Goal: Communication & Community: Answer question/provide support

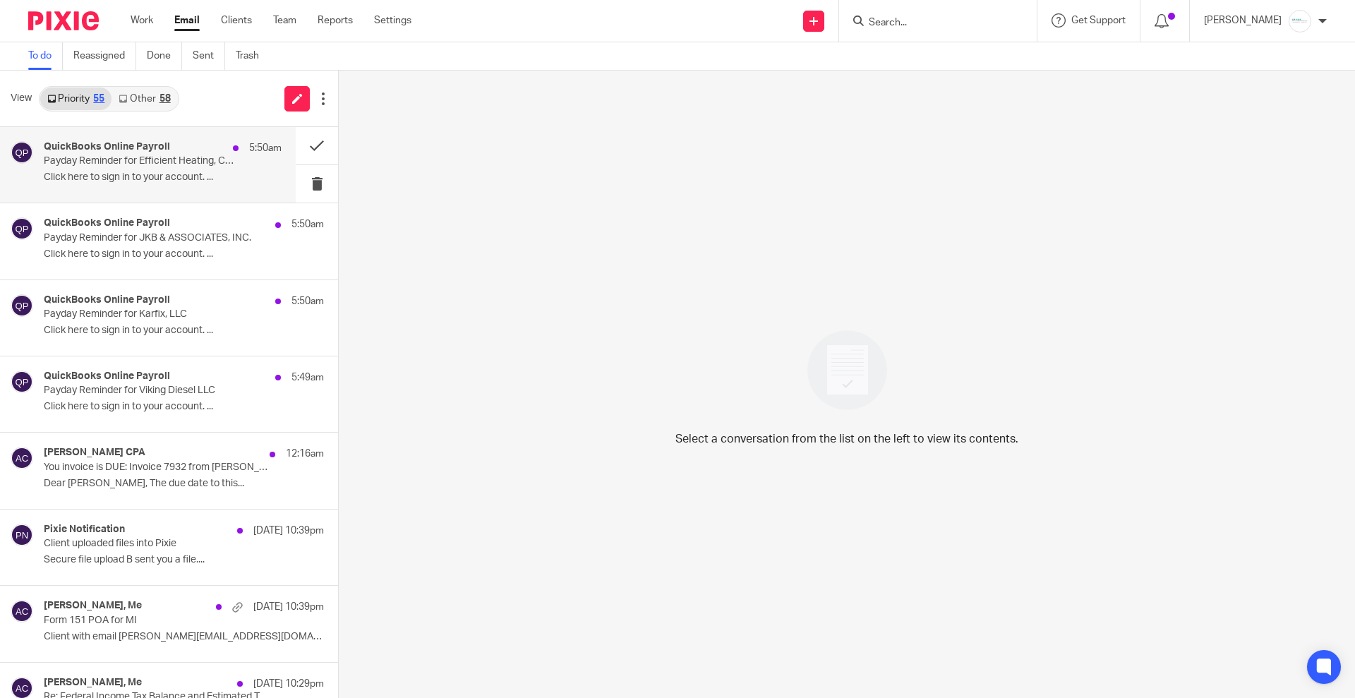
click at [164, 167] on div "QuickBooks Online Payroll 5:50am Payday Reminder for Efficient Heating, Cooling…" at bounding box center [163, 164] width 238 height 47
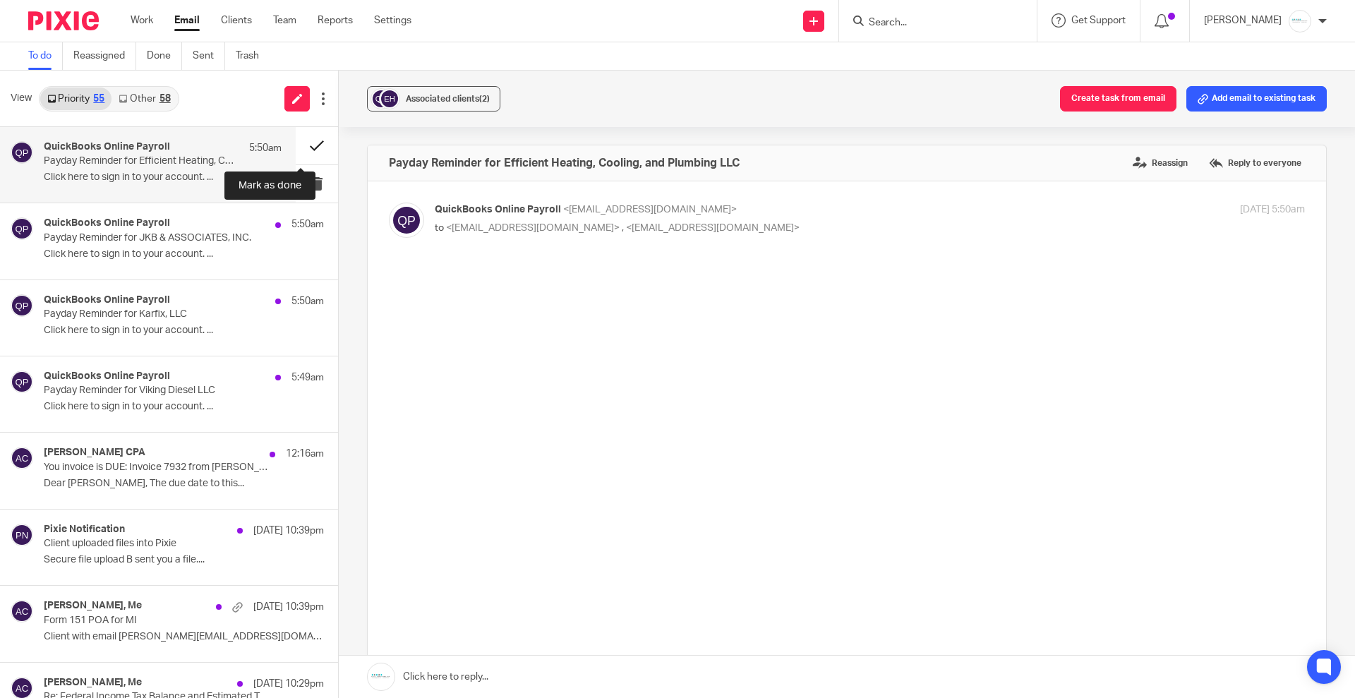
click at [305, 144] on button at bounding box center [317, 145] width 42 height 37
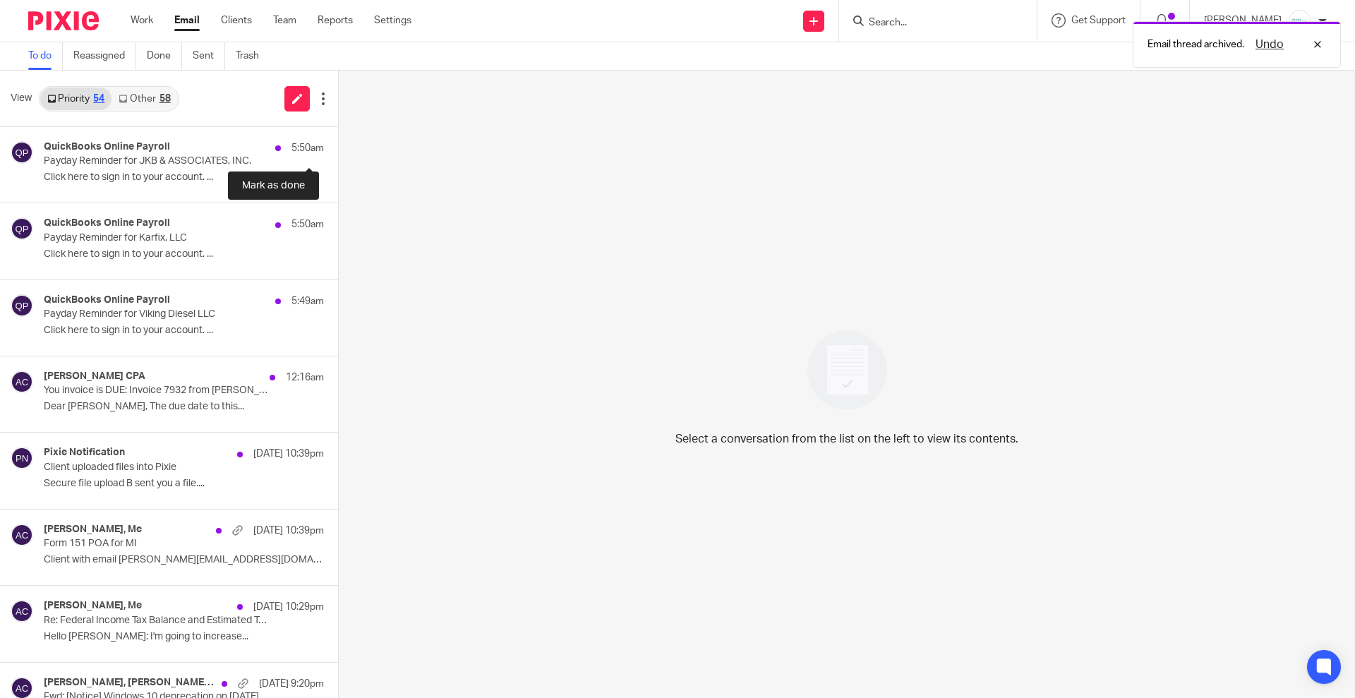
click at [338, 144] on button at bounding box center [343, 145] width 11 height 37
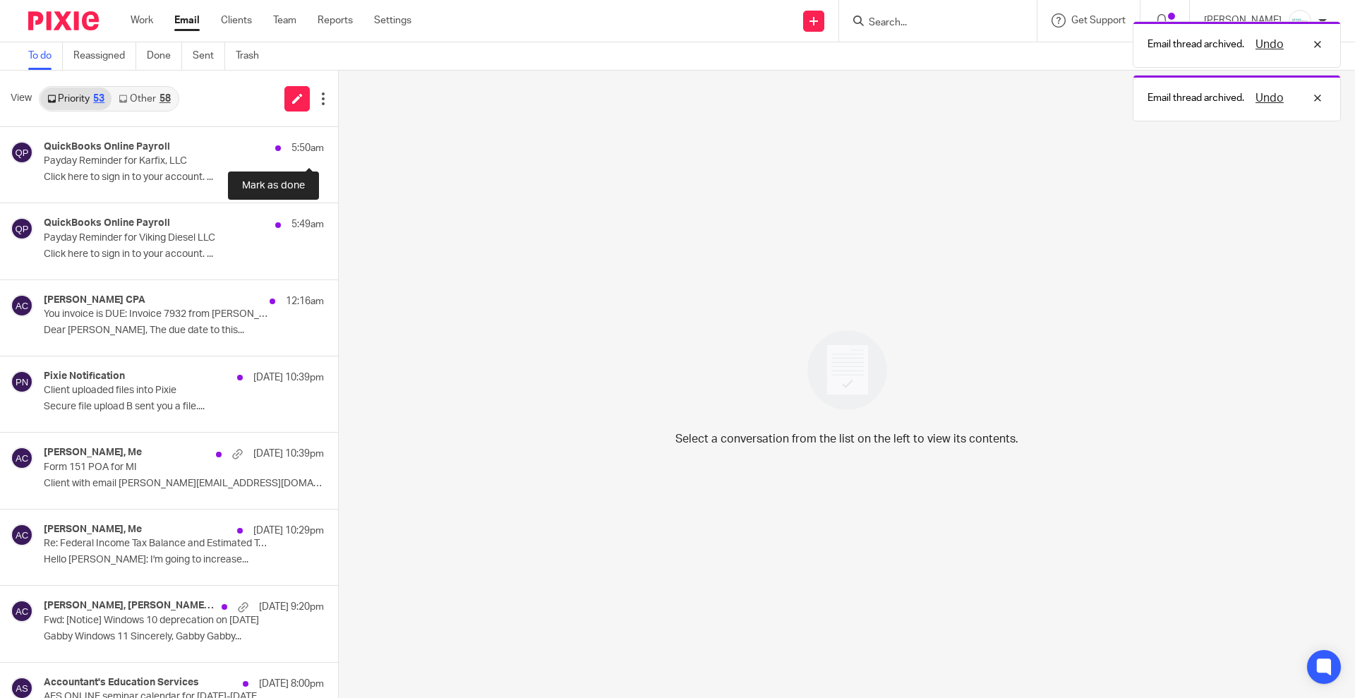
click at [338, 144] on button at bounding box center [343, 145] width 11 height 37
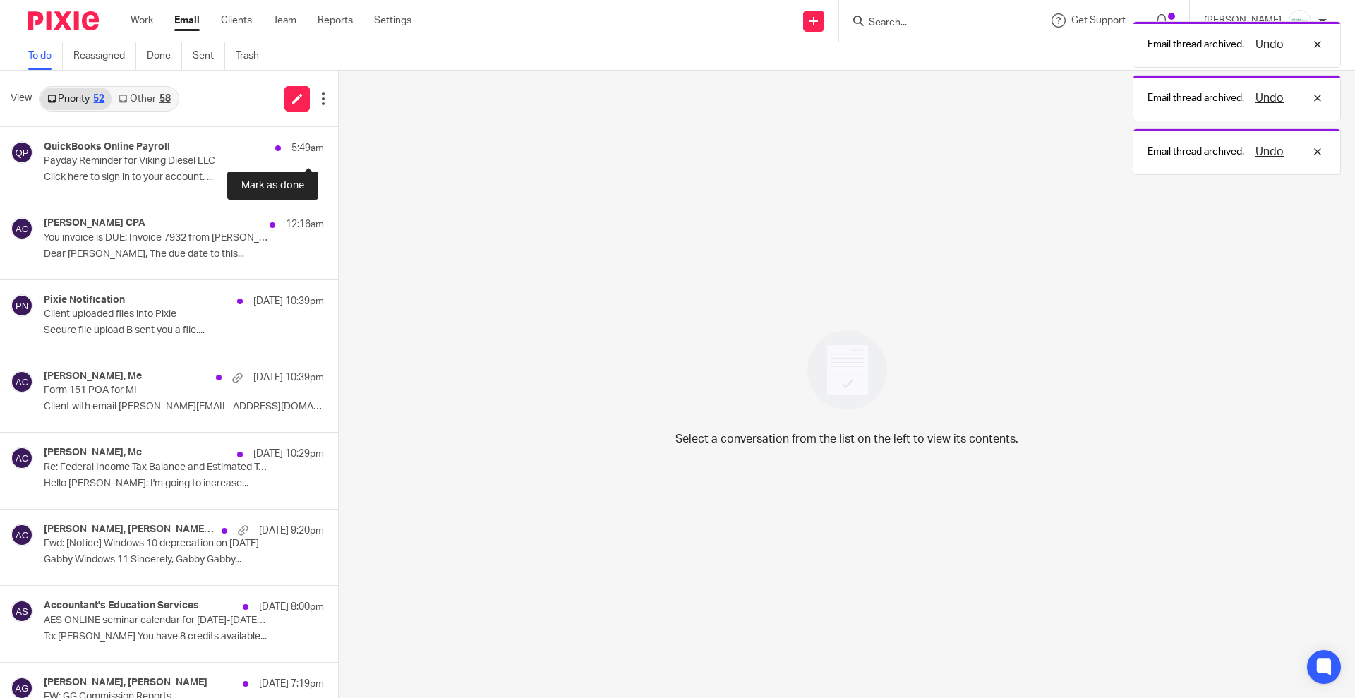
click at [338, 144] on button at bounding box center [343, 145] width 11 height 37
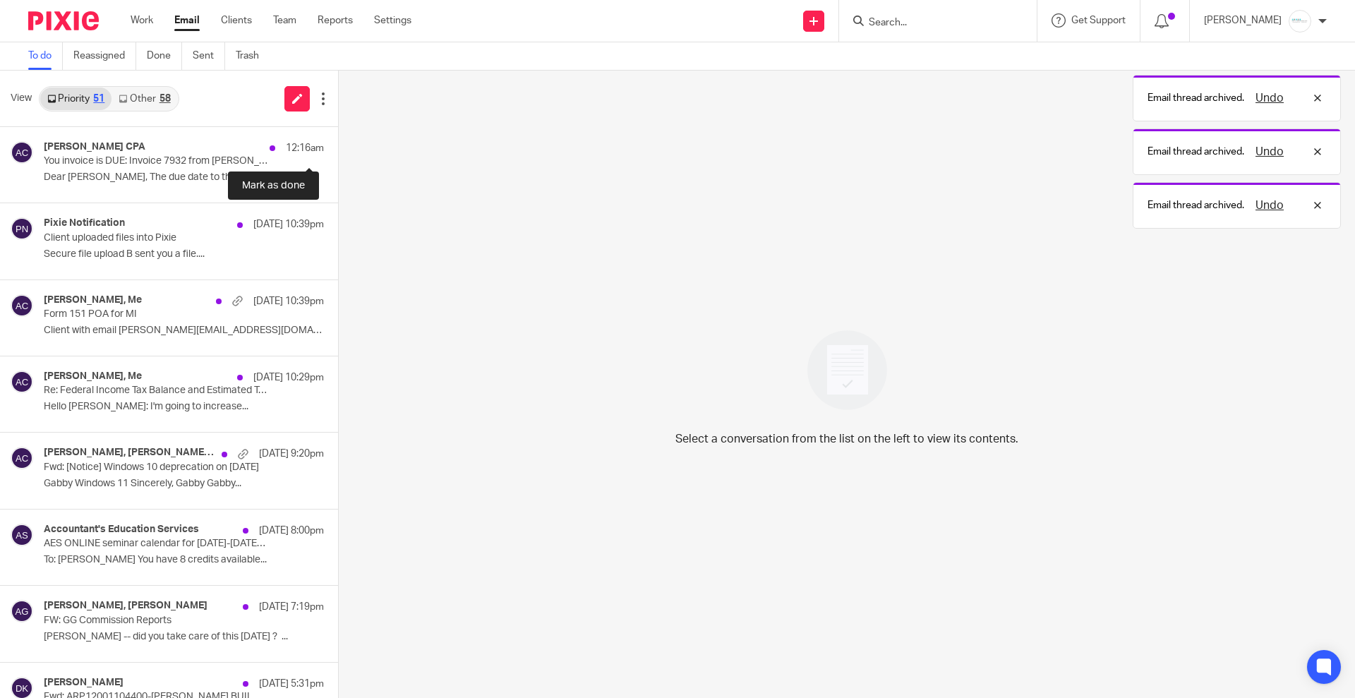
click at [338, 144] on button at bounding box center [343, 145] width 11 height 37
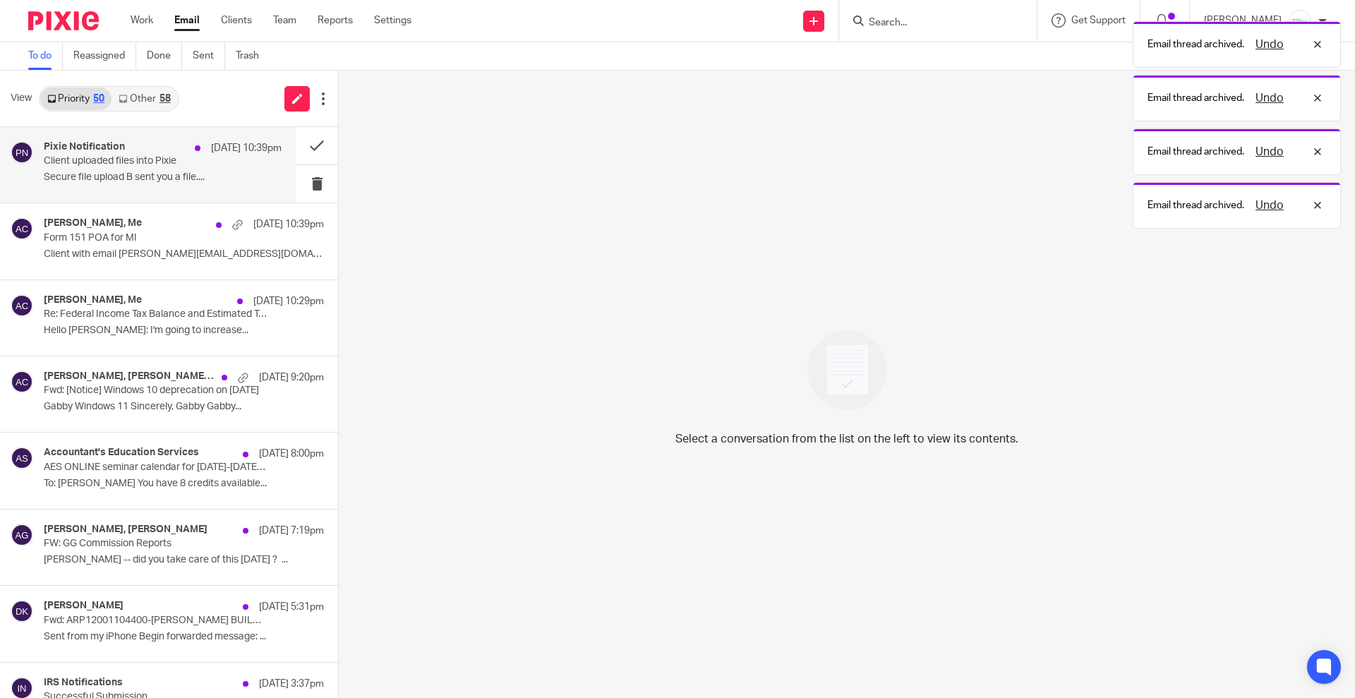
click at [81, 174] on p "Secure file upload B sent you a file...." at bounding box center [163, 178] width 238 height 12
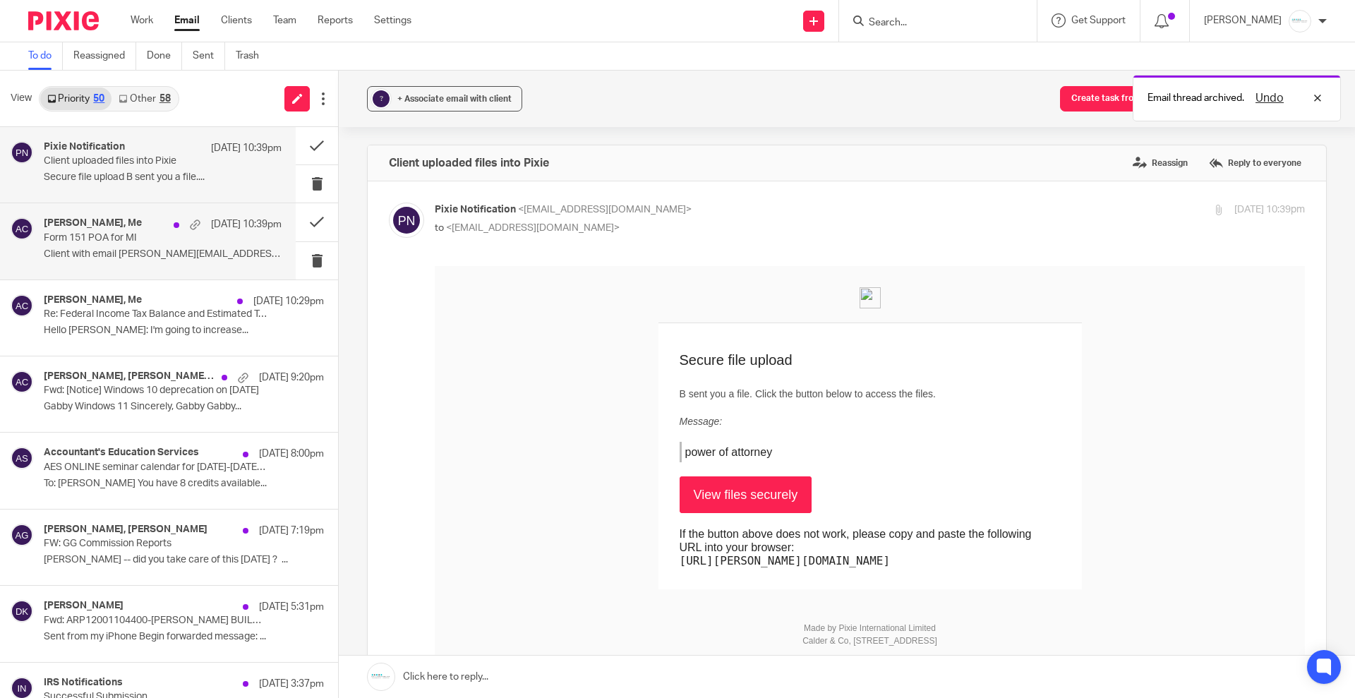
click at [143, 237] on p "Form 151 POA for MI" at bounding box center [139, 238] width 191 height 12
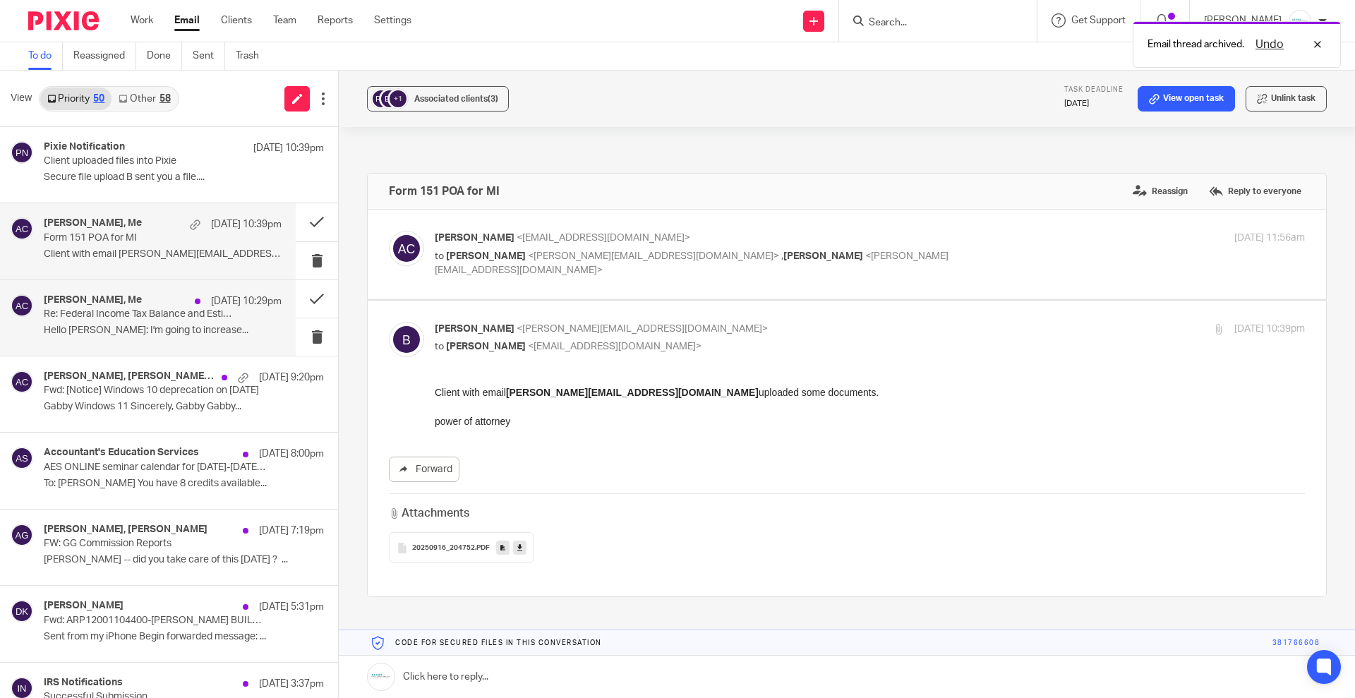
click at [107, 304] on h4 "Mona Guyton, Me" at bounding box center [93, 300] width 98 height 12
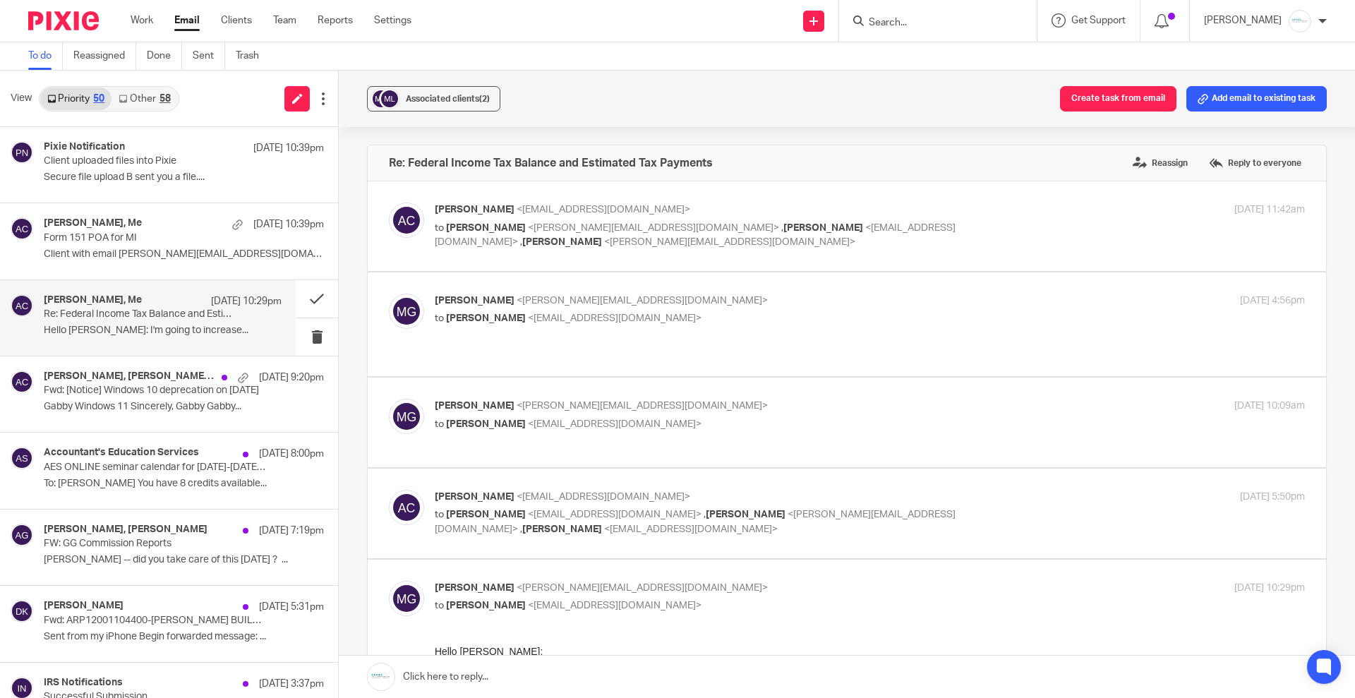
scroll to position [265, 0]
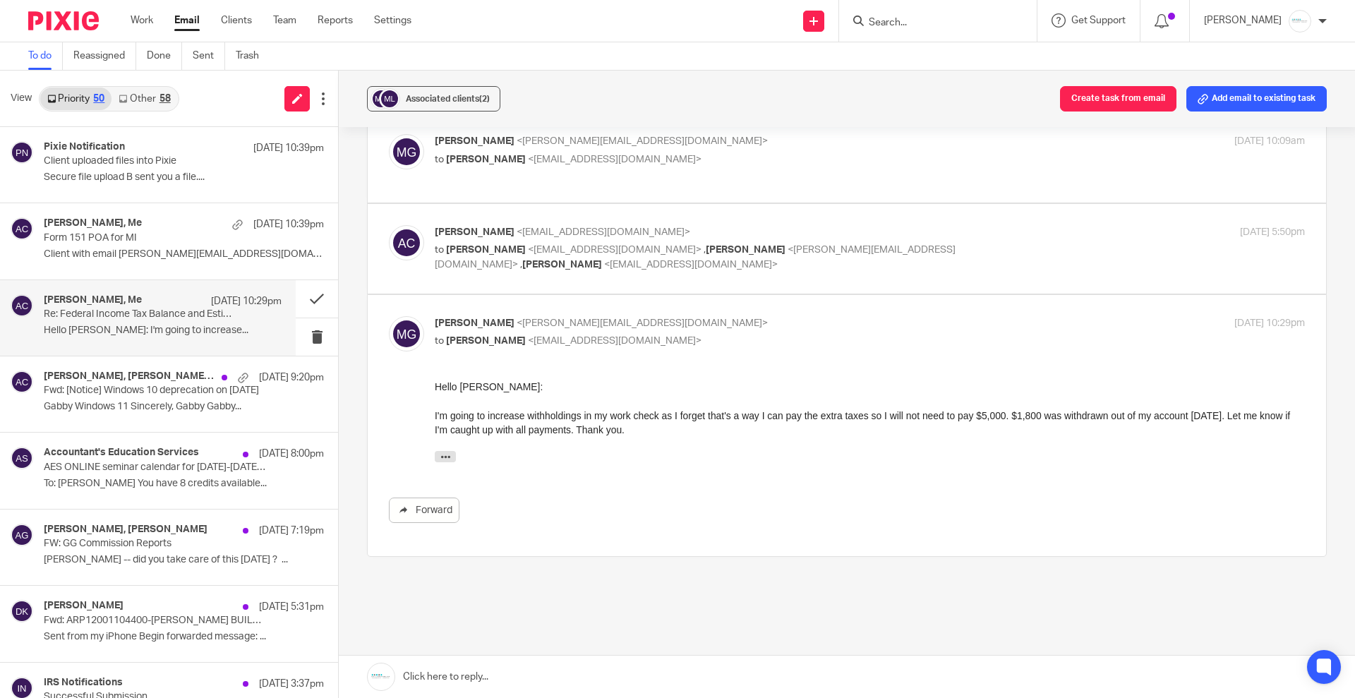
click at [701, 225] on p "Amy Corfixsen <amylcpa@gmail.com>" at bounding box center [725, 232] width 580 height 15
checkbox input "true"
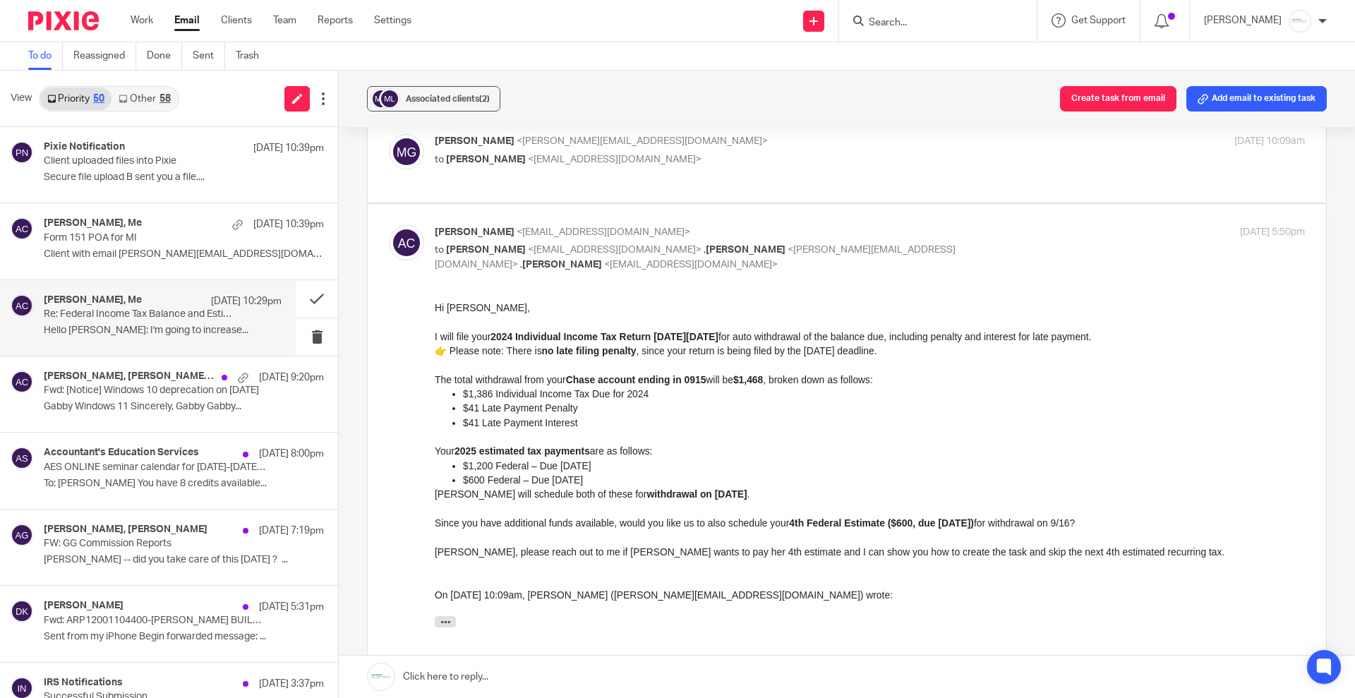
scroll to position [0, 0]
click at [544, 680] on link at bounding box center [847, 677] width 1016 height 42
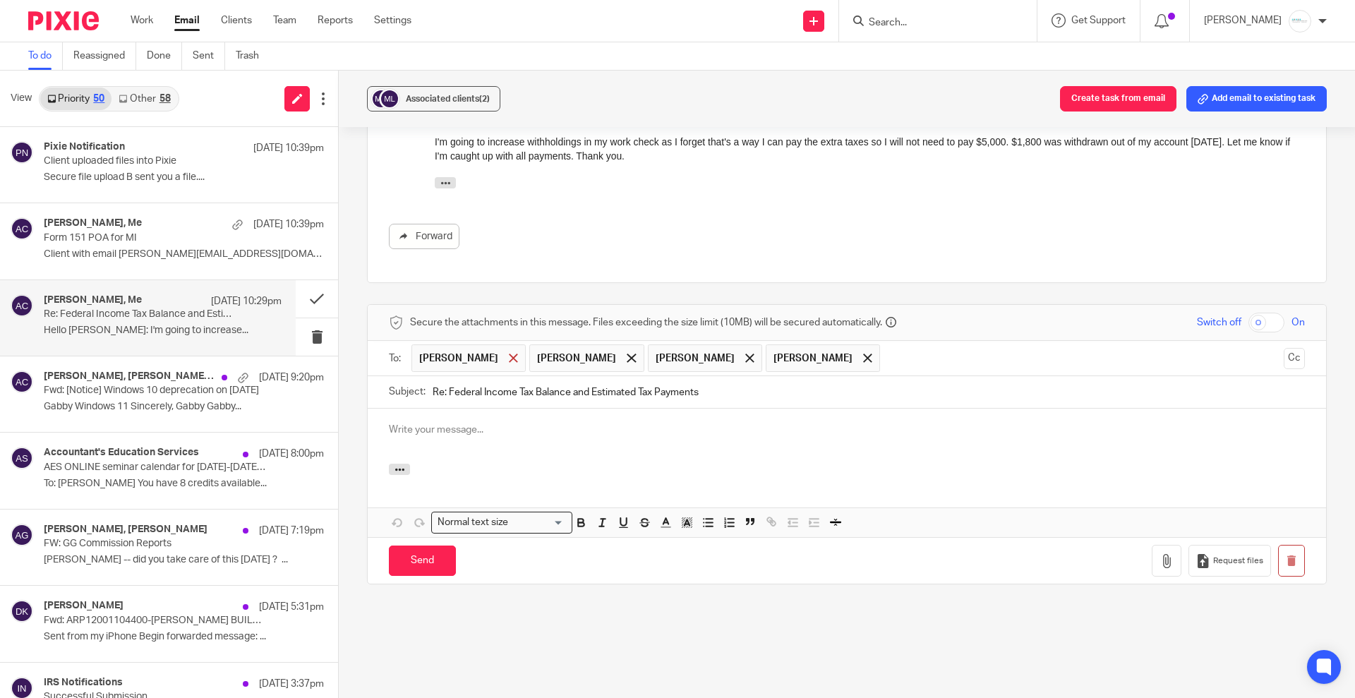
click at [509, 354] on span at bounding box center [513, 358] width 9 height 9
click at [437, 423] on p at bounding box center [847, 430] width 916 height 14
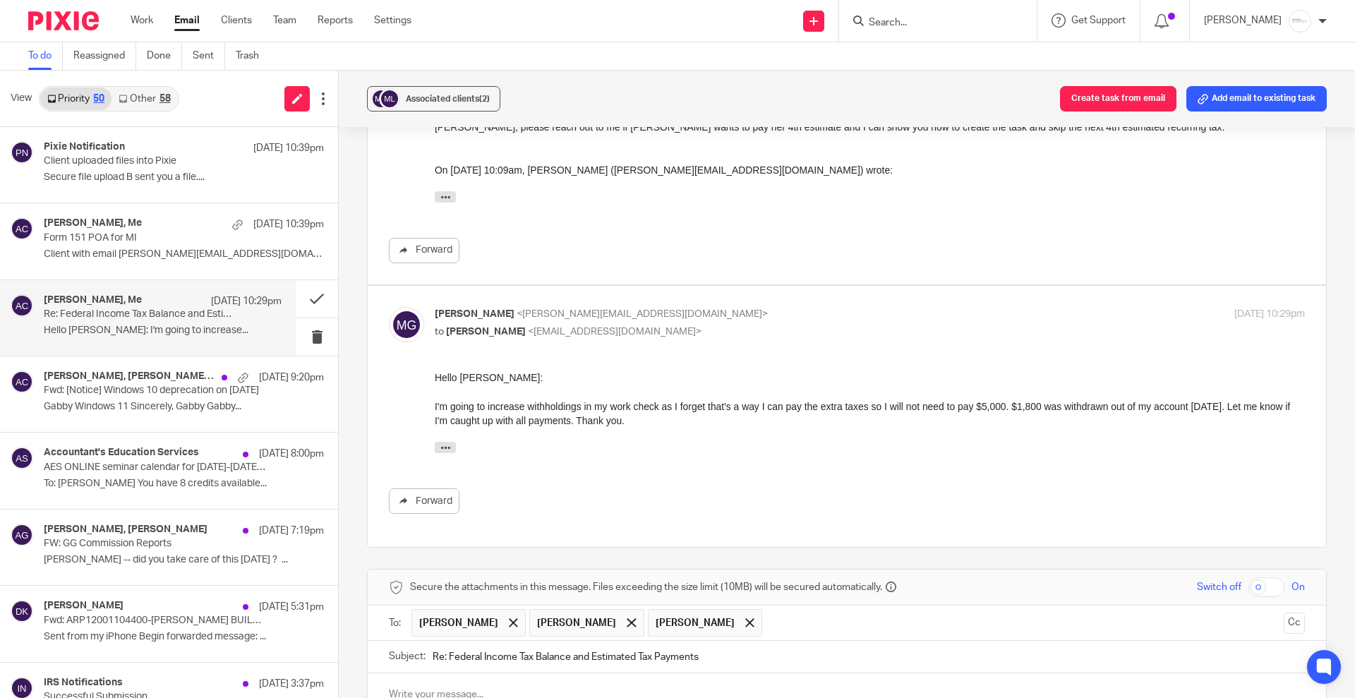
scroll to position [778, 0]
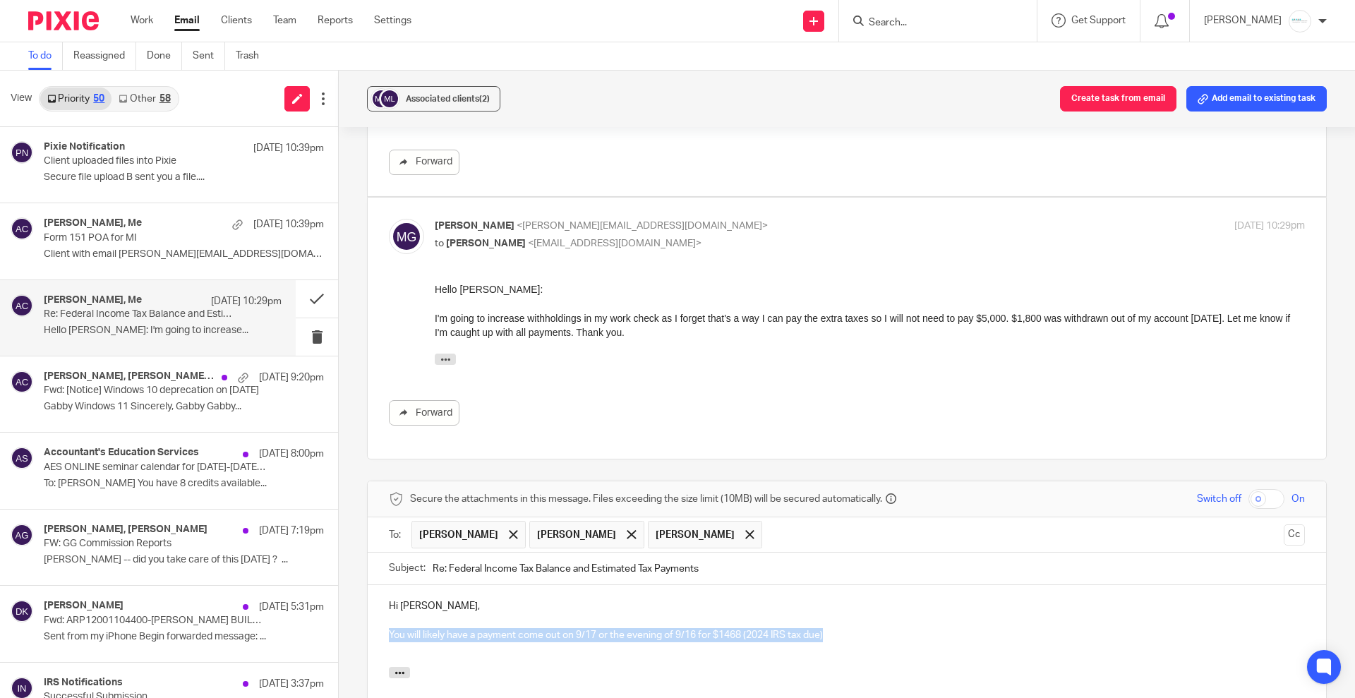
drag, startPoint x: 380, startPoint y: 615, endPoint x: 908, endPoint y: 625, distance: 528.1
click at [908, 625] on div "Hi Mona, You will likely have a payment come out on 9/17 or the evening of 9/16…" at bounding box center [847, 626] width 959 height 82
click at [584, 642] on p "9/16 evening or 9/17 $1468 for 2024 Tax" at bounding box center [847, 649] width 916 height 14
click at [398, 656] on p at bounding box center [847, 663] width 916 height 14
click at [434, 656] on p "9/16" at bounding box center [847, 663] width 916 height 14
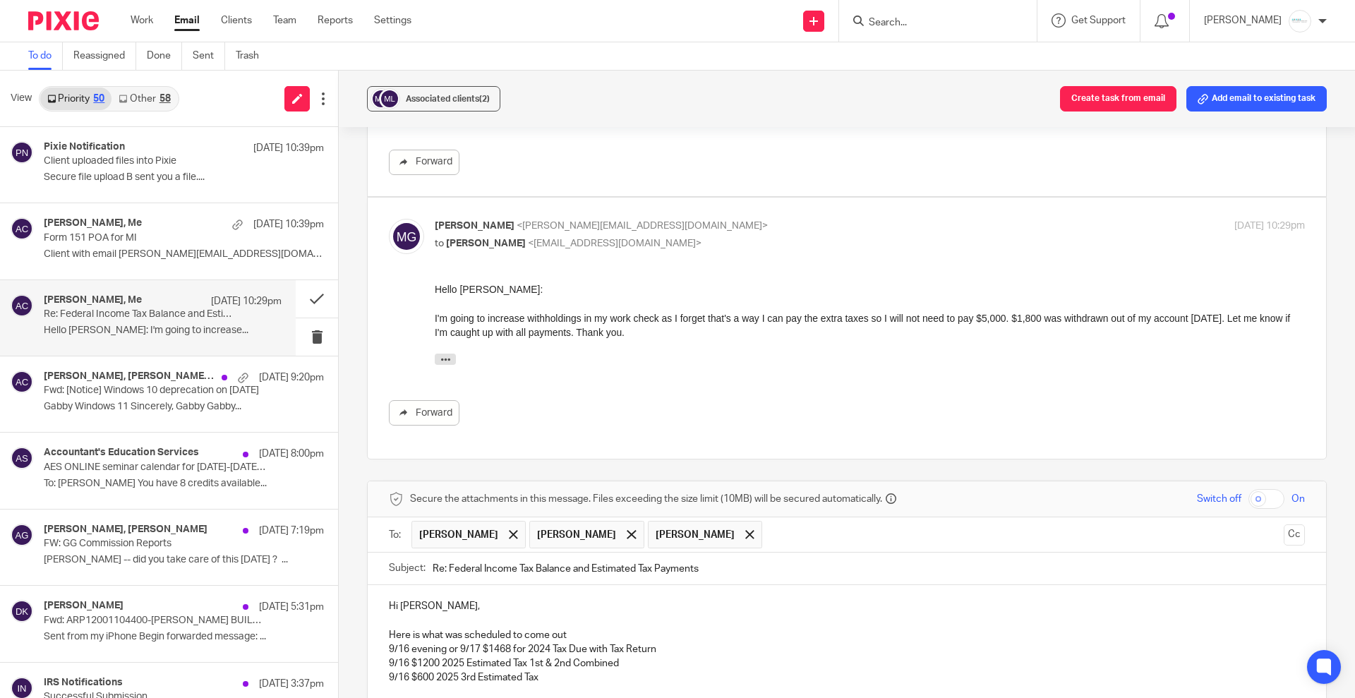
click at [559, 671] on p "9/16 $600 2025 3rd Estimated Tax" at bounding box center [847, 678] width 916 height 14
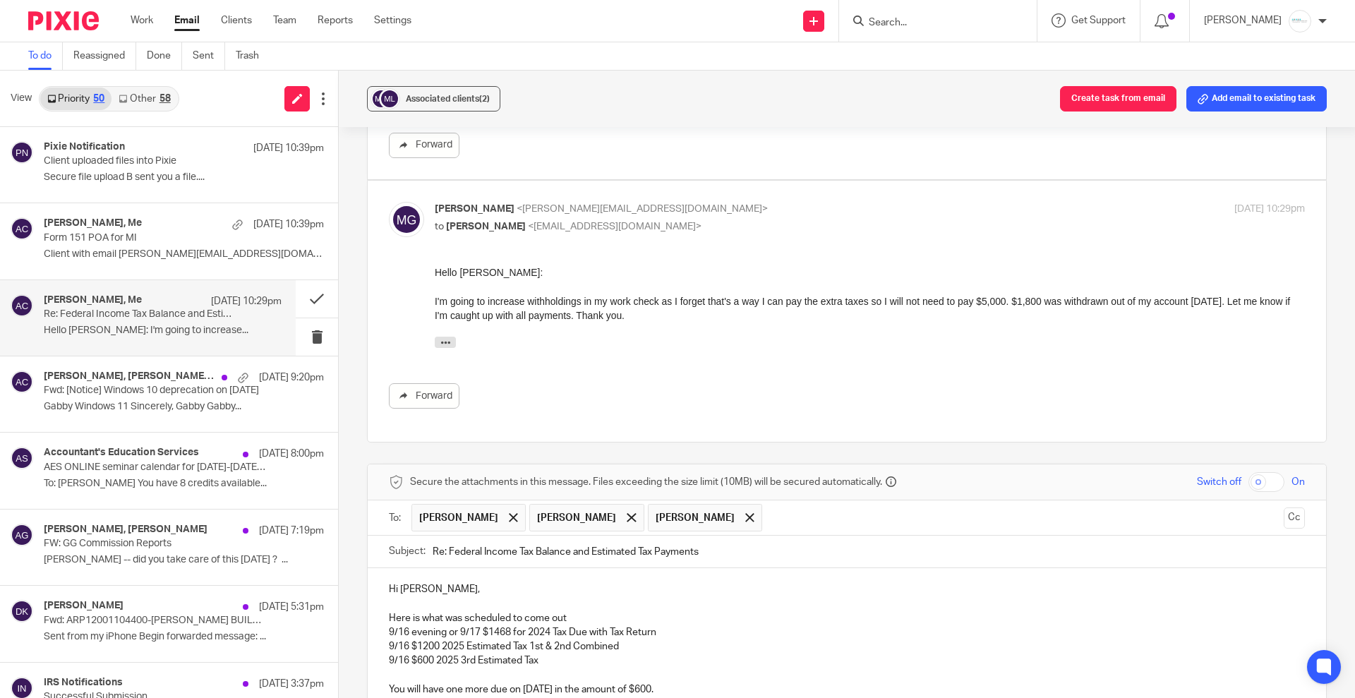
scroll to position [809, 0]
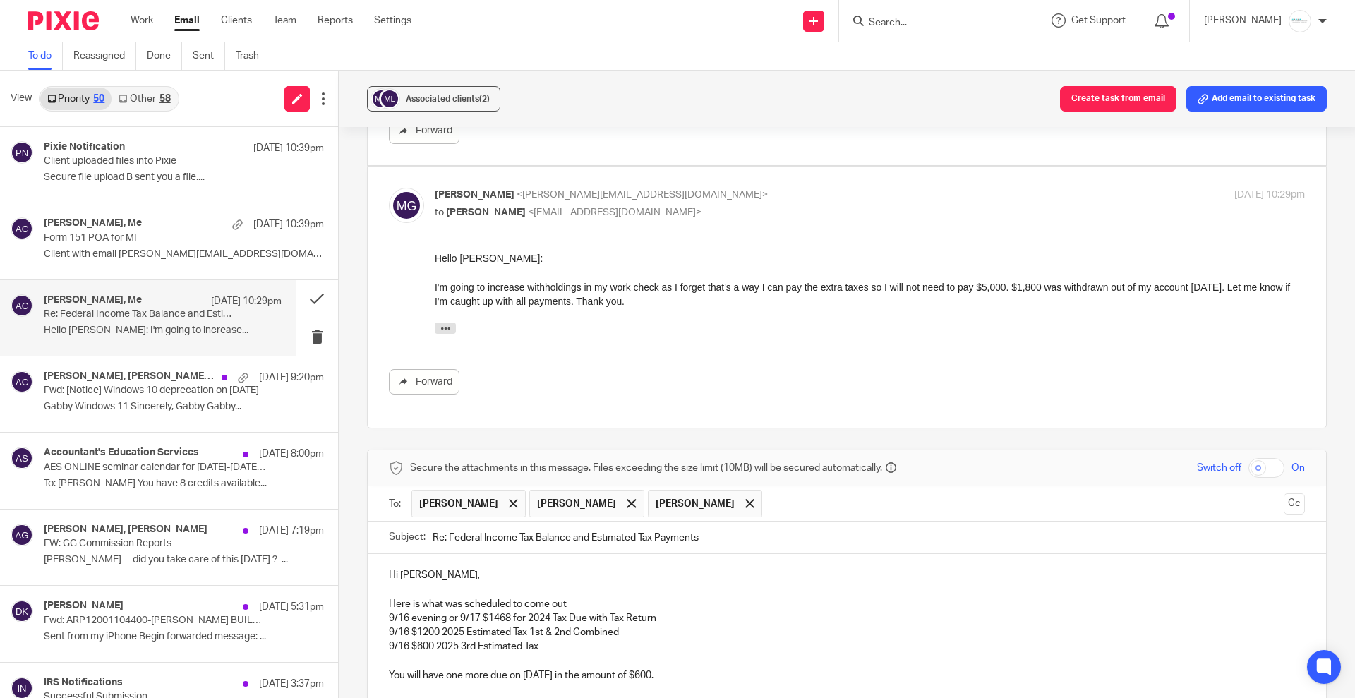
click at [605, 640] on p "9/16 $600 2025 3rd Estimated Tax" at bounding box center [847, 647] width 916 height 14
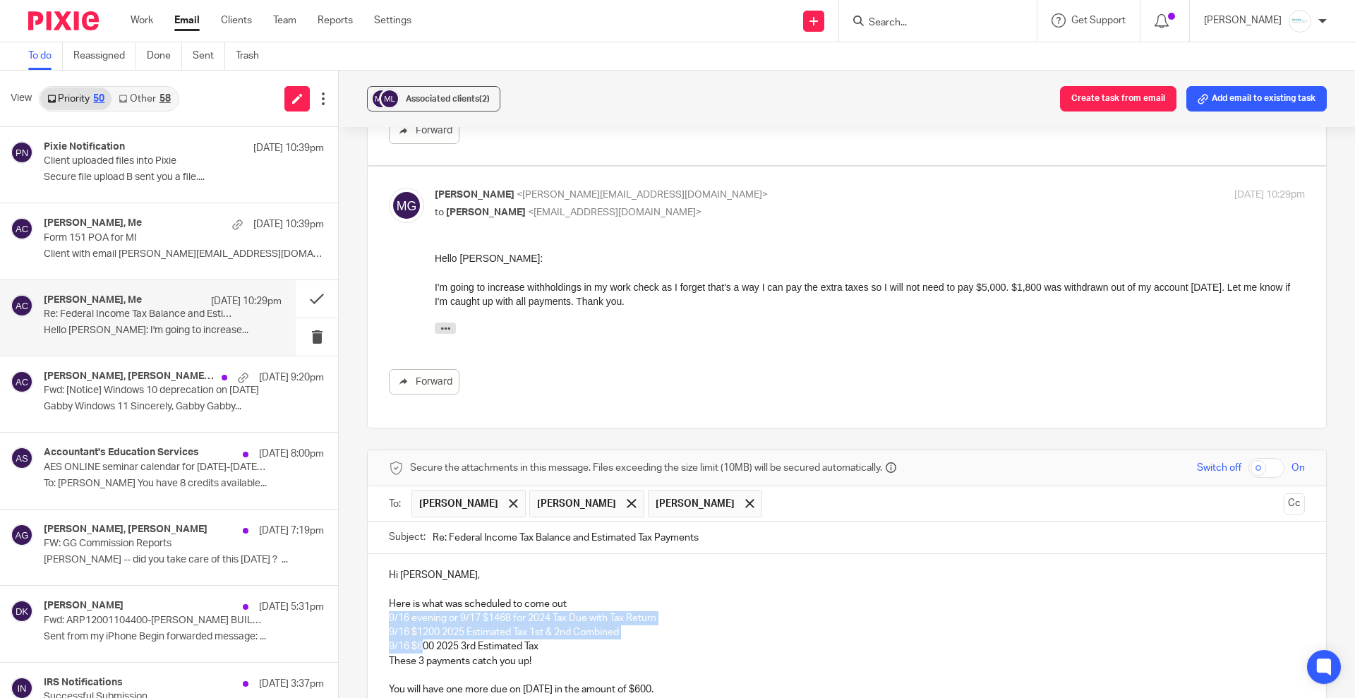
drag, startPoint x: 374, startPoint y: 597, endPoint x: 419, endPoint y: 630, distance: 55.1
click at [419, 630] on div "Hi Mona, Here is what was scheduled to come out 9/16 evening or 9/17 $1468 for …" at bounding box center [847, 659] width 959 height 210
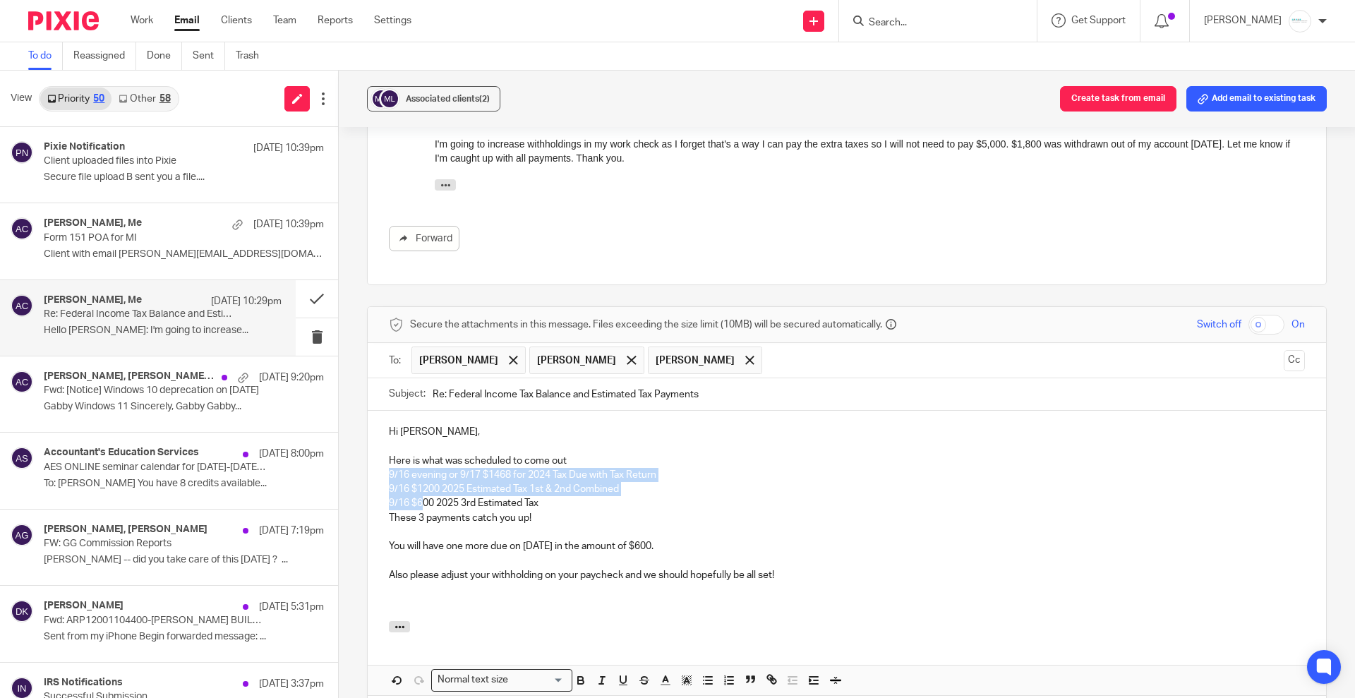
scroll to position [1165, 0]
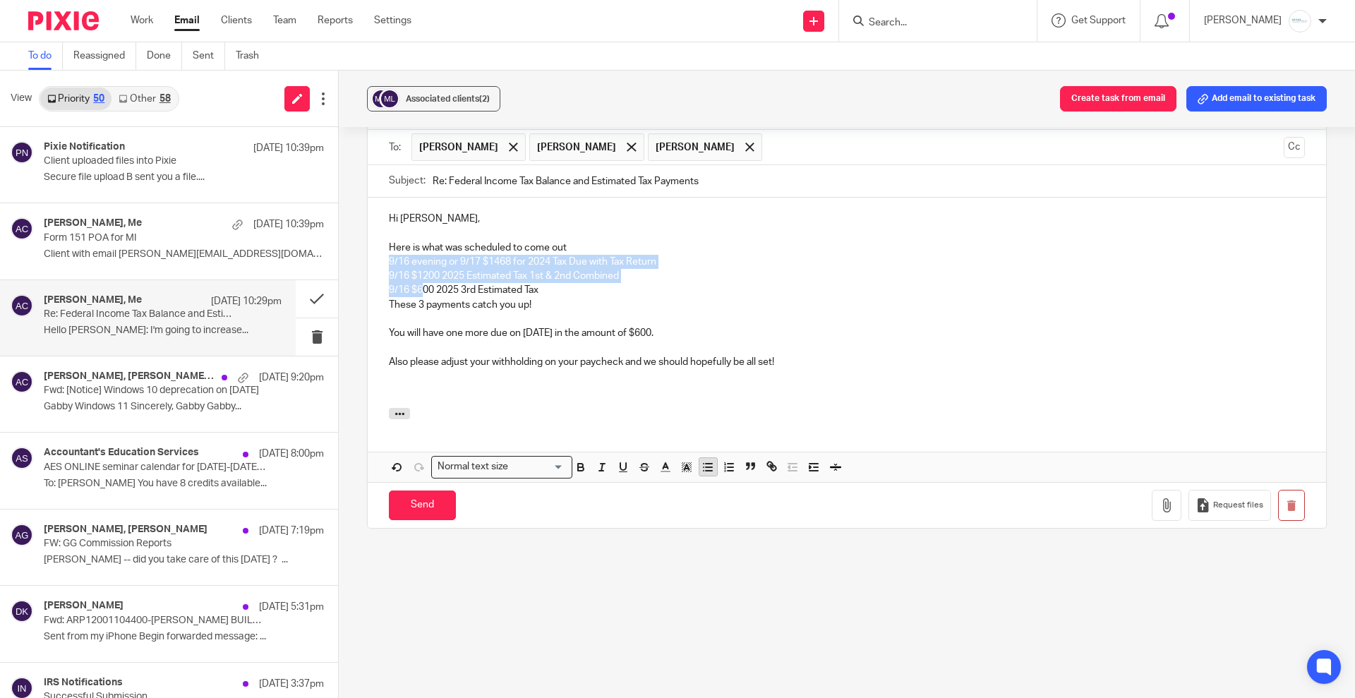
click at [707, 461] on icon "button" at bounding box center [708, 467] width 13 height 13
click at [567, 298] on p "These 3 payments catch you up!" at bounding box center [847, 305] width 916 height 14
drag, startPoint x: 458, startPoint y: 320, endPoint x: 502, endPoint y: 313, distance: 44.2
click at [502, 326] on p "You will have one more due on 1/15/26 in the amount of $600." at bounding box center [847, 333] width 916 height 14
click at [845, 355] on p "Also please adjust your withholding on your paycheck and we should hopefully be…" at bounding box center [847, 362] width 916 height 14
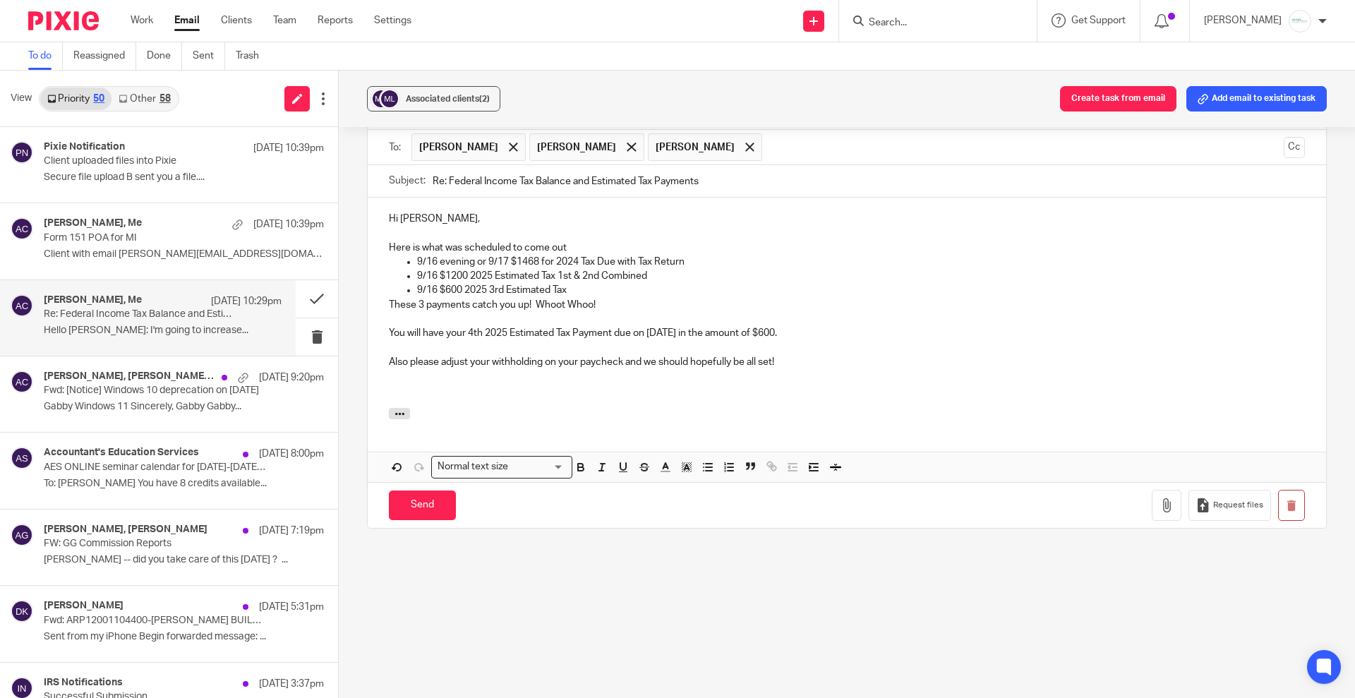
drag, startPoint x: 411, startPoint y: 491, endPoint x: 922, endPoint y: 204, distance: 585.9
click at [861, 306] on form "Secure the attachments in this message. Files exceeding the size limit (10MB) w…" at bounding box center [847, 311] width 959 height 435
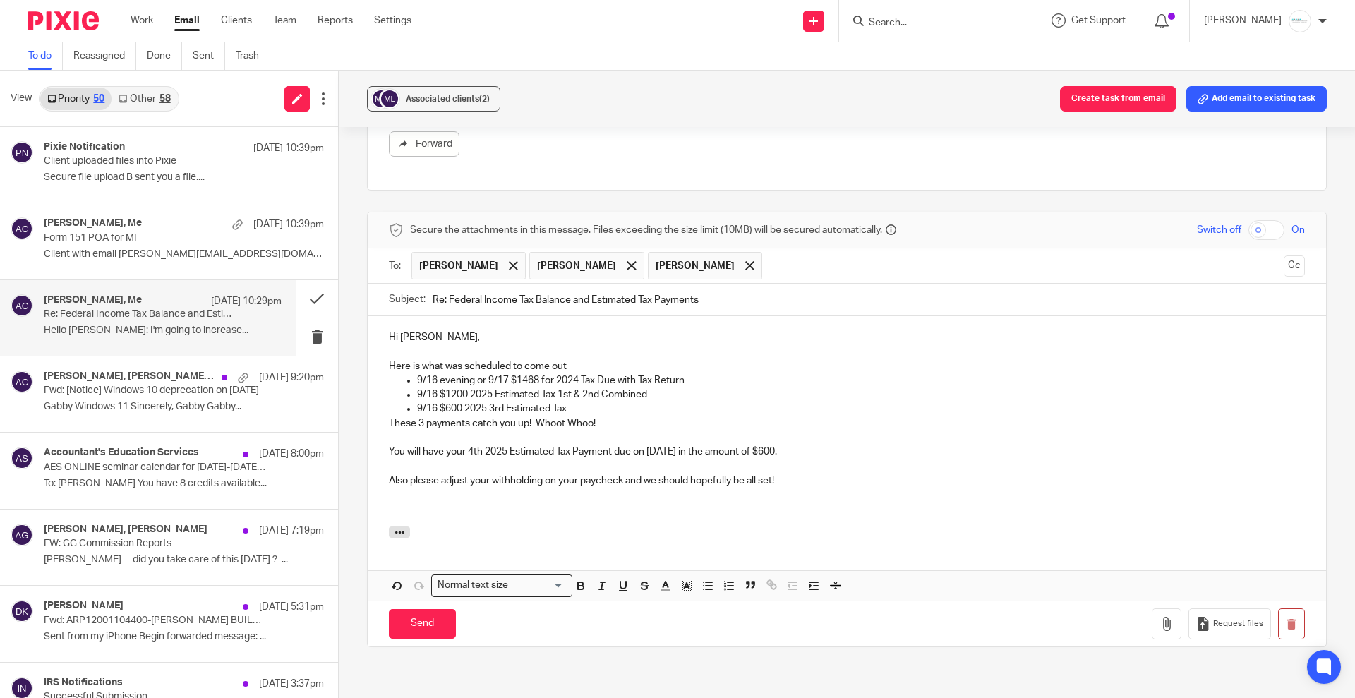
scroll to position [1077, 0]
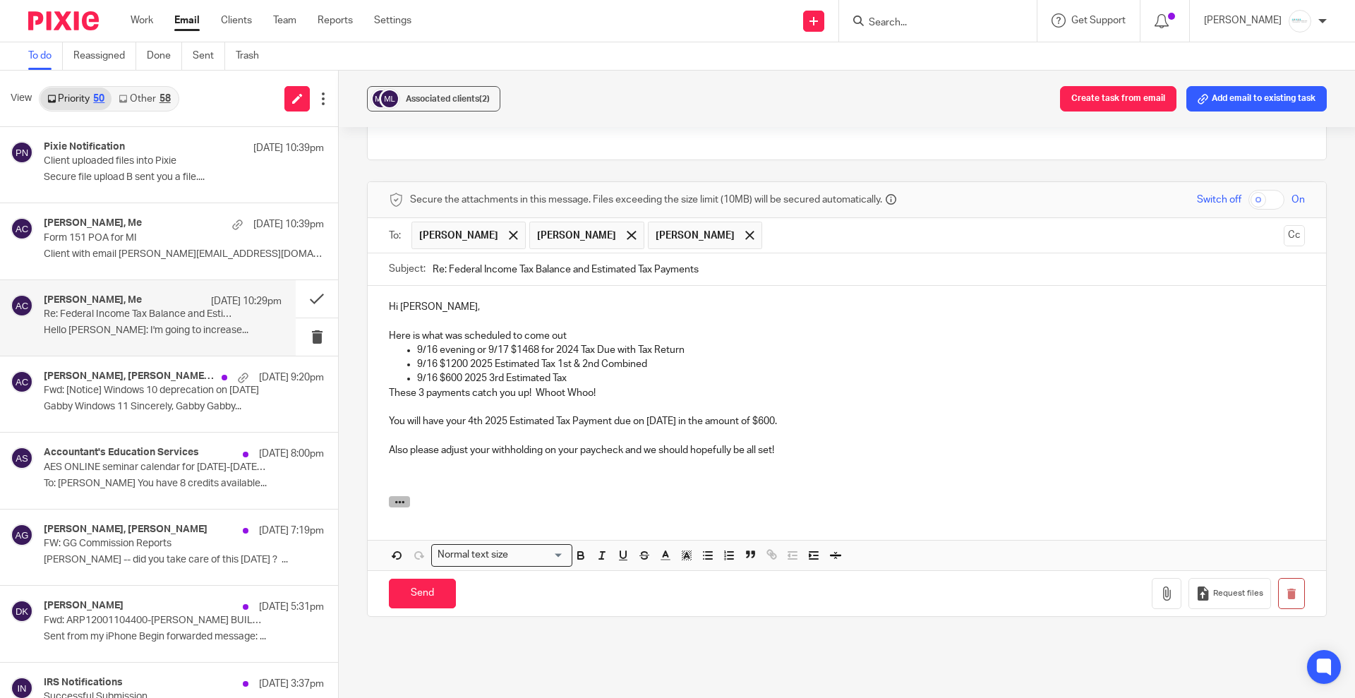
click at [401, 497] on icon "button" at bounding box center [400, 502] width 11 height 11
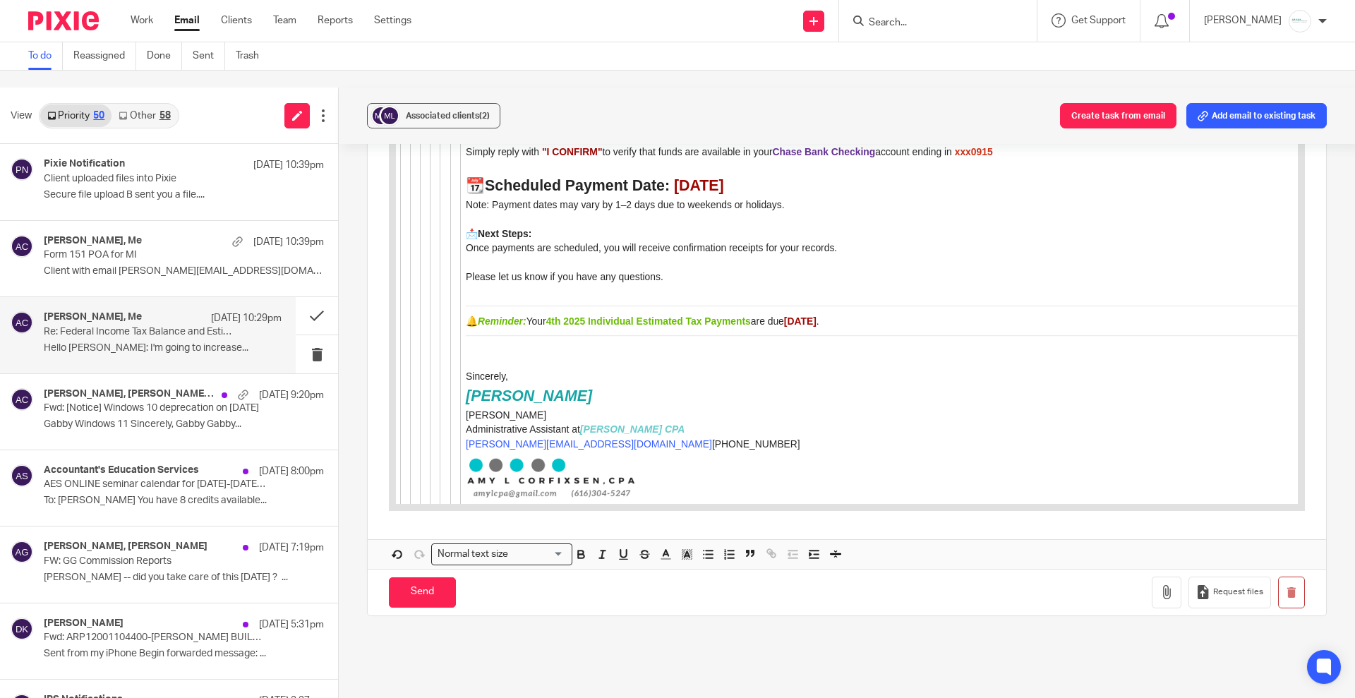
scroll to position [3010, 0]
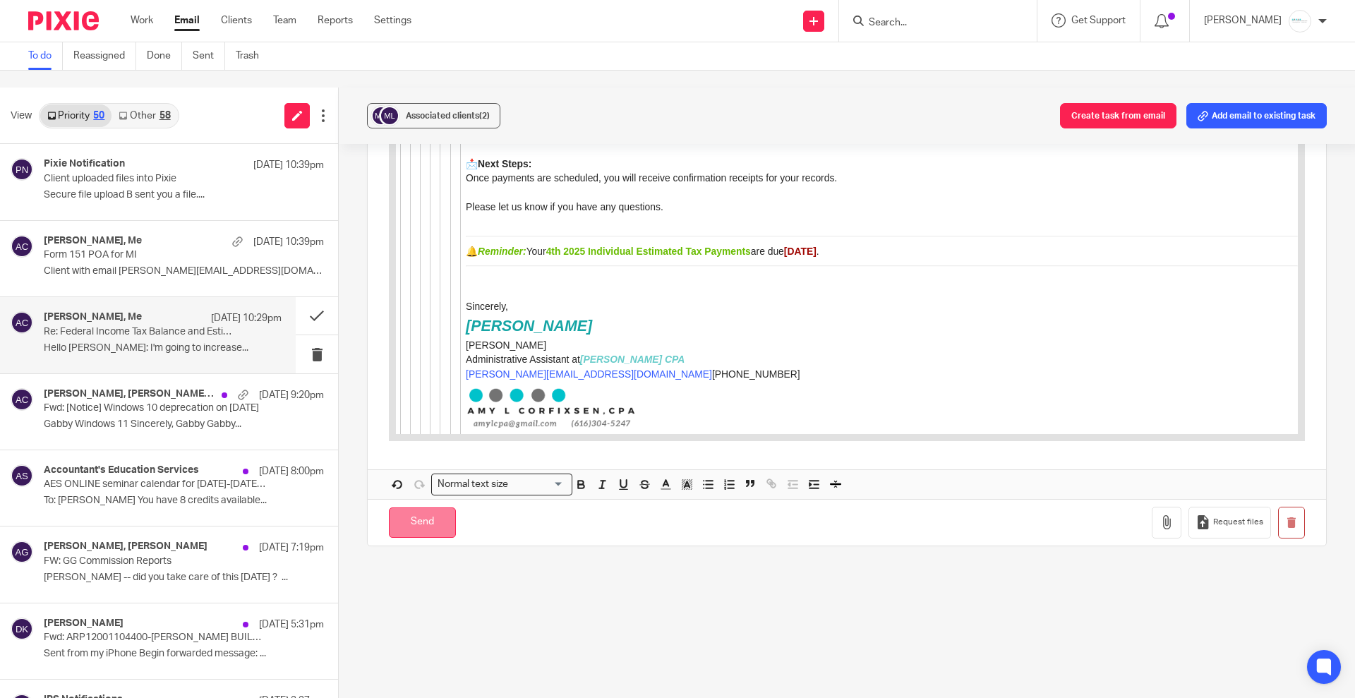
click at [429, 508] on input "Send" at bounding box center [422, 523] width 67 height 30
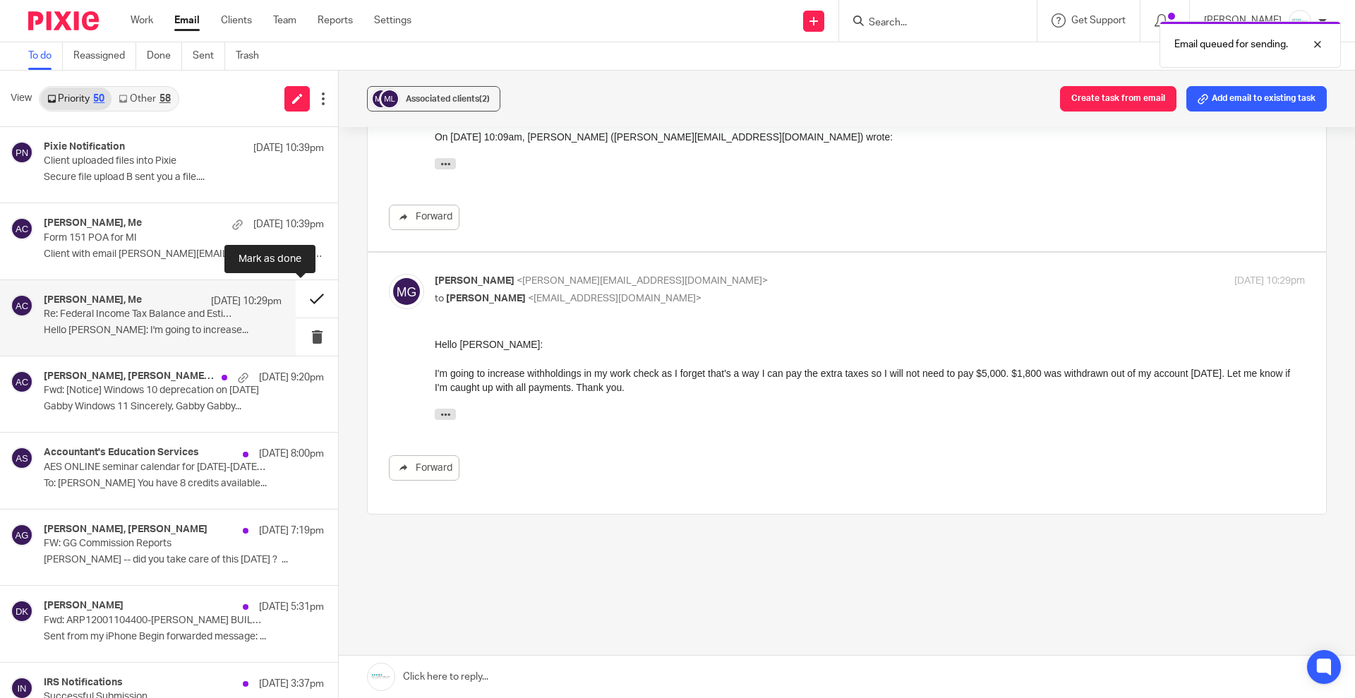
scroll to position [708, 0]
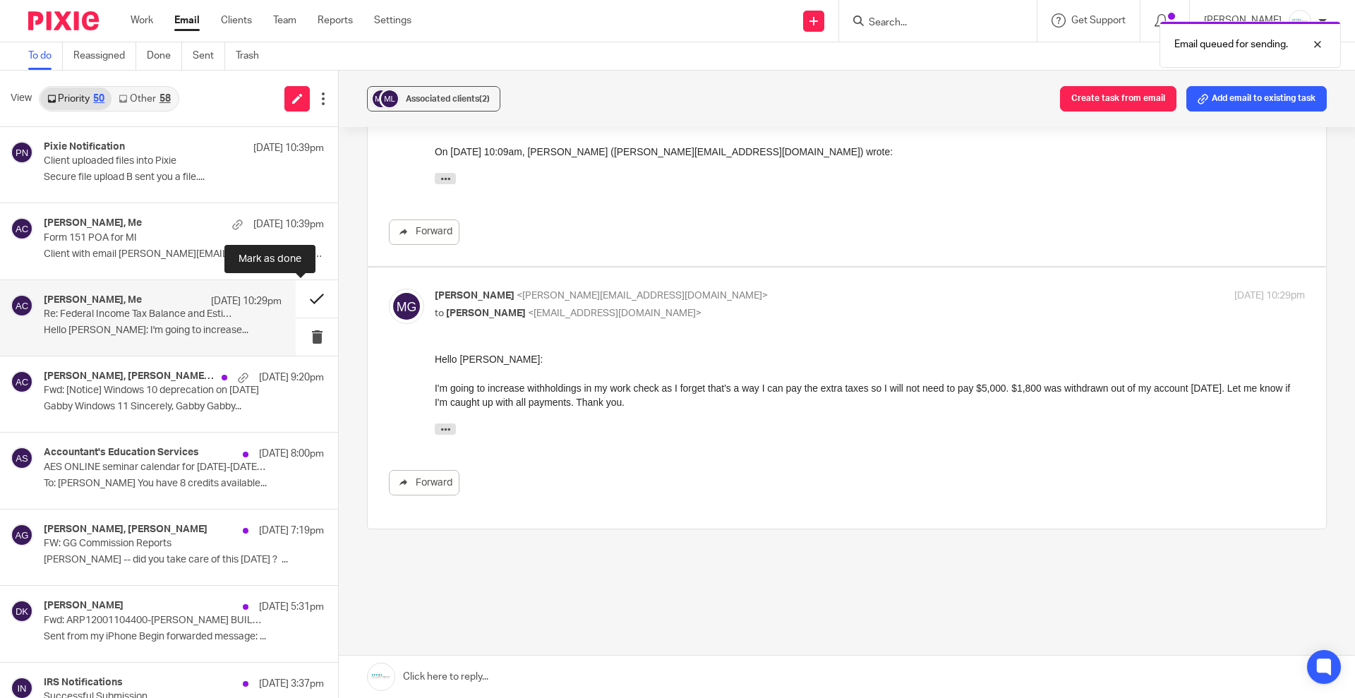
click at [296, 299] on button at bounding box center [317, 298] width 42 height 37
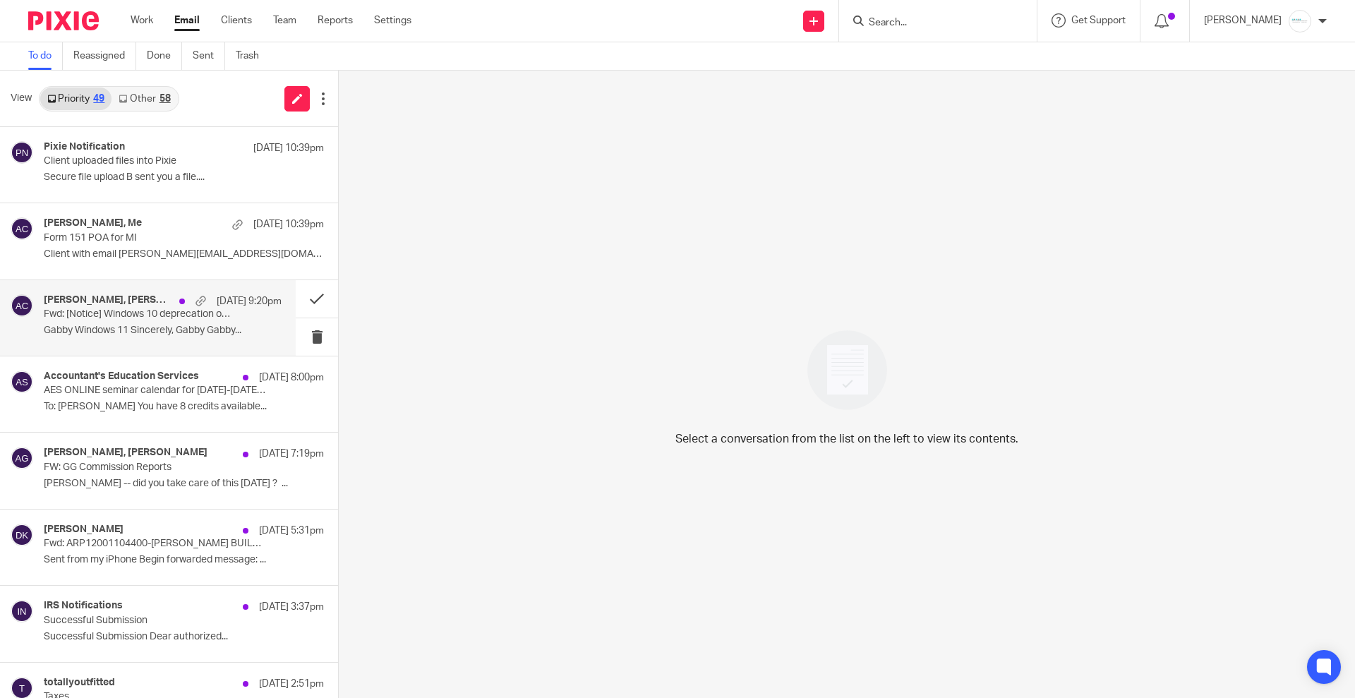
click at [140, 318] on p "Fwd: [Notice] Windows 10 deprecation on October 14" at bounding box center [139, 314] width 191 height 12
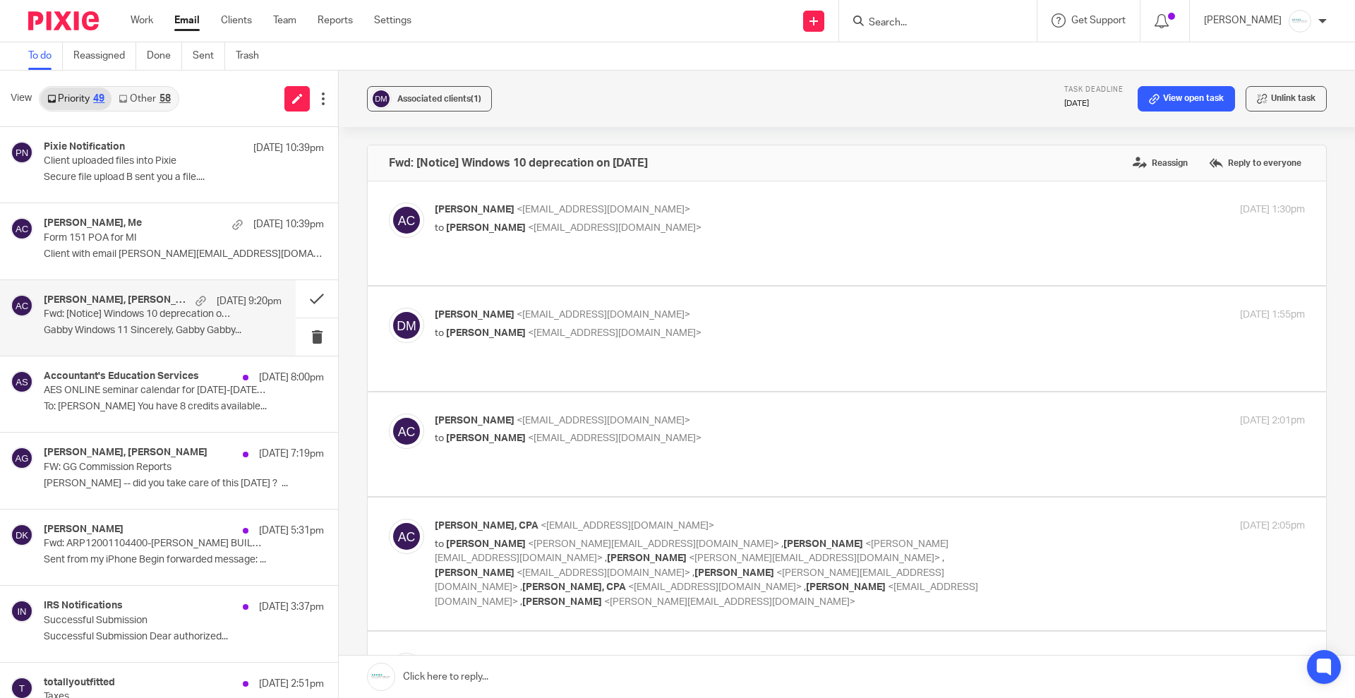
scroll to position [0, 0]
click at [596, 414] on div "Amy Corfixsen <amylcpa@gmail.com> to Dan Moody <danm190@hotmail.com>" at bounding box center [725, 430] width 580 height 32
checkbox input "true"
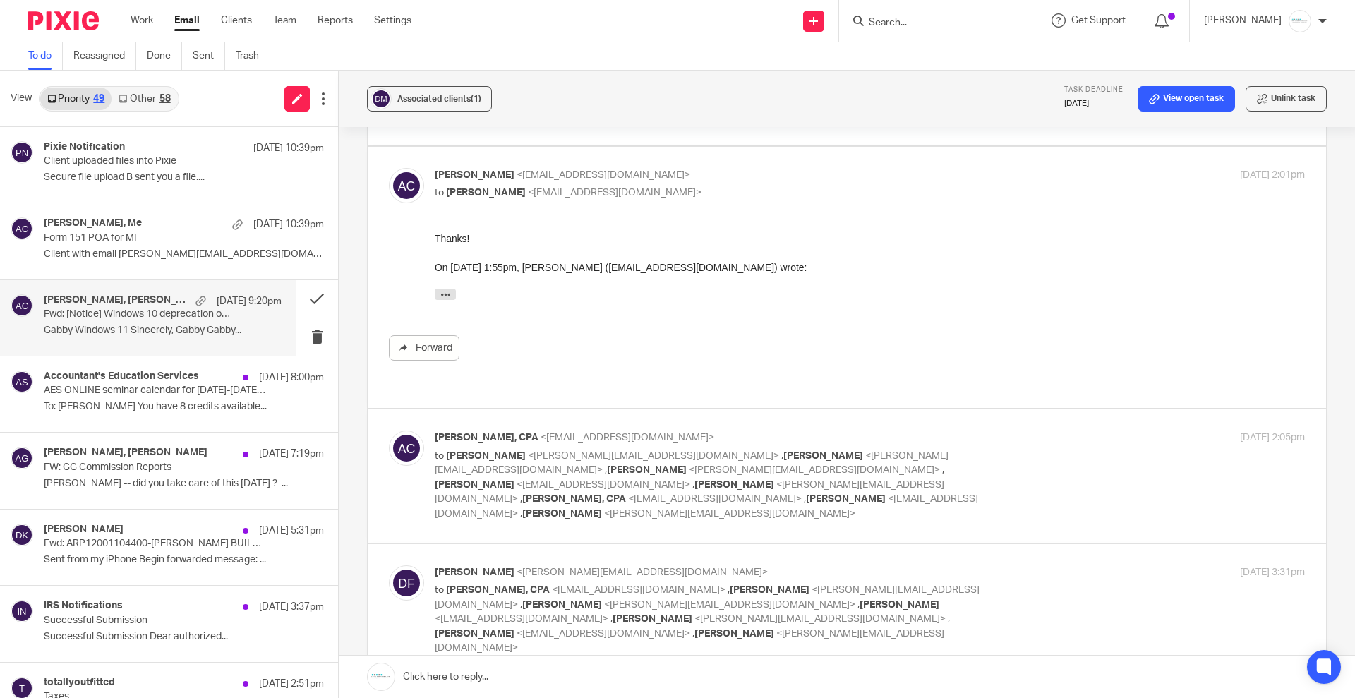
scroll to position [265, 0]
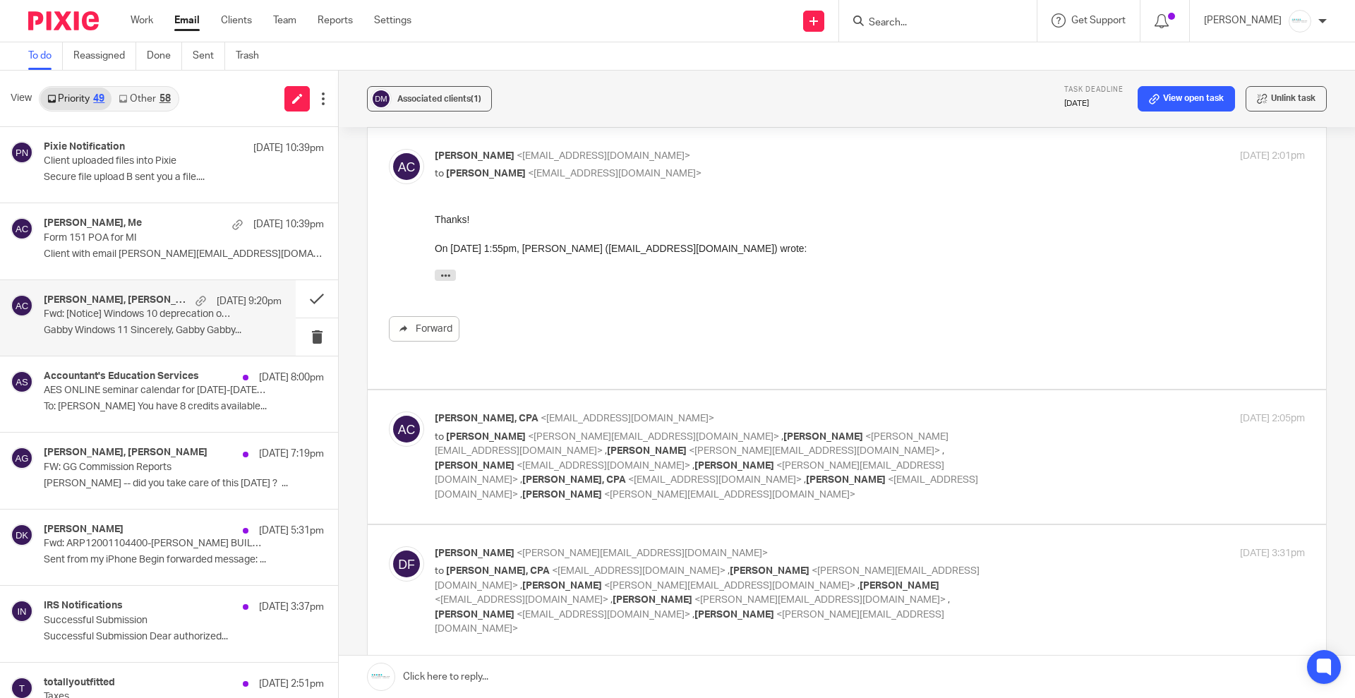
click at [728, 461] on span "<melissa@amylcpa.com>" at bounding box center [690, 473] width 510 height 25
checkbox input "true"
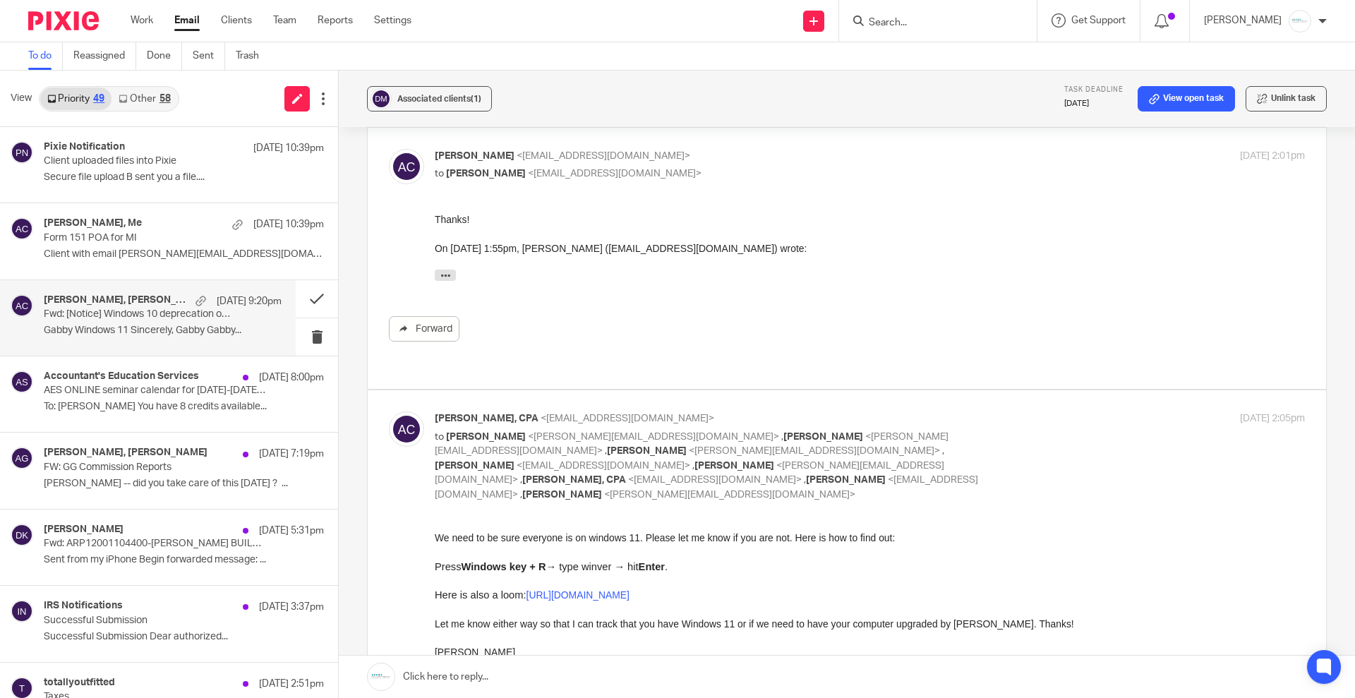
scroll to position [353, 0]
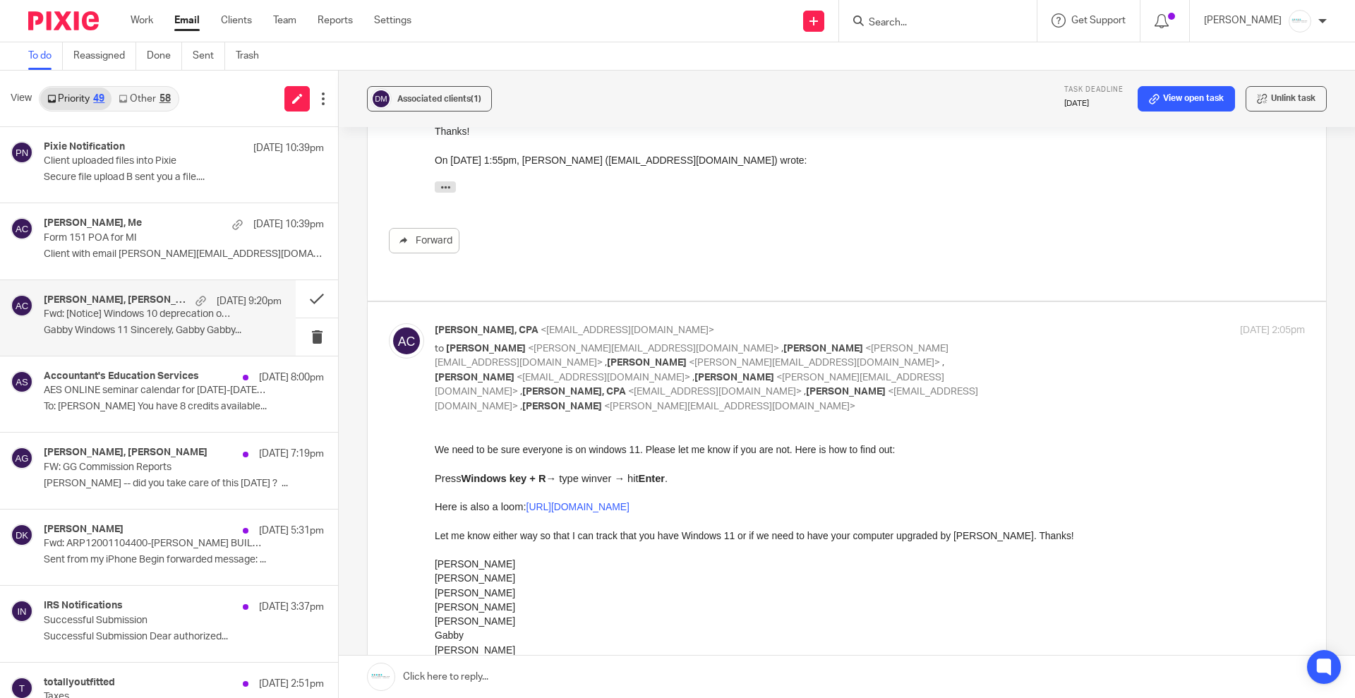
drag, startPoint x: 876, startPoint y: 891, endPoint x: 496, endPoint y: 660, distance: 445.0
drag, startPoint x: 529, startPoint y: 664, endPoint x: 434, endPoint y: 563, distance: 137.8
click at [435, 563] on div "We need to be sure everyone is on windows 11. Please let me know if you are not…" at bounding box center [870, 571] width 870 height 258
copy div "Sarah Kelly Donna Holly Melissa Gabby Jeanne Amy = Windows 11"
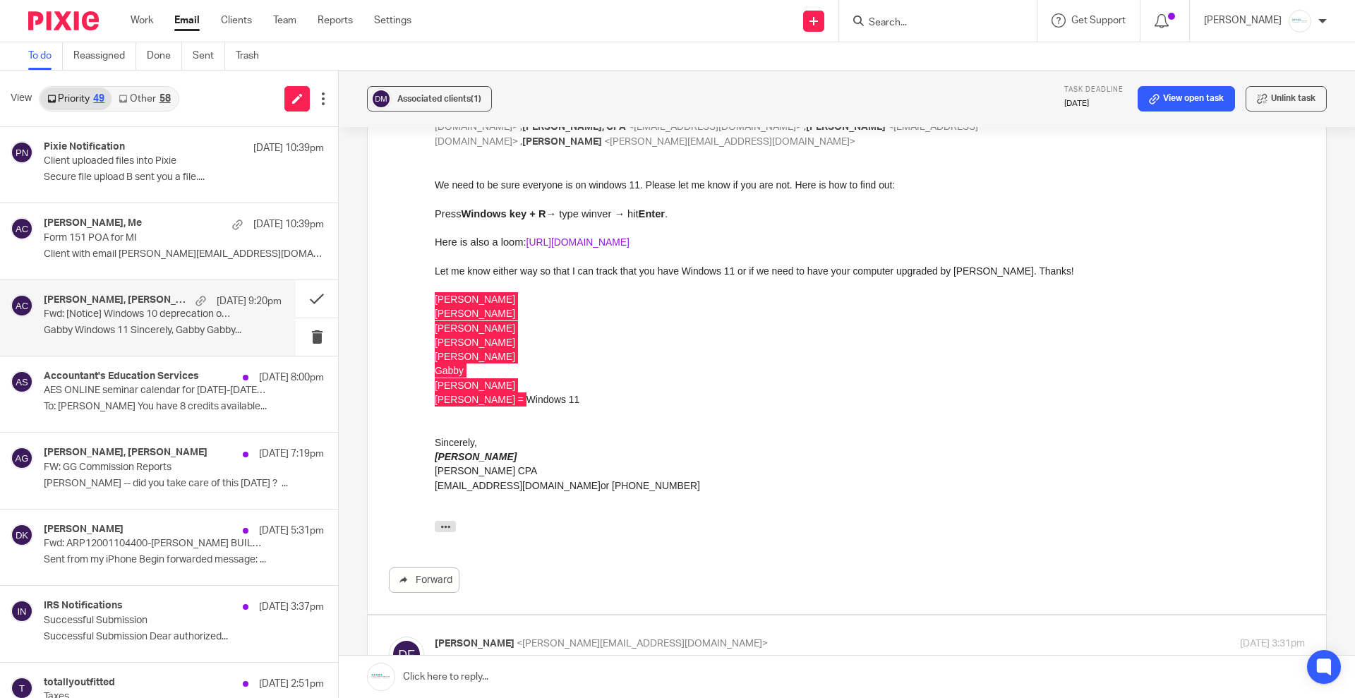
scroll to position [794, 0]
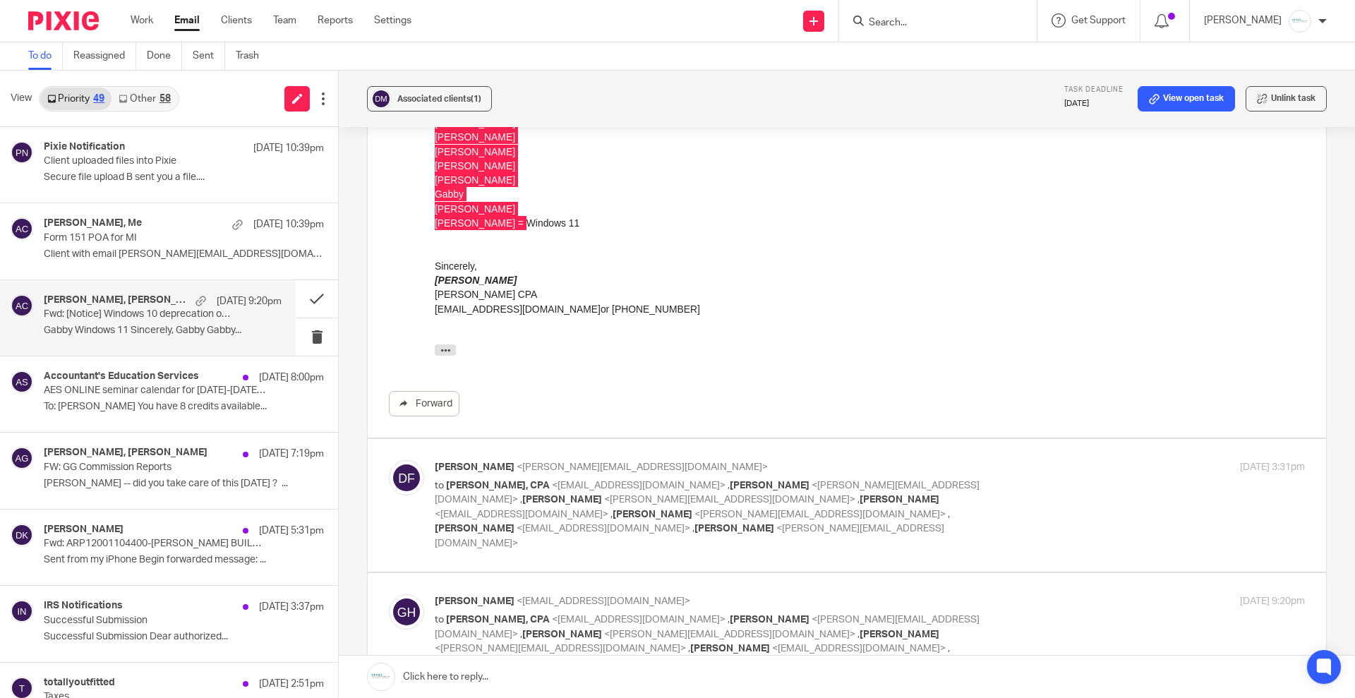
click at [640, 524] on span "<jeanne@amylcpa.com>" at bounding box center [690, 536] width 510 height 25
checkbox input "true"
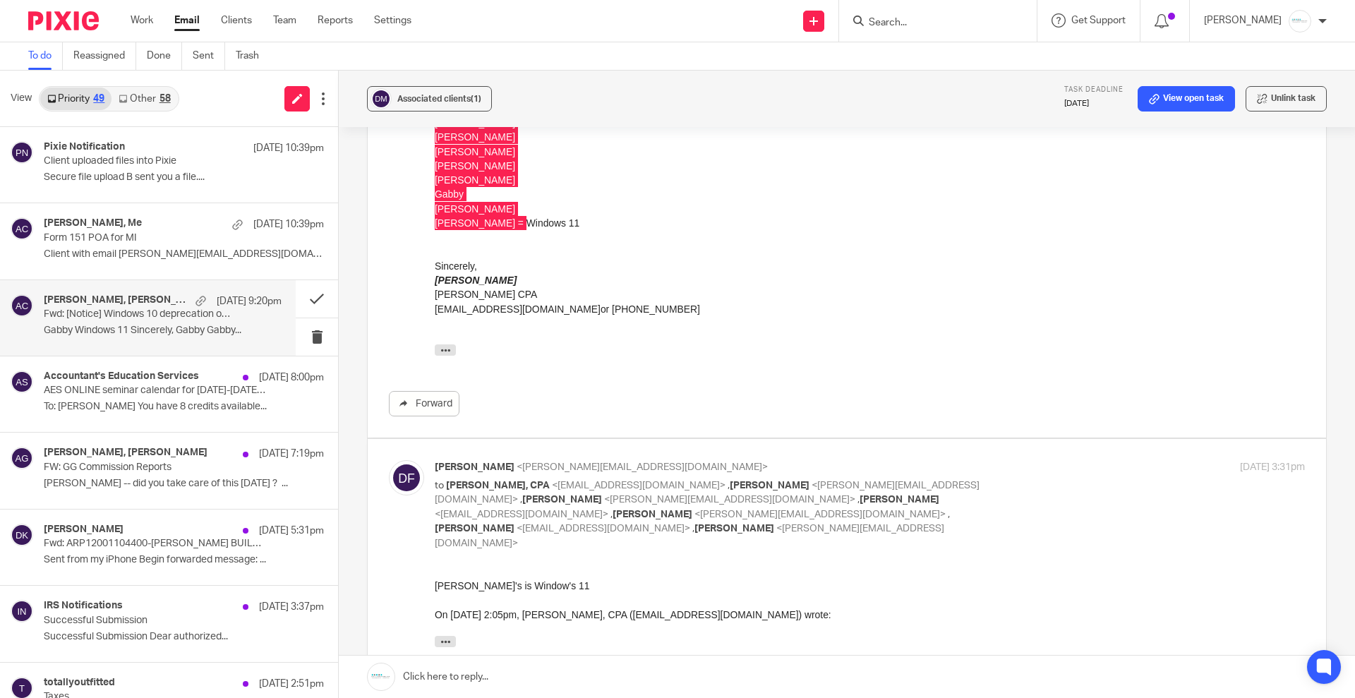
scroll to position [0, 0]
click at [451, 643] on button "button" at bounding box center [445, 641] width 21 height 11
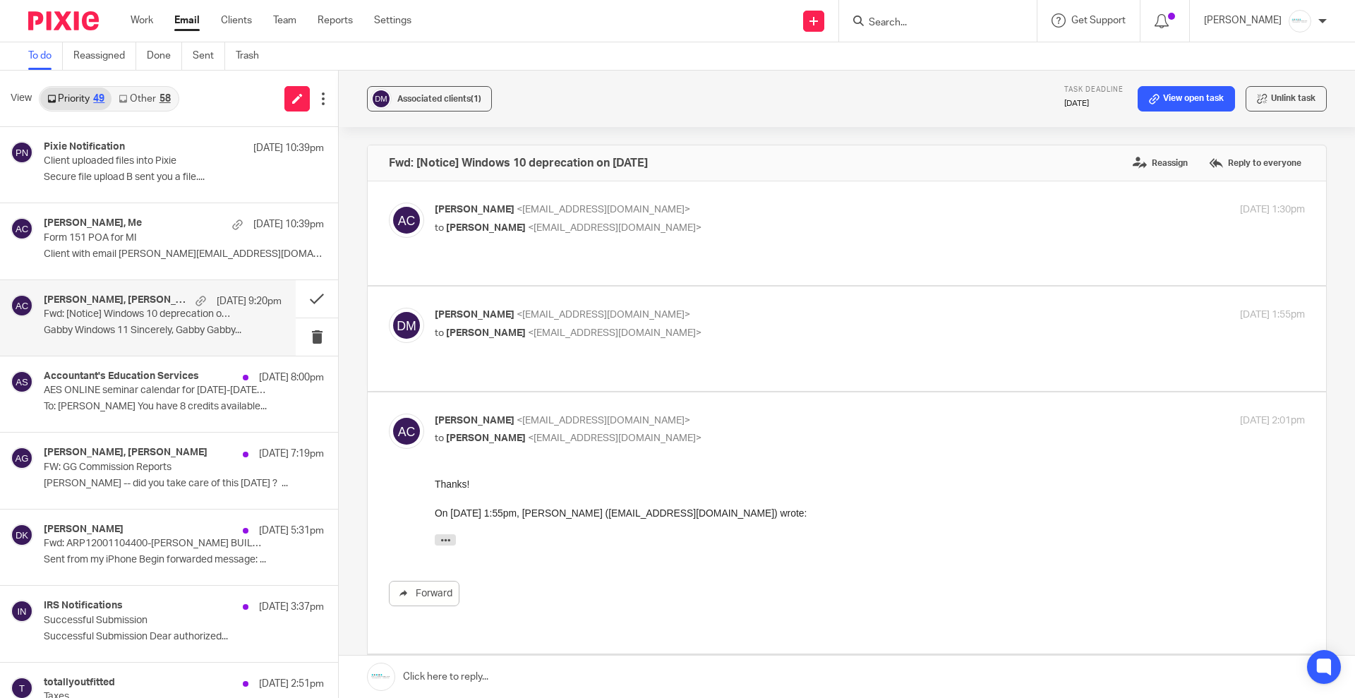
click at [539, 215] on p "Amy Corfixsen <amylcpa@gmail.com>" at bounding box center [725, 210] width 580 height 15
checkbox input "true"
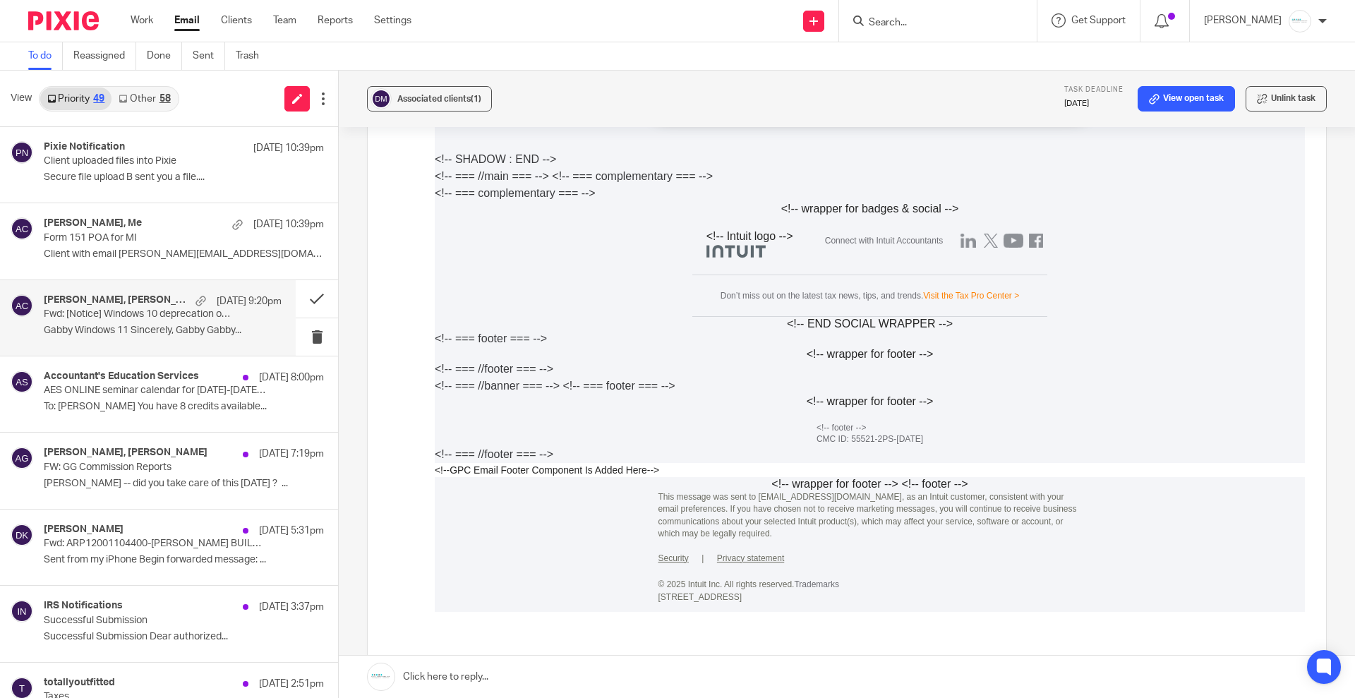
scroll to position [1500, 0]
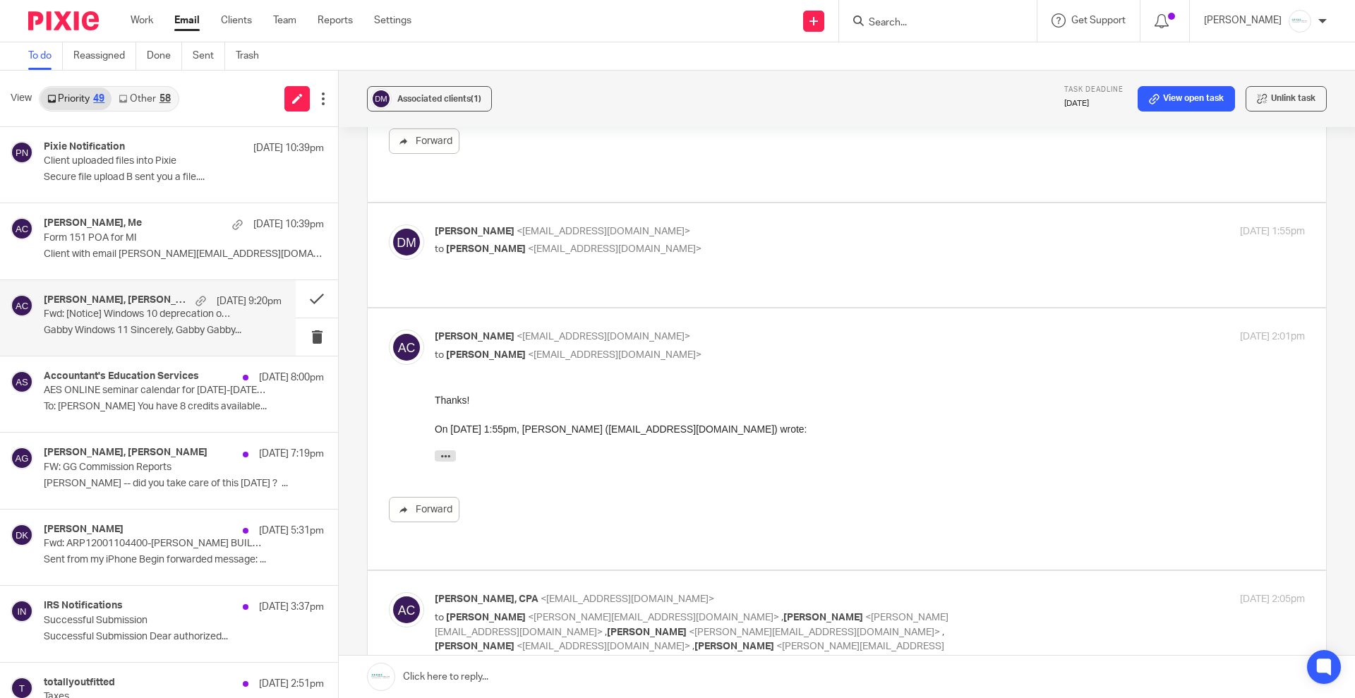
drag, startPoint x: 588, startPoint y: 212, endPoint x: 640, endPoint y: 246, distance: 62.3
click at [588, 224] on p "Daniel Moody <danm190@hotmail.com>" at bounding box center [725, 231] width 580 height 15
checkbox input "true"
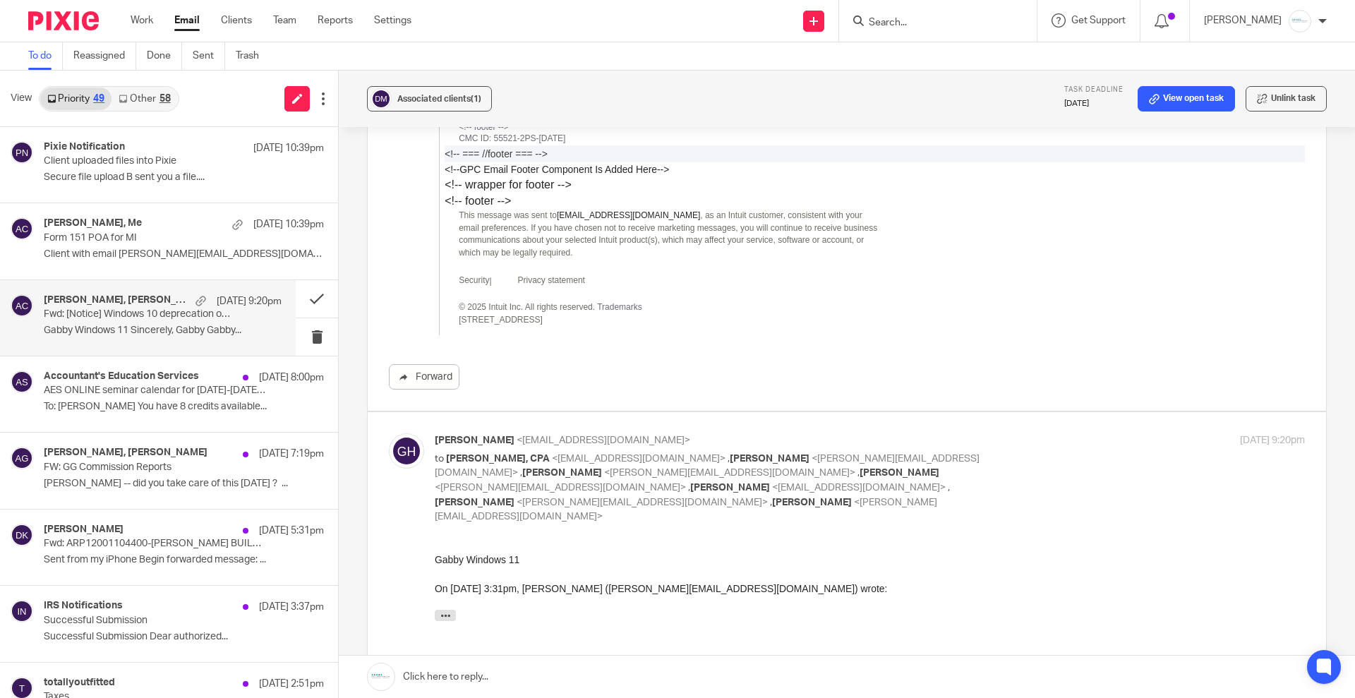
scroll to position [6376, 0]
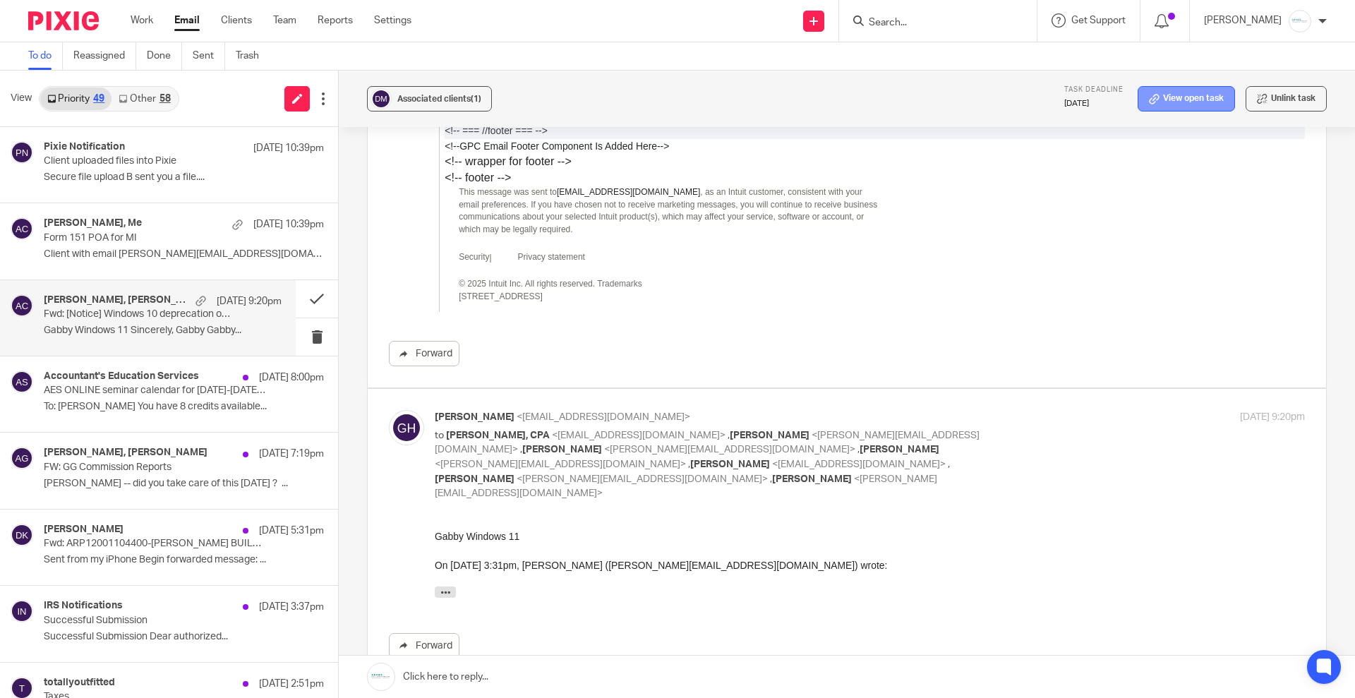
click at [1187, 97] on link "View open task" at bounding box center [1186, 98] width 97 height 25
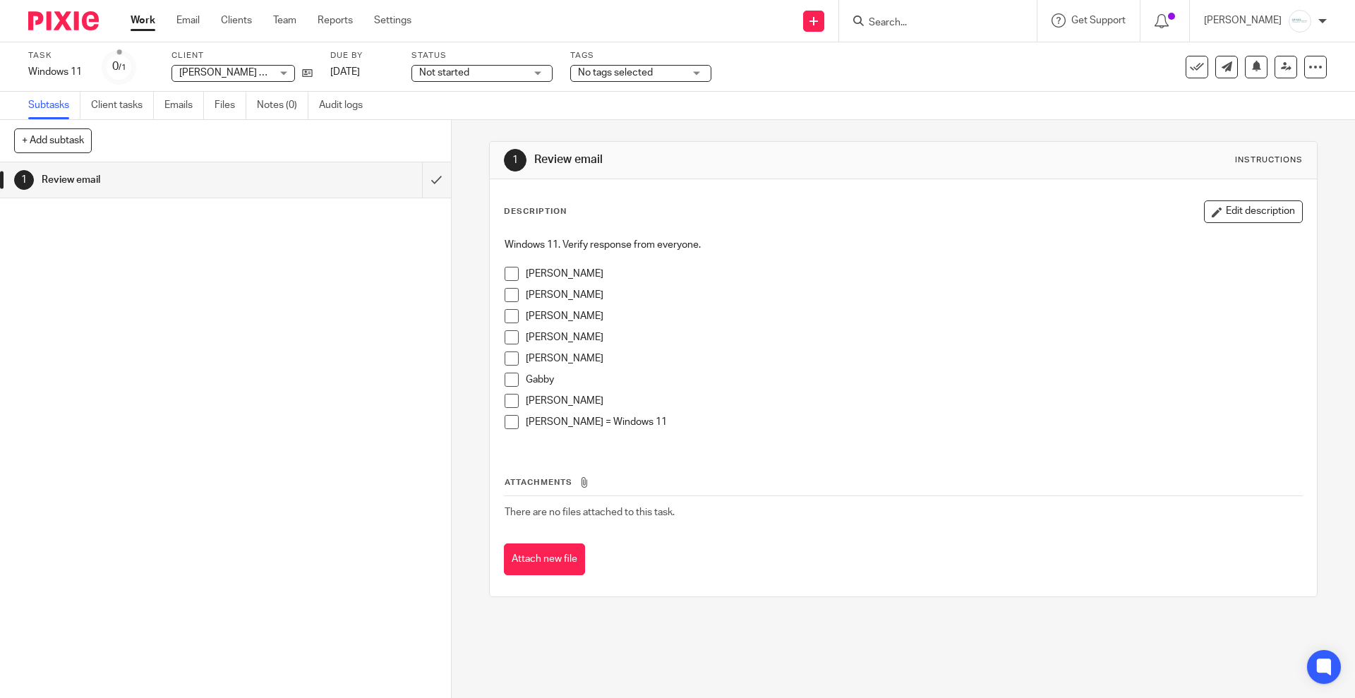
click at [570, 379] on p "Gabby" at bounding box center [914, 380] width 776 height 14
click at [1218, 215] on button "Edit description" at bounding box center [1253, 211] width 99 height 23
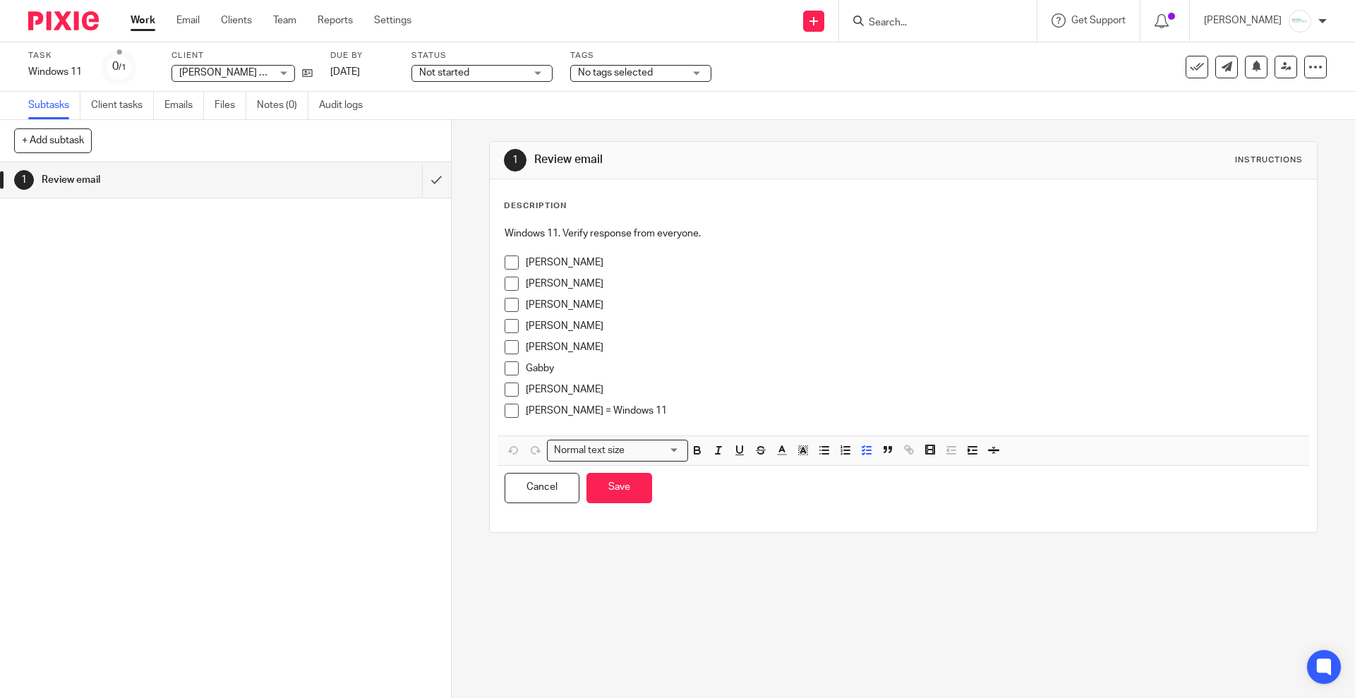
click at [560, 361] on p "Gabby" at bounding box center [914, 368] width 776 height 14
click at [565, 304] on p "Donna" at bounding box center [914, 305] width 776 height 14
click at [505, 304] on span at bounding box center [512, 305] width 14 height 14
click at [506, 366] on span at bounding box center [512, 368] width 14 height 14
click at [512, 411] on span at bounding box center [512, 411] width 14 height 14
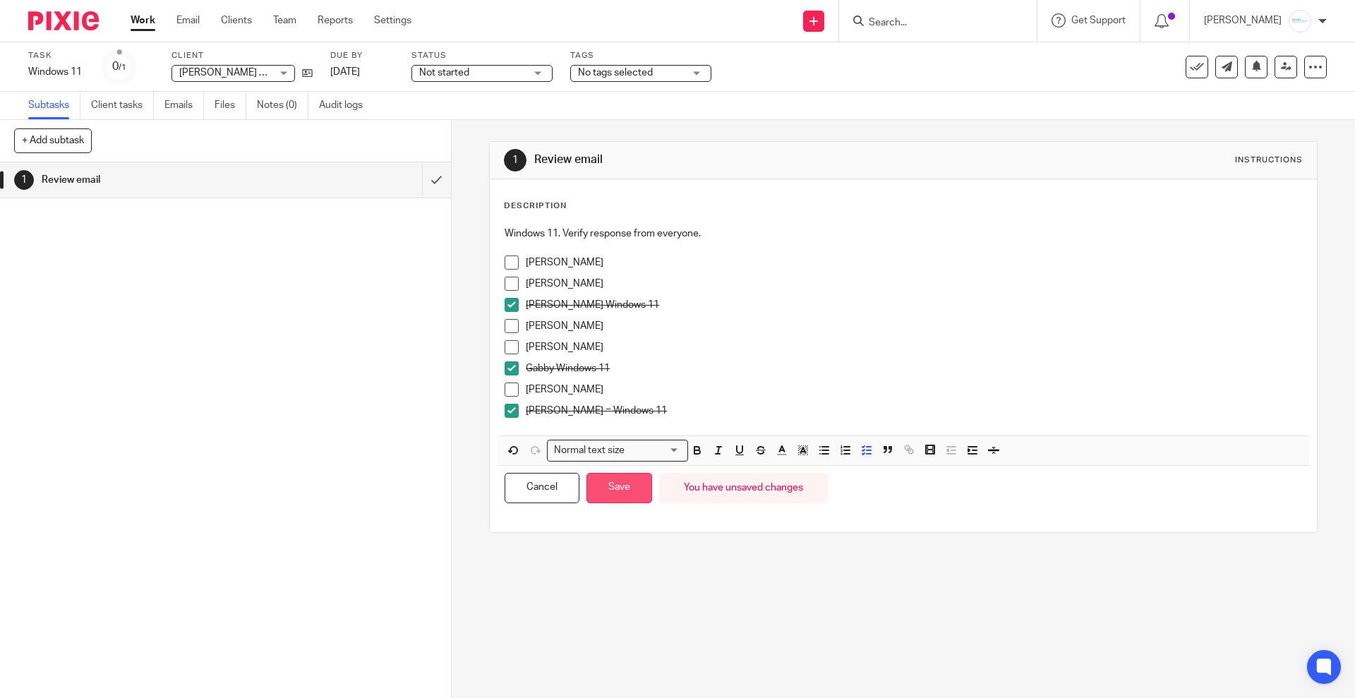
click at [612, 486] on button "Save" at bounding box center [620, 488] width 66 height 30
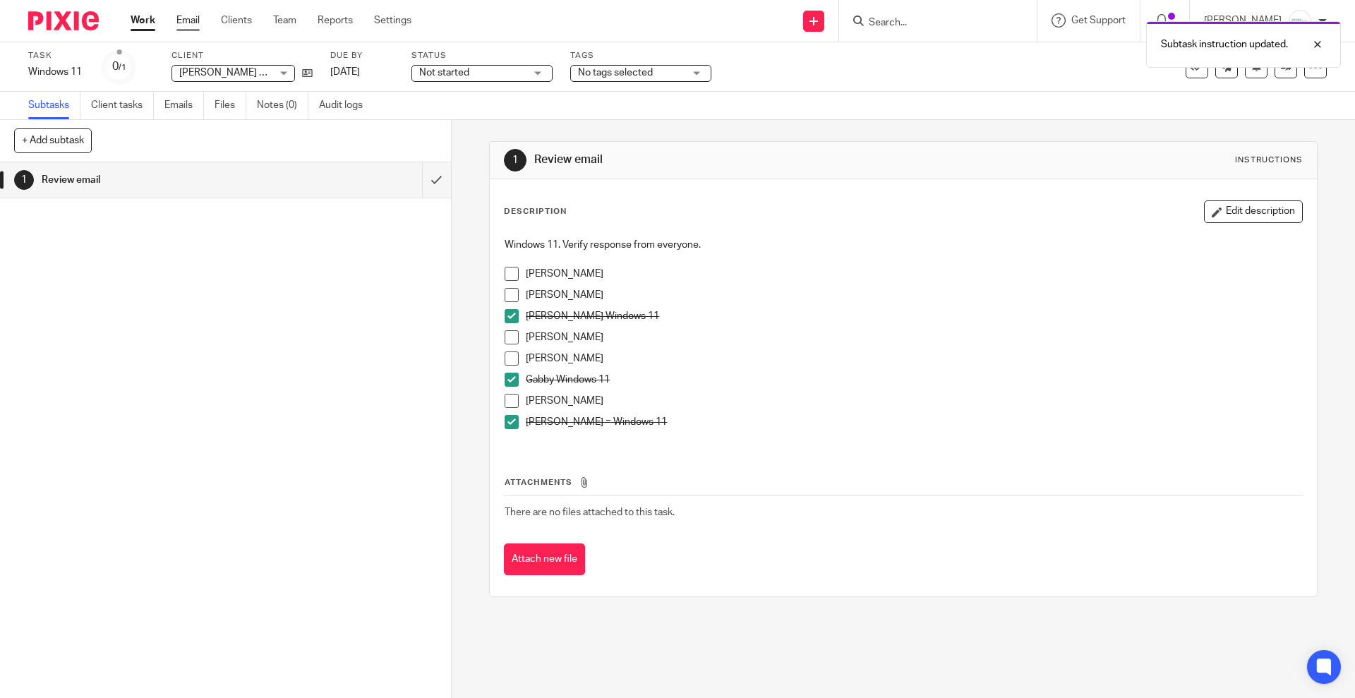
click at [181, 21] on link "Email" at bounding box center [187, 20] width 23 height 14
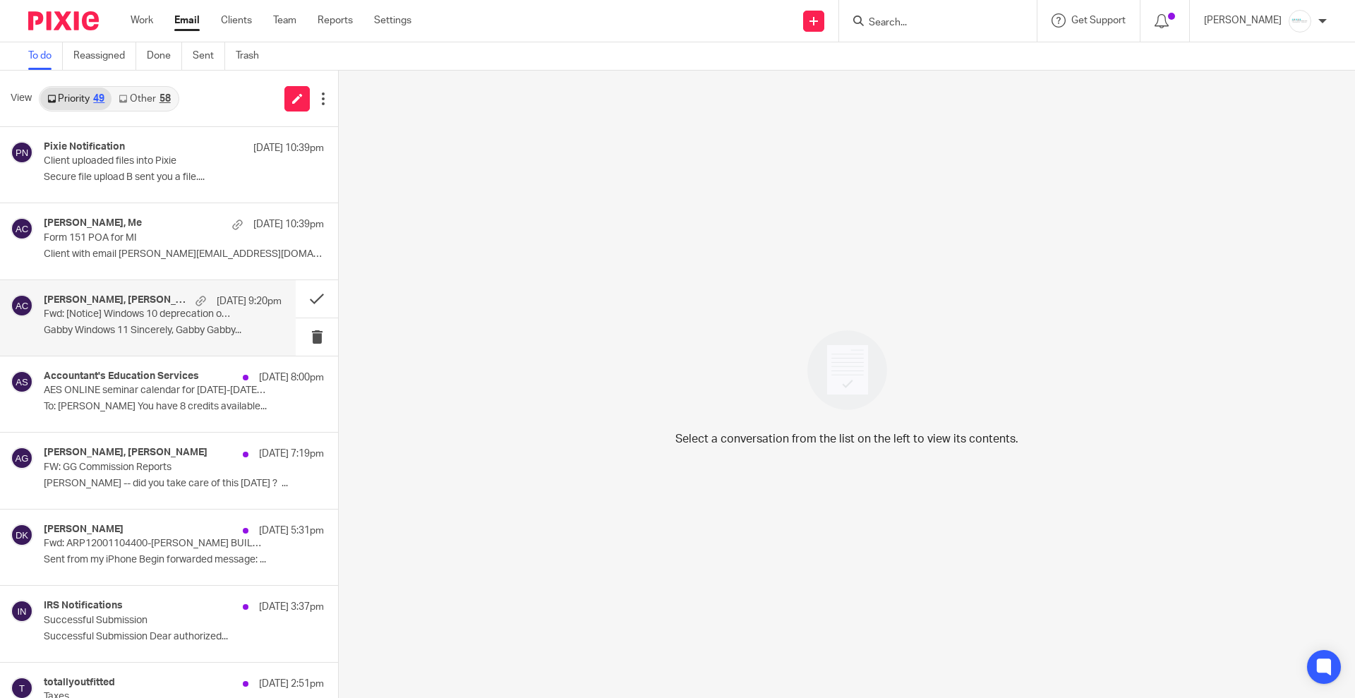
click at [137, 315] on p "Fwd: [Notice] Windows 10 deprecation on October 14" at bounding box center [139, 314] width 191 height 12
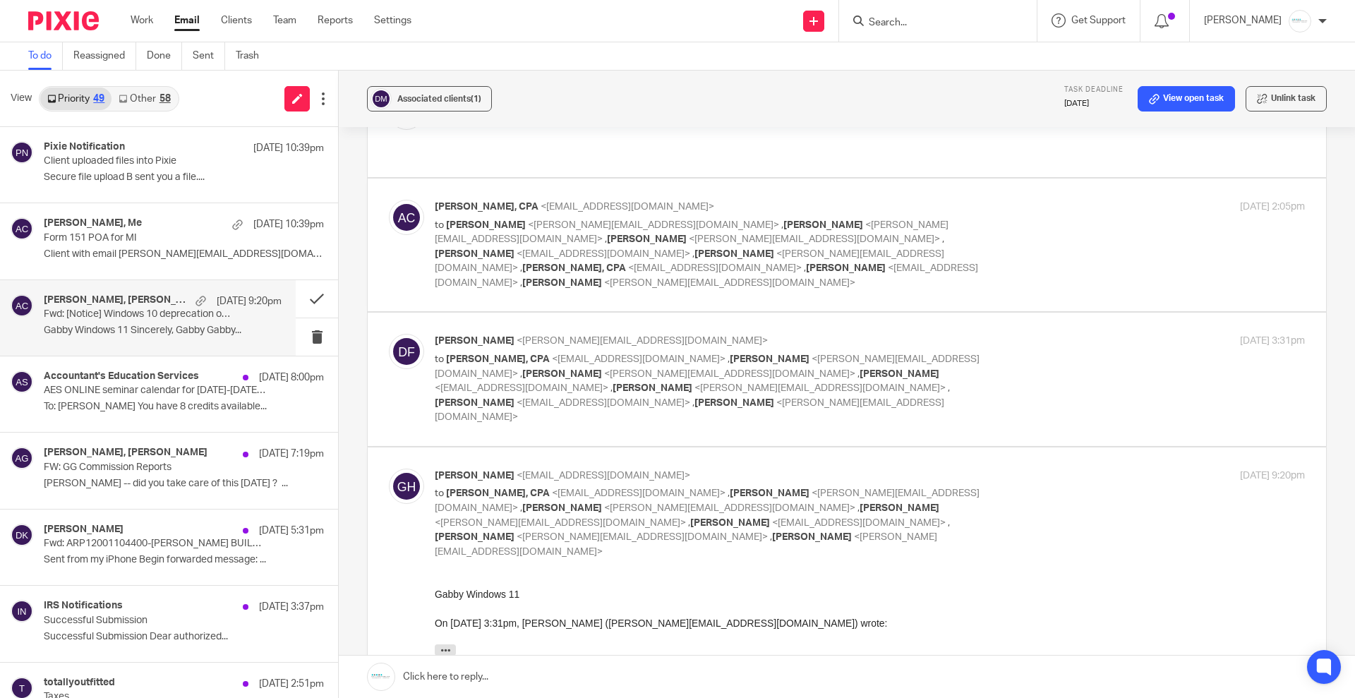
scroll to position [200, 0]
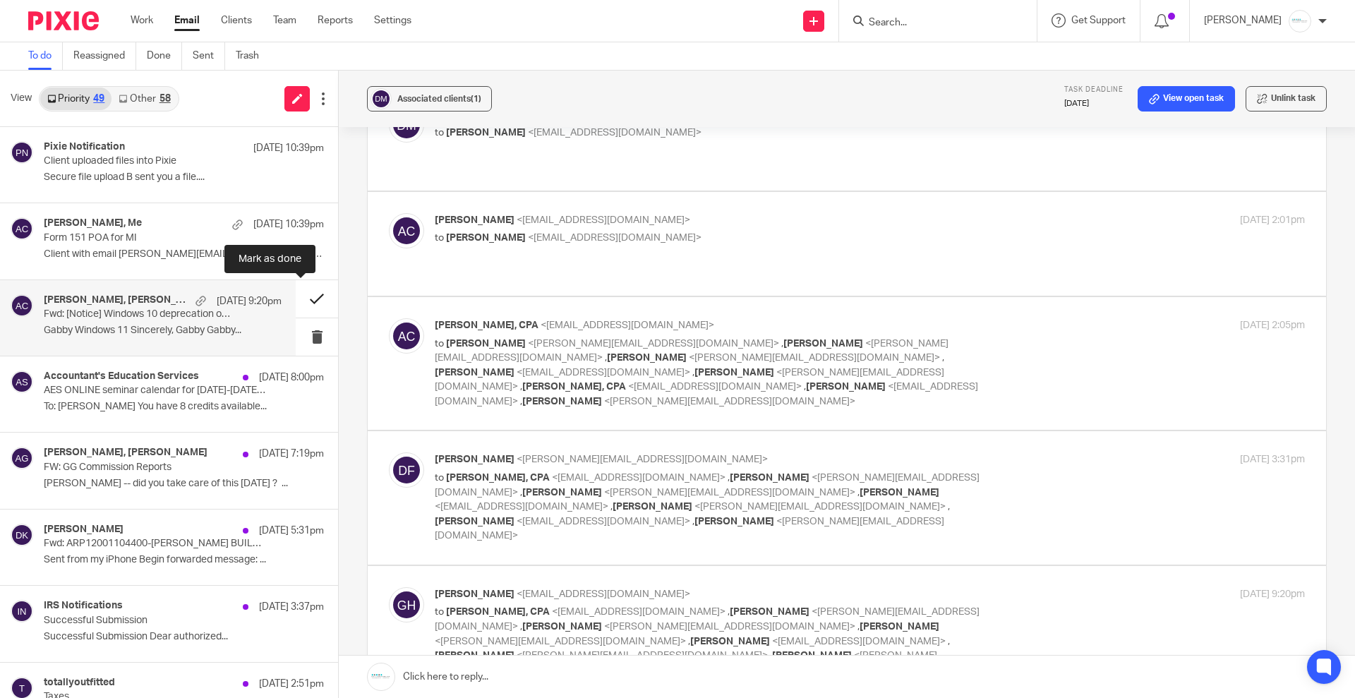
click at [300, 300] on button at bounding box center [317, 298] width 42 height 37
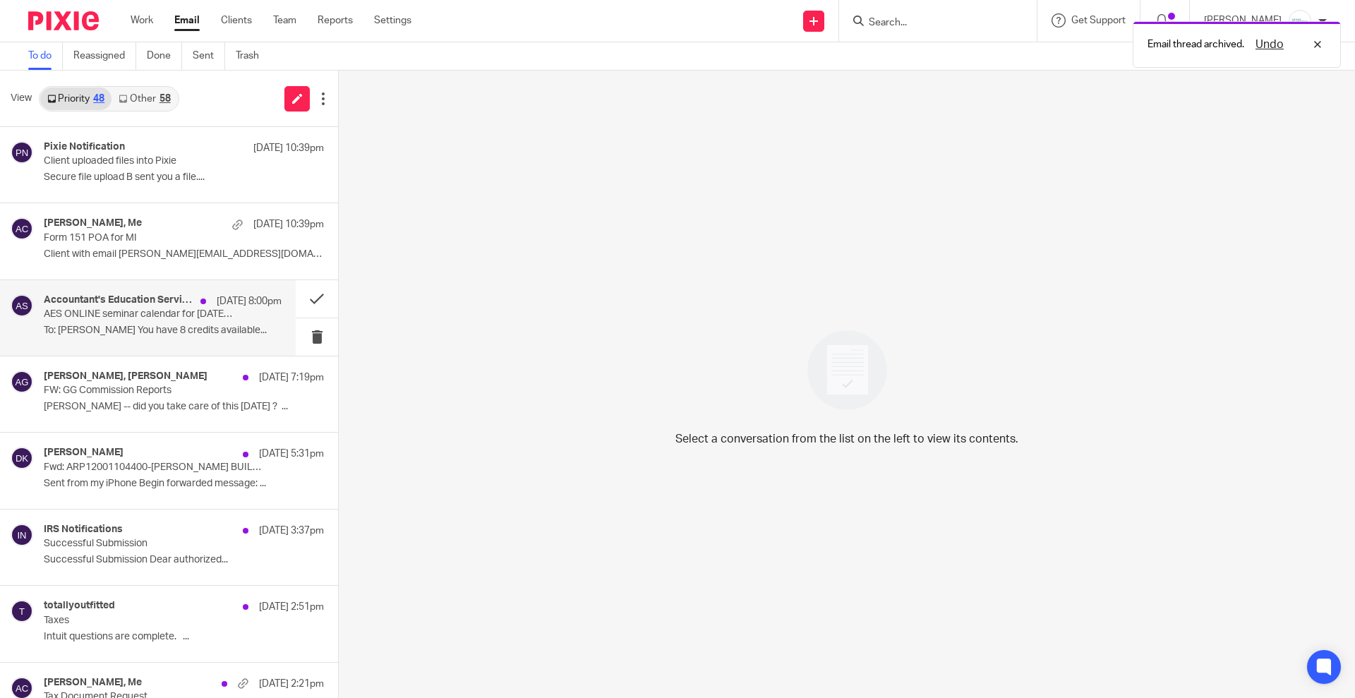
click at [140, 308] on p "AES ONLINE seminar calendar for Sept 17-26, including SALT Nexus, Estate Planni…" at bounding box center [139, 314] width 191 height 12
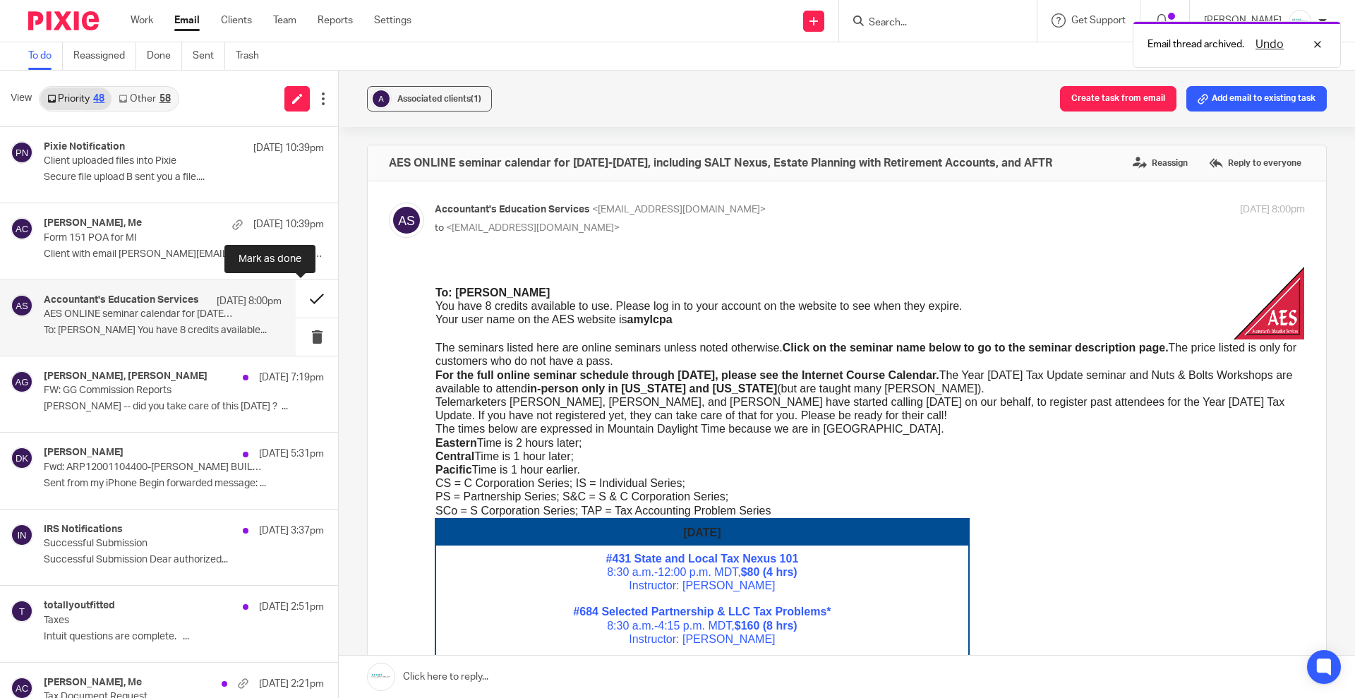
scroll to position [0, 0]
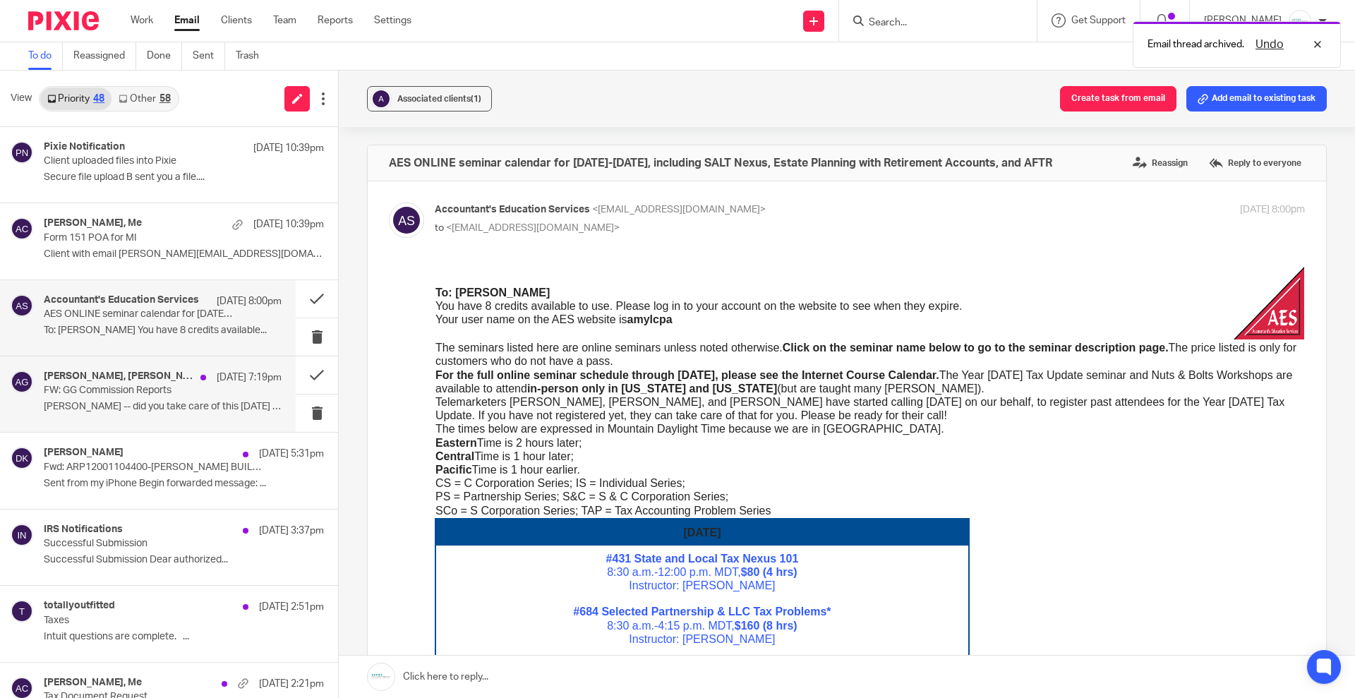
click at [156, 395] on p "FW: GG Commission Reports" at bounding box center [139, 391] width 191 height 12
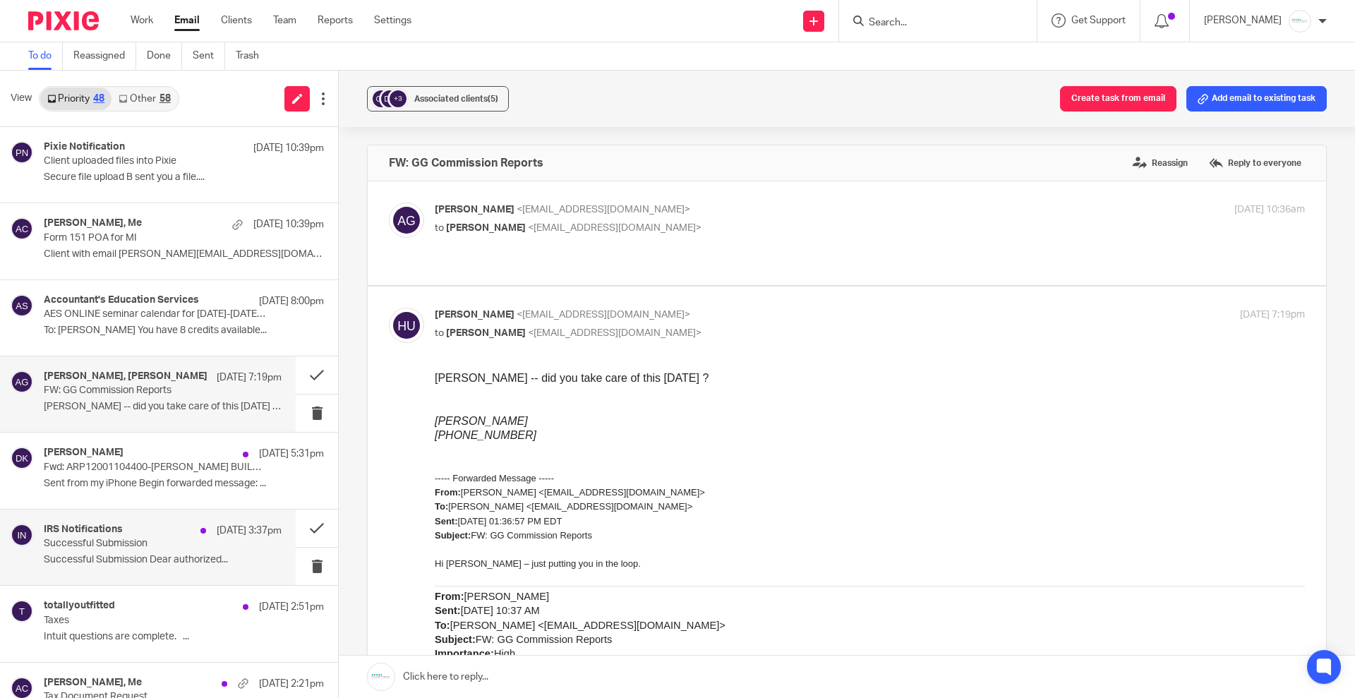
click at [108, 542] on p "Successful Submission" at bounding box center [139, 544] width 191 height 12
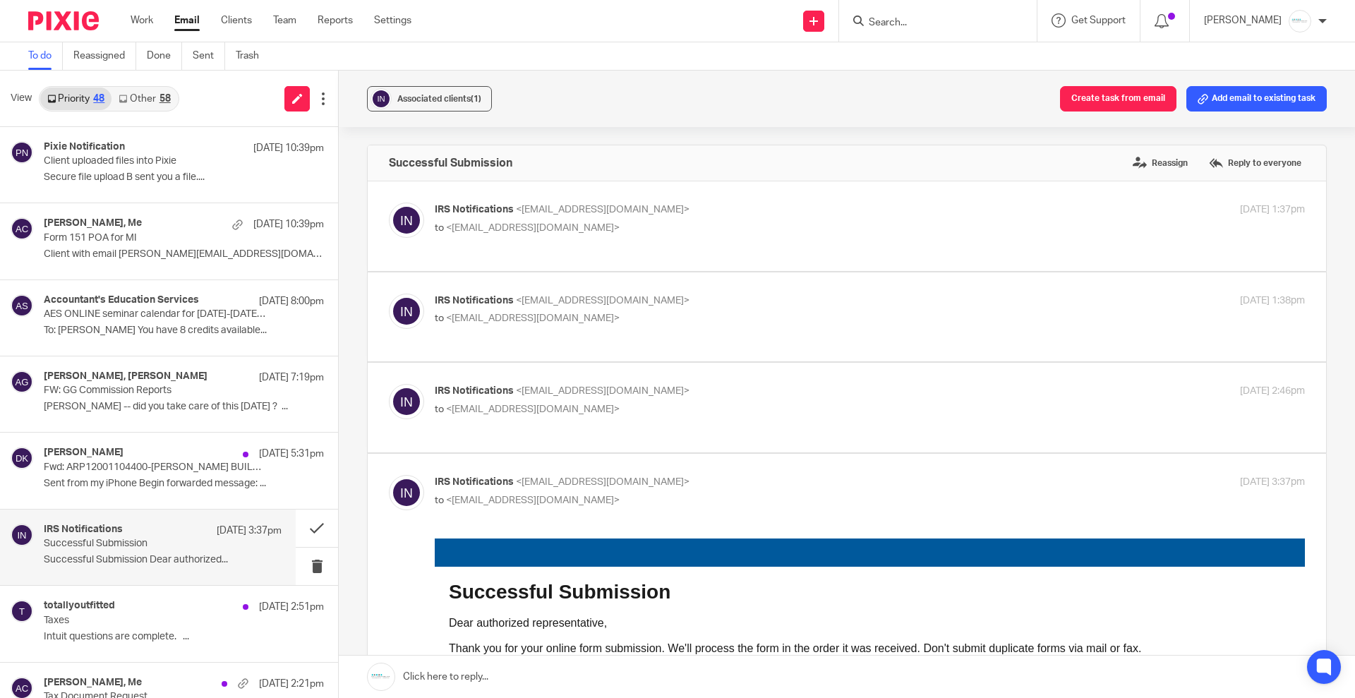
click at [625, 402] on p "to <amylcpa@gmail.com>" at bounding box center [725, 409] width 580 height 15
checkbox input "true"
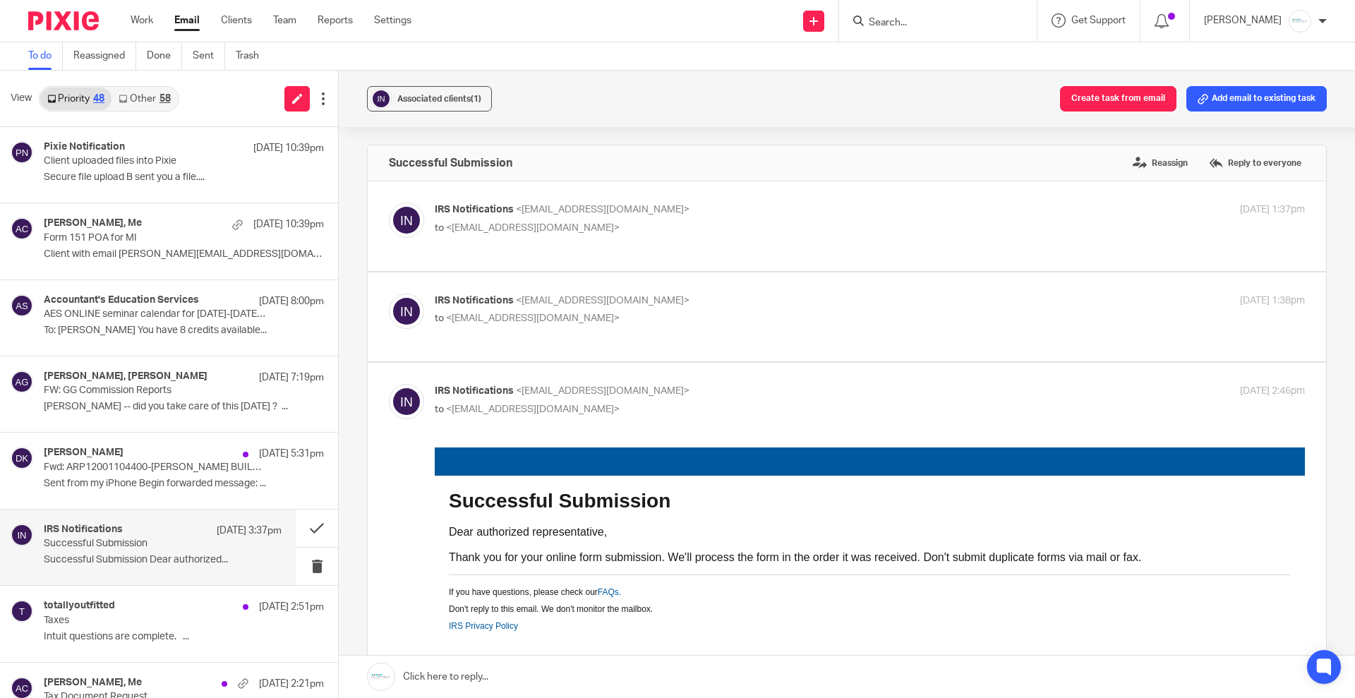
drag, startPoint x: 613, startPoint y: 296, endPoint x: 614, endPoint y: 277, distance: 19.8
click at [613, 296] on div "IRS Notifications <notify@irs.gov> to <amylcpa@gmail.com>" at bounding box center [725, 310] width 580 height 32
checkbox input "true"
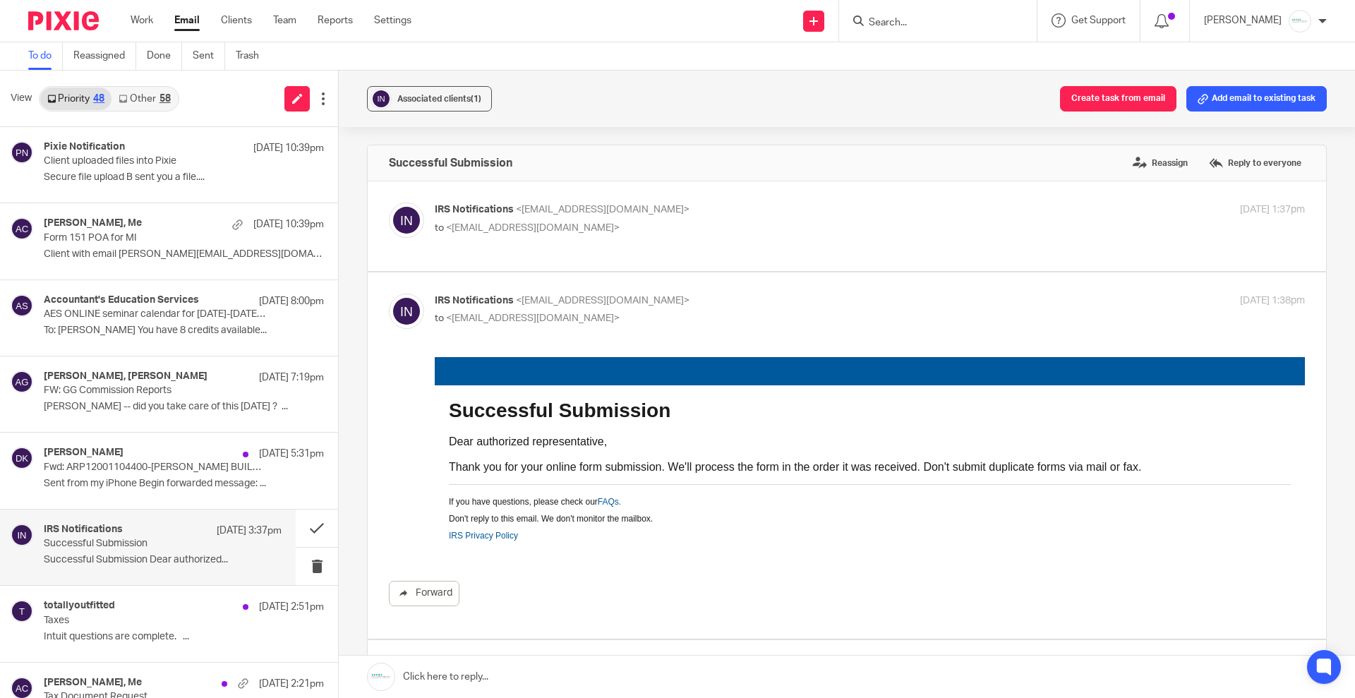
drag, startPoint x: 608, startPoint y: 211, endPoint x: 589, endPoint y: 227, distance: 25.0
click at [608, 210] on p "IRS Notifications <notify@irs.gov>" at bounding box center [725, 210] width 580 height 15
checkbox input "true"
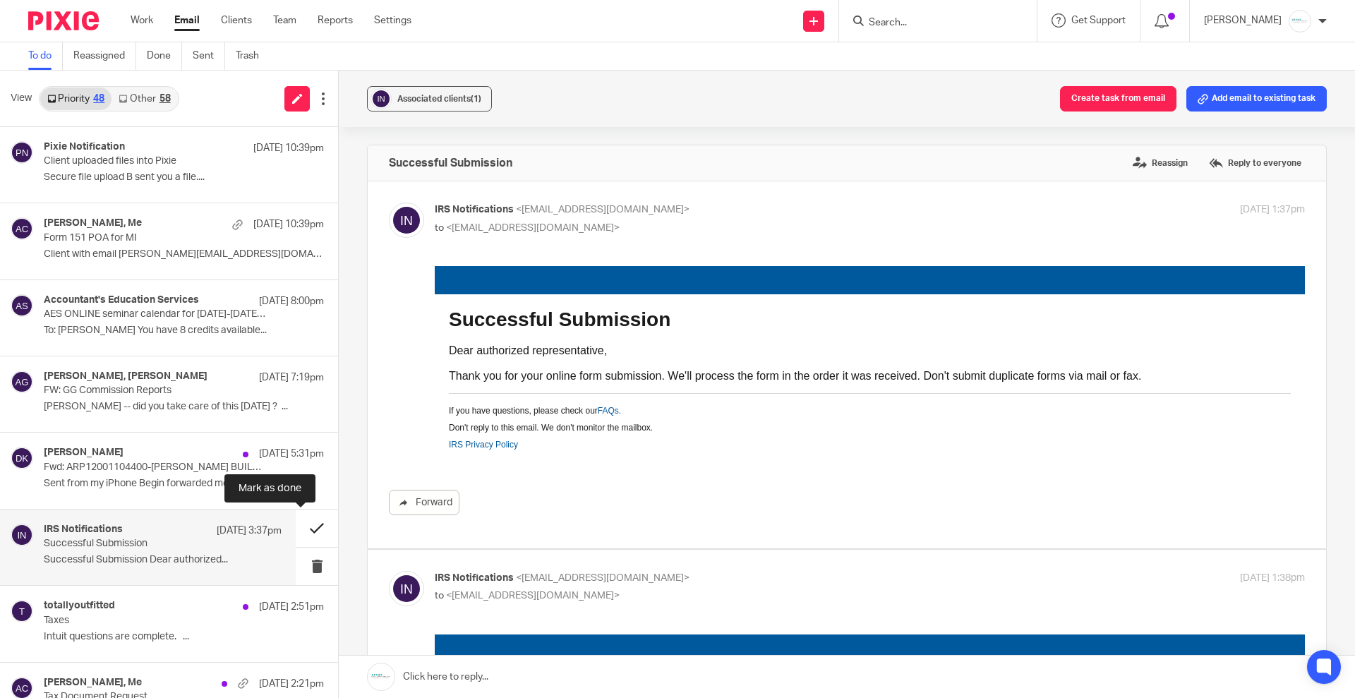
click at [300, 524] on button at bounding box center [317, 528] width 42 height 37
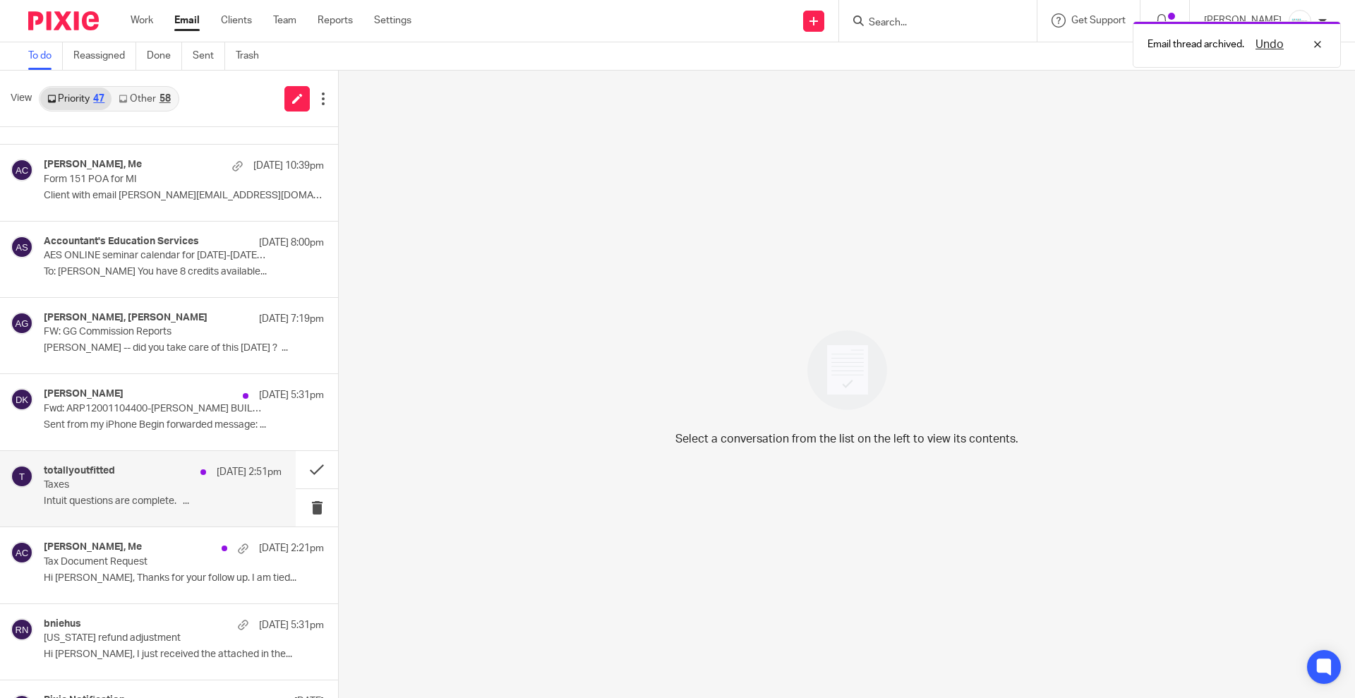
scroll to position [88, 0]
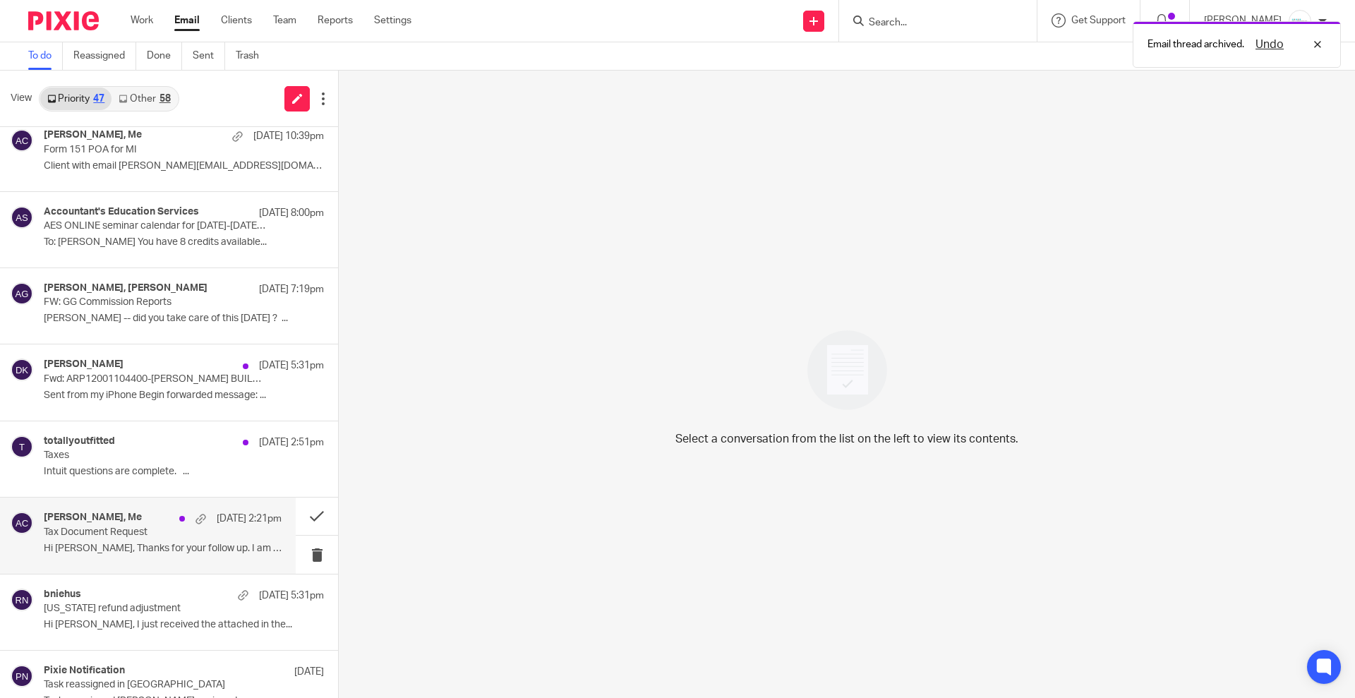
click at [147, 537] on p "Tax Document Request" at bounding box center [139, 533] width 191 height 12
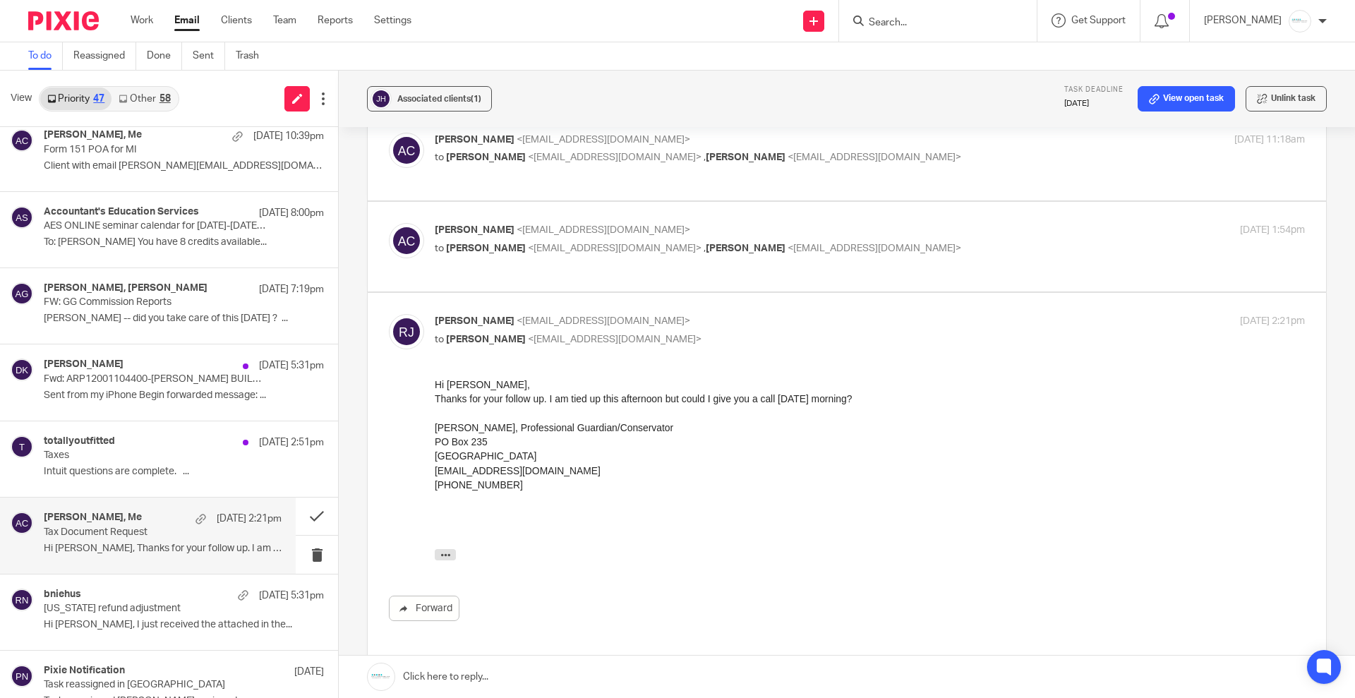
scroll to position [176, 0]
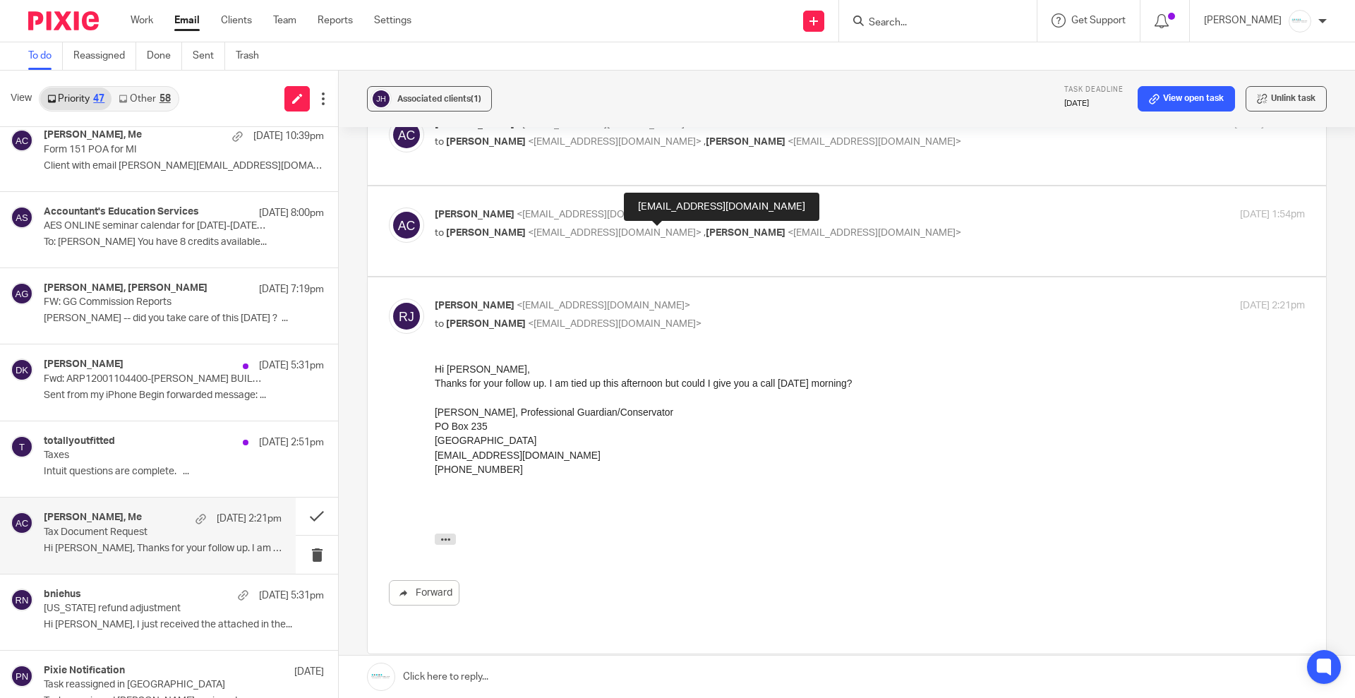
click at [706, 229] on span "Robert Johns" at bounding box center [746, 233] width 80 height 10
checkbox input "true"
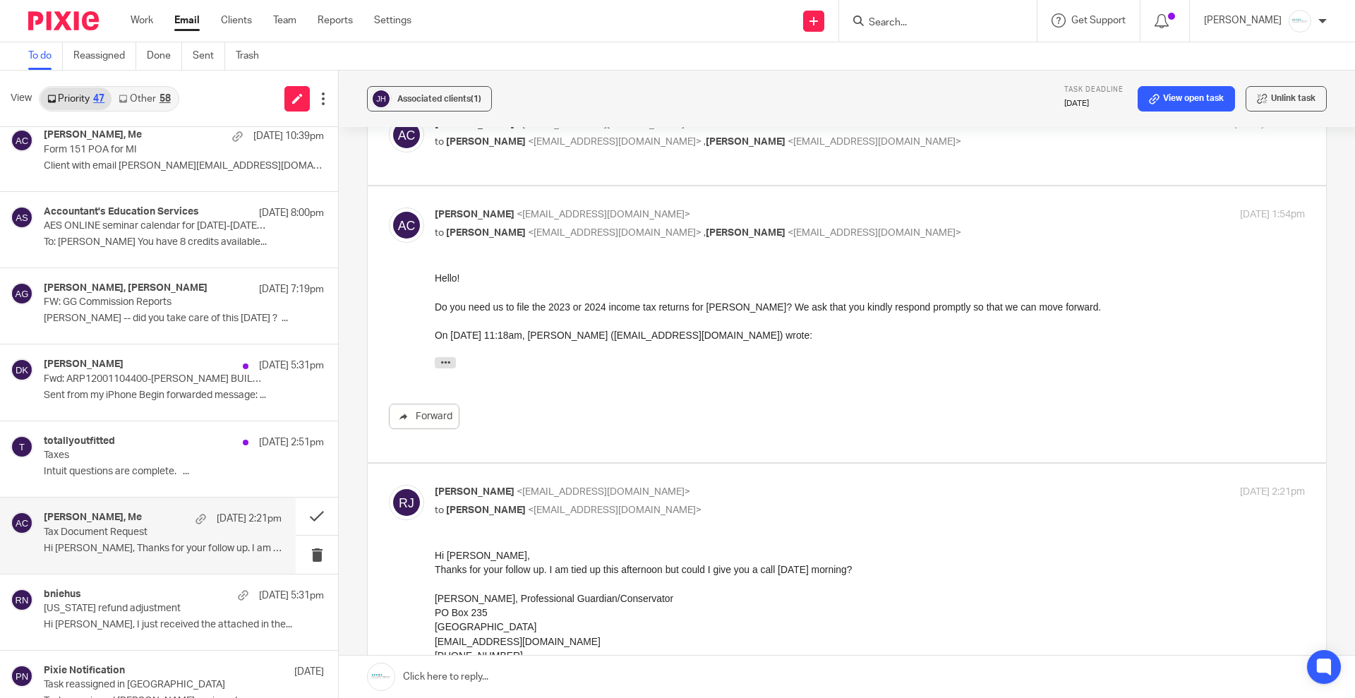
scroll to position [441, 0]
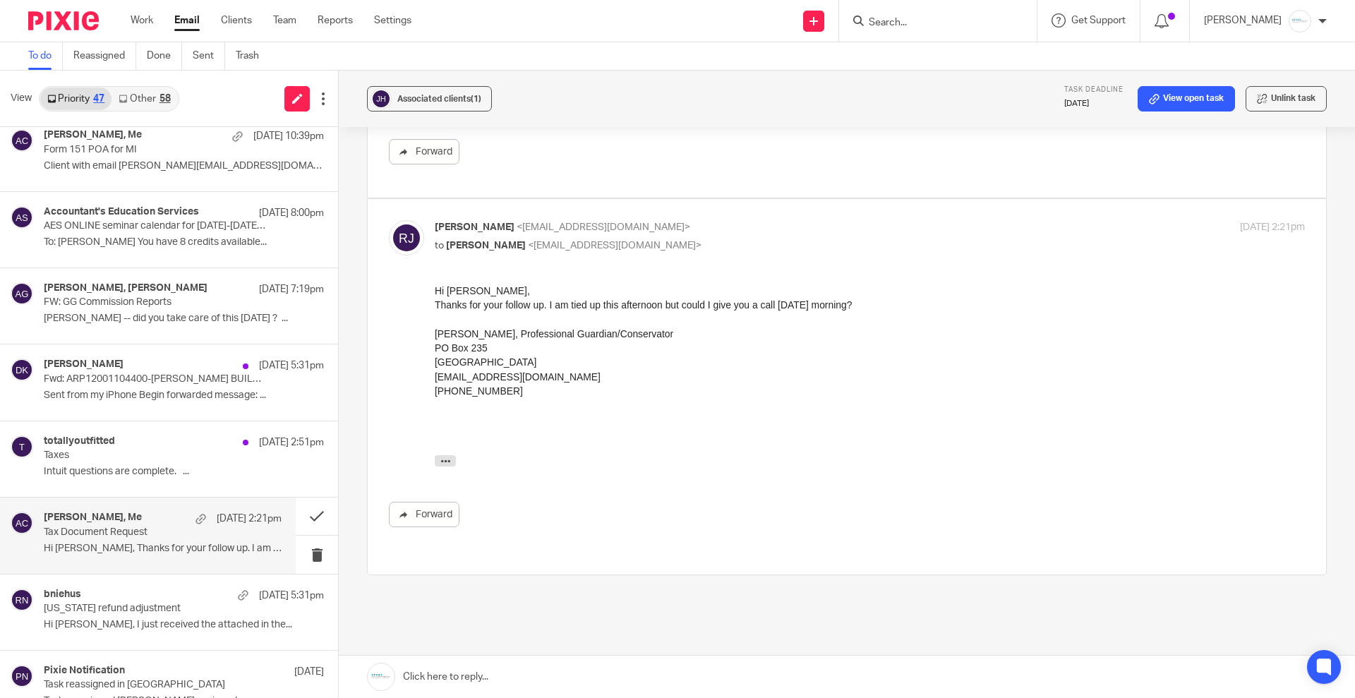
click at [513, 677] on link at bounding box center [847, 677] width 1016 height 42
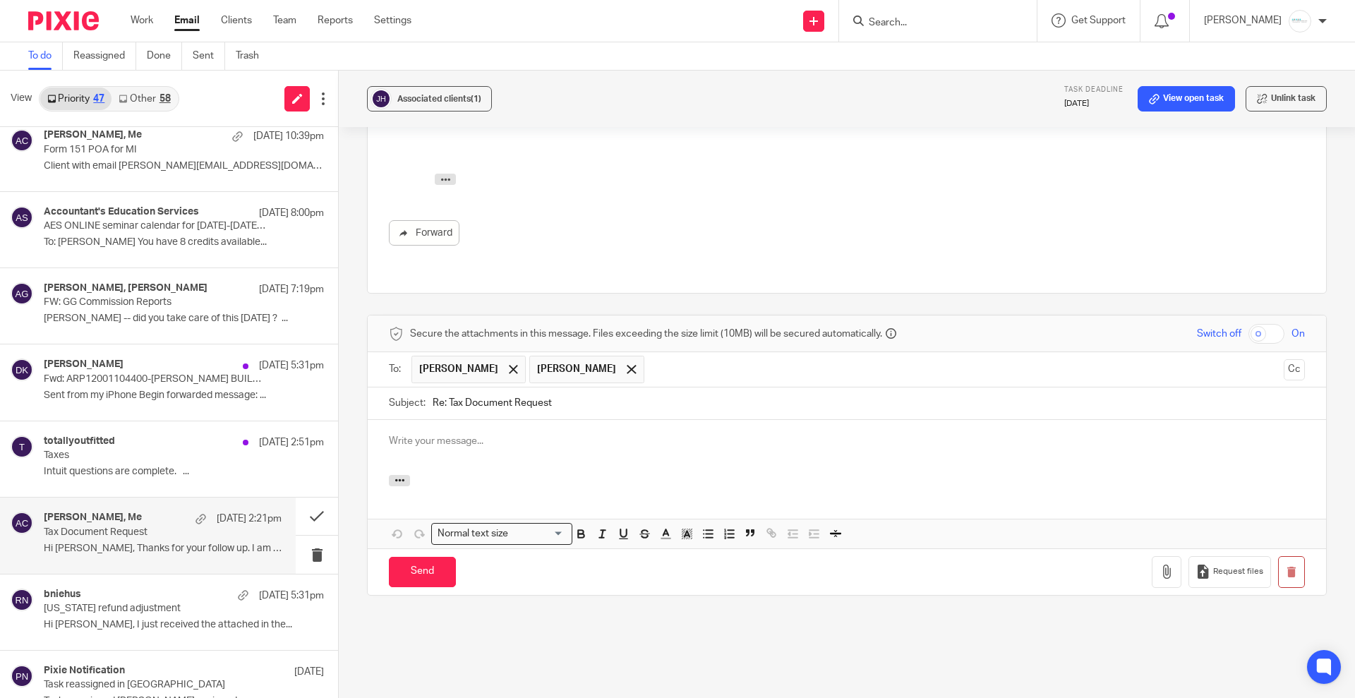
scroll to position [0, 0]
click at [420, 557] on input "Send" at bounding box center [422, 572] width 67 height 30
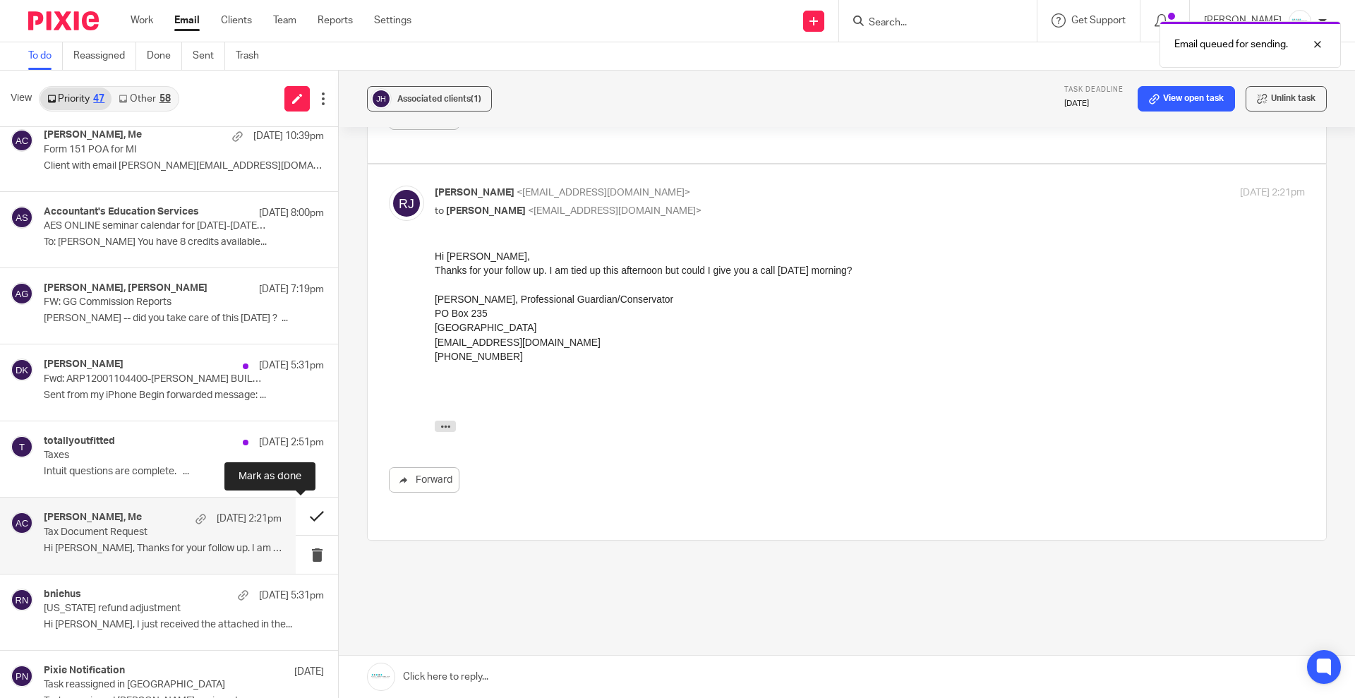
click at [303, 515] on button at bounding box center [317, 516] width 42 height 37
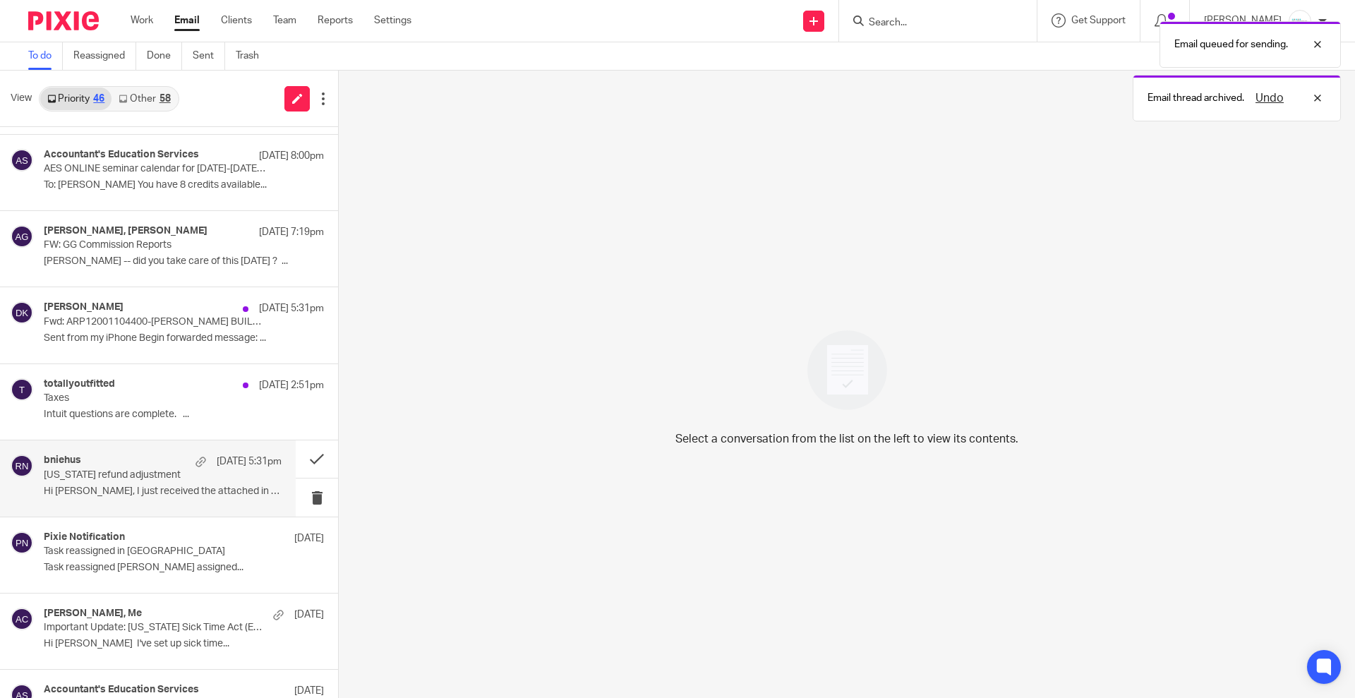
scroll to position [176, 0]
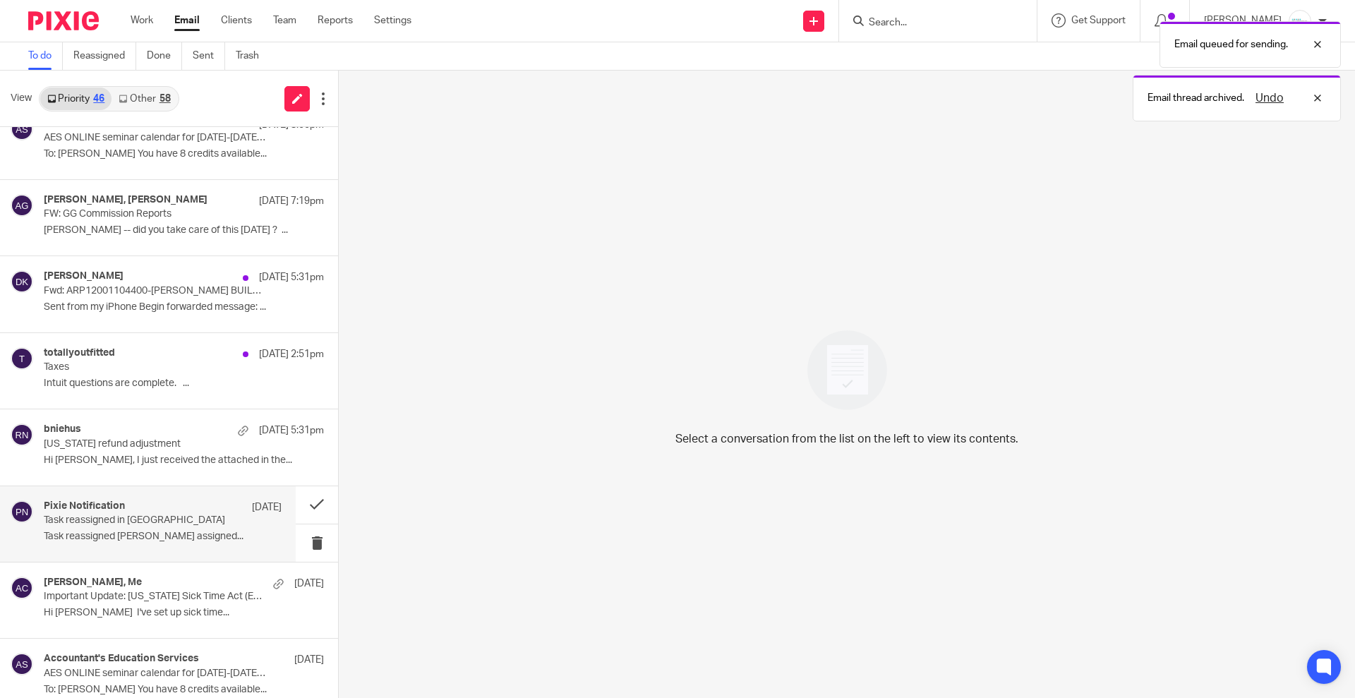
click at [130, 517] on p "Task reassigned in [GEOGRAPHIC_DATA]" at bounding box center [139, 521] width 191 height 12
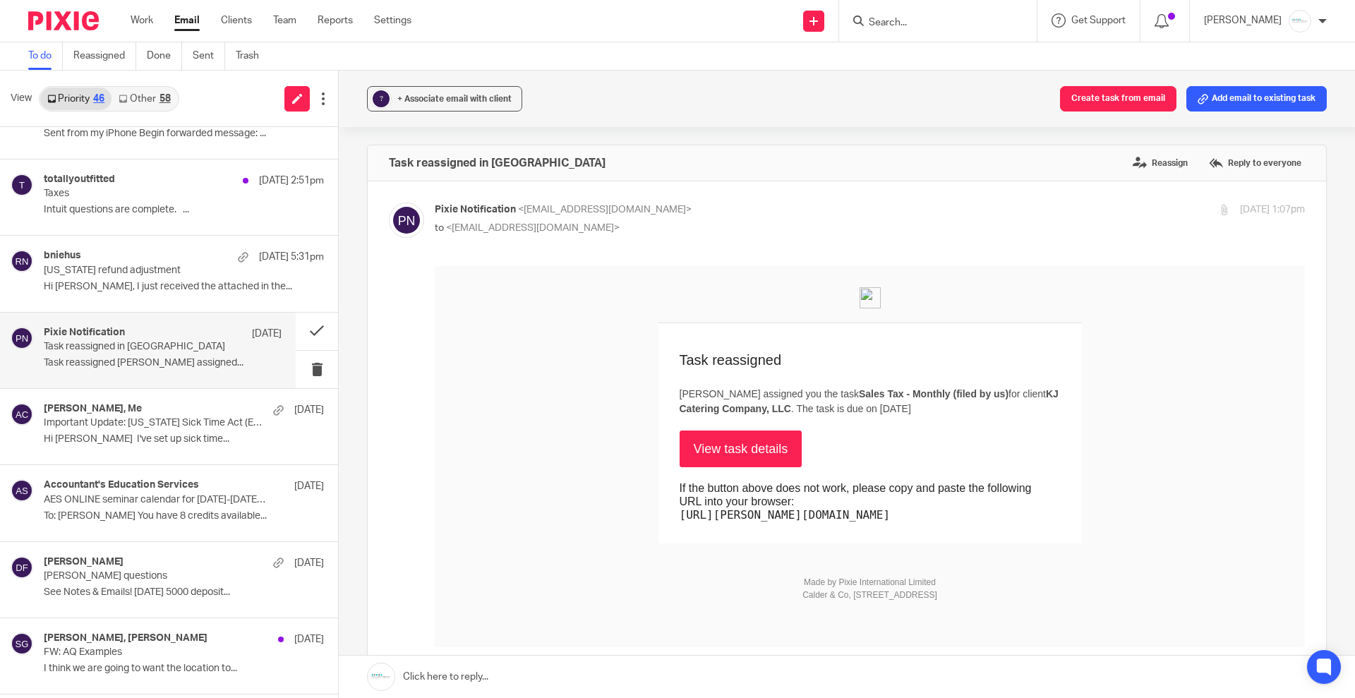
scroll to position [353, 0]
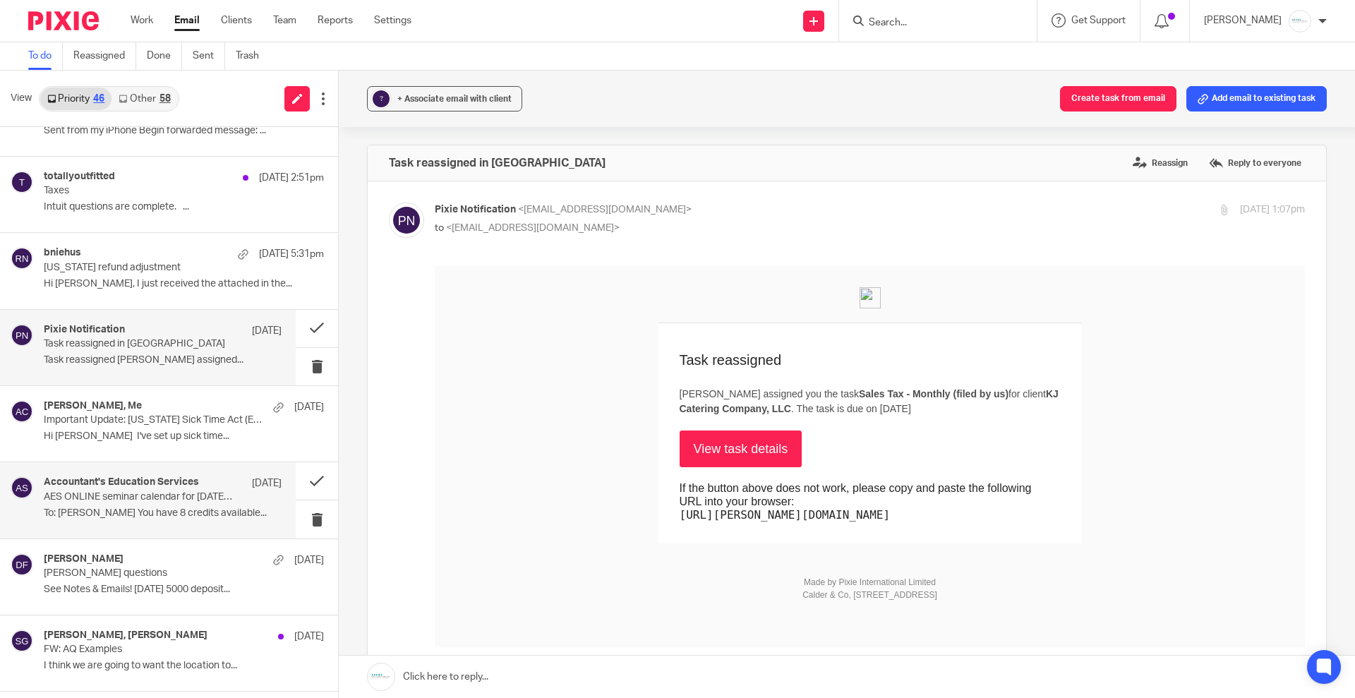
click at [131, 500] on p "AES ONLINE seminar calendar for [DATE]-[DATE], Advanced Like-Kind Exchanges, Ad…" at bounding box center [139, 497] width 191 height 12
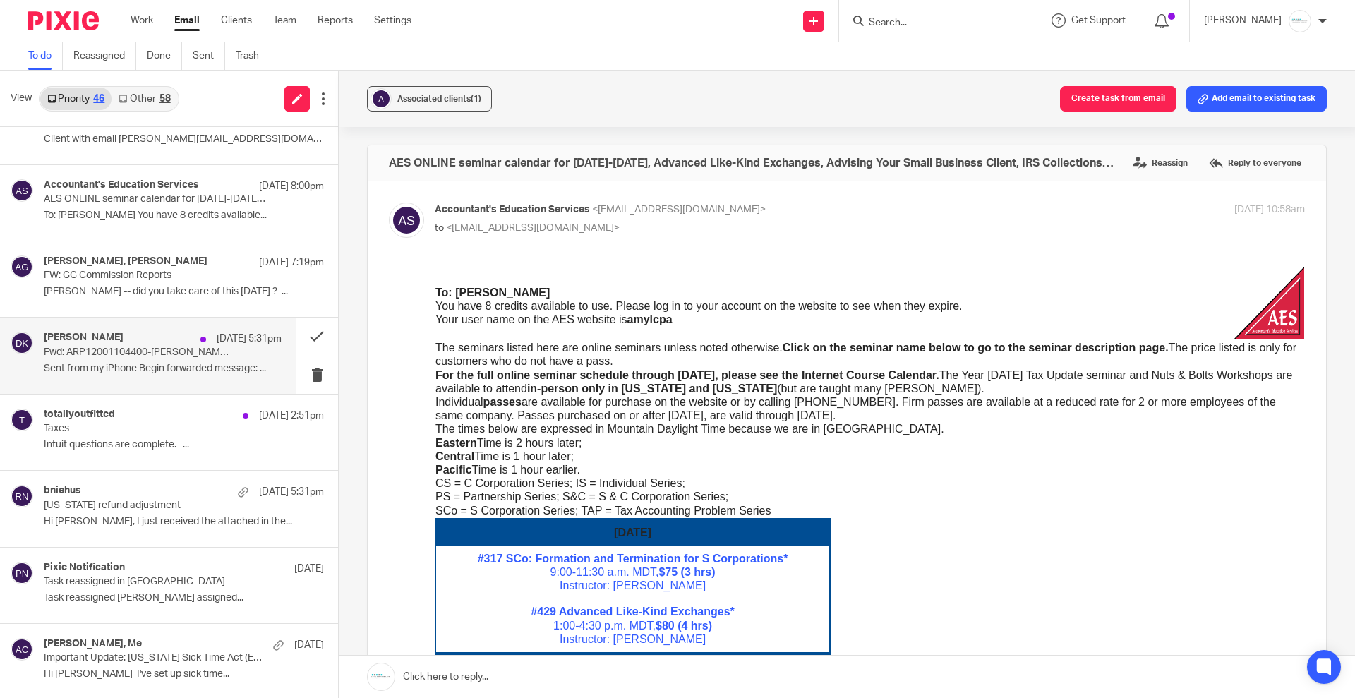
scroll to position [0, 0]
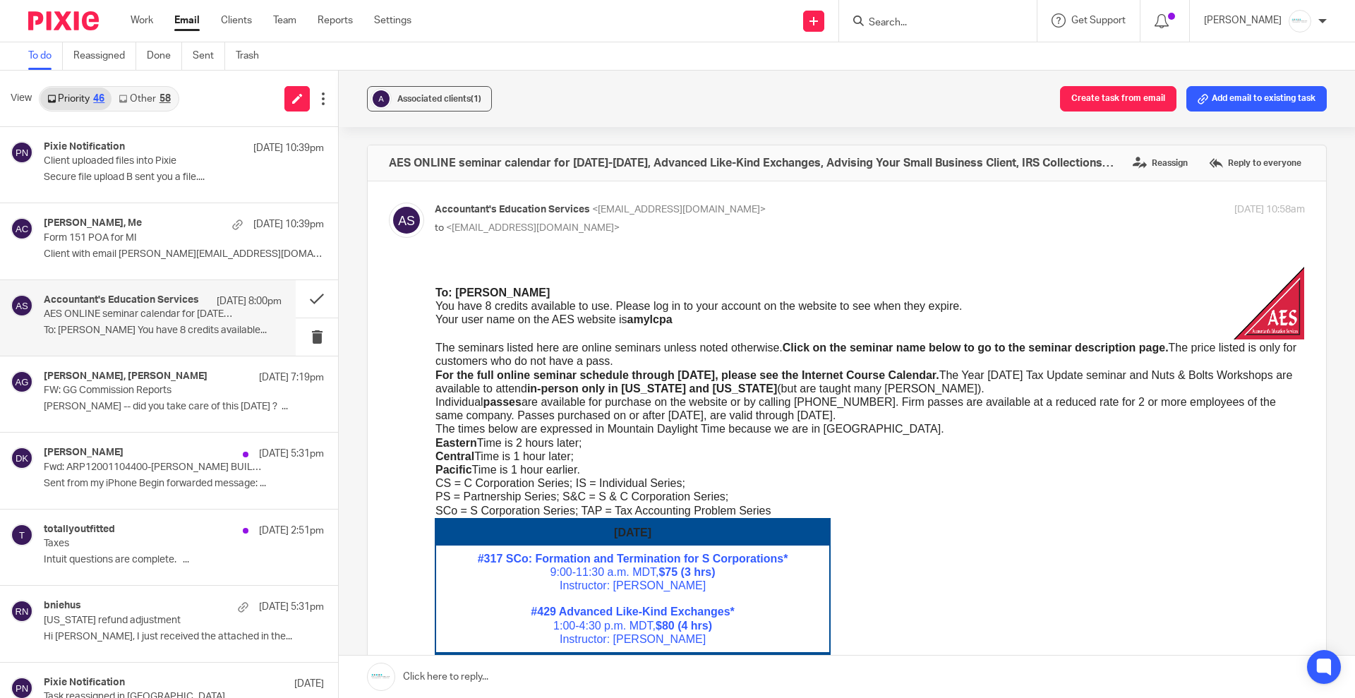
click at [162, 327] on p "To: [PERSON_NAME] You have 8 credits available..." at bounding box center [163, 331] width 238 height 12
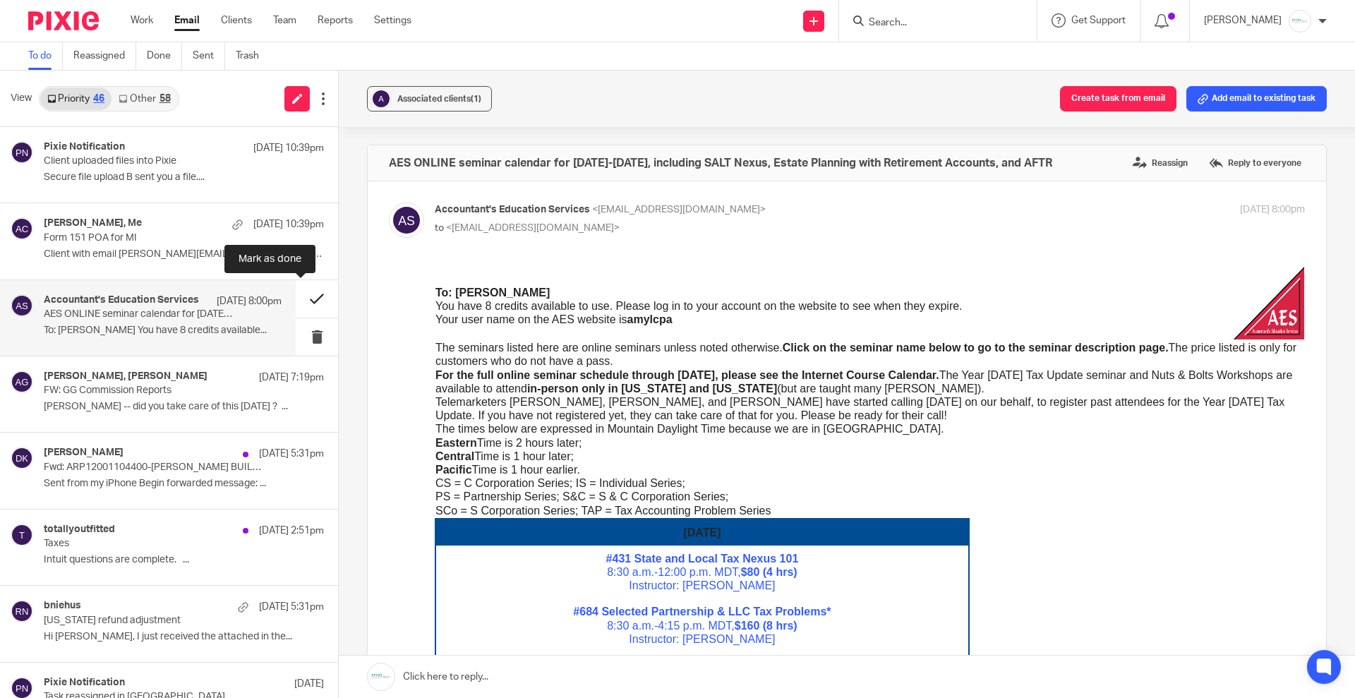
click at [303, 295] on button at bounding box center [317, 298] width 42 height 37
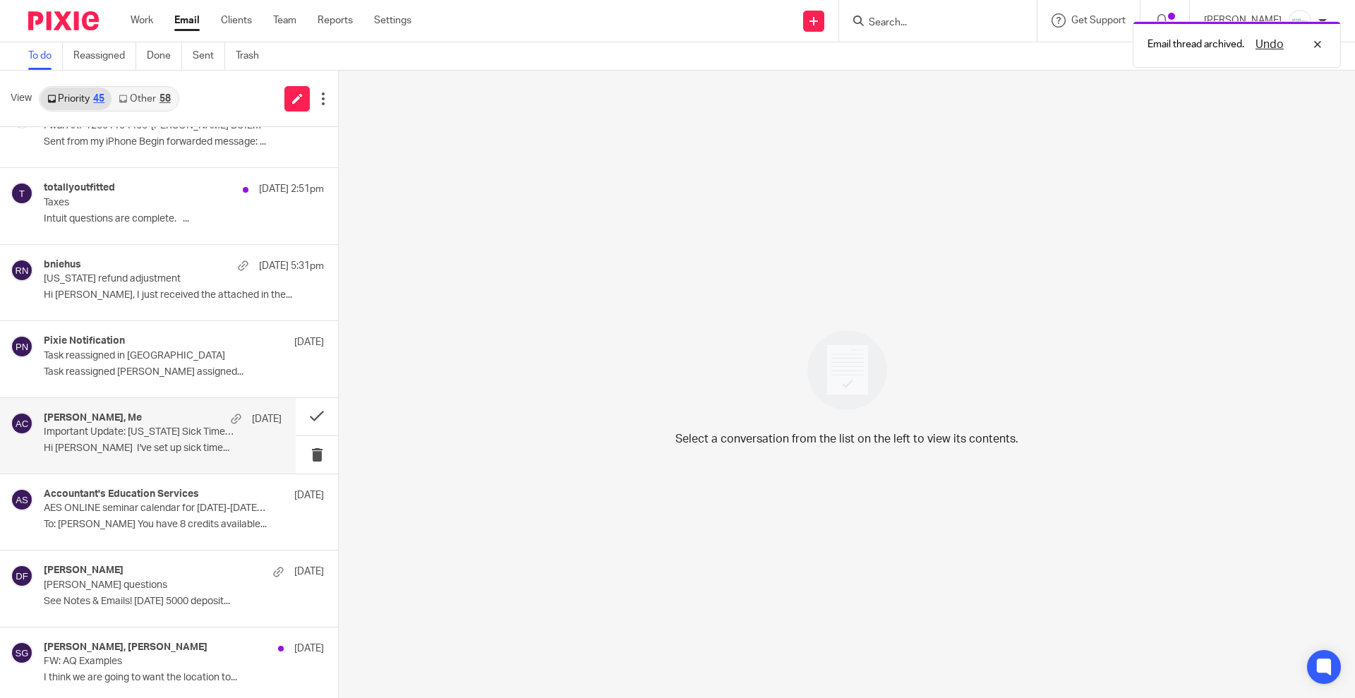
scroll to position [529, 0]
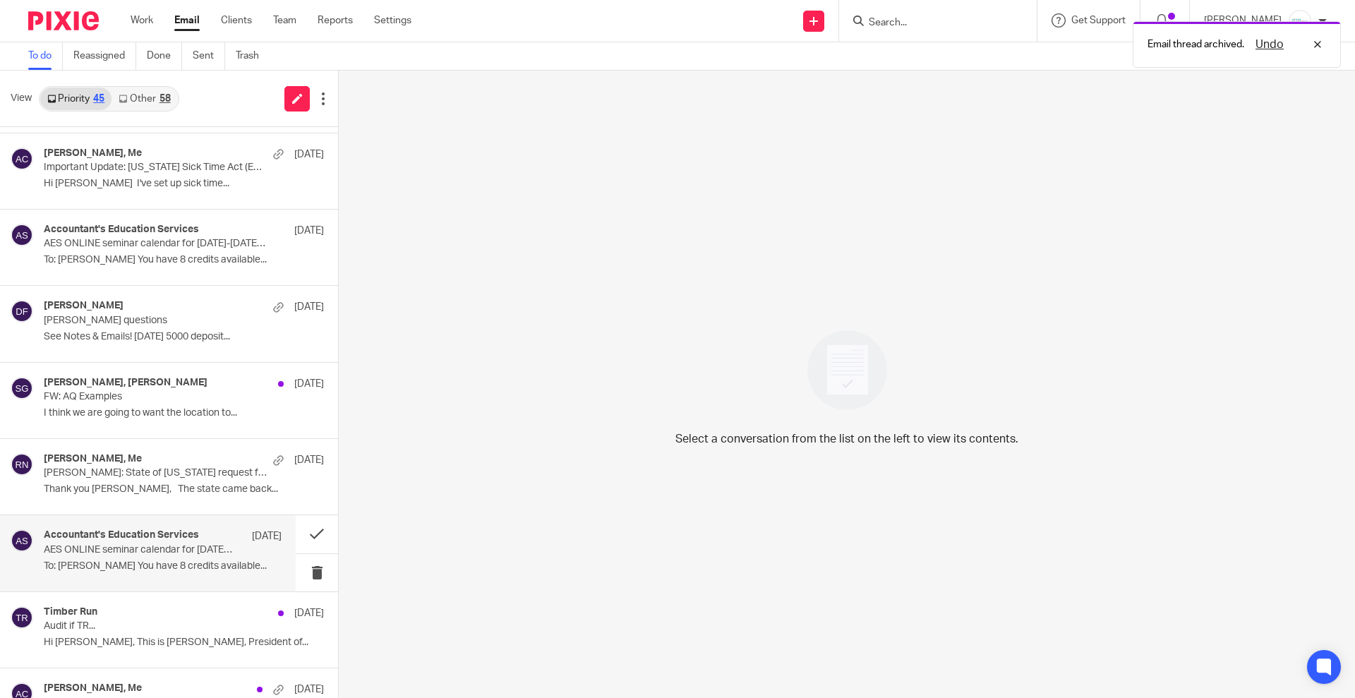
click at [155, 538] on h4 "Accountant's Education Services" at bounding box center [121, 535] width 155 height 12
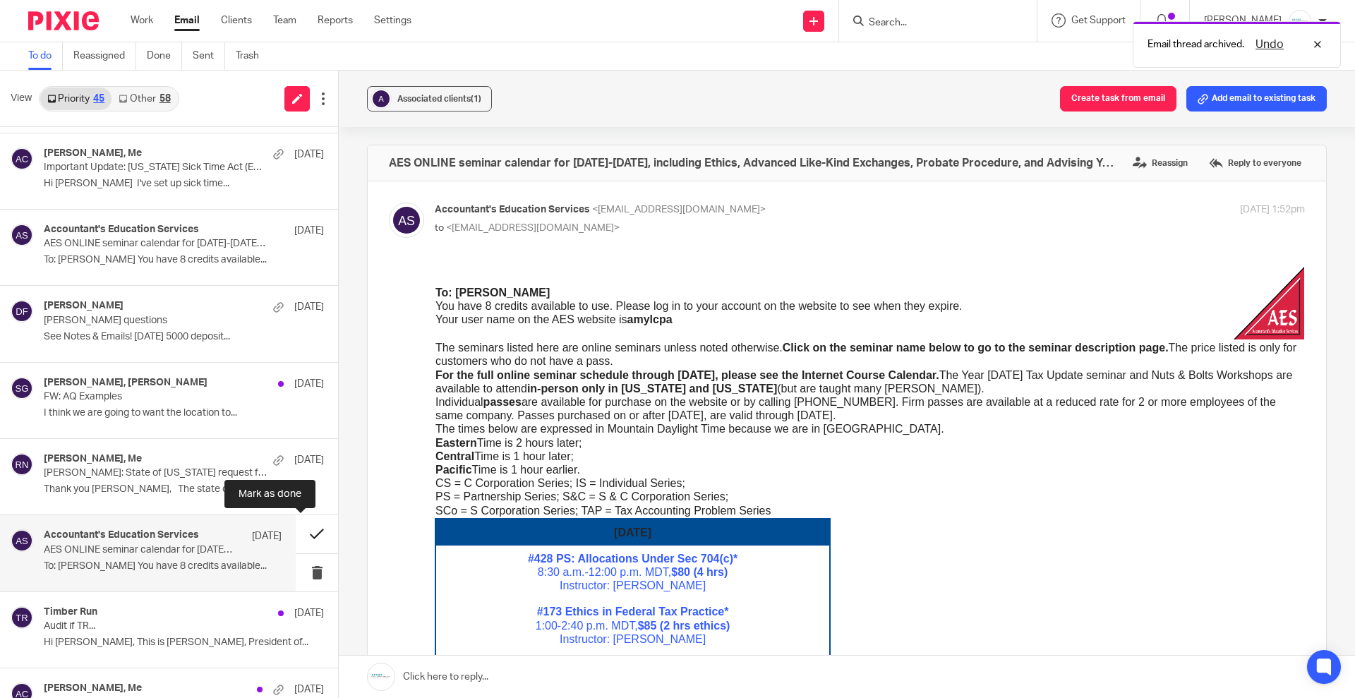
scroll to position [0, 0]
click at [296, 535] on button at bounding box center [317, 533] width 42 height 37
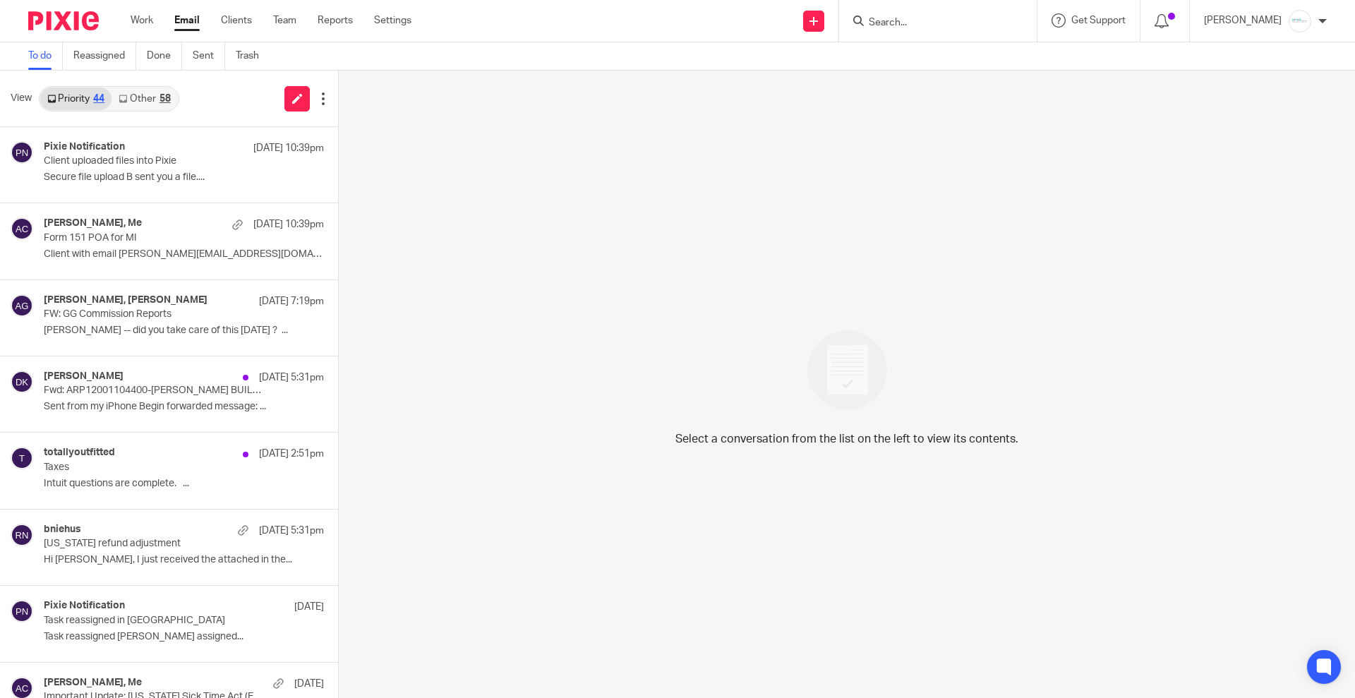
click at [138, 92] on link "Other 58" at bounding box center [145, 99] width 66 height 23
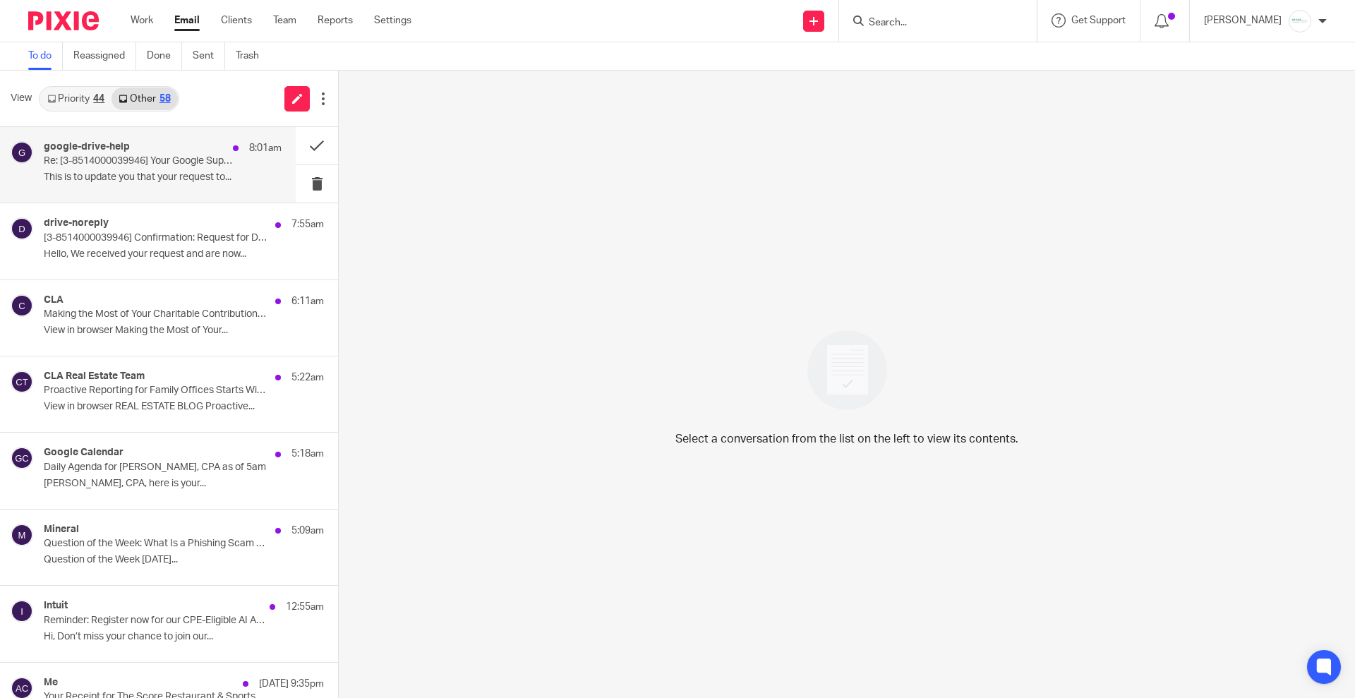
click at [110, 164] on p "Re: [3-8514000039946] Your Google Support Inquiry" at bounding box center [139, 161] width 191 height 12
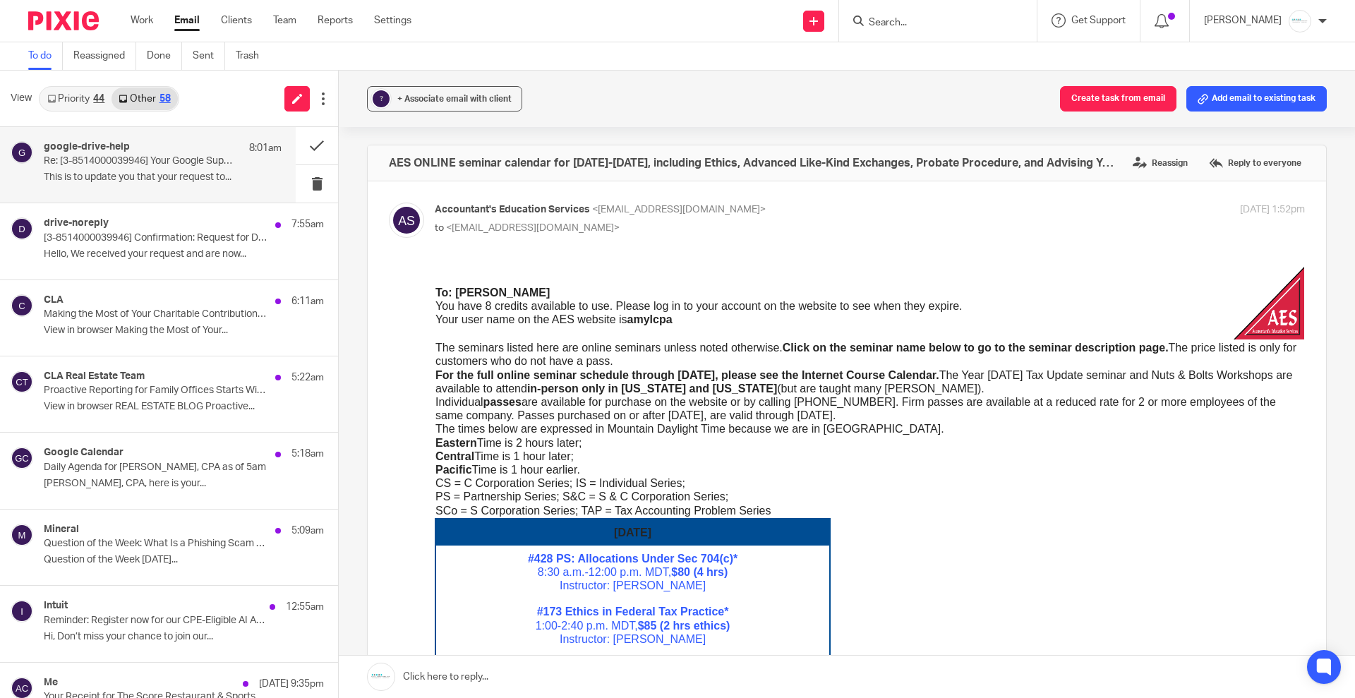
click at [133, 160] on p "Re: [3-8514000039946] Your Google Support Inquiry" at bounding box center [139, 161] width 191 height 12
click at [114, 249] on p "Hello, We received your request and are now..." at bounding box center [163, 254] width 238 height 12
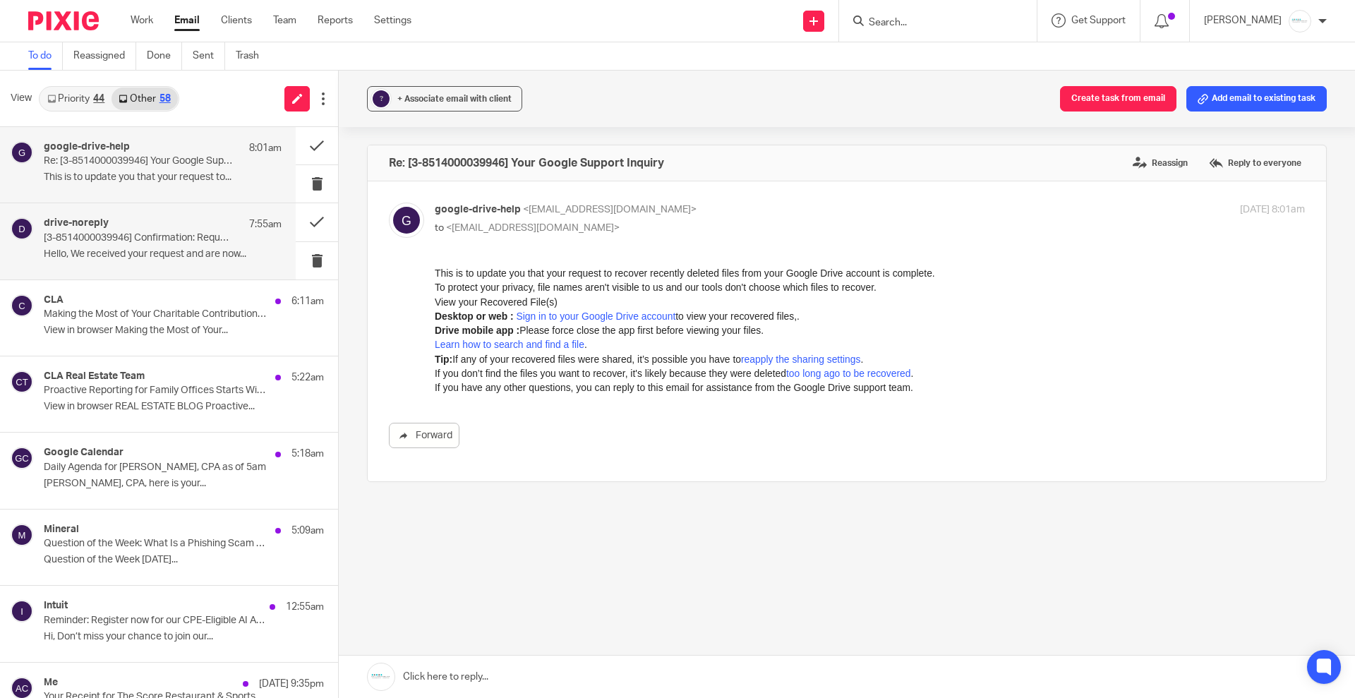
click at [145, 181] on p "This is to update you that your request to..." at bounding box center [163, 178] width 238 height 12
click at [304, 148] on button at bounding box center [317, 145] width 42 height 37
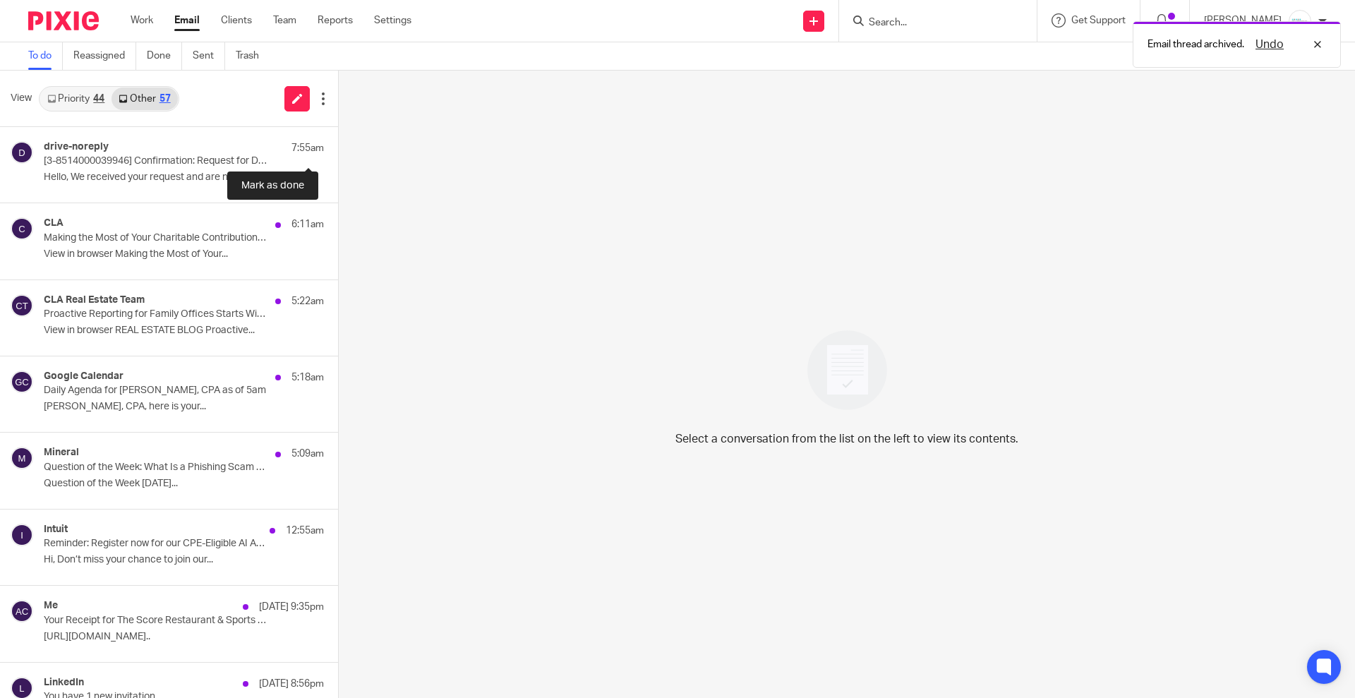
click at [338, 148] on button at bounding box center [343, 145] width 11 height 37
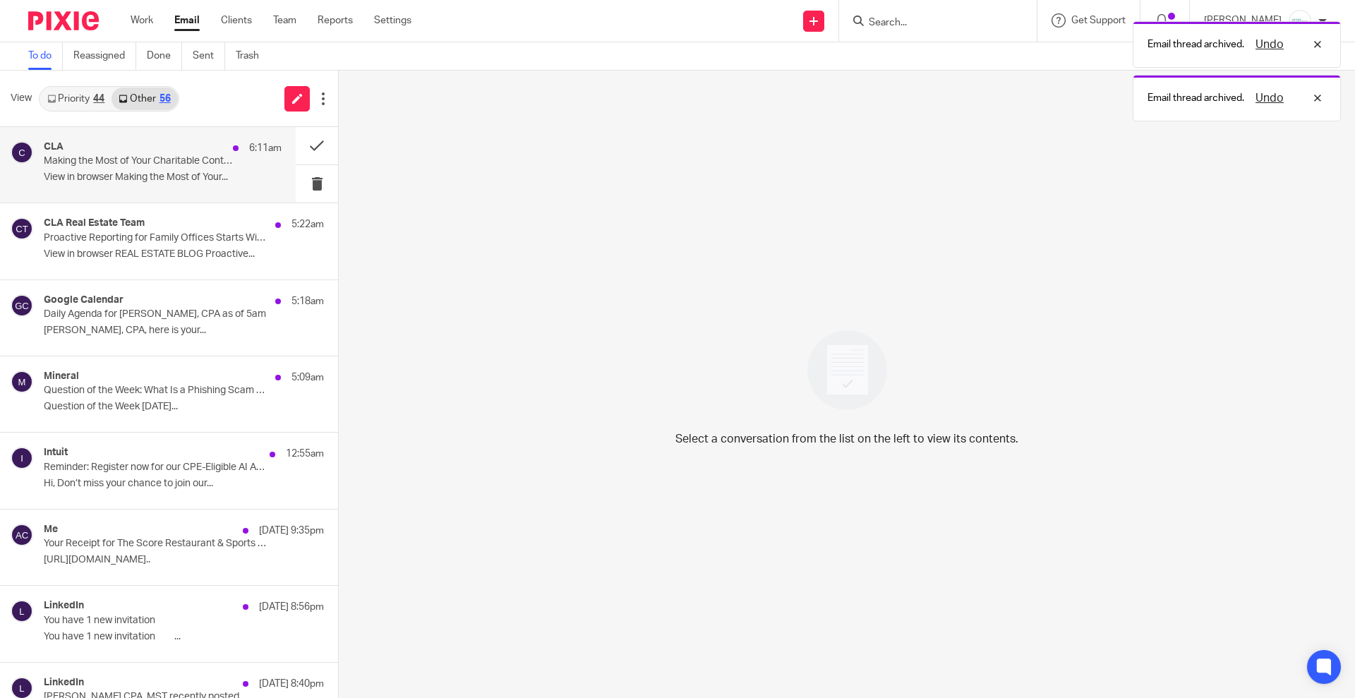
click at [41, 184] on div "CLA 6:11am Making the Most of Your Charitable Contributions With Donor-Advised …" at bounding box center [148, 165] width 296 height 76
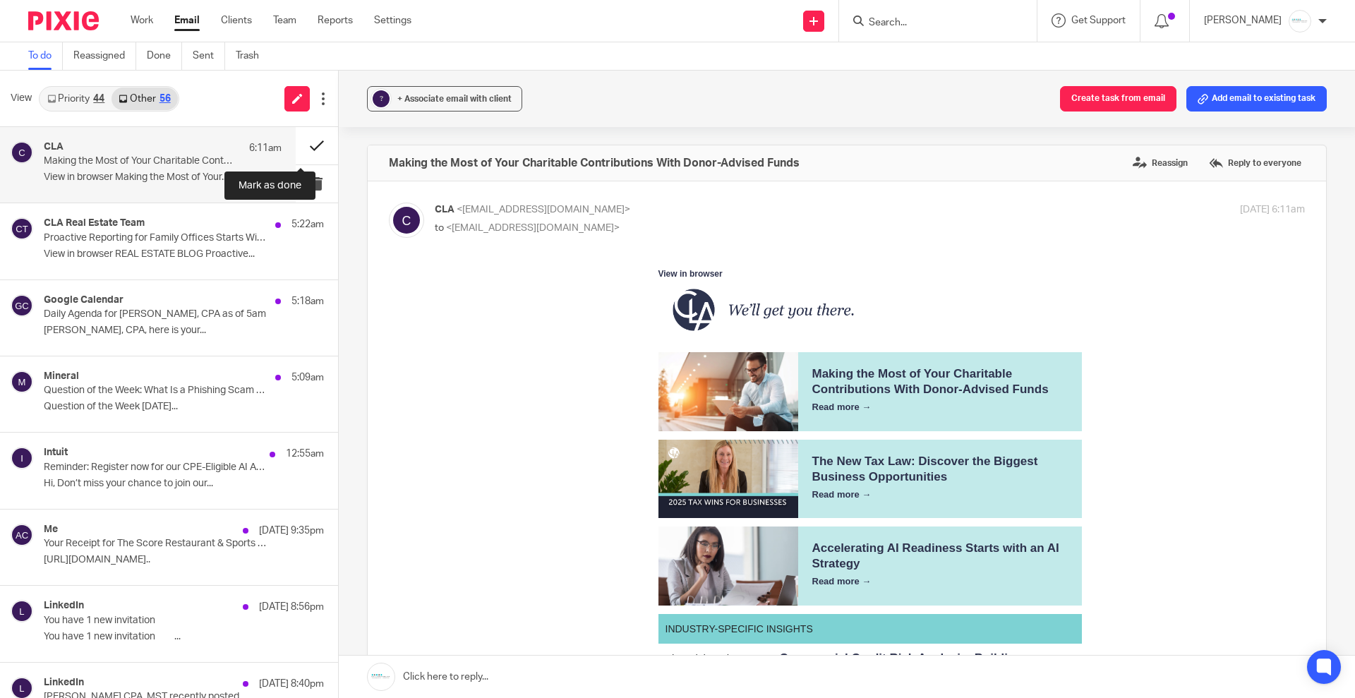
click at [296, 148] on button at bounding box center [317, 145] width 42 height 37
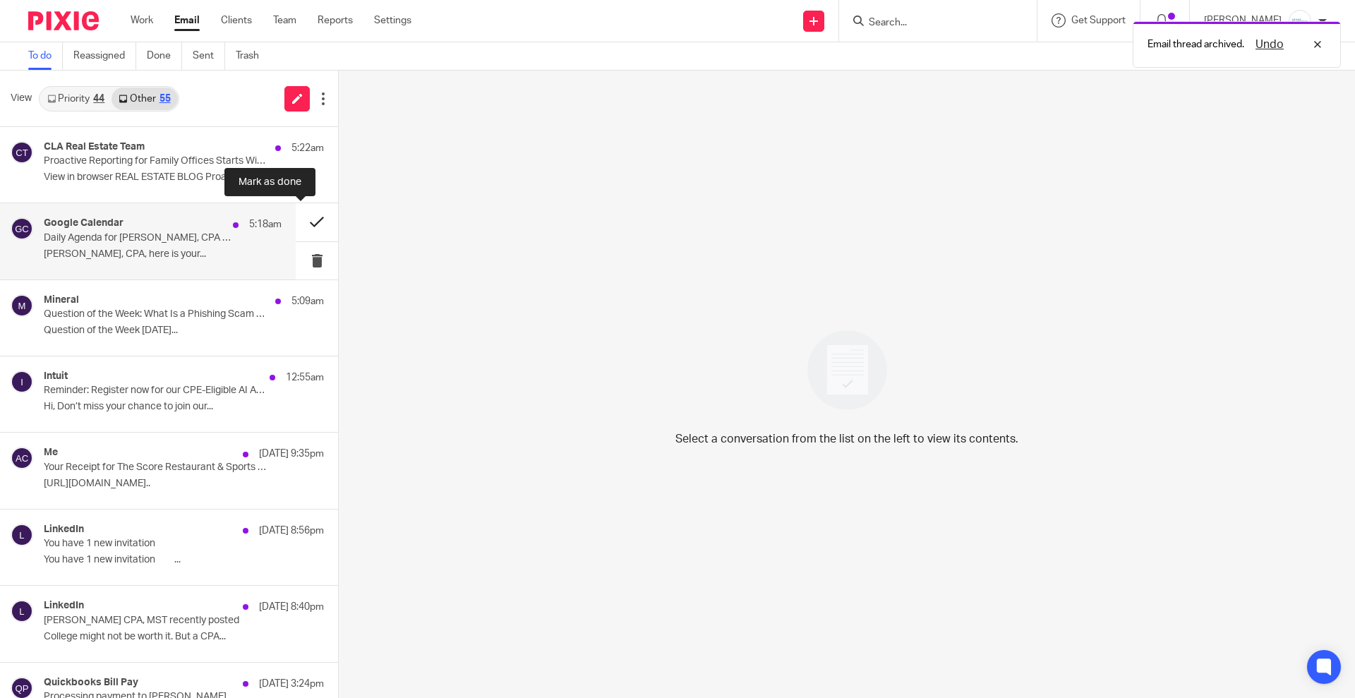
click at [301, 218] on button at bounding box center [317, 221] width 42 height 37
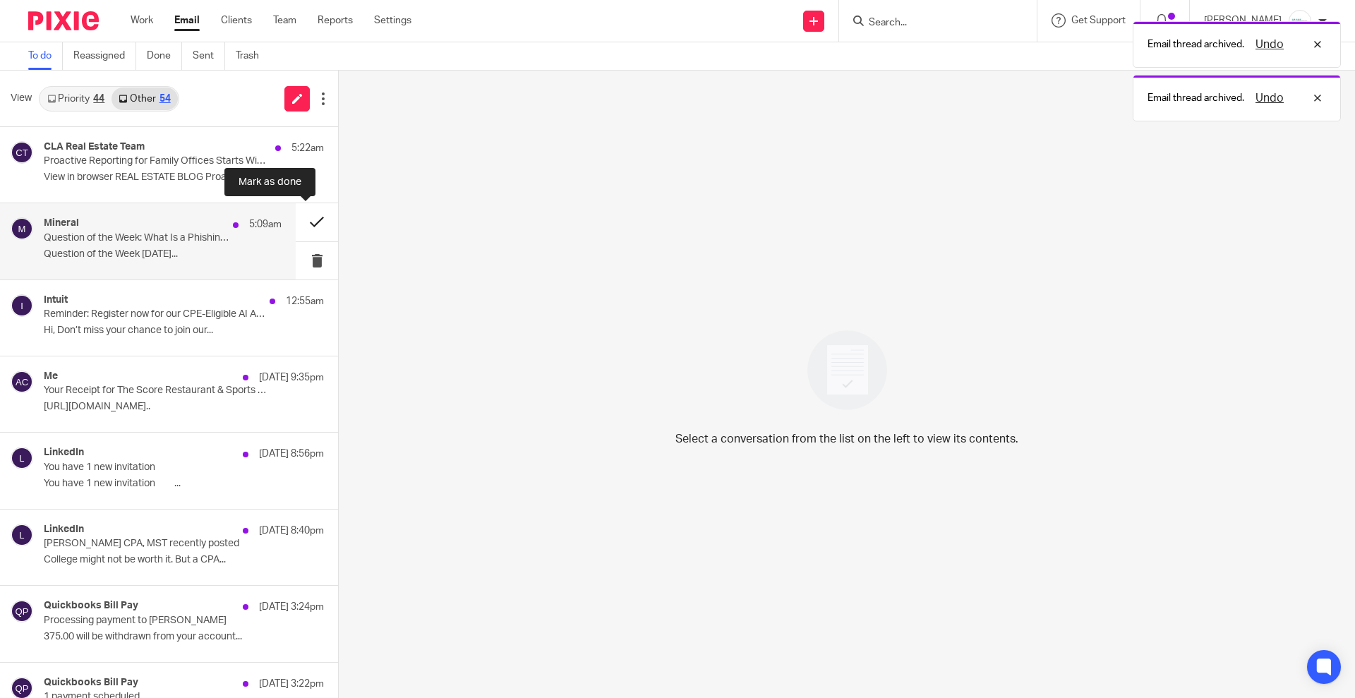
click at [296, 216] on button at bounding box center [317, 221] width 42 height 37
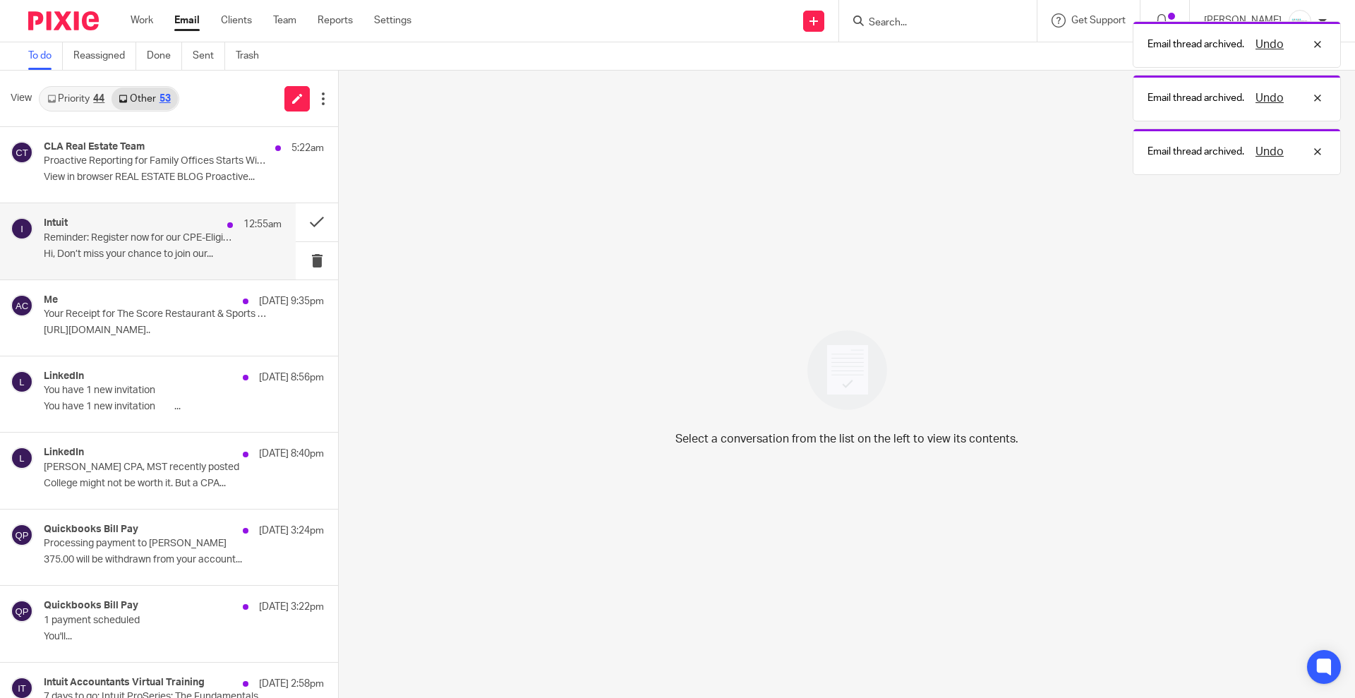
click at [126, 242] on p "Reminder: Register now for our CPE-Eligible AI Agents Features Lab" at bounding box center [139, 238] width 191 height 12
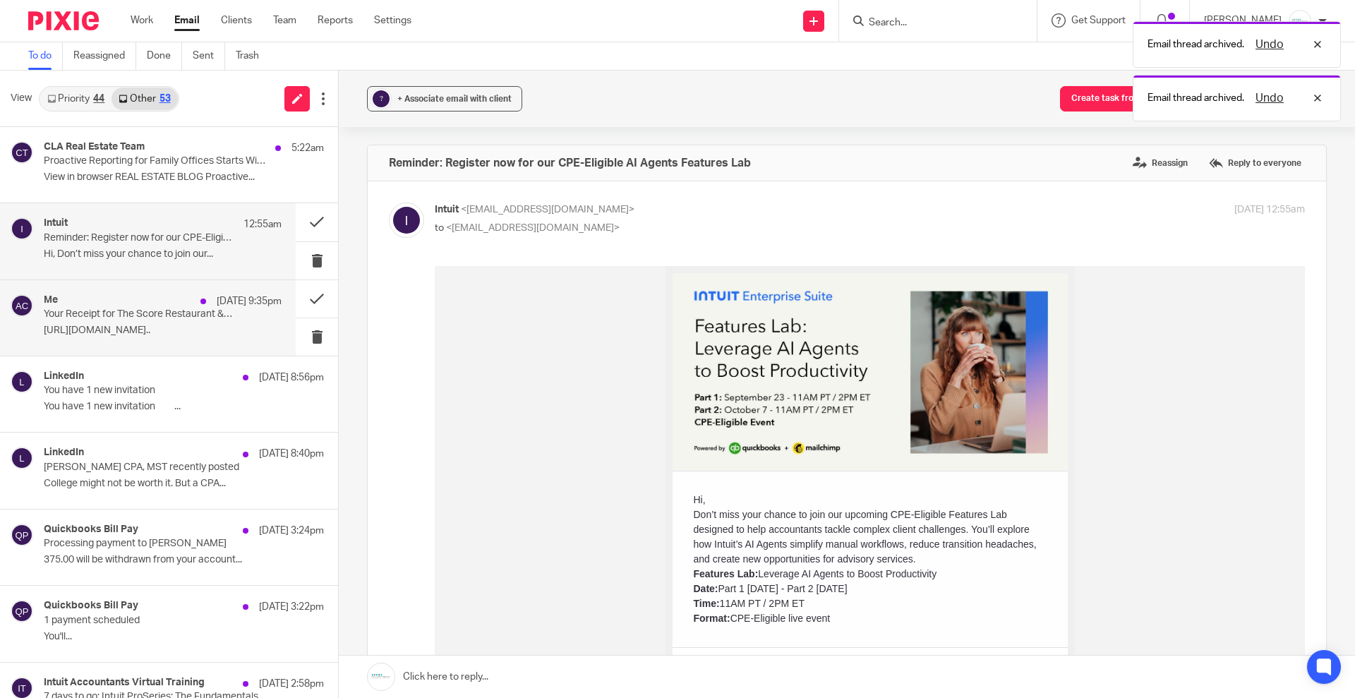
click at [87, 314] on p "Your Receipt for The Score Restaurant & Sports Bar" at bounding box center [139, 314] width 191 height 12
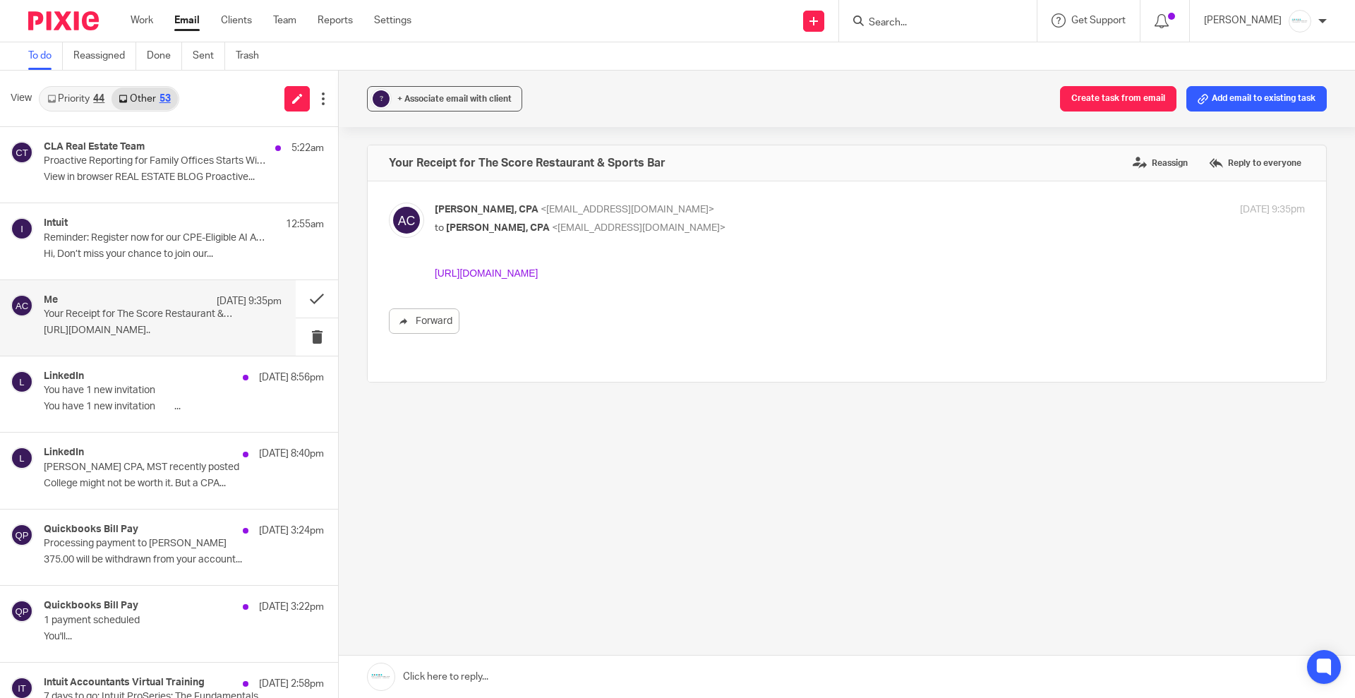
click at [538, 271] on link "https://www.toasttab.com/receipts/xQXODuvsS1yQEOnW6UjAVw/bpKKscbMgh7kc" at bounding box center [486, 273] width 103 height 11
click at [302, 340] on button at bounding box center [317, 336] width 42 height 37
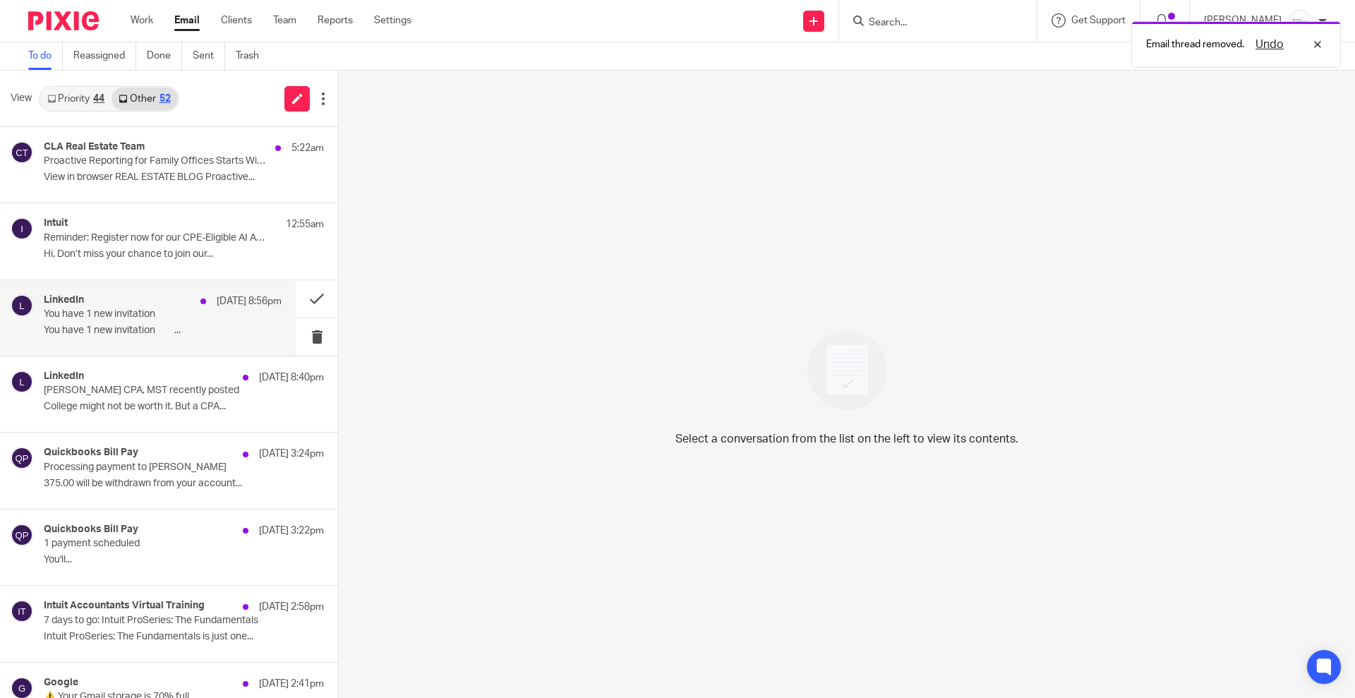
click at [159, 334] on p "You have 1 new invitation ͏ ͏ ͏ ͏ ͏ ͏ ͏ ͏ ͏..." at bounding box center [163, 331] width 238 height 12
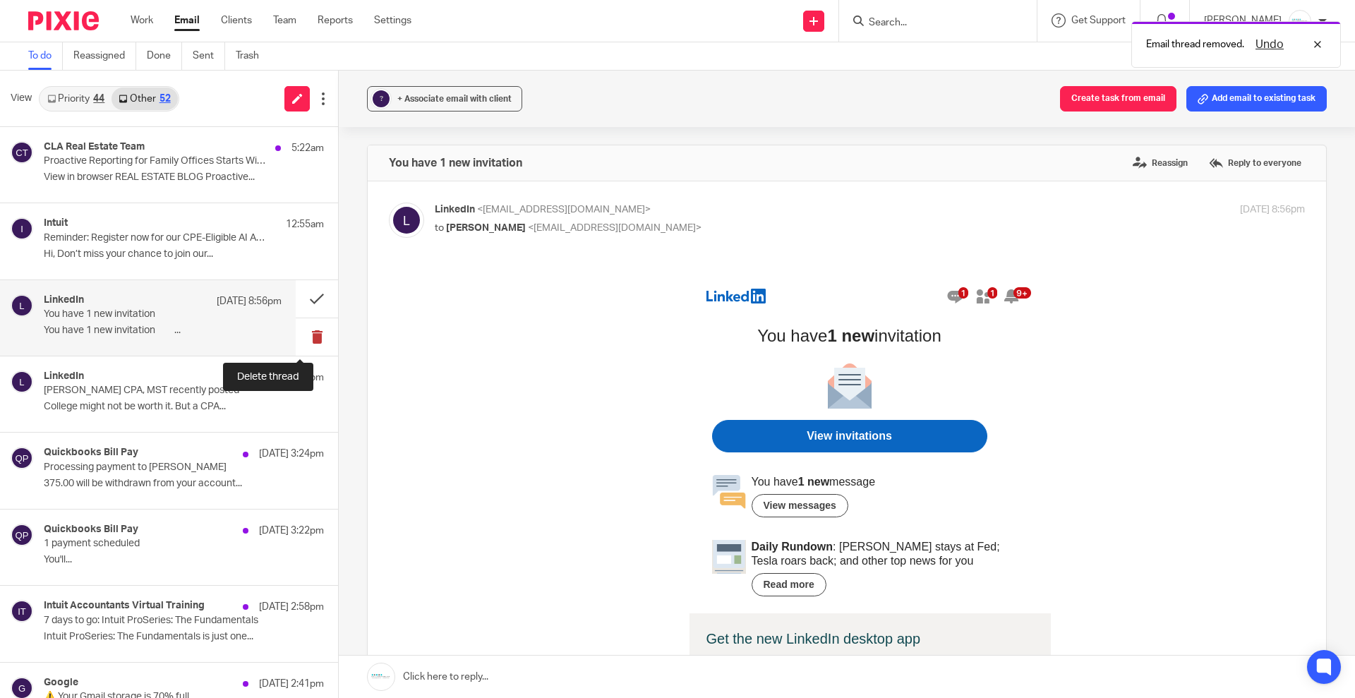
click at [296, 335] on button at bounding box center [317, 336] width 42 height 37
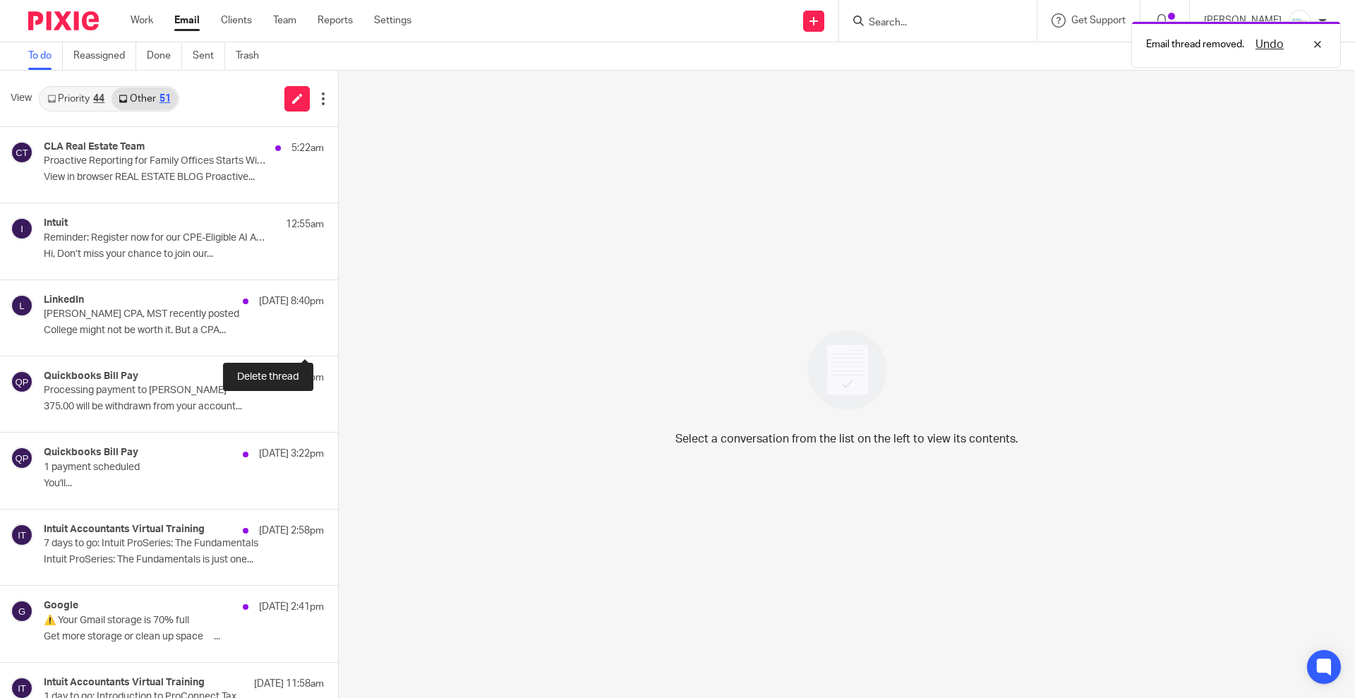
click at [338, 335] on button at bounding box center [343, 336] width 11 height 37
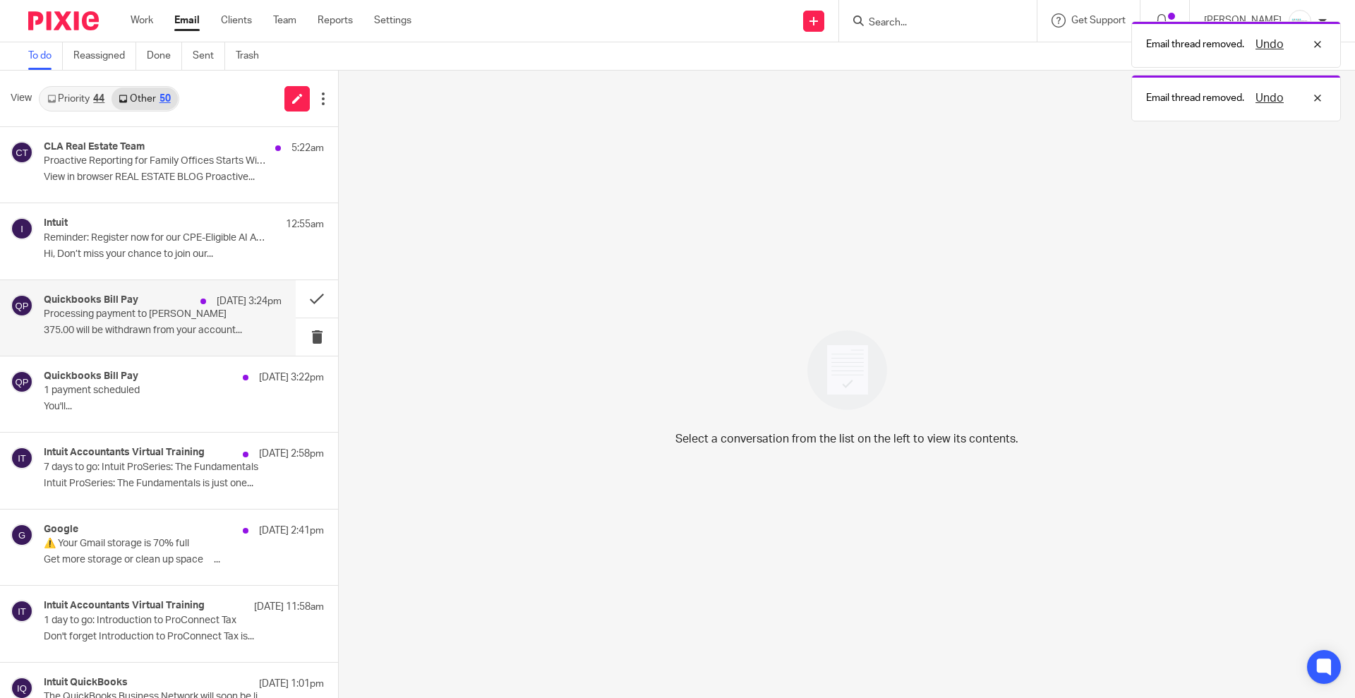
click at [91, 304] on h4 "Quickbooks Bill Pay" at bounding box center [91, 300] width 95 height 12
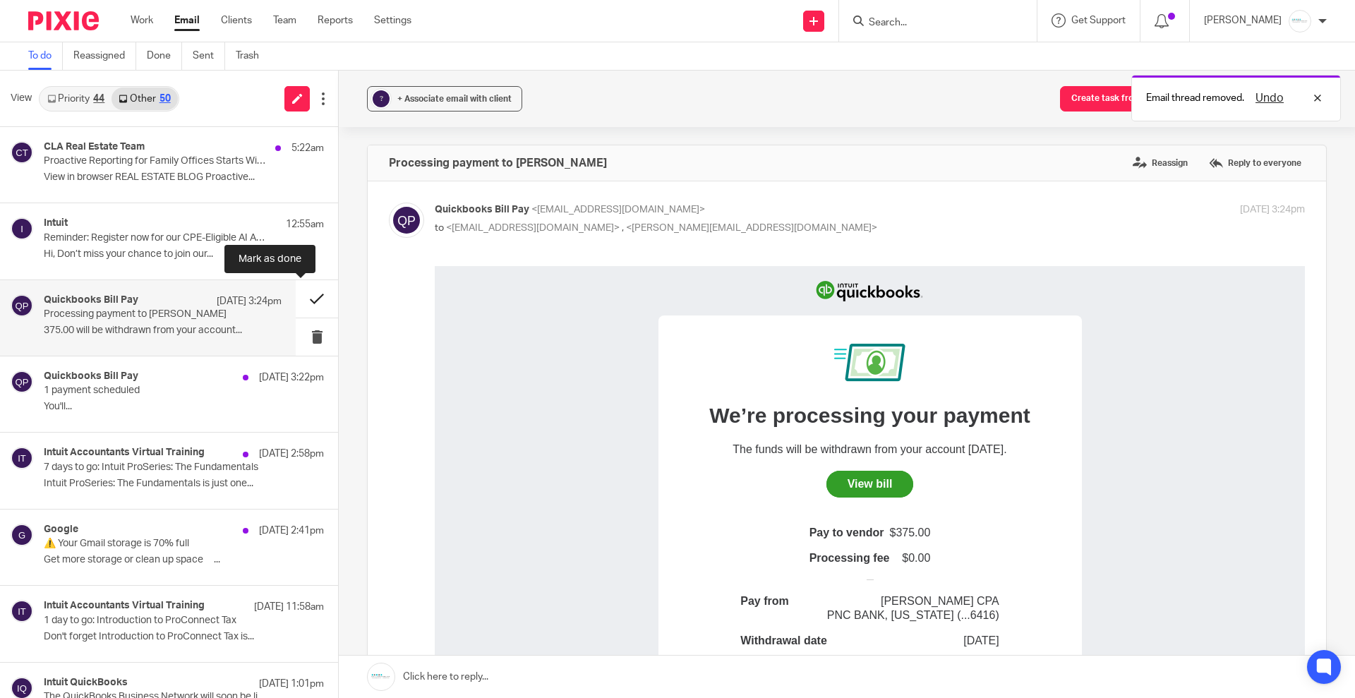
click at [297, 300] on button at bounding box center [317, 298] width 42 height 37
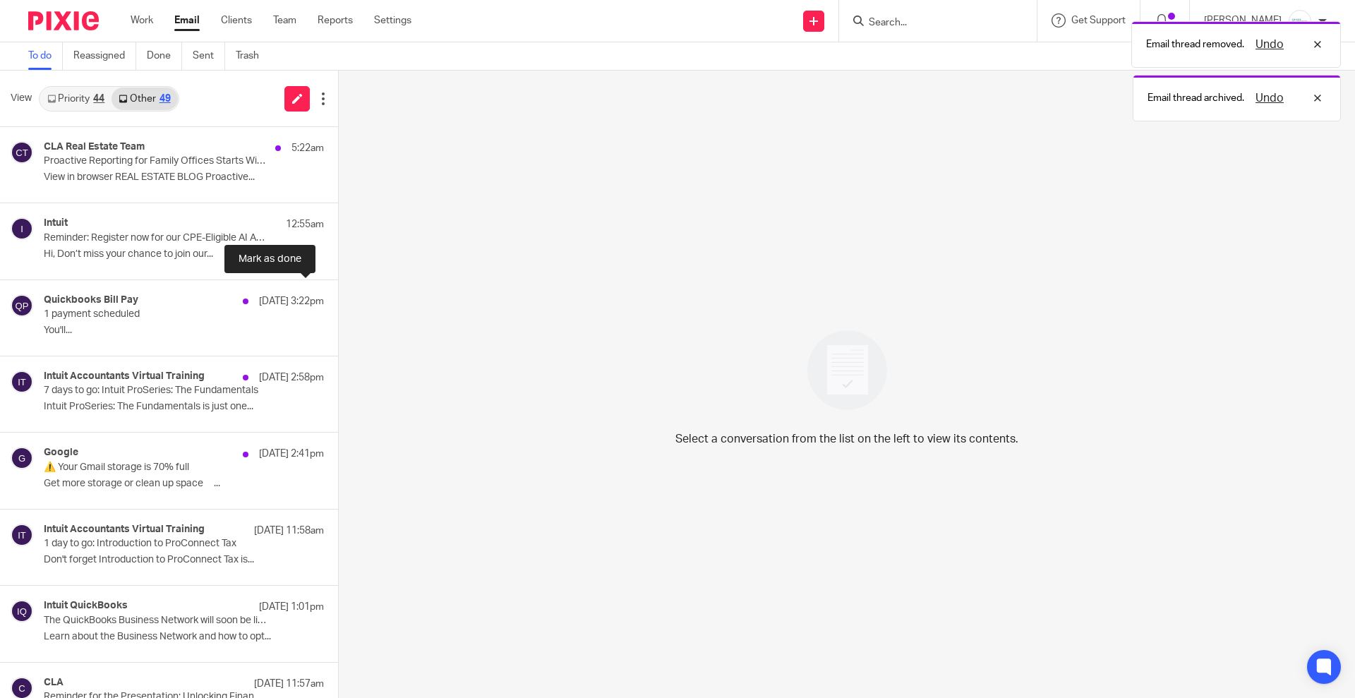
click at [338, 300] on button at bounding box center [343, 298] width 11 height 37
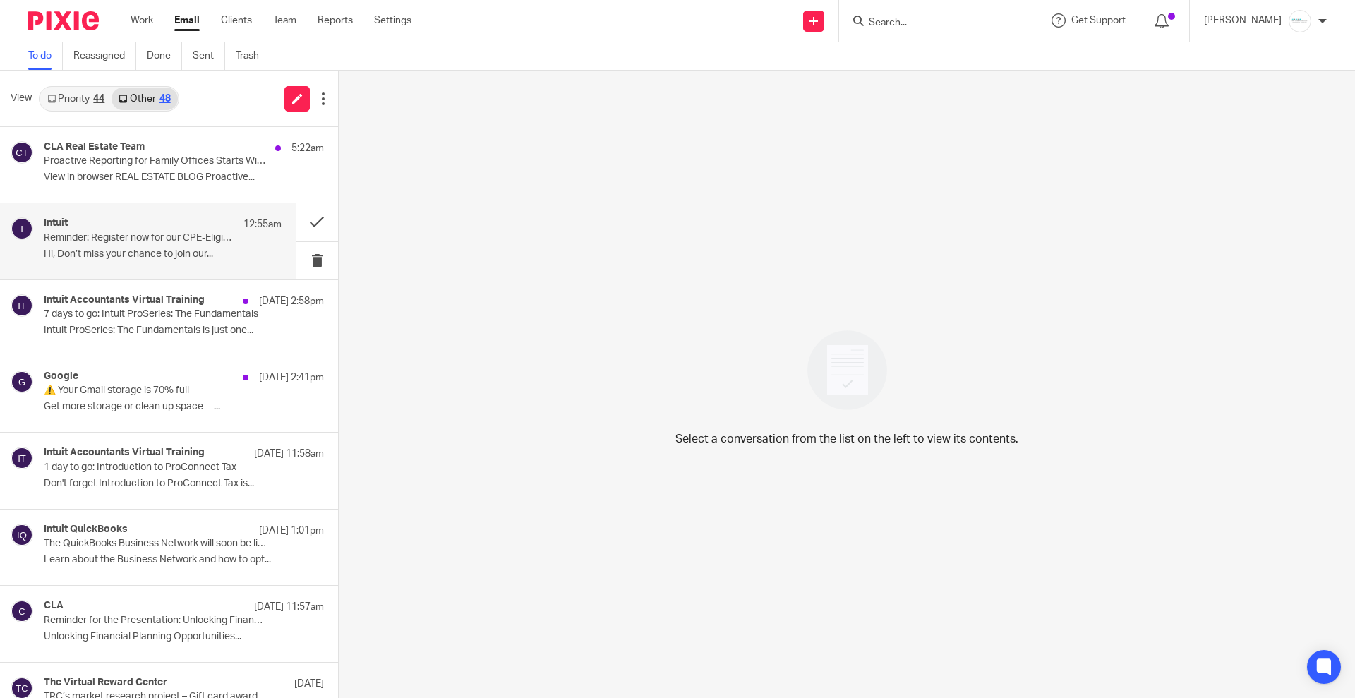
click at [119, 255] on p "Hi, Don’t miss your chance to join our..." at bounding box center [163, 254] width 238 height 12
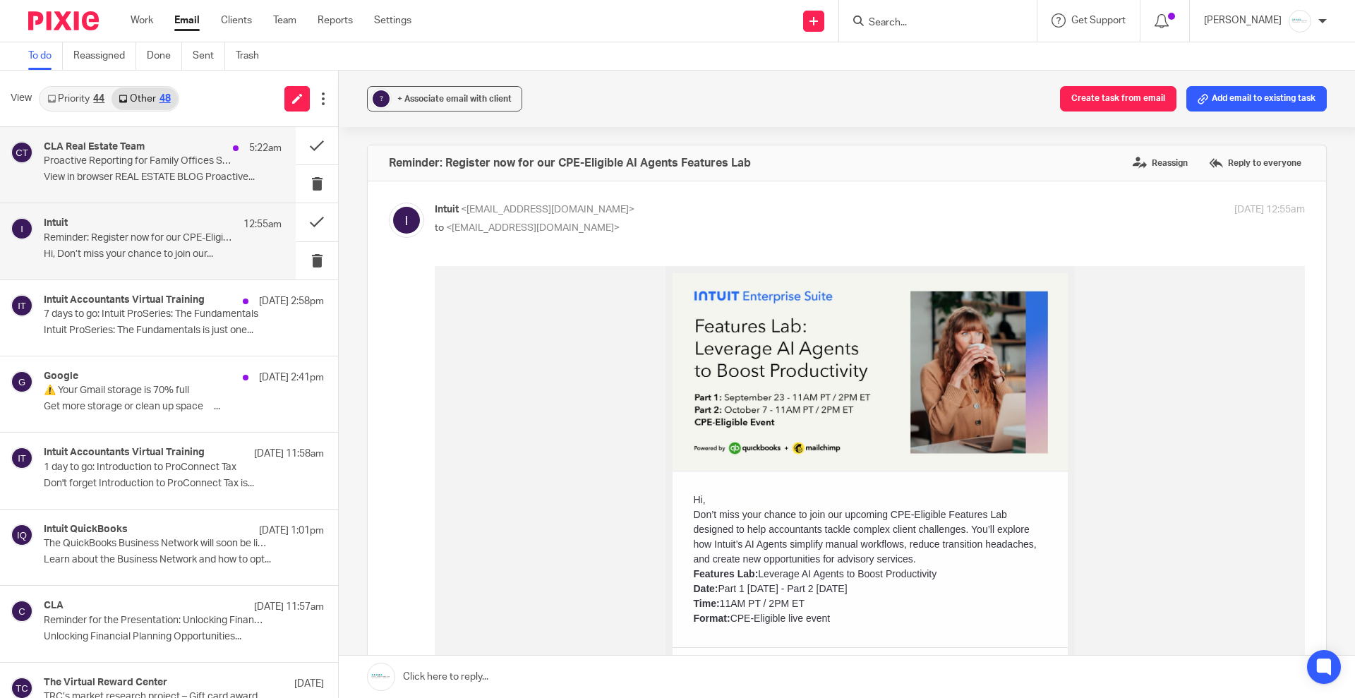
click at [60, 155] on p "Proactive Reporting for Family Offices Starts With Trusted Data" at bounding box center [139, 161] width 191 height 12
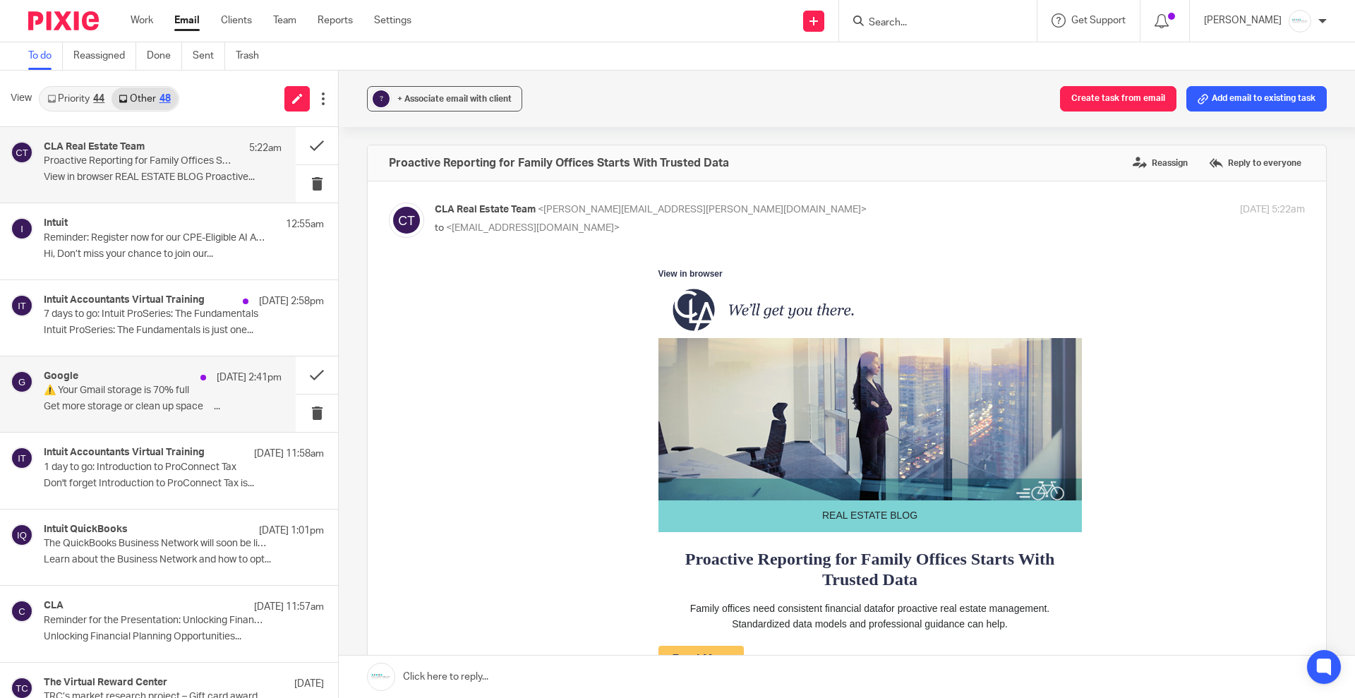
click at [122, 394] on p "⚠️ Your Gmail storage is 70% full" at bounding box center [139, 391] width 191 height 12
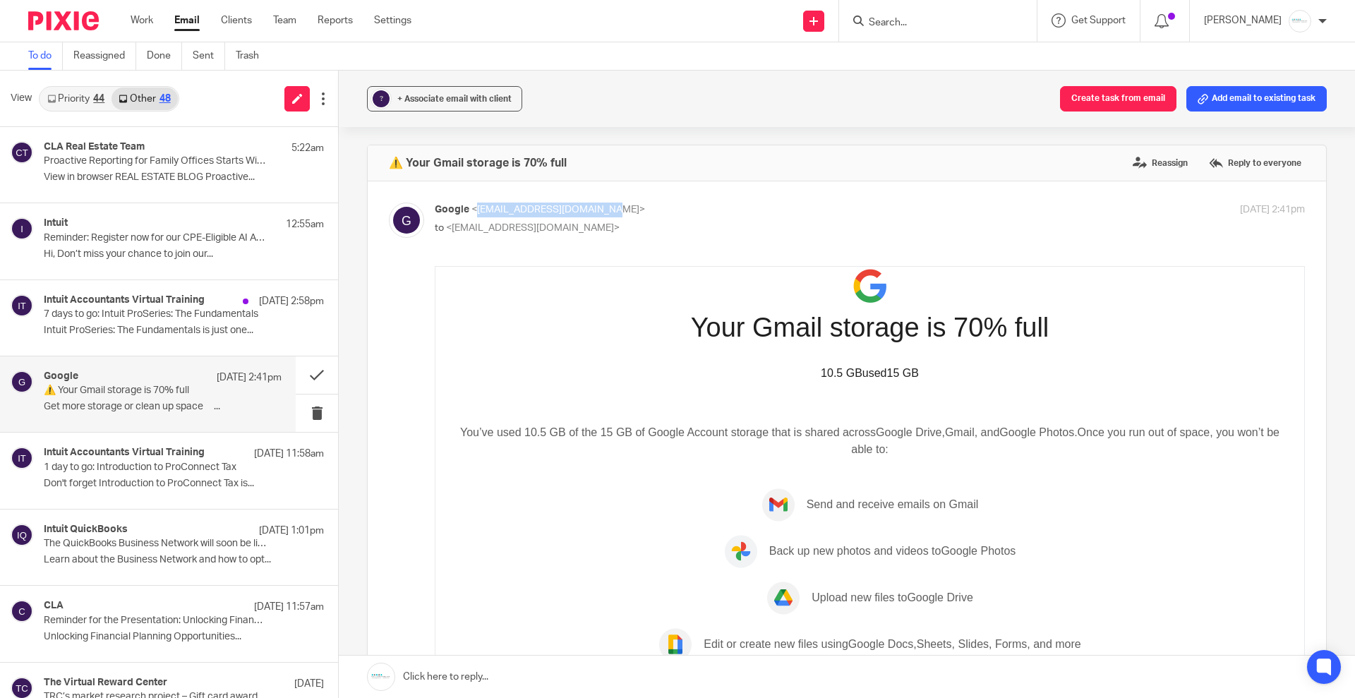
drag, startPoint x: 473, startPoint y: 211, endPoint x: 604, endPoint y: 212, distance: 130.6
click at [604, 212] on span "<google-noreply@google.com>" at bounding box center [559, 210] width 174 height 10
copy span "google-noreply@google.com"
click at [818, 17] on icon at bounding box center [814, 21] width 8 height 8
click at [580, 104] on div "? + Associate email with client Create task from email Add email to existing ta…" at bounding box center [847, 99] width 1016 height 56
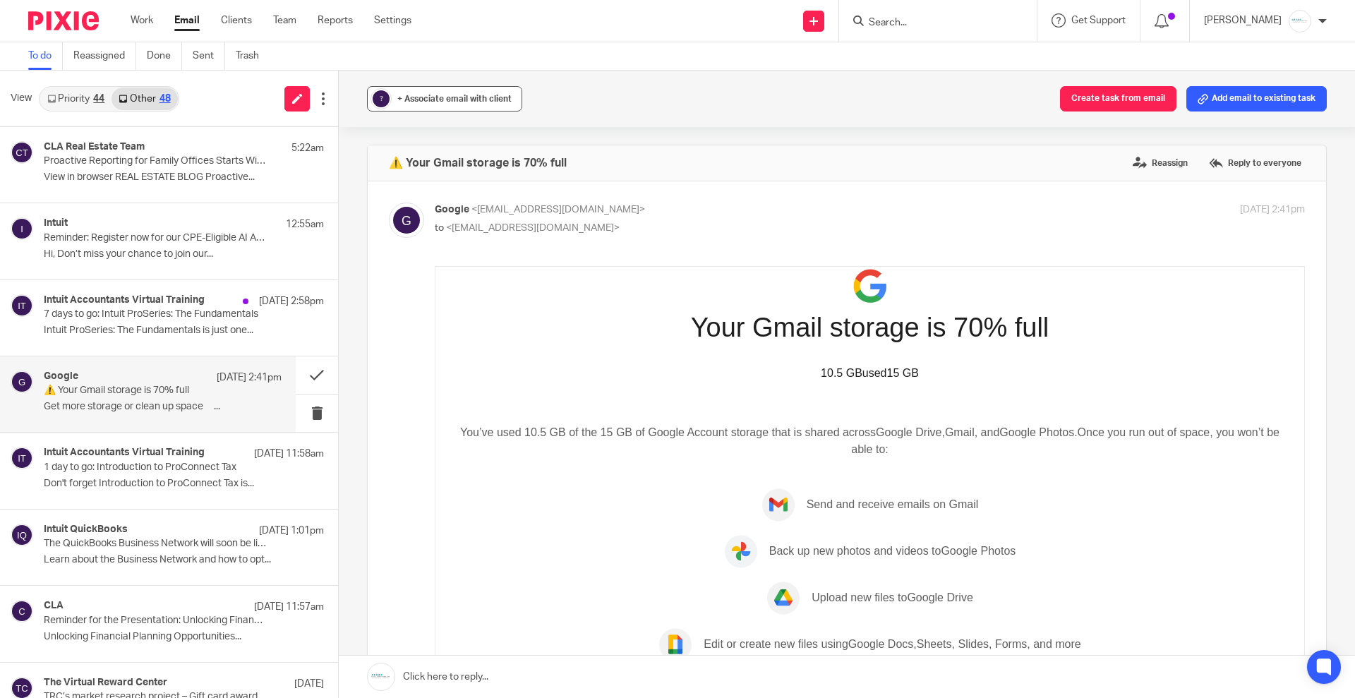
click at [436, 107] on button "? + Associate email with client" at bounding box center [444, 98] width 155 height 25
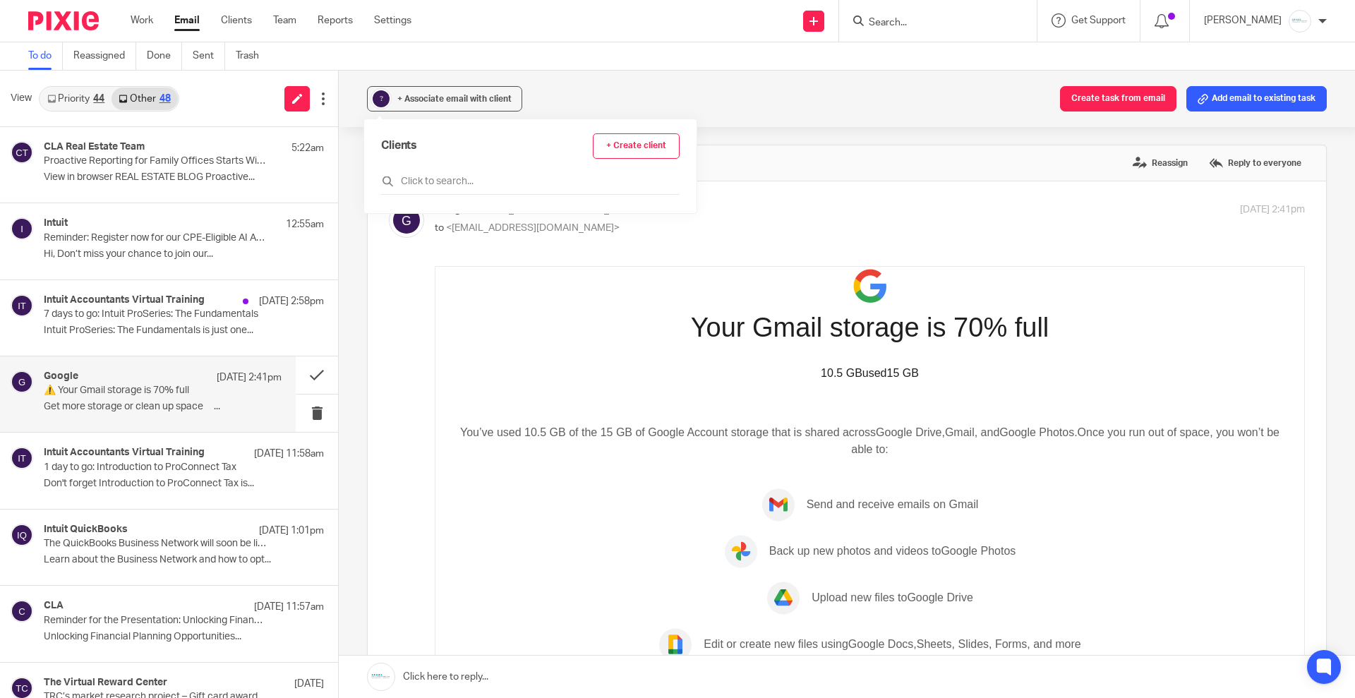
click at [611, 148] on link "+ Create client" at bounding box center [636, 145] width 87 height 25
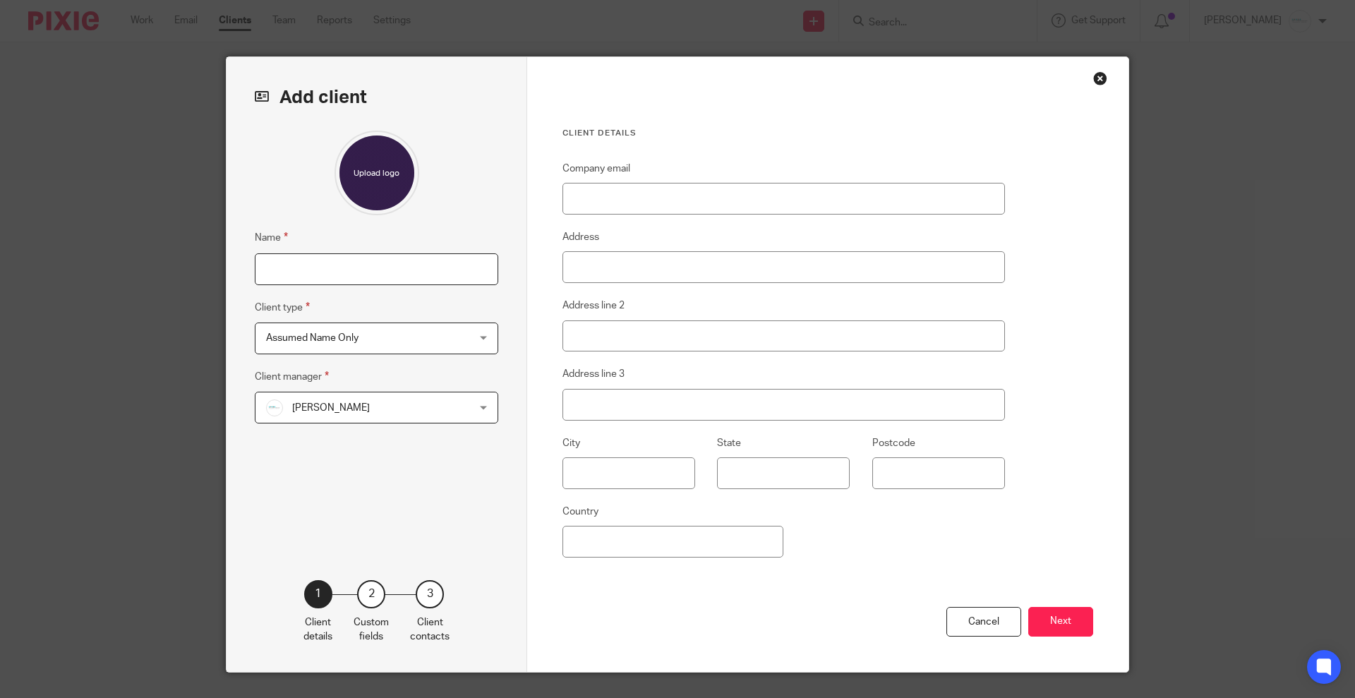
click at [392, 275] on input "Name" at bounding box center [377, 269] width 244 height 32
type input "Google"
click at [418, 344] on span "Assumed Name Only" at bounding box center [358, 338] width 185 height 30
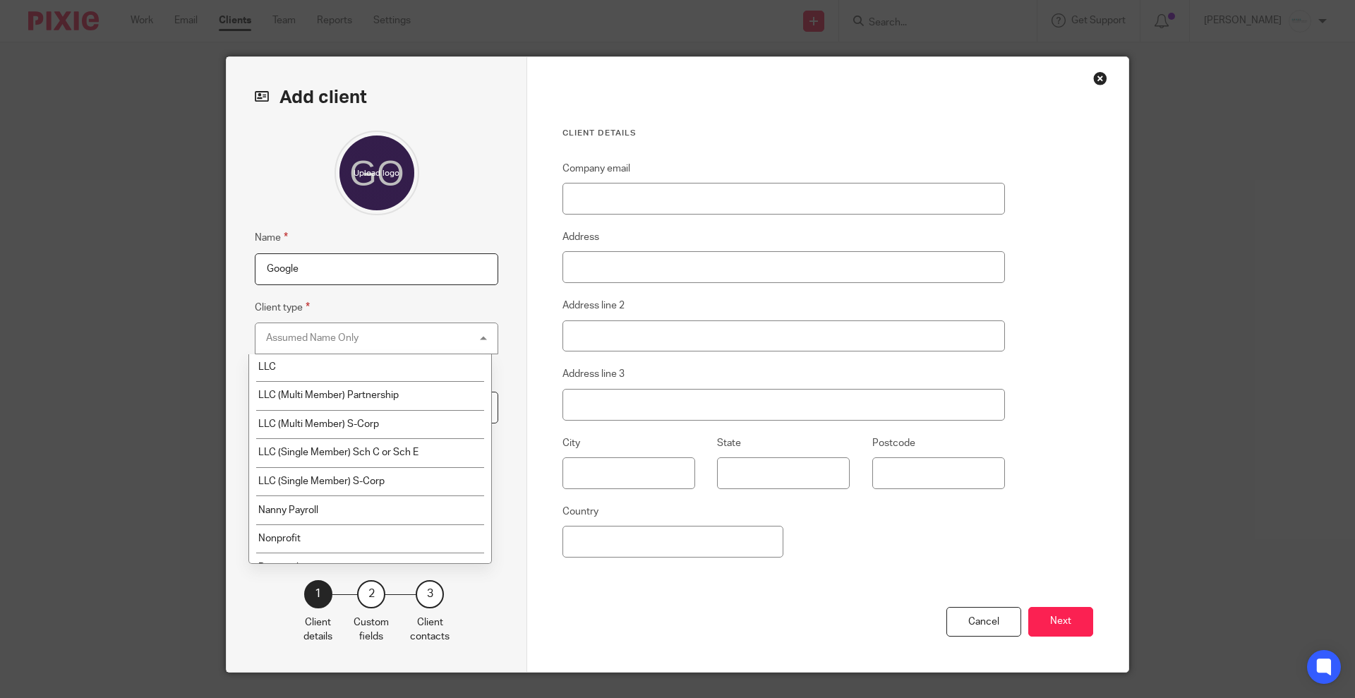
scroll to position [392, 0]
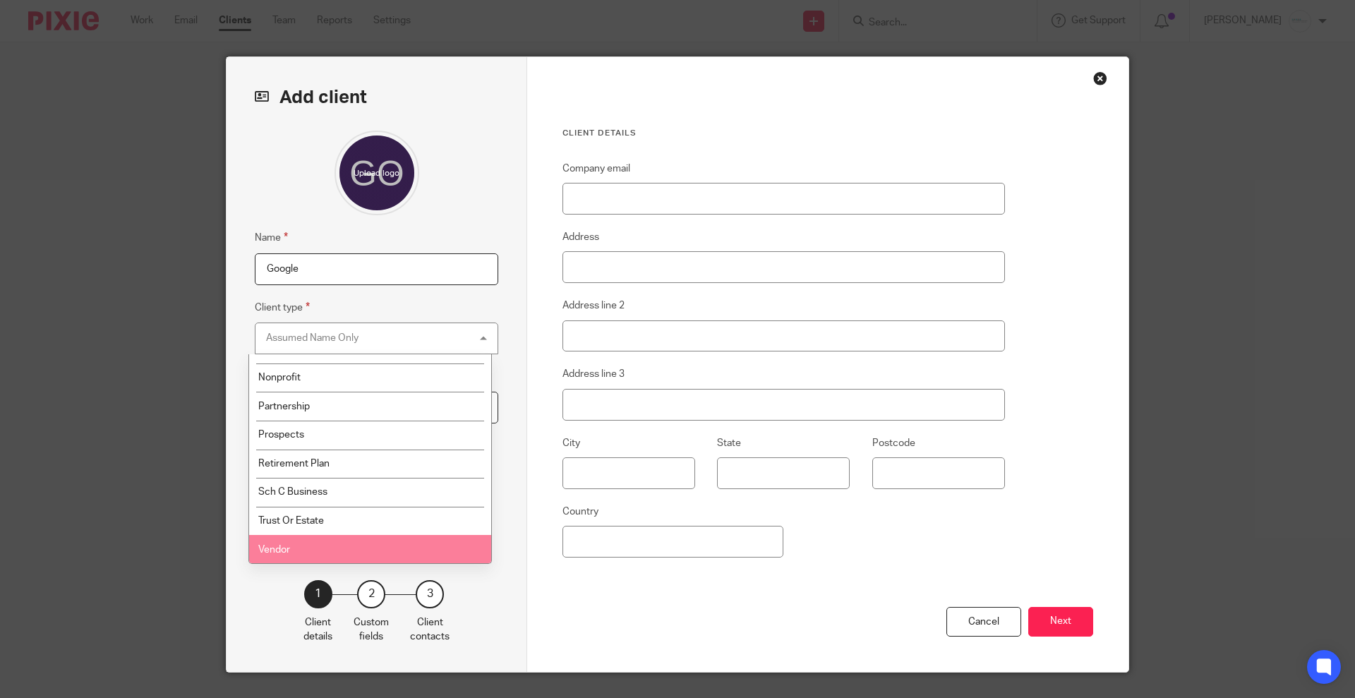
click at [359, 544] on li "Vendor" at bounding box center [370, 549] width 242 height 29
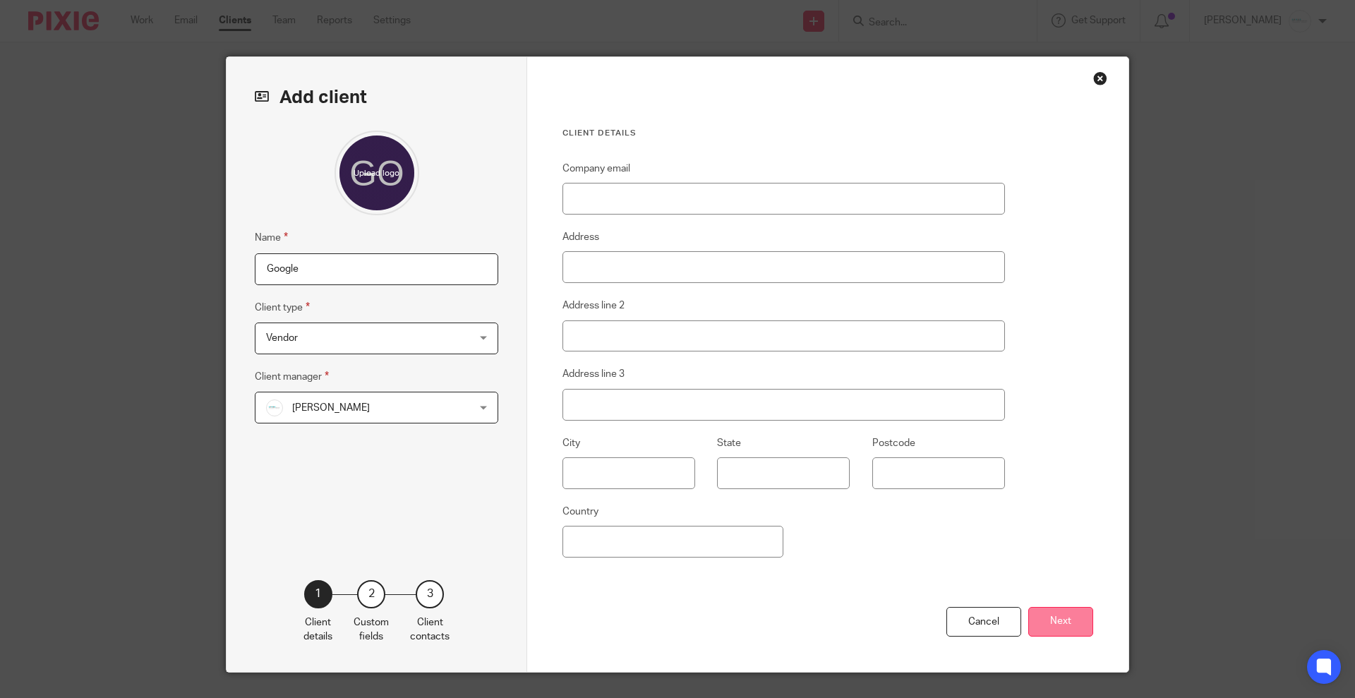
click at [1062, 609] on button "Next" at bounding box center [1060, 622] width 65 height 30
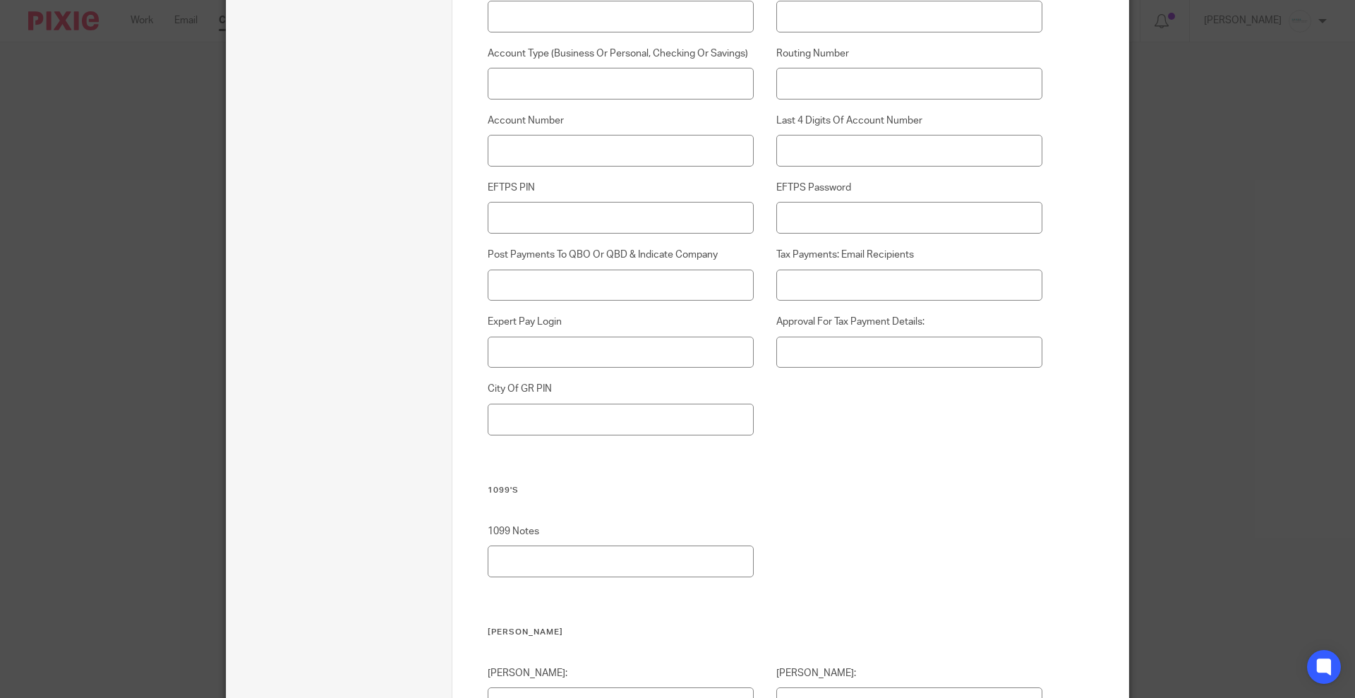
scroll to position [4588, 0]
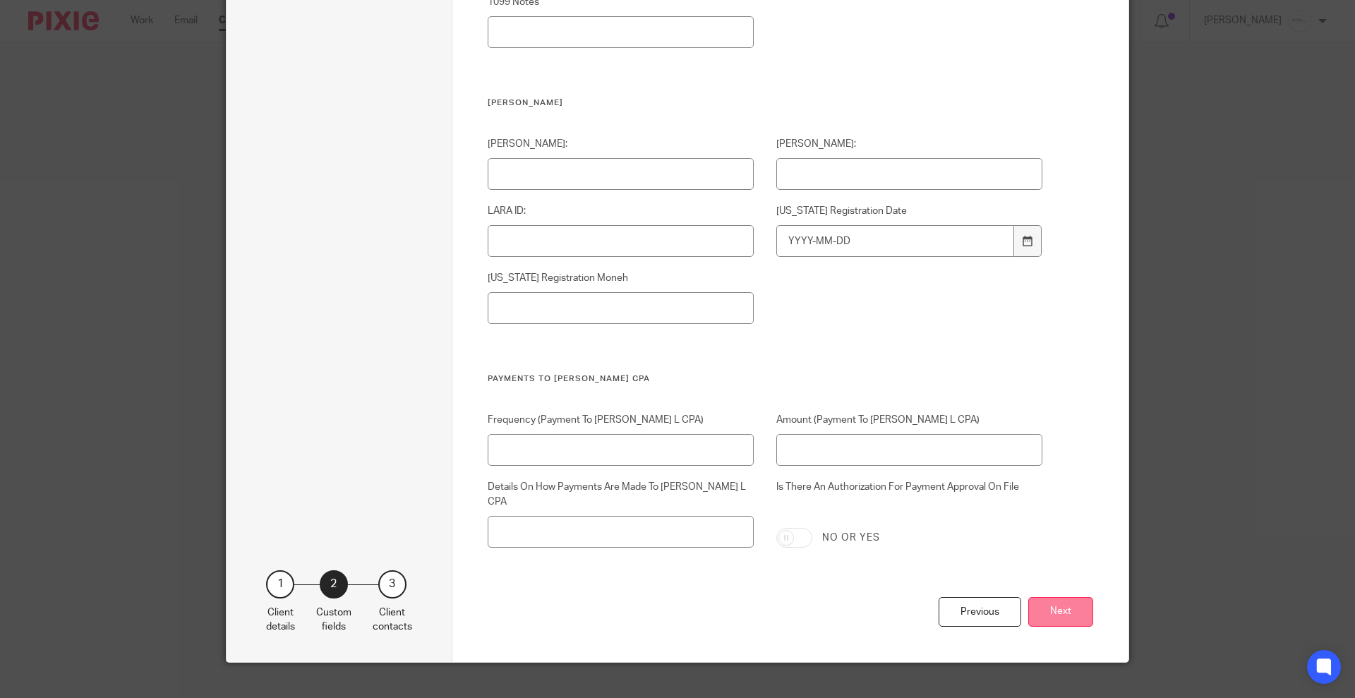
click at [1061, 597] on button "Next" at bounding box center [1060, 612] width 65 height 30
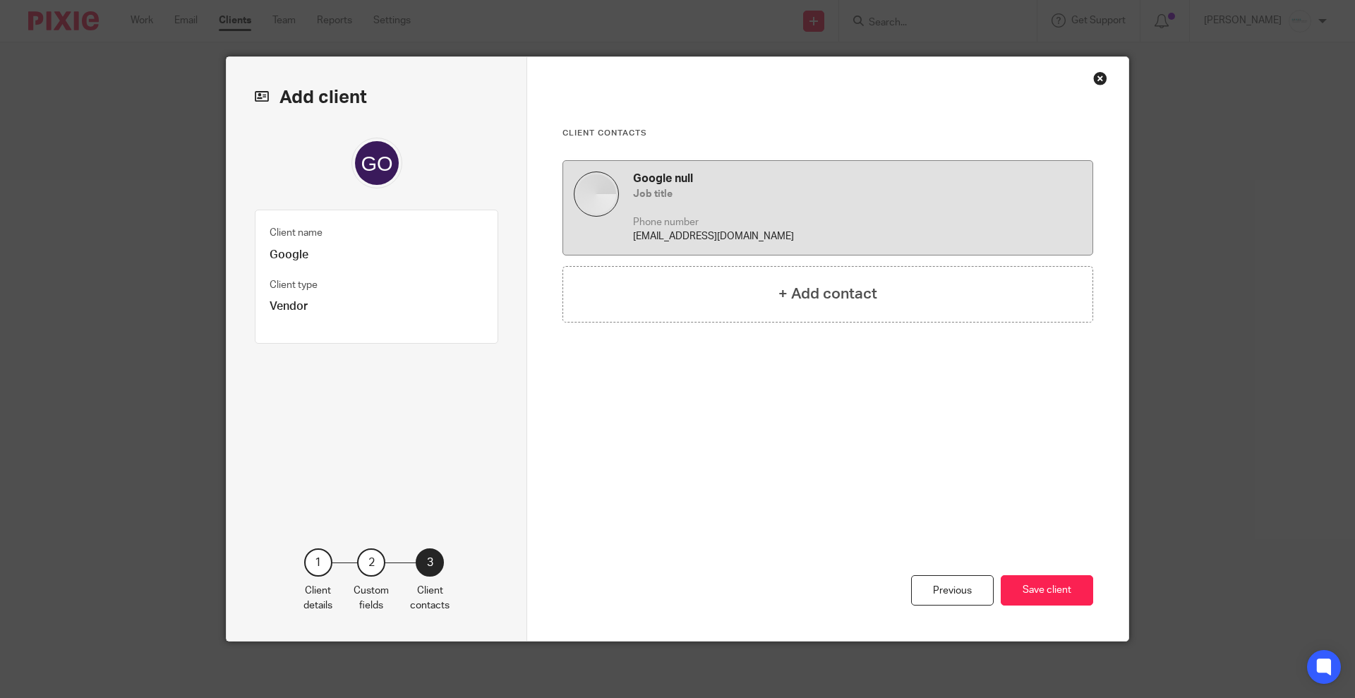
click at [829, 222] on p "Phone number" at bounding box center [857, 222] width 449 height 14
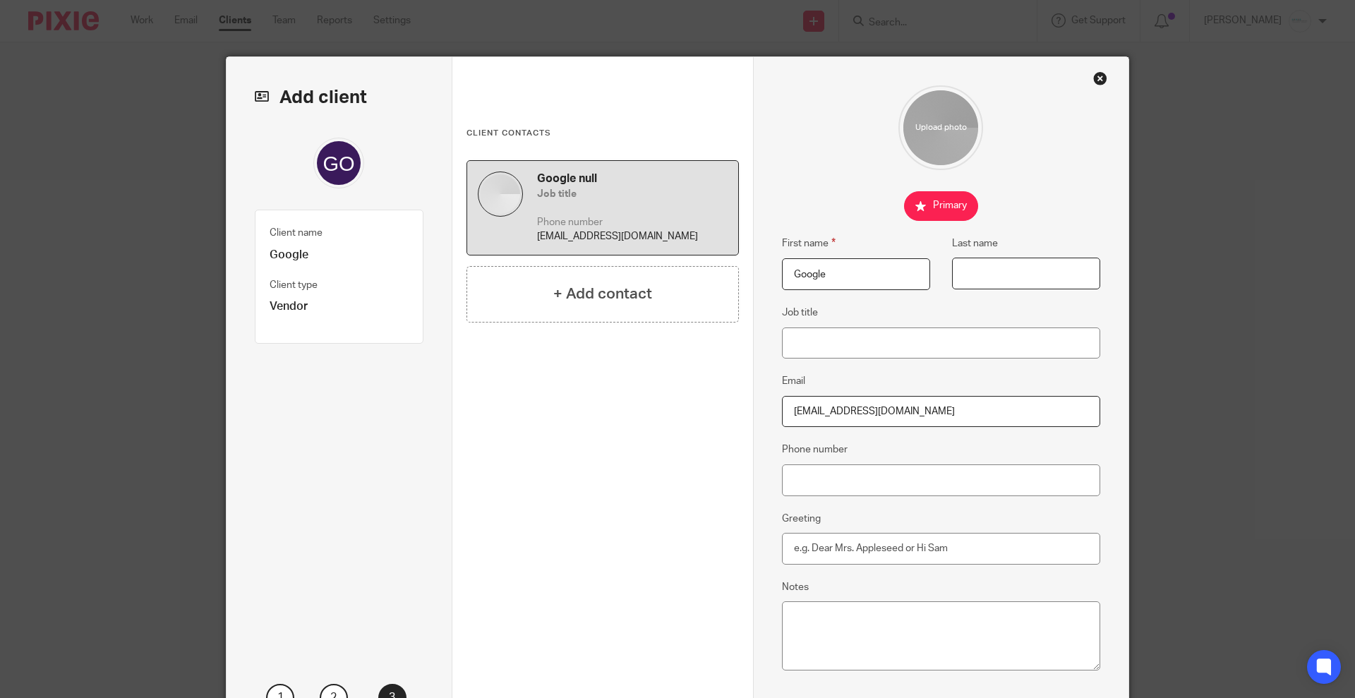
click at [992, 280] on input "Last name" at bounding box center [1026, 274] width 148 height 32
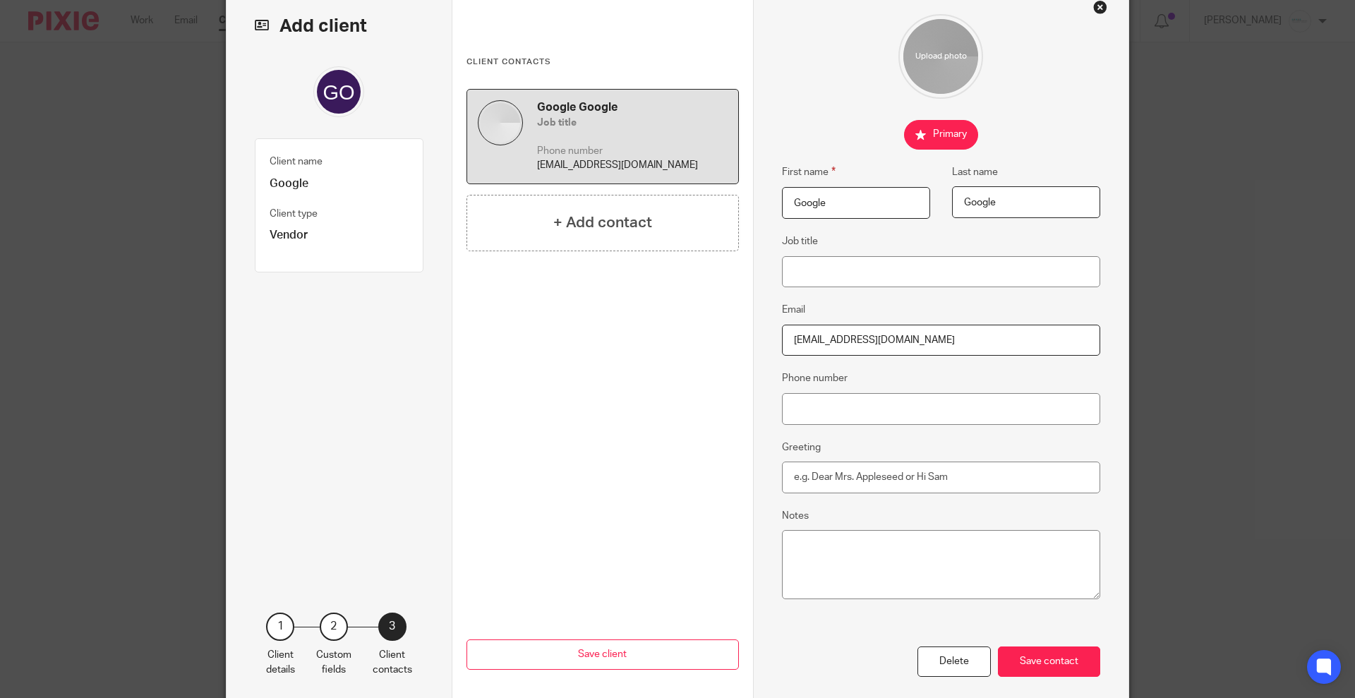
scroll to position [136, 0]
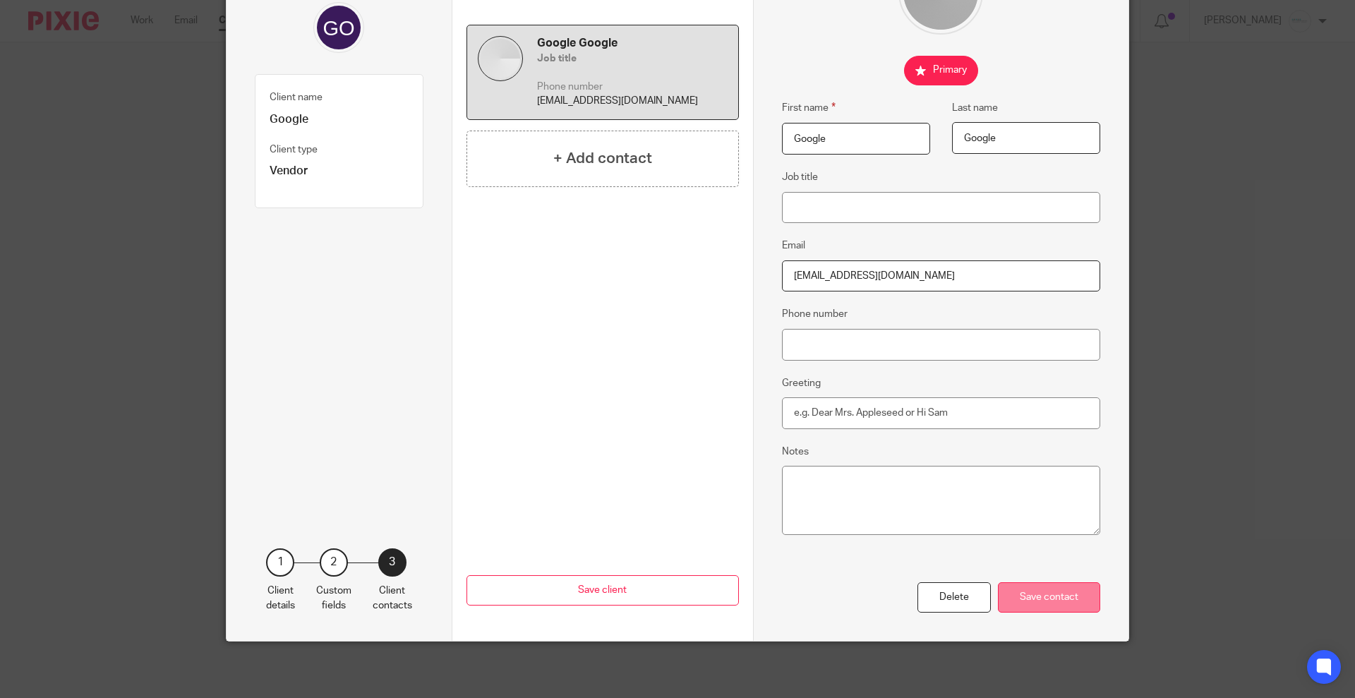
type input "Google"
click at [1057, 596] on div "Save contact" at bounding box center [1049, 597] width 102 height 30
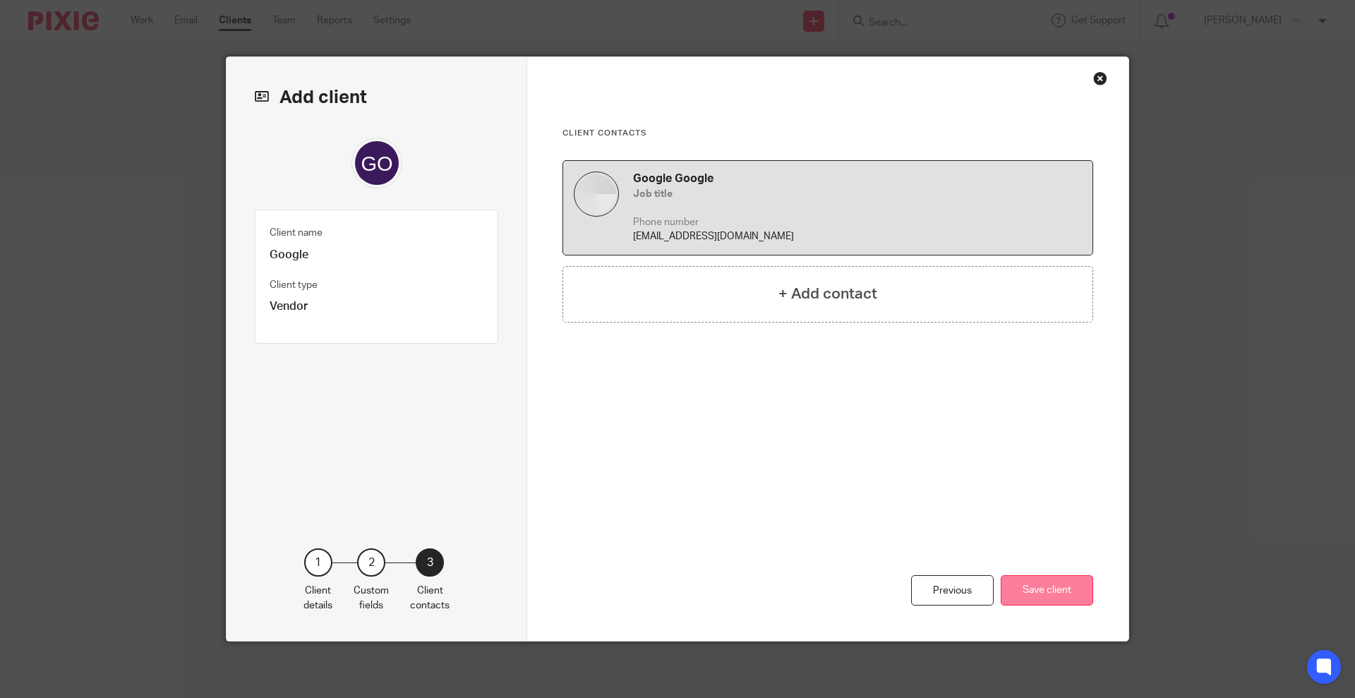
click at [1057, 596] on button "Save client" at bounding box center [1047, 590] width 92 height 30
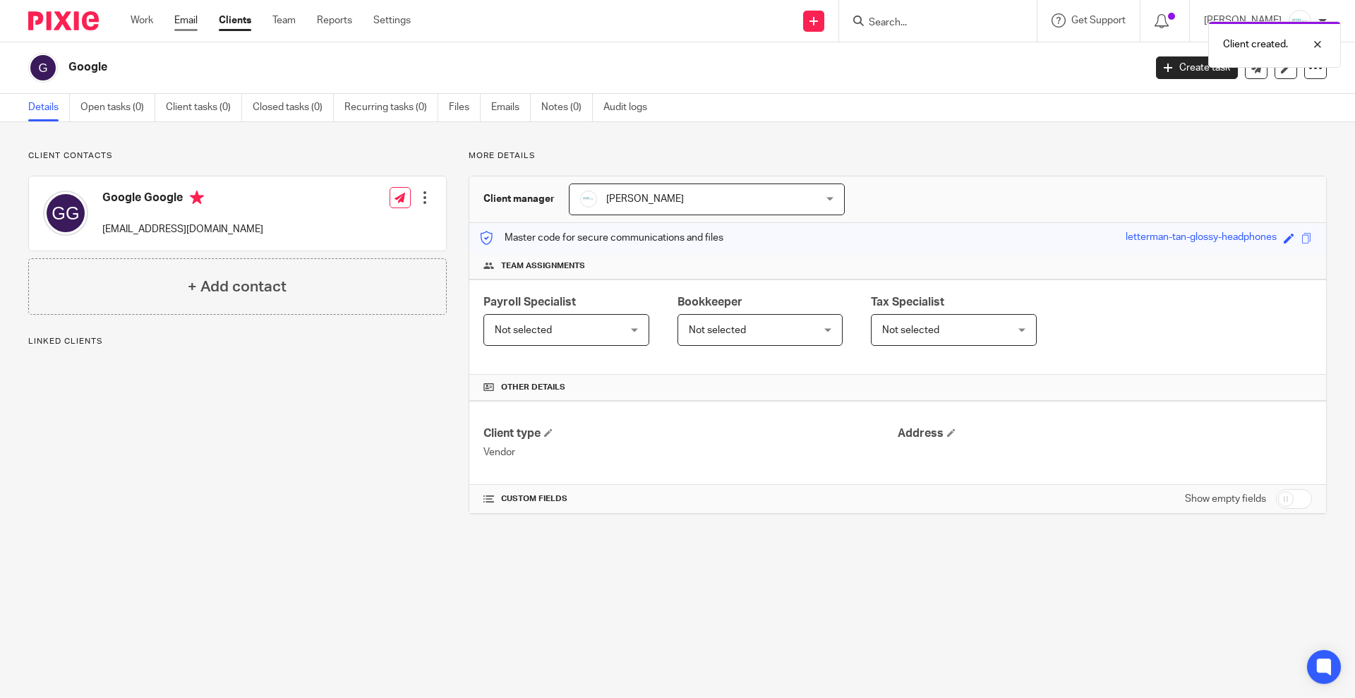
click at [184, 21] on link "Email" at bounding box center [185, 20] width 23 height 14
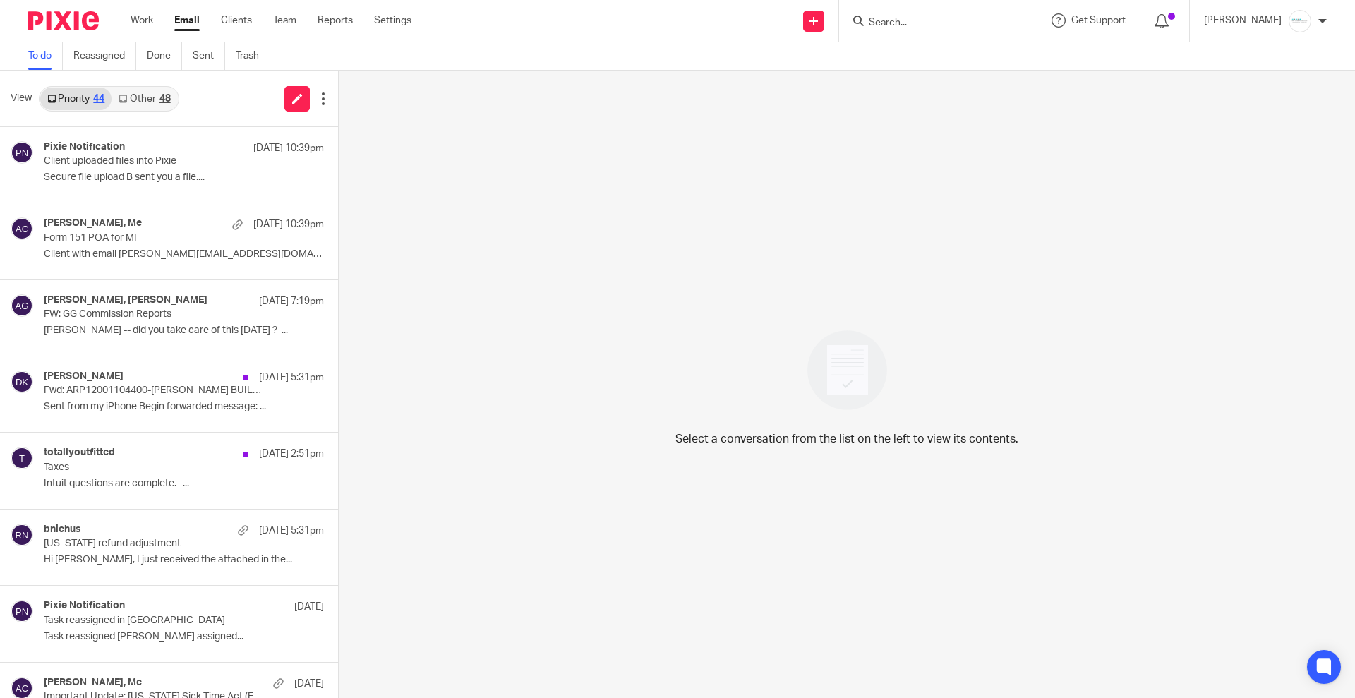
click at [148, 100] on link "Other 48" at bounding box center [145, 99] width 66 height 23
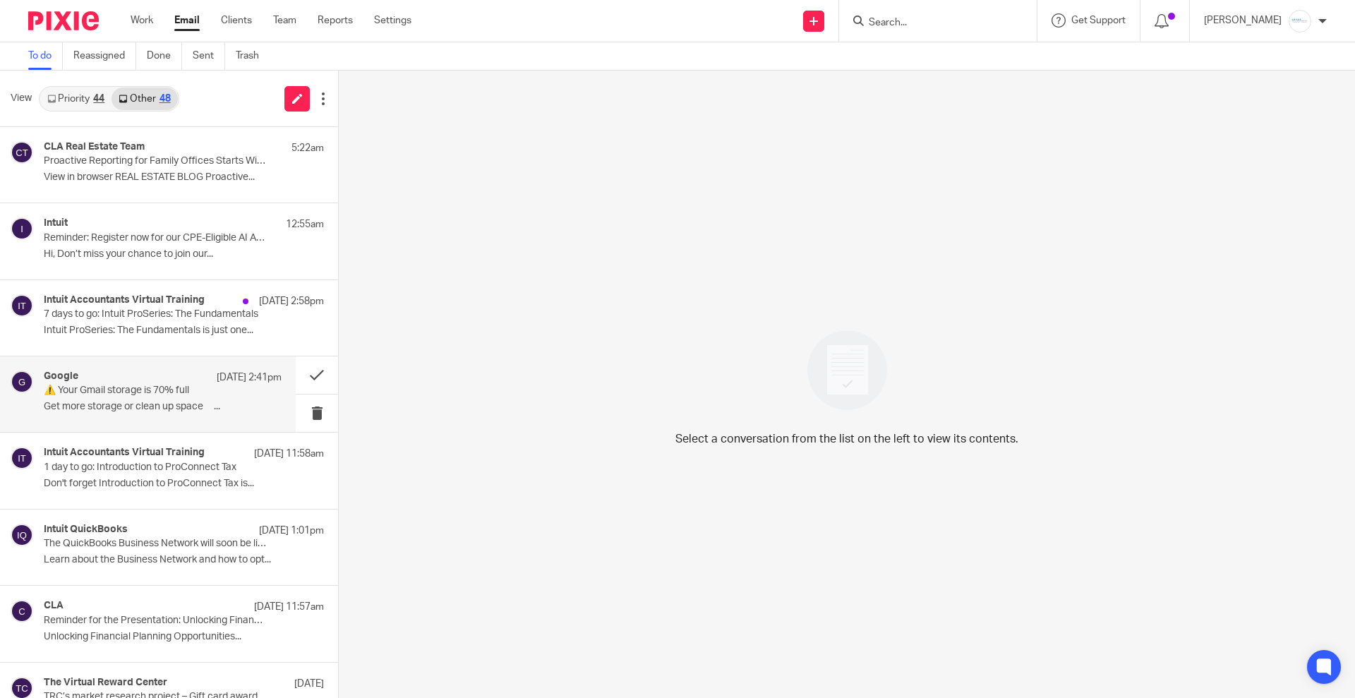
click at [210, 379] on div "Sep 16 2:41pm" at bounding box center [246, 378] width 72 height 14
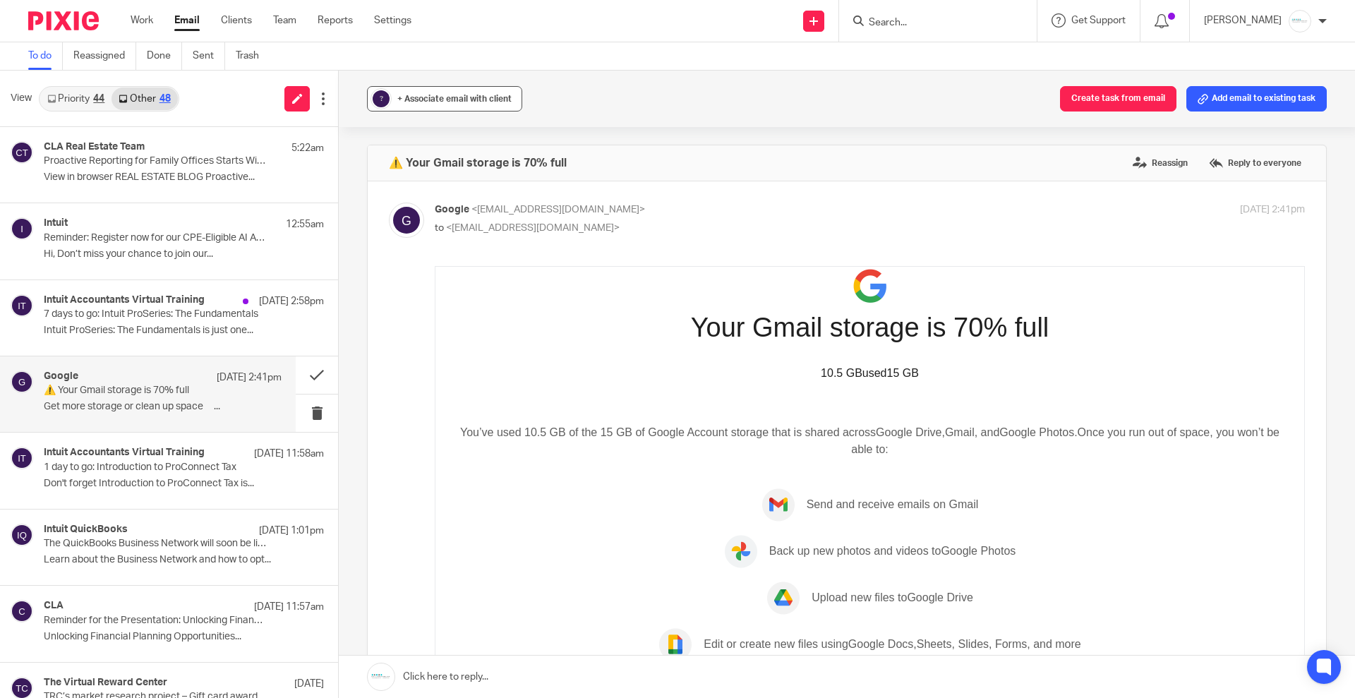
click at [450, 98] on span "+ Associate email with client" at bounding box center [454, 99] width 114 height 8
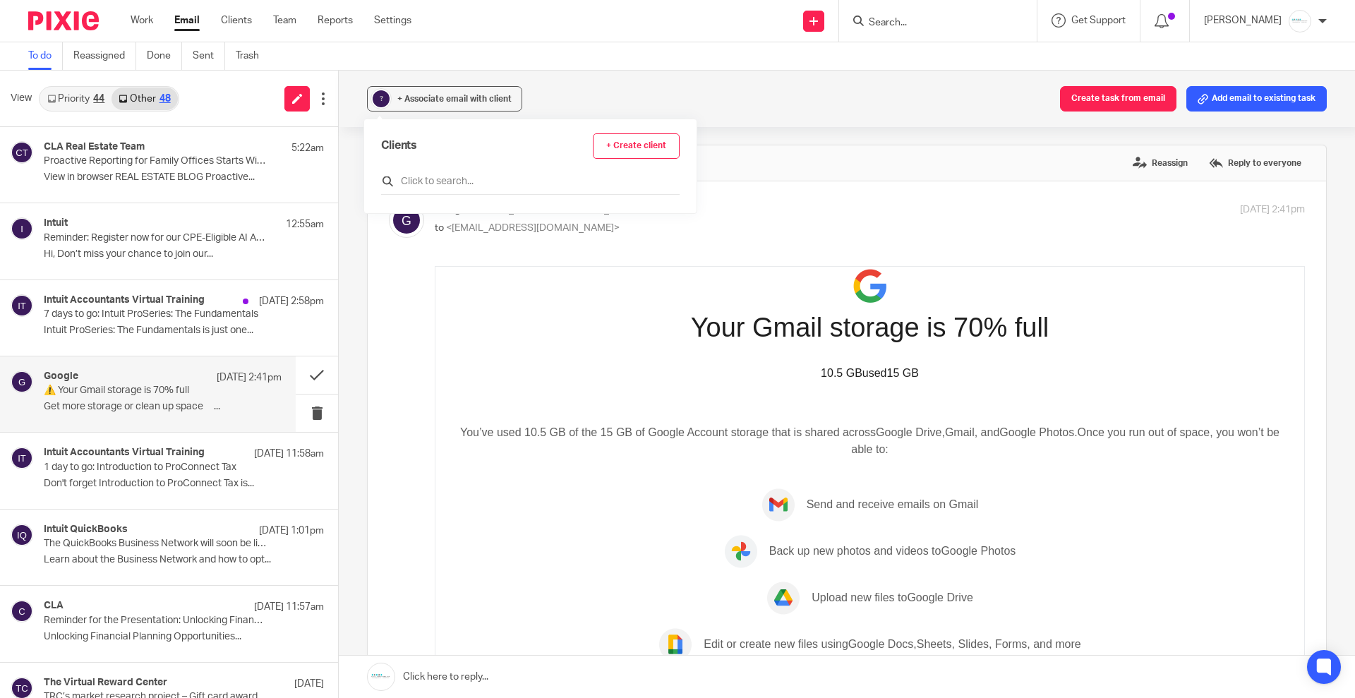
click at [472, 176] on input "text" at bounding box center [530, 181] width 299 height 14
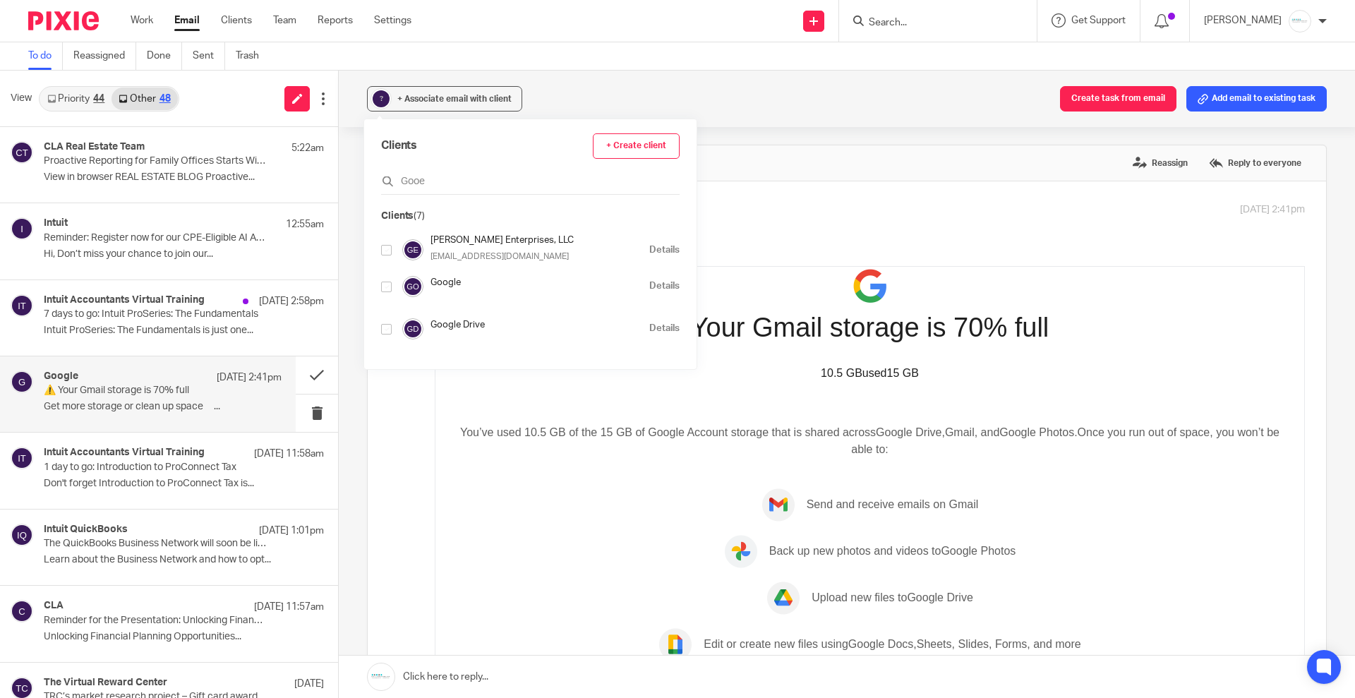
type input "Gooe"
click at [649, 323] on link "Details" at bounding box center [664, 328] width 30 height 13
click at [649, 285] on link "Details" at bounding box center [664, 286] width 30 height 13
click at [649, 325] on link "Details" at bounding box center [664, 328] width 30 height 13
click at [388, 289] on input "checkbox" at bounding box center [386, 287] width 11 height 11
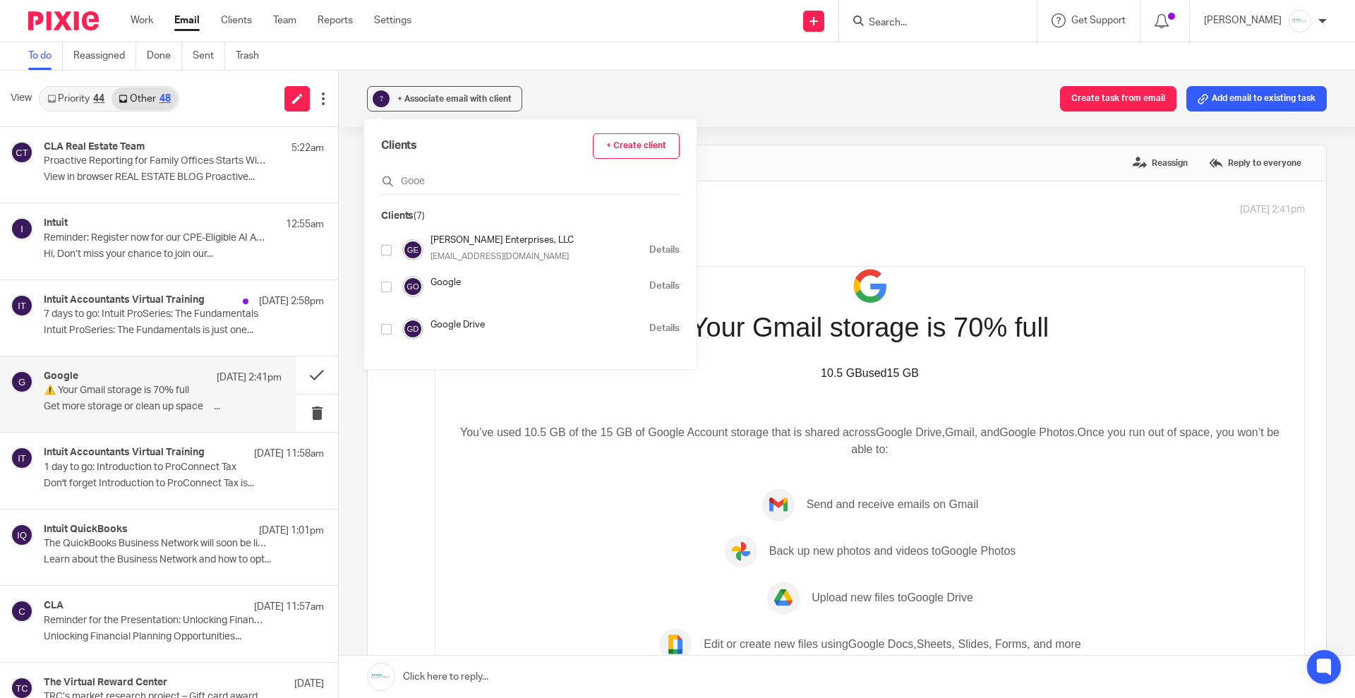
checkbox input "true"
click at [471, 472] on td "You’ve used 10.5 GB of the 15 GB of Google Account storage that is shared acros…" at bounding box center [869, 445] width 829 height 86
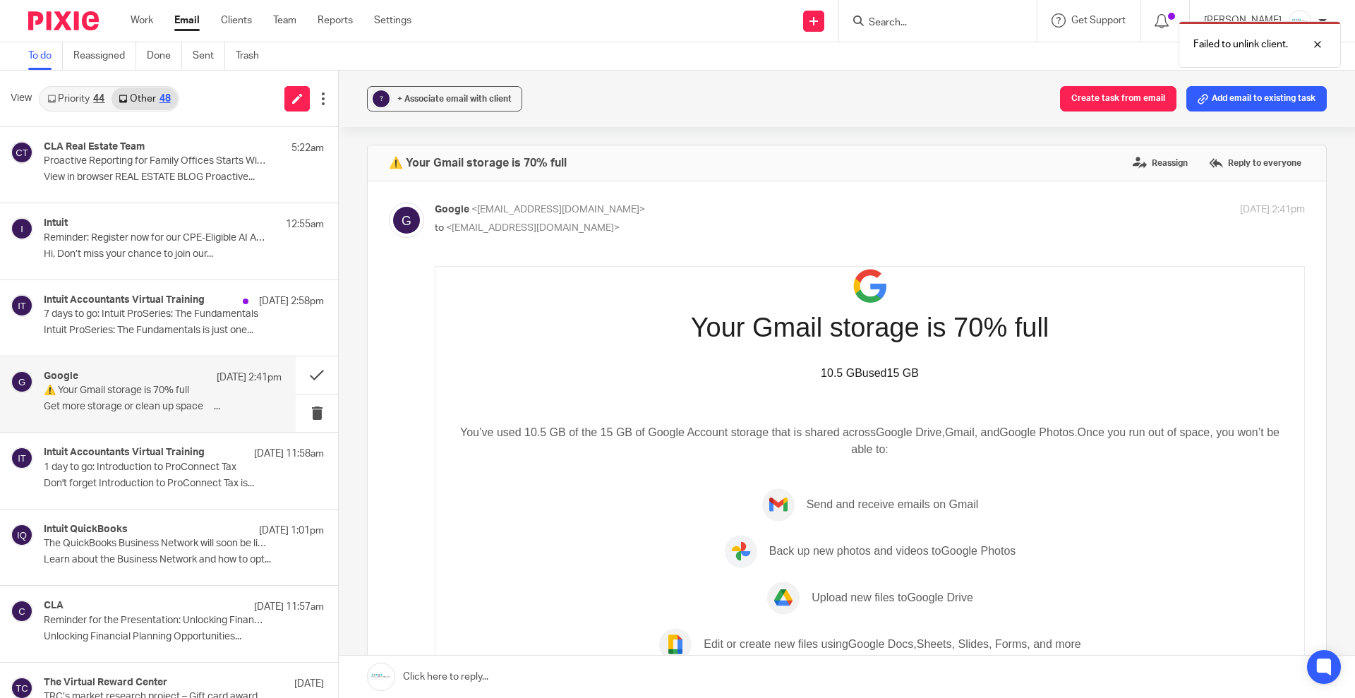
click at [389, 202] on input "checkbox" at bounding box center [388, 202] width 1 height 1
checkbox input "false"
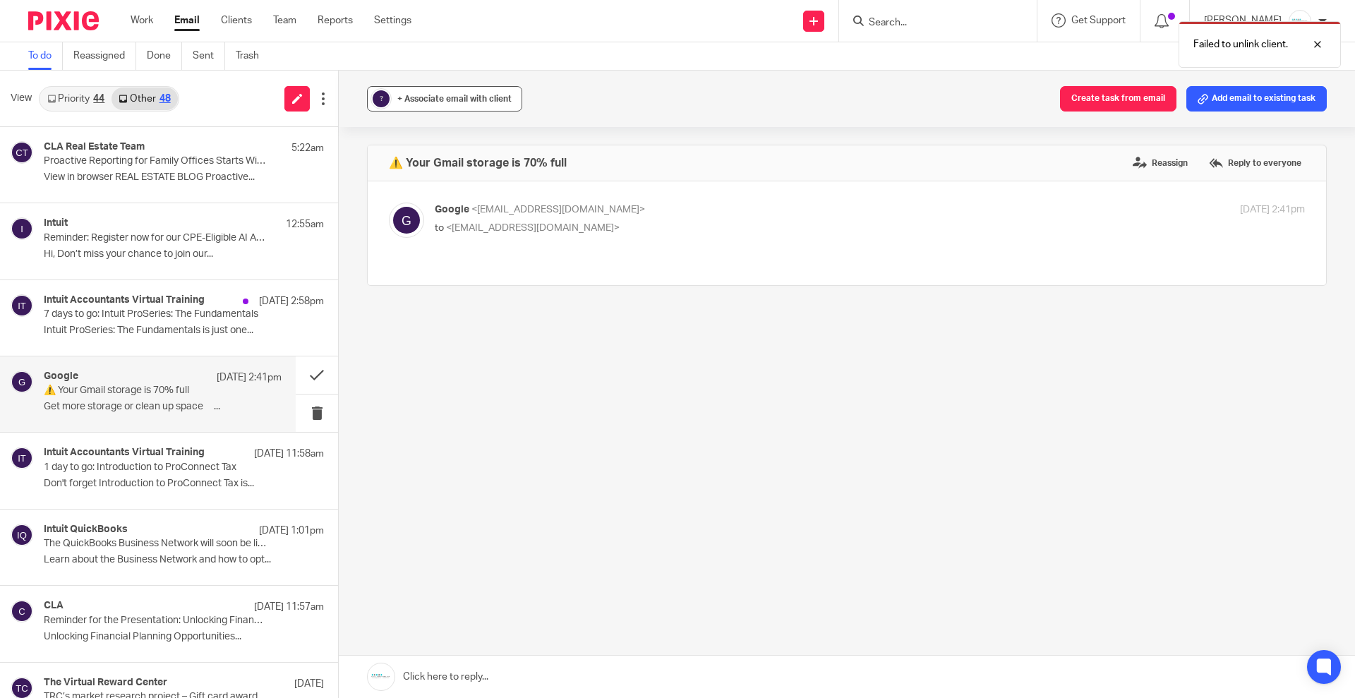
click at [437, 97] on span "+ Associate email with client" at bounding box center [454, 99] width 114 height 8
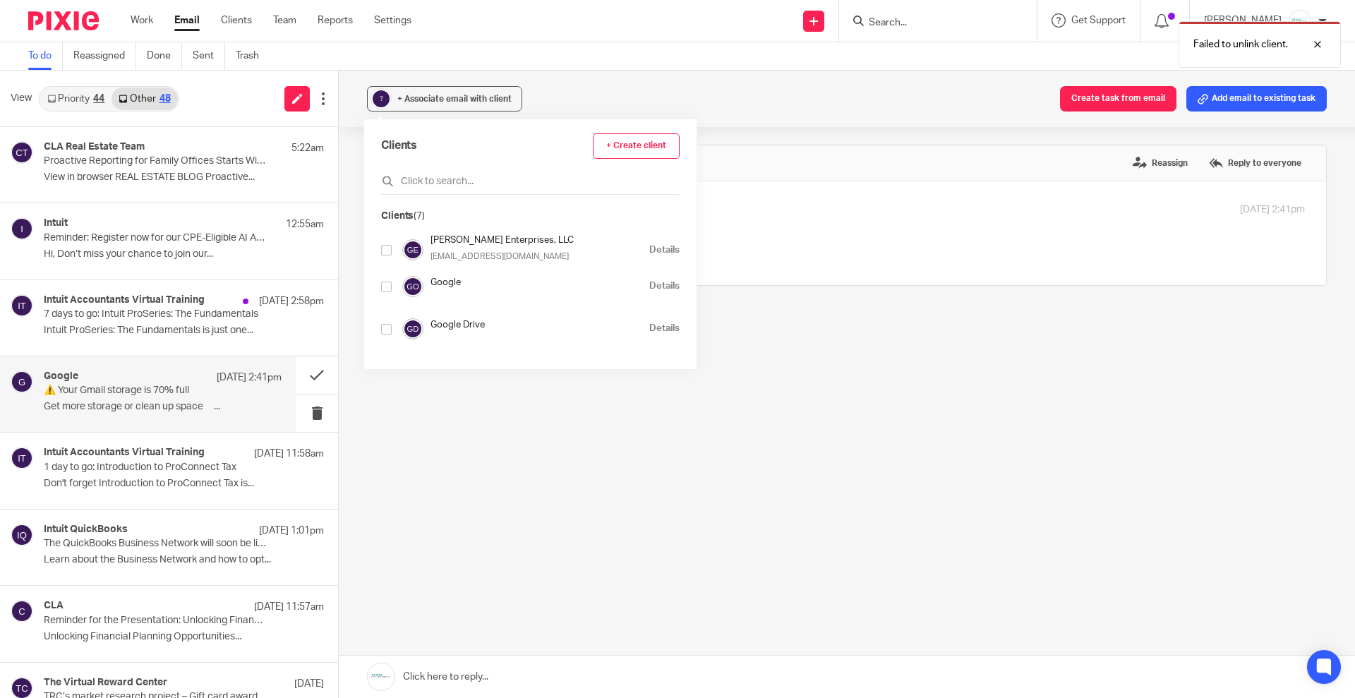
click at [384, 289] on input "checkbox" at bounding box center [386, 287] width 11 height 11
checkbox input "true"
click at [860, 435] on div "? + Associate email with client Create task from email Add email to existing ta…" at bounding box center [847, 385] width 1016 height 628
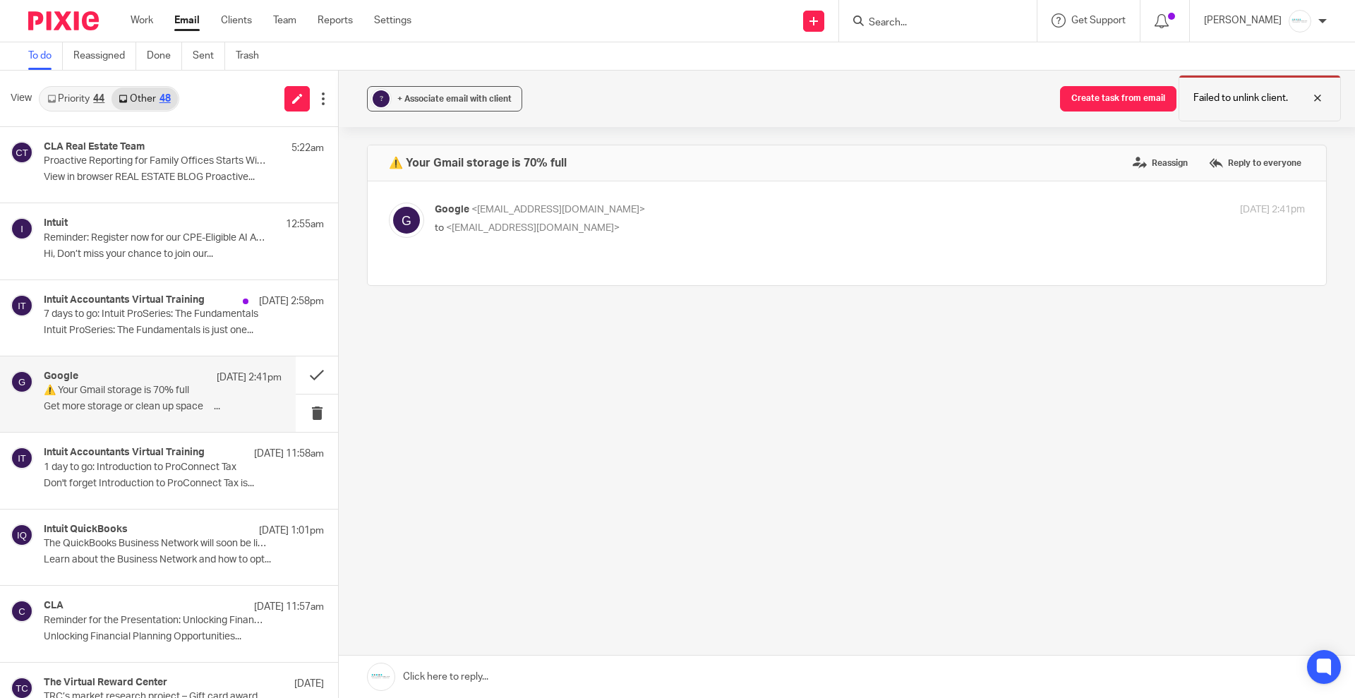
click at [1324, 100] on div at bounding box center [1307, 98] width 38 height 17
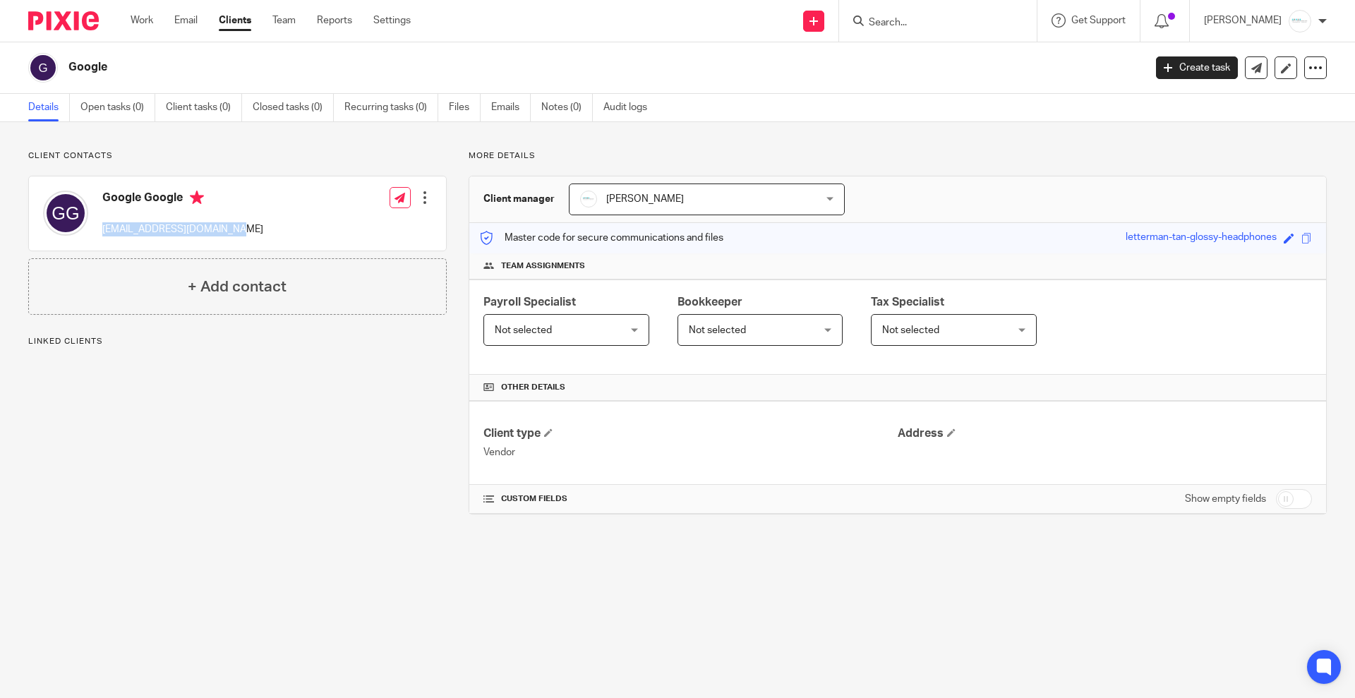
drag, startPoint x: 256, startPoint y: 228, endPoint x: 95, endPoint y: 229, distance: 160.9
click at [95, 229] on div "Google Google [EMAIL_ADDRESS][DOMAIN_NAME] Edit contact Create client from cont…" at bounding box center [237, 213] width 417 height 74
copy p "[EMAIL_ADDRESS][DOMAIN_NAME]"
click at [1309, 71] on icon at bounding box center [1316, 68] width 14 height 14
click at [1248, 167] on button "Delete client" at bounding box center [1266, 162] width 78 height 18
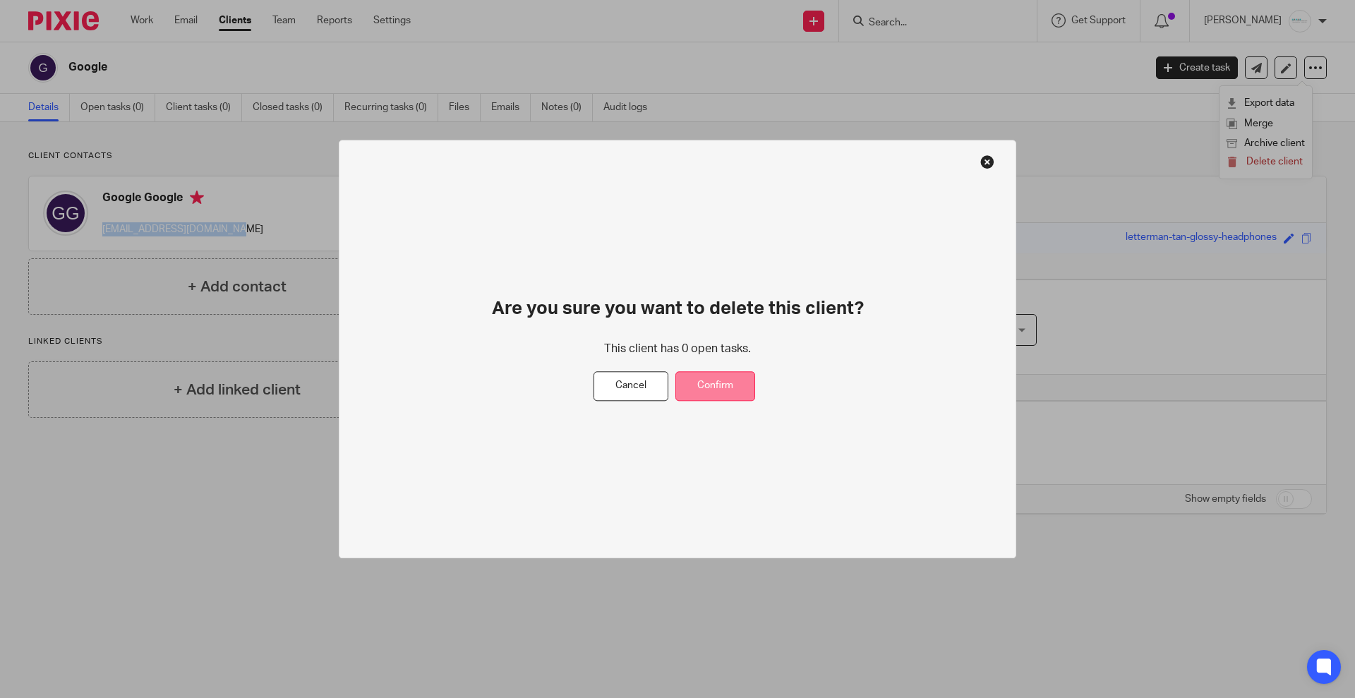
click at [726, 374] on button "Confirm" at bounding box center [716, 386] width 80 height 30
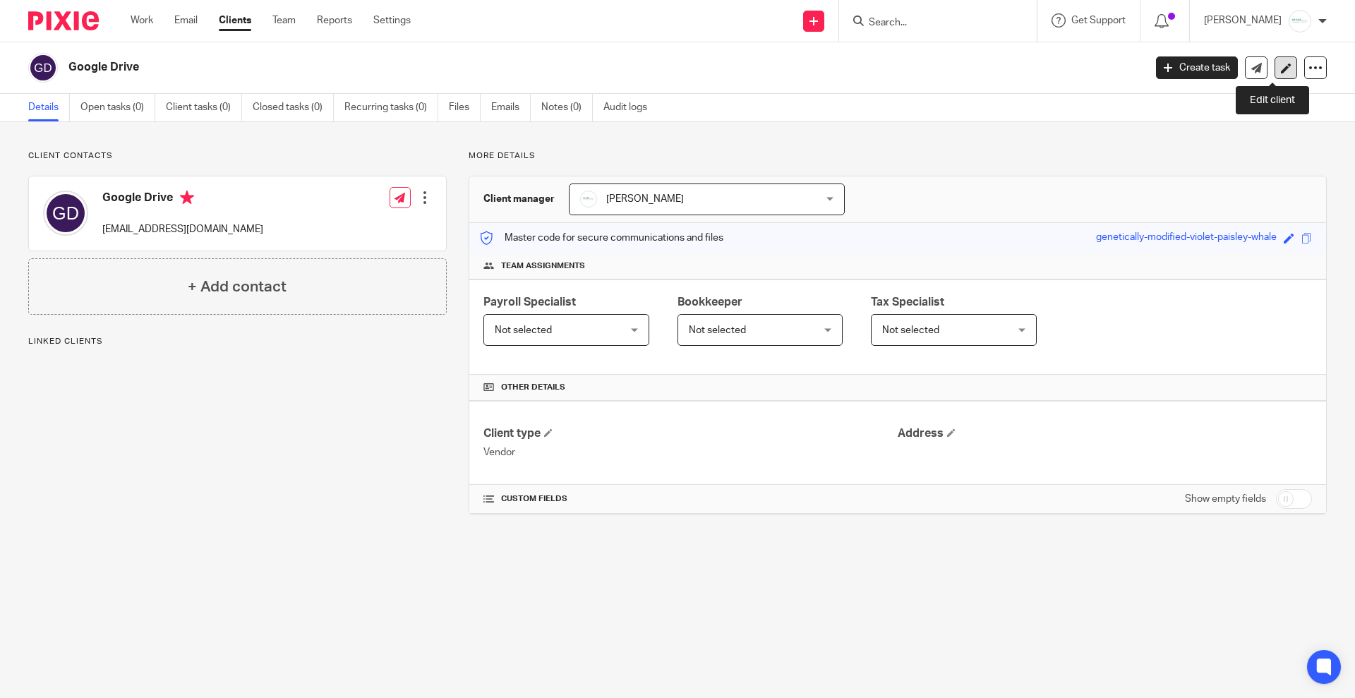
click at [1281, 65] on icon at bounding box center [1286, 68] width 11 height 11
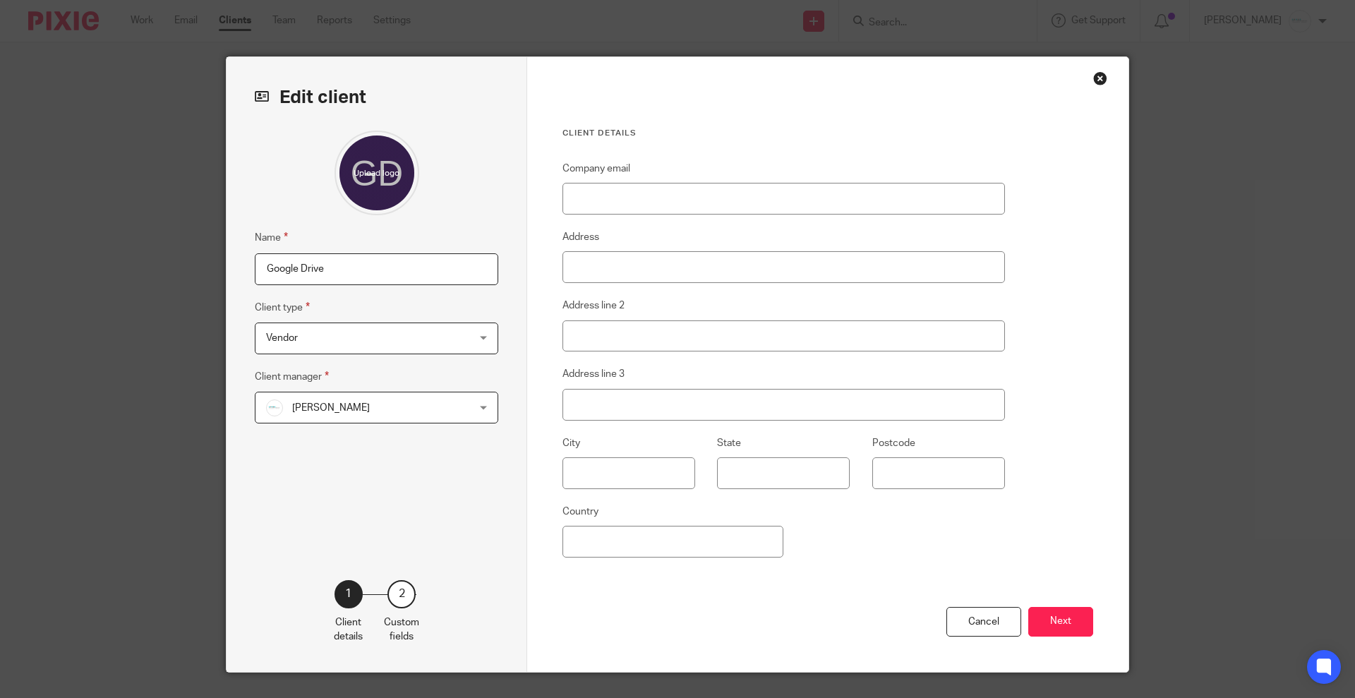
drag, startPoint x: 295, startPoint y: 266, endPoint x: 320, endPoint y: 270, distance: 25.7
click at [320, 270] on input "Google Drive" at bounding box center [377, 269] width 244 height 32
type input "Google Gmail Support Drive"
click at [1052, 620] on button "Next" at bounding box center [1060, 622] width 65 height 30
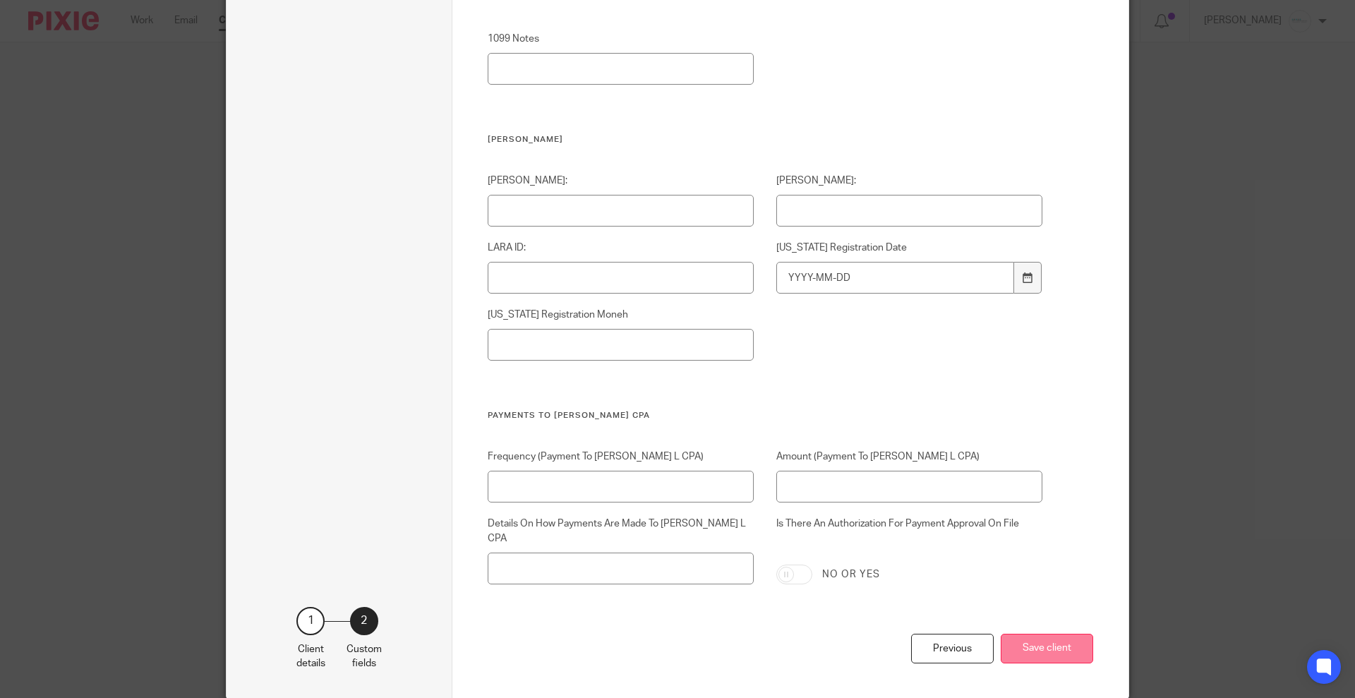
scroll to position [4595, 0]
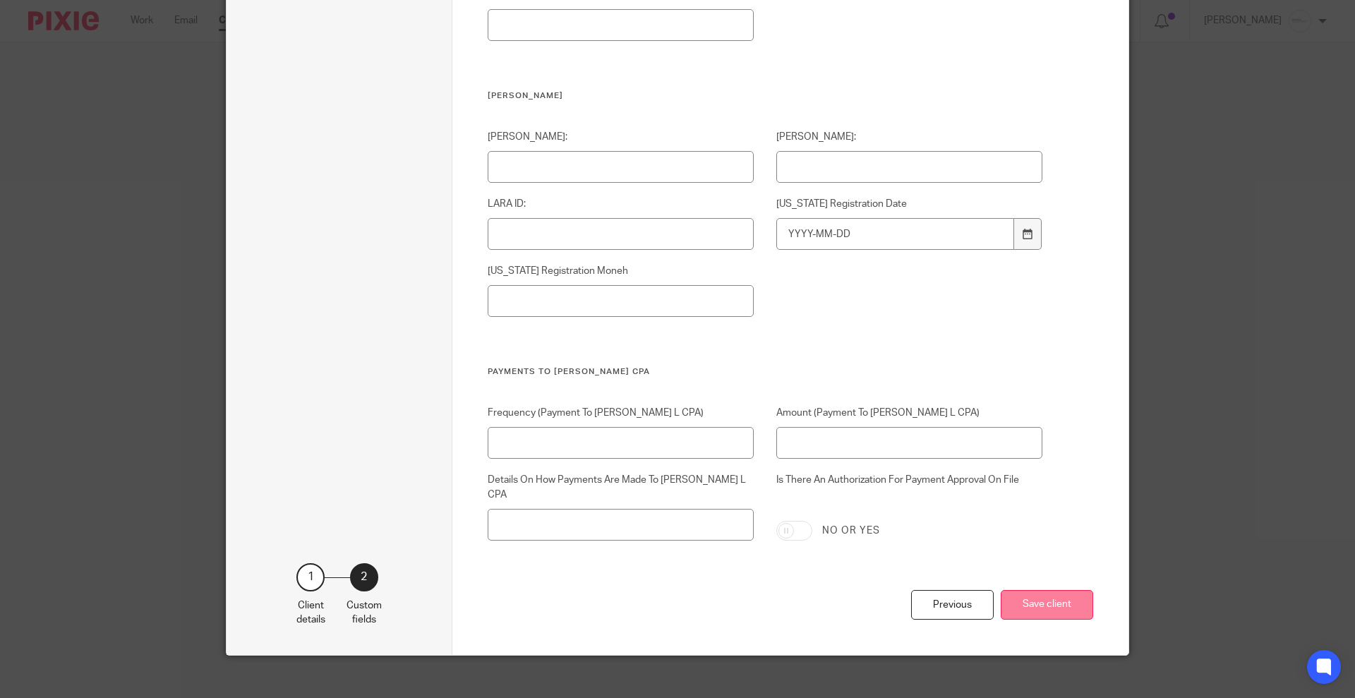
click at [1049, 603] on button "Save client" at bounding box center [1047, 605] width 92 height 30
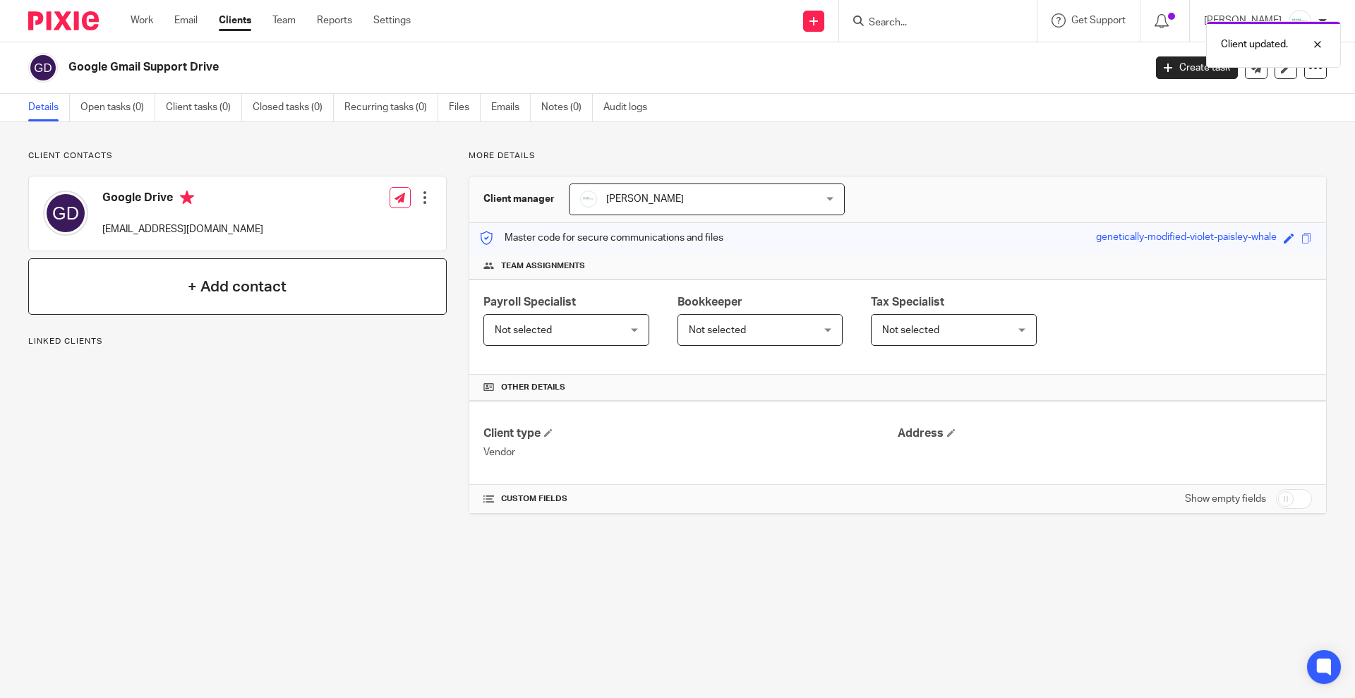
click at [150, 268] on div "+ Add contact" at bounding box center [237, 286] width 419 height 56
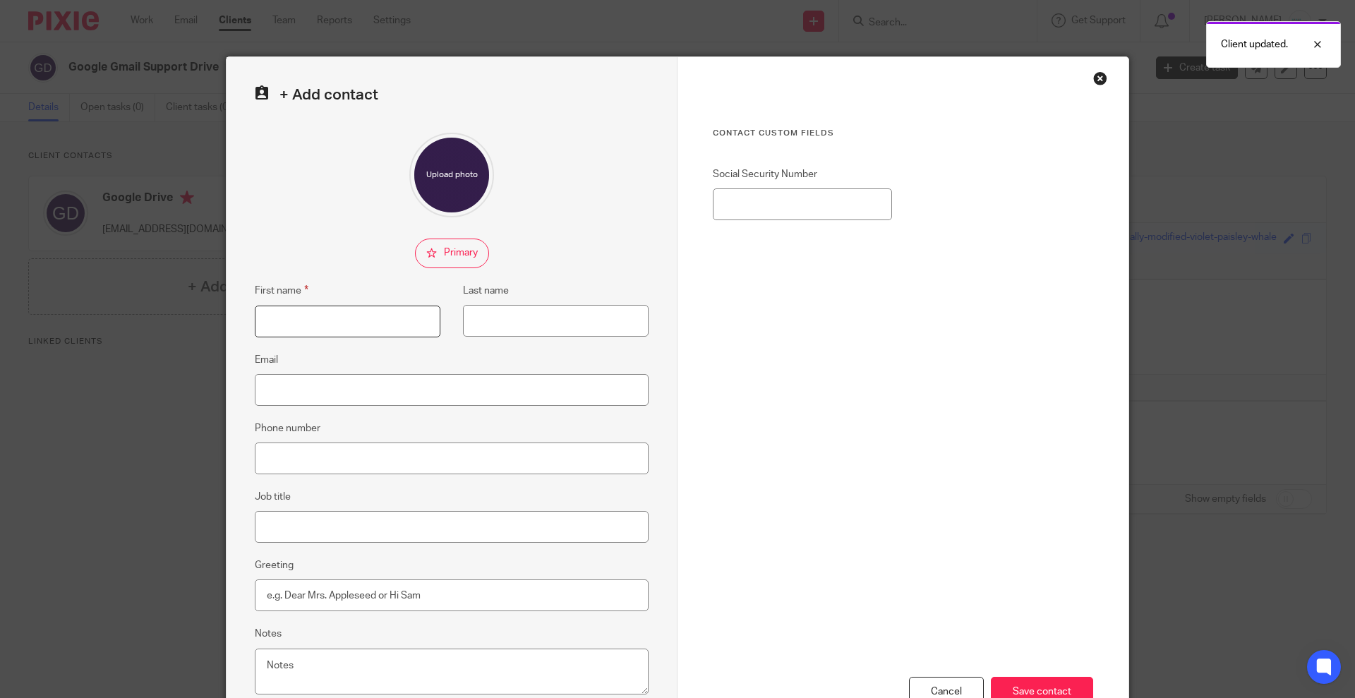
click at [343, 325] on input "First name" at bounding box center [348, 322] width 186 height 32
type input "Google"
type input "Support"
paste input "[EMAIL_ADDRESS][DOMAIN_NAME]"
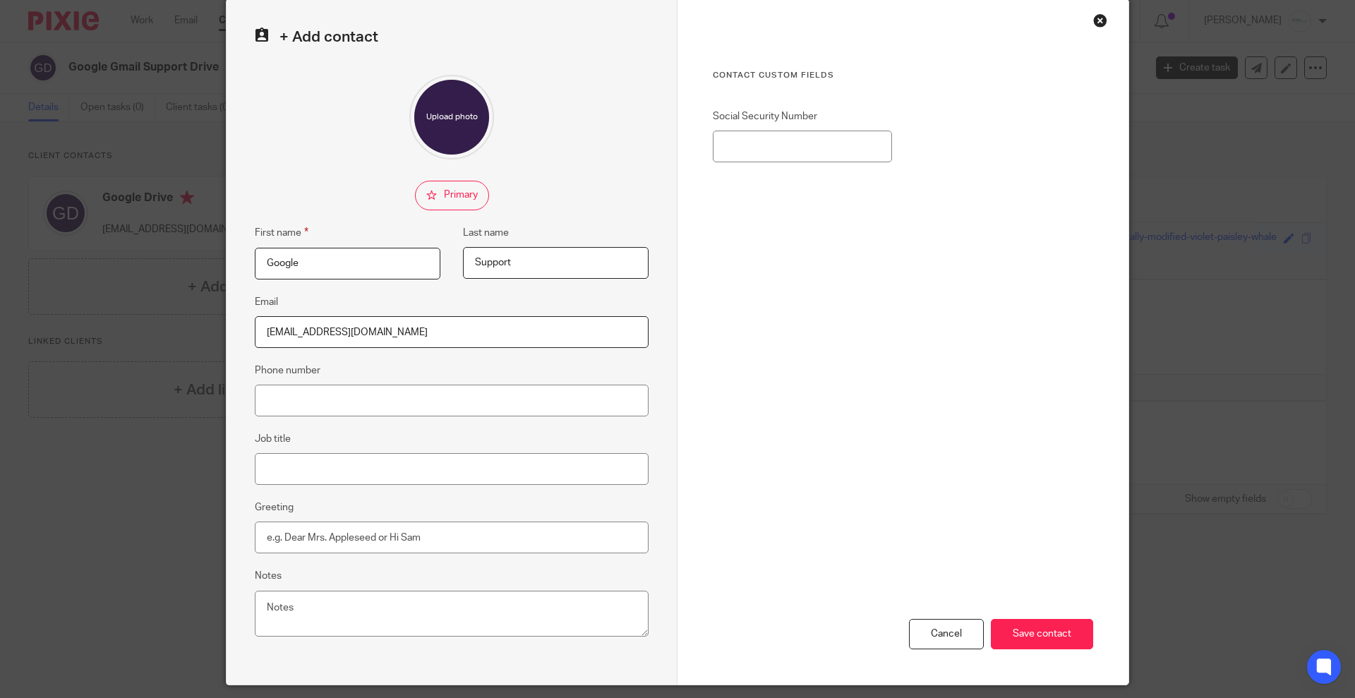
scroll to position [88, 0]
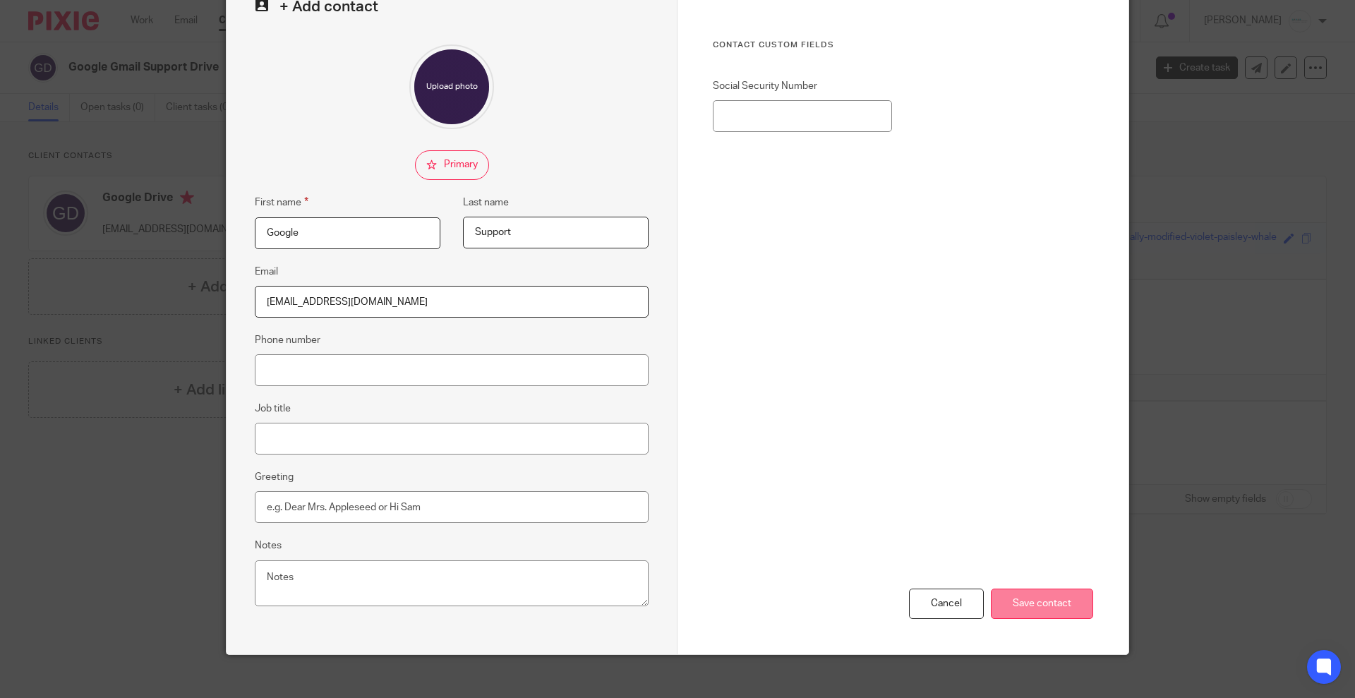
type input "[EMAIL_ADDRESS][DOMAIN_NAME]"
click at [1023, 600] on input "Save contact" at bounding box center [1042, 604] width 102 height 30
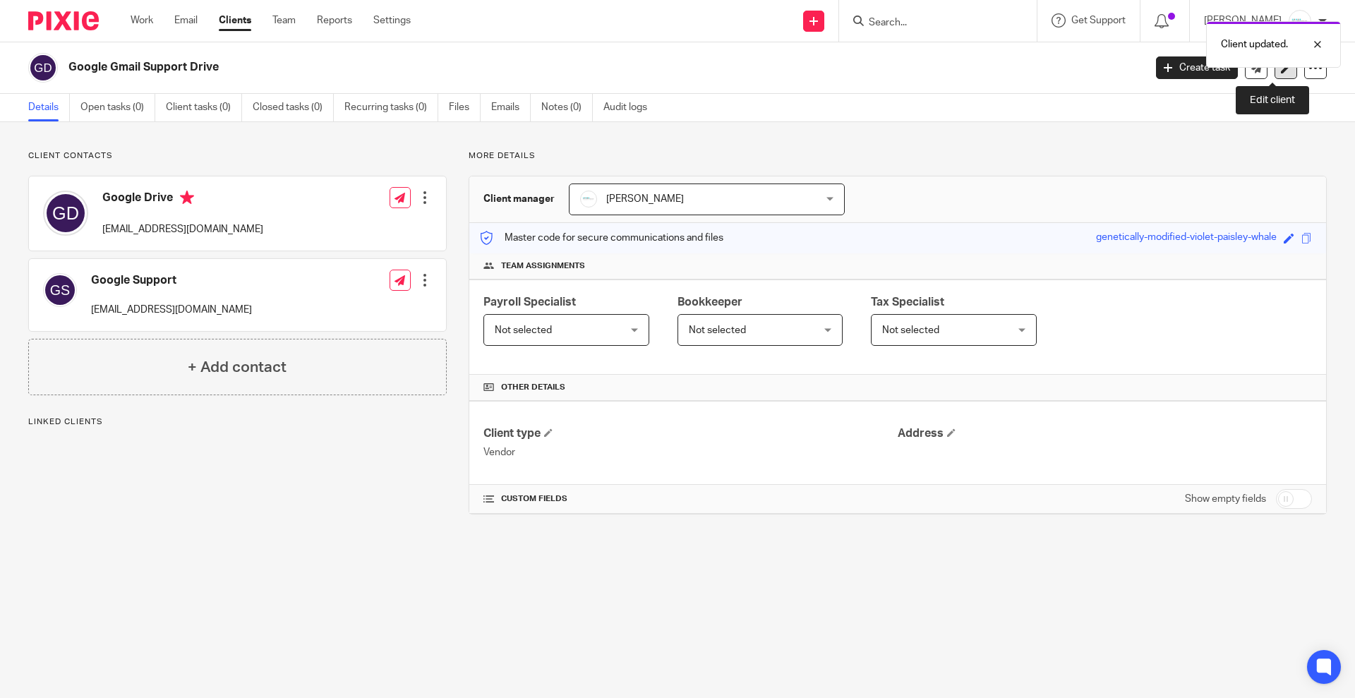
click at [1275, 78] on link at bounding box center [1286, 67] width 23 height 23
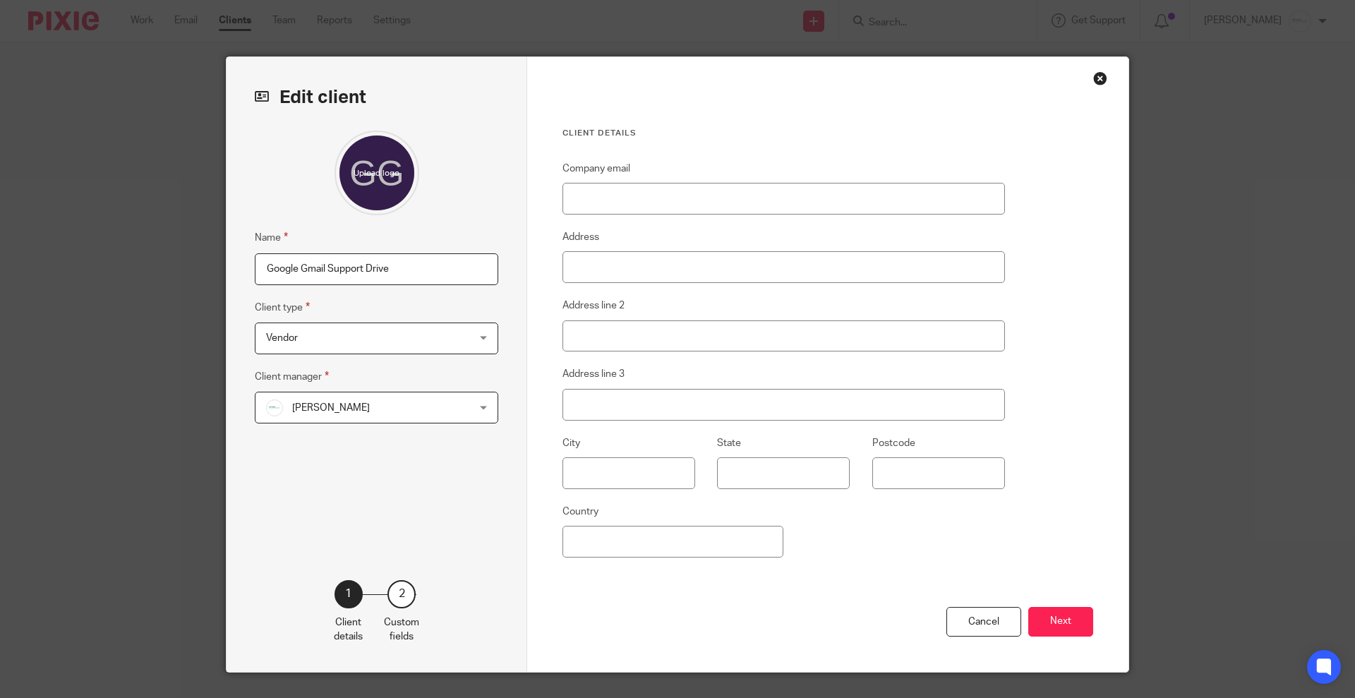
drag, startPoint x: 291, startPoint y: 270, endPoint x: 572, endPoint y: 268, distance: 281.0
click at [572, 268] on div "Edit client Name Google Gmail Support Drive Client type Vendor Vendor Assumed N…" at bounding box center [678, 364] width 902 height 615
type input "Google"
click at [1049, 618] on button "Next" at bounding box center [1060, 622] width 65 height 30
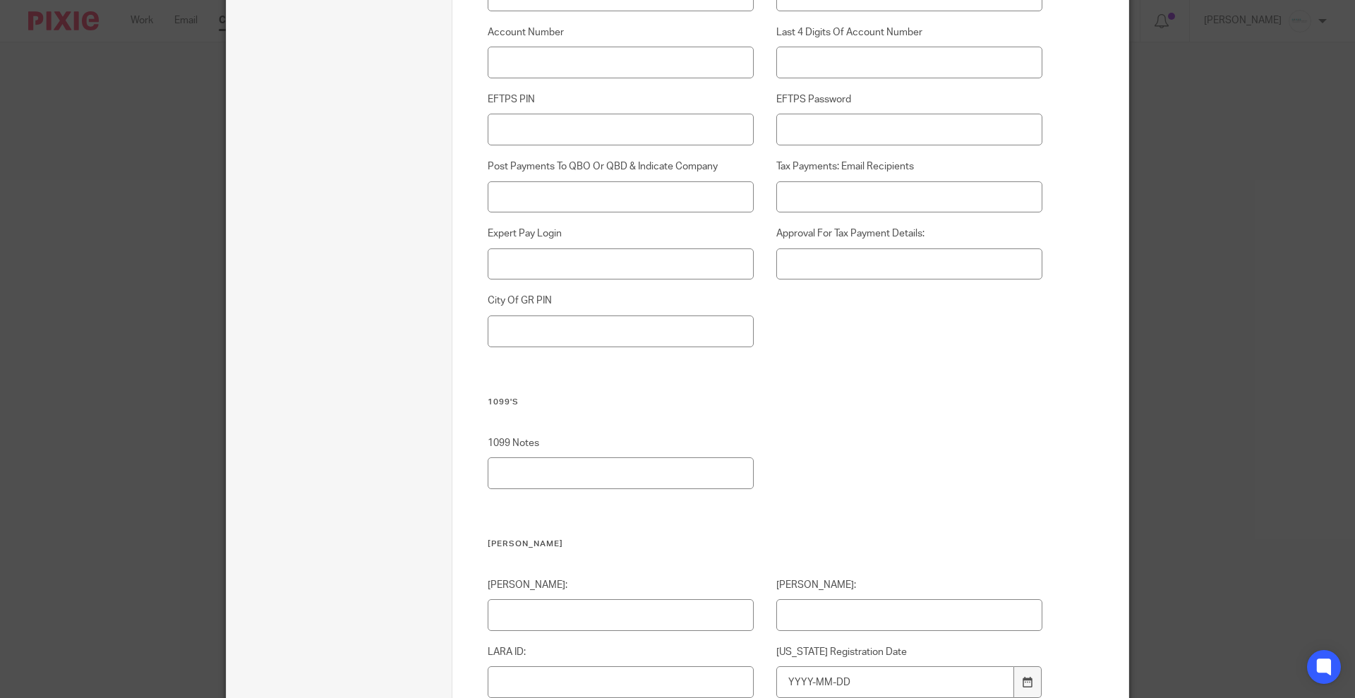
scroll to position [4595, 0]
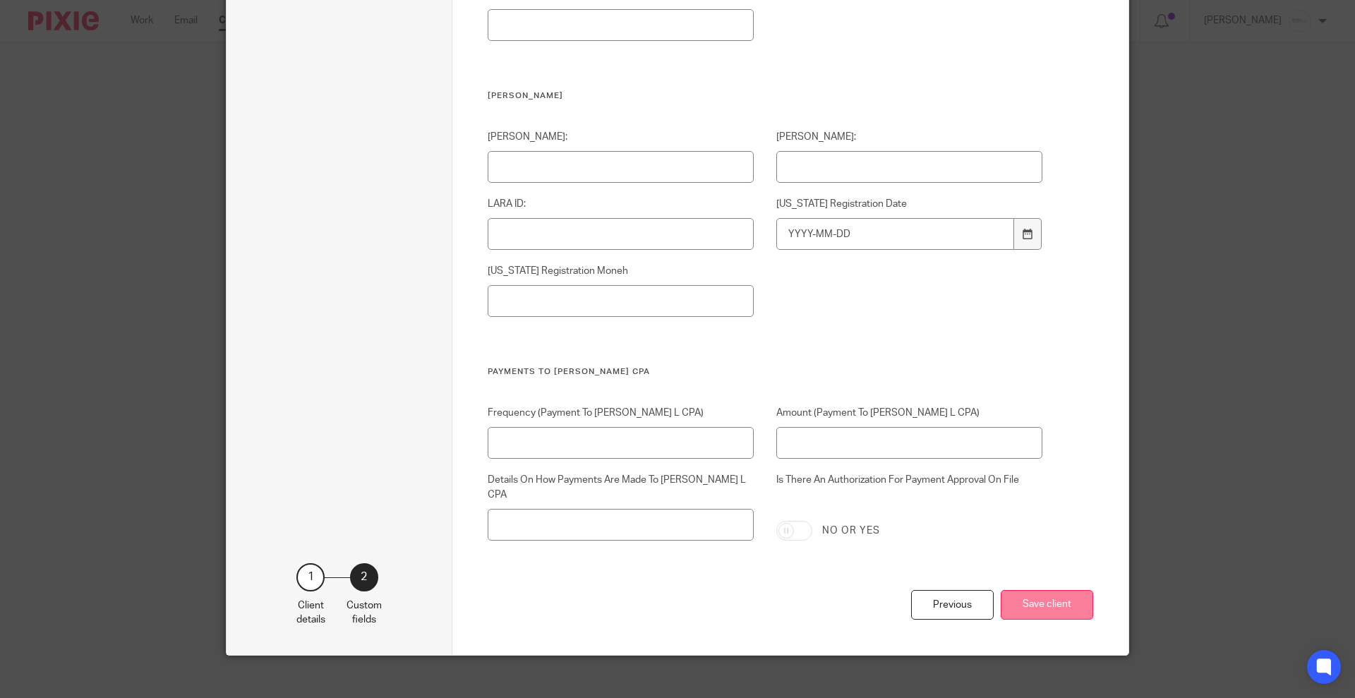
click at [1038, 592] on button "Save client" at bounding box center [1047, 605] width 92 height 30
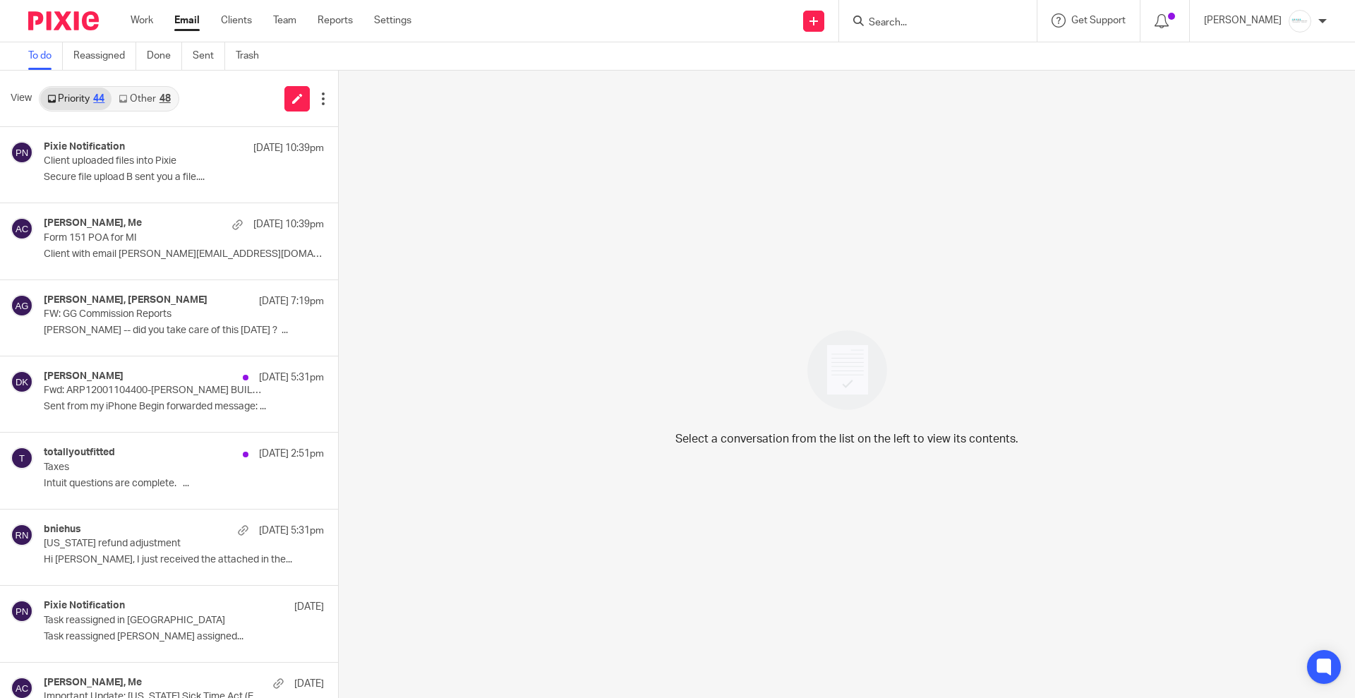
click at [148, 97] on link "Other 48" at bounding box center [145, 99] width 66 height 23
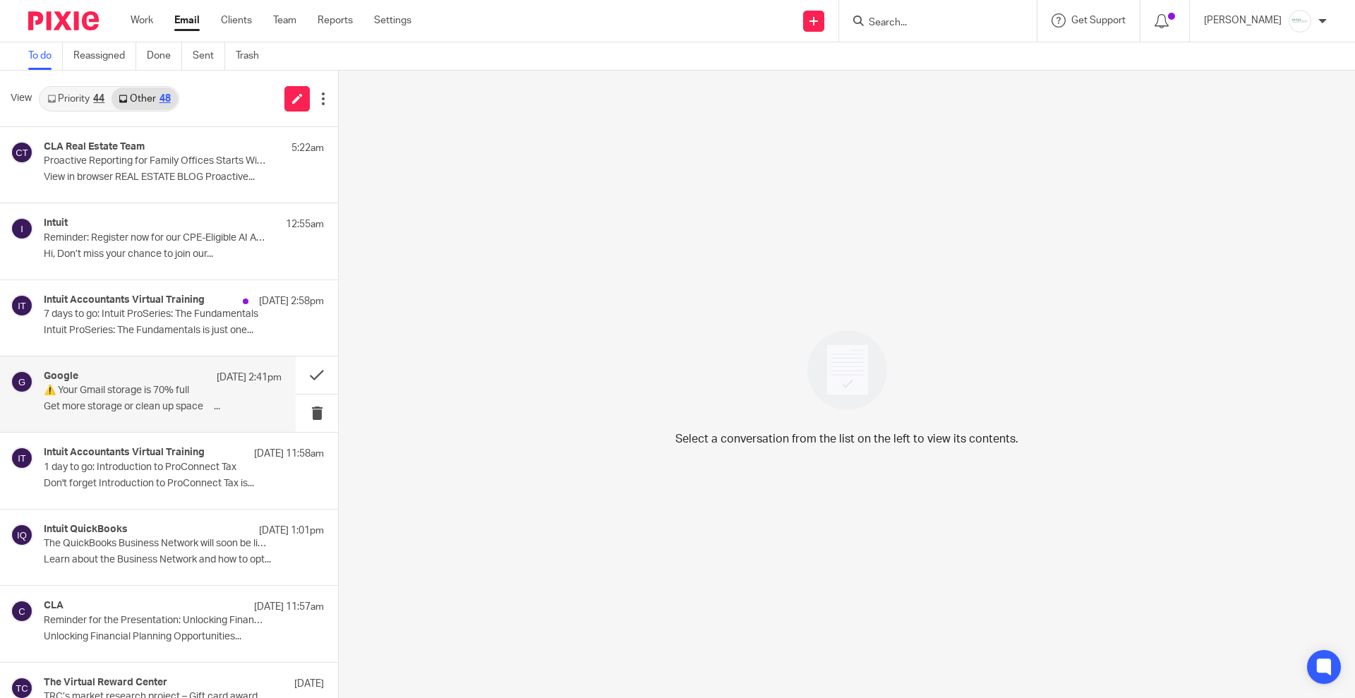
click at [78, 422] on div "Google [DATE] 2:41pm ⚠️ Your Gmail storage is 70% full Get more storage or clea…" at bounding box center [148, 394] width 296 height 76
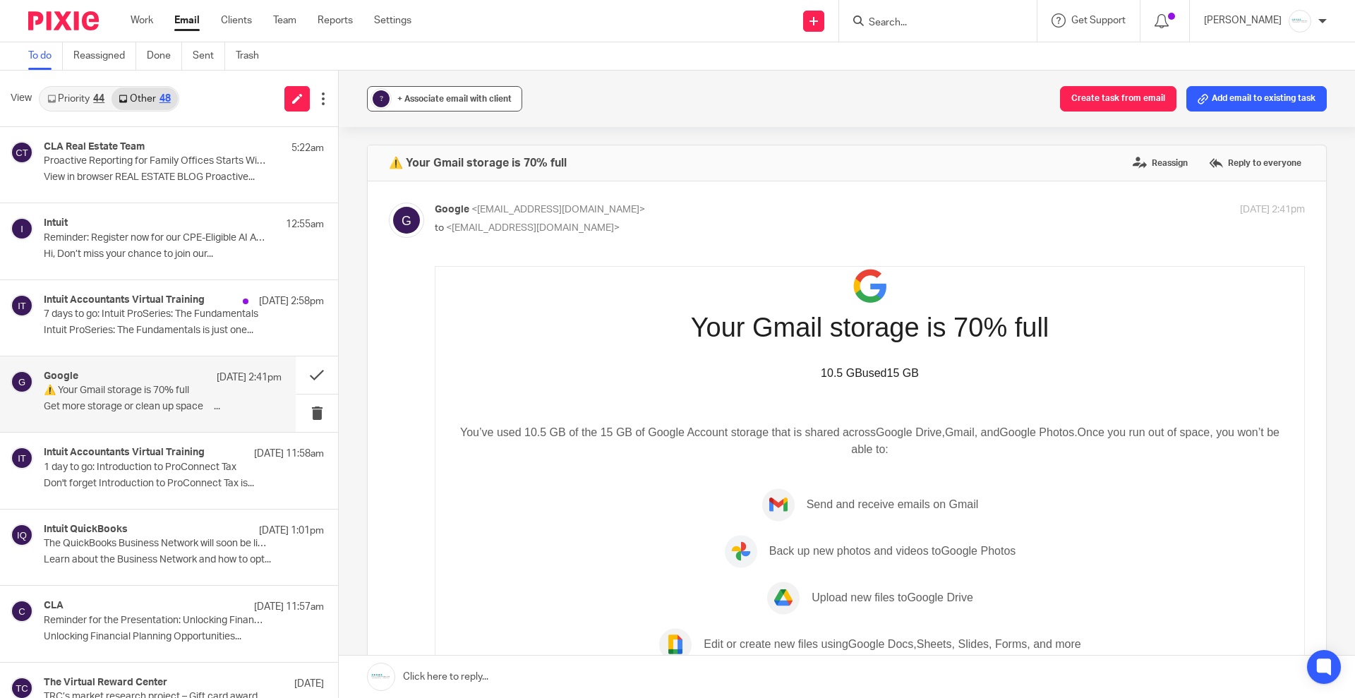
click at [469, 101] on span "+ Associate email with client" at bounding box center [454, 99] width 114 height 8
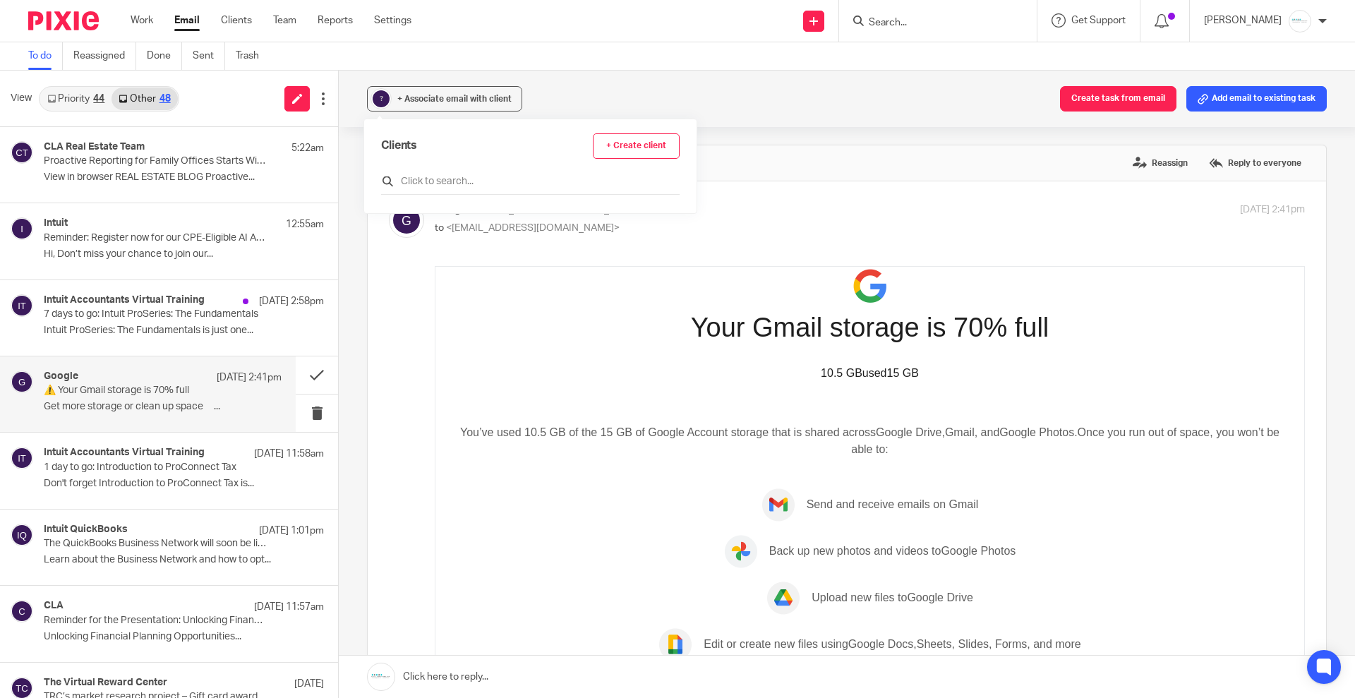
click at [449, 174] on input "text" at bounding box center [530, 181] width 299 height 14
type input "goog"
click at [383, 248] on input "checkbox" at bounding box center [386, 244] width 11 height 11
checkbox input "true"
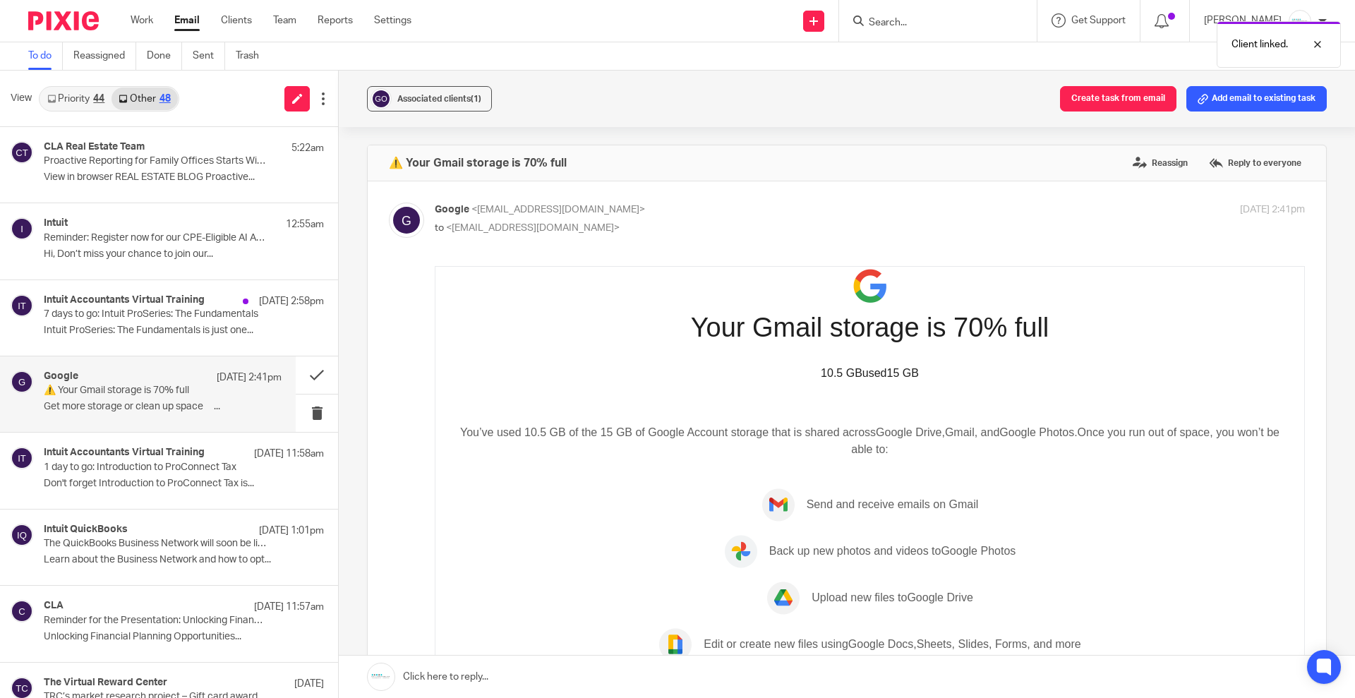
click at [959, 203] on p "Google <[EMAIL_ADDRESS][DOMAIN_NAME]>" at bounding box center [725, 210] width 580 height 15
checkbox input "false"
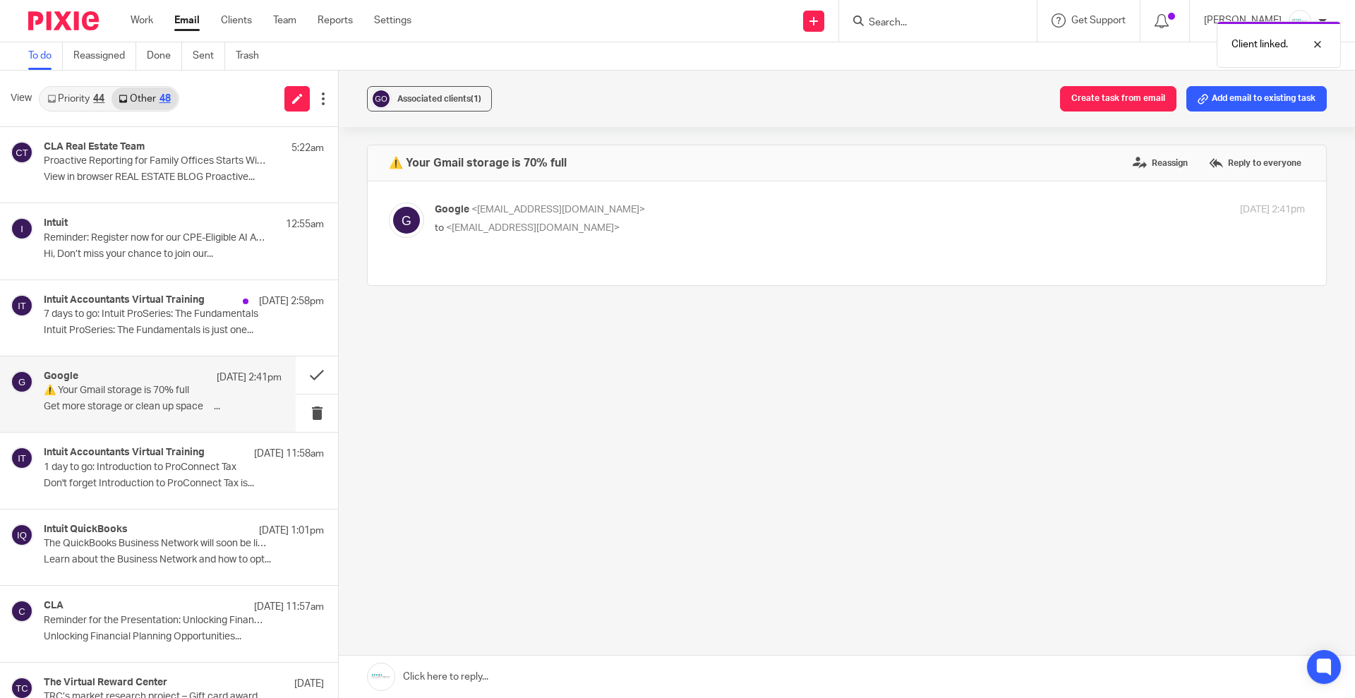
click at [958, 27] on div "Client linked." at bounding box center [1010, 41] width 664 height 54
click at [898, 15] on div "Client linked." at bounding box center [1010, 41] width 664 height 54
click at [942, 25] on div "Client linked." at bounding box center [1010, 41] width 664 height 54
click at [428, 104] on div "Associated clients (1)" at bounding box center [439, 99] width 84 height 14
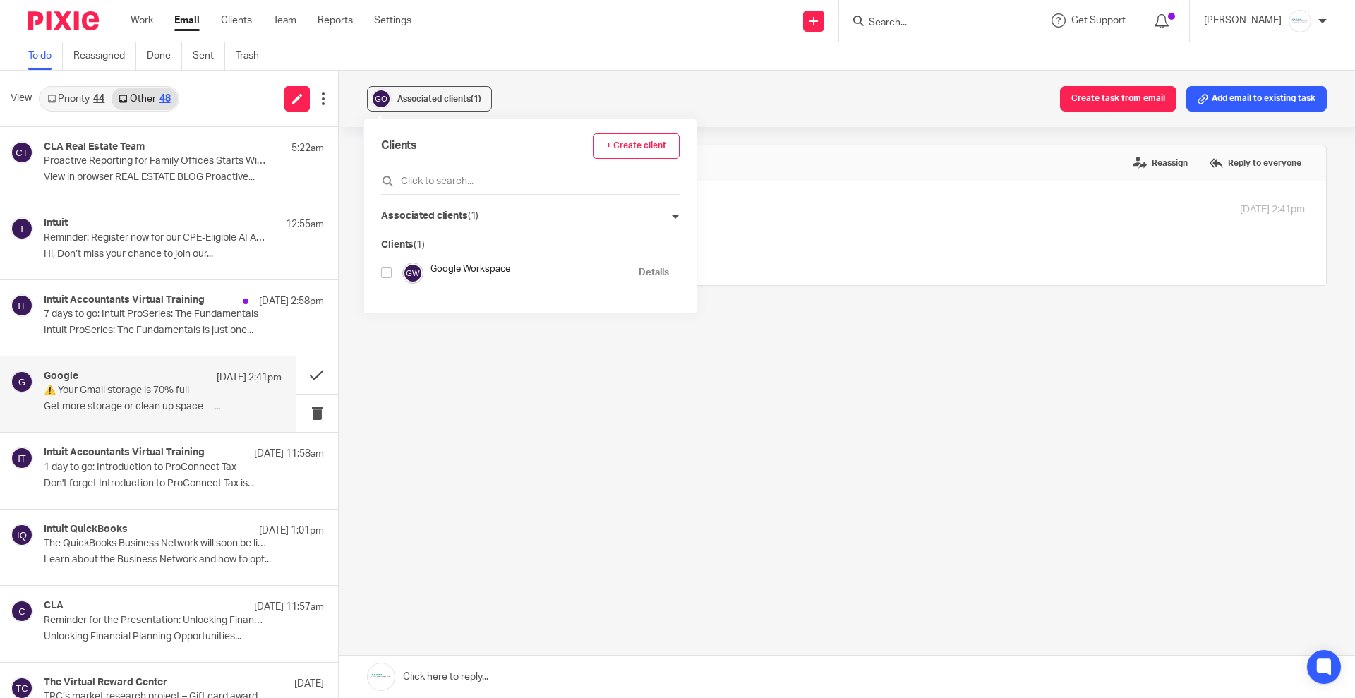
click at [639, 272] on link "Details" at bounding box center [654, 272] width 30 height 13
click at [652, 467] on div "Associated clients (1) Create task from email Add email to existing task ⚠️ You…" at bounding box center [847, 385] width 1016 height 628
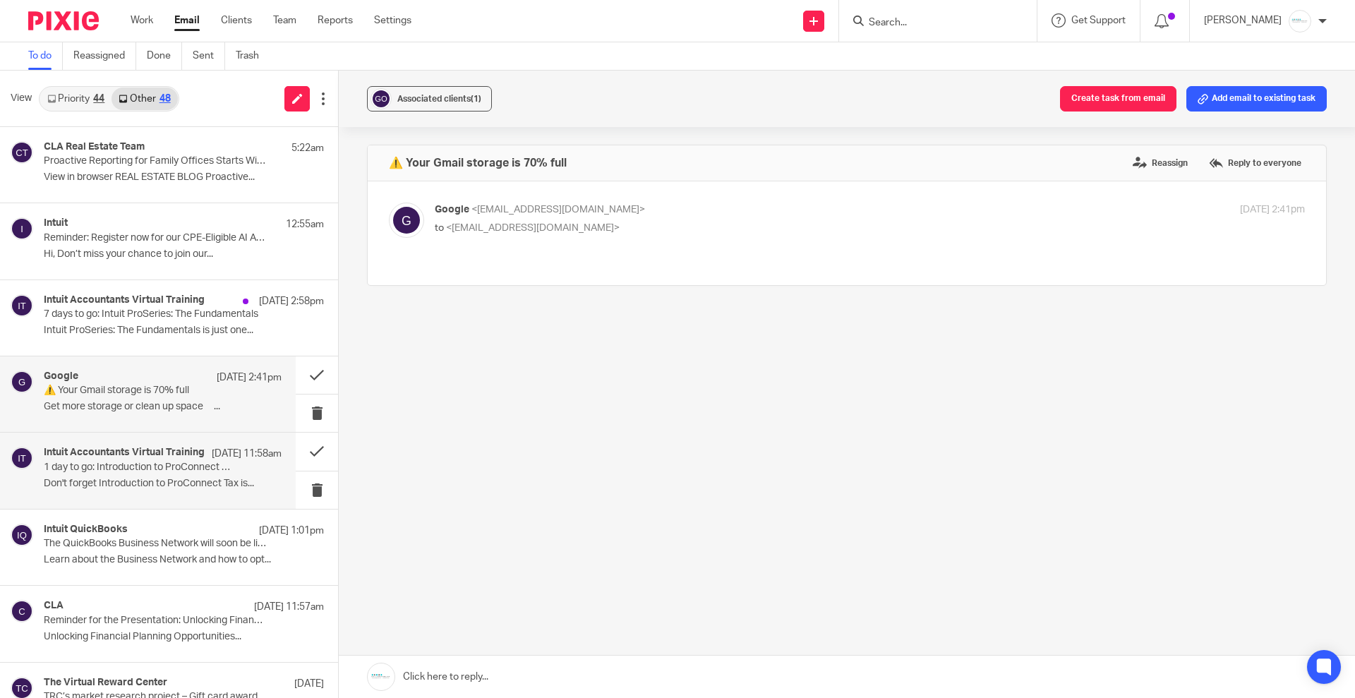
click at [157, 480] on p "Don't forget Introduction to ProConnect Tax is..." at bounding box center [163, 484] width 238 height 12
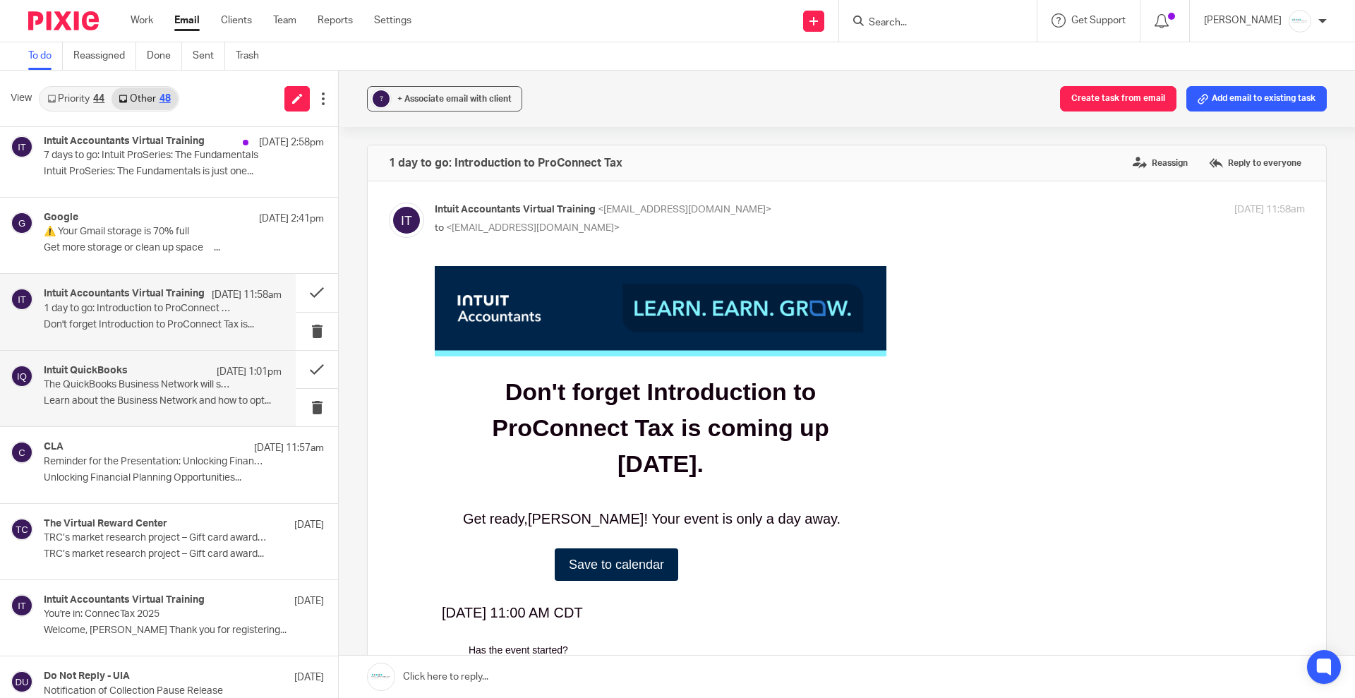
scroll to position [176, 0]
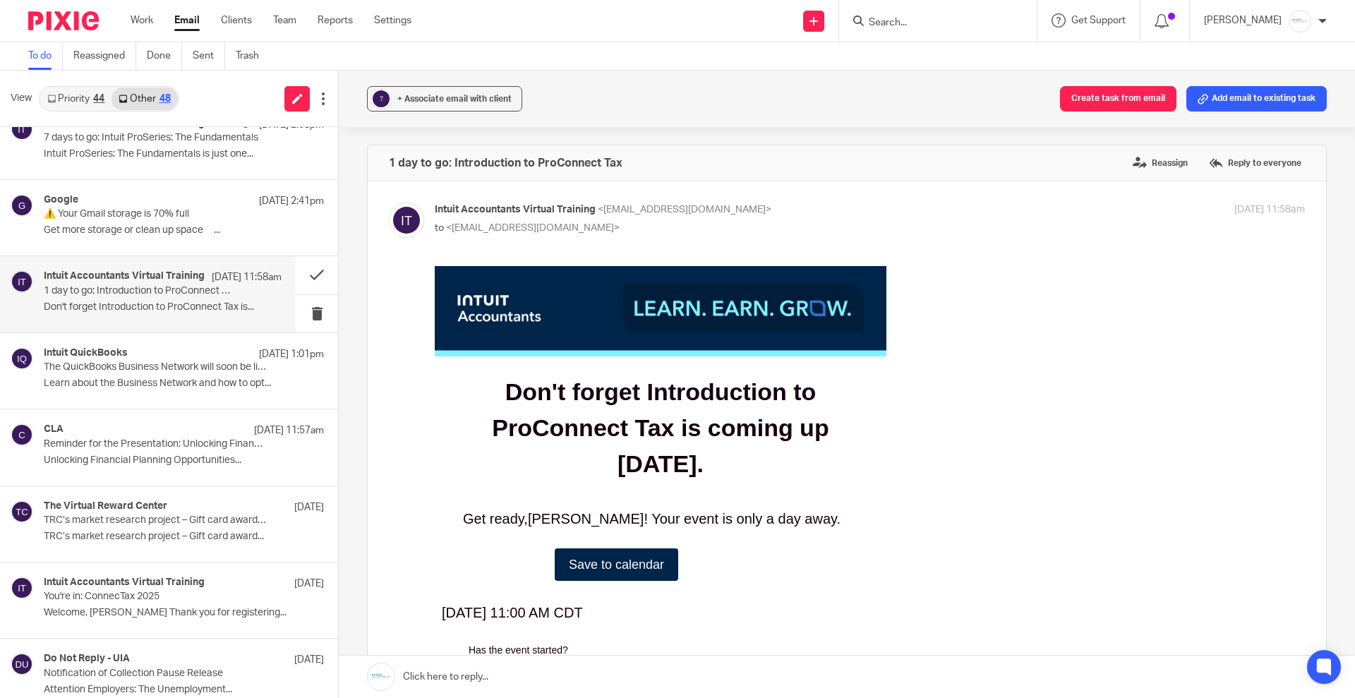
click at [619, 569] on span "Save to calendar" at bounding box center [616, 565] width 95 height 14
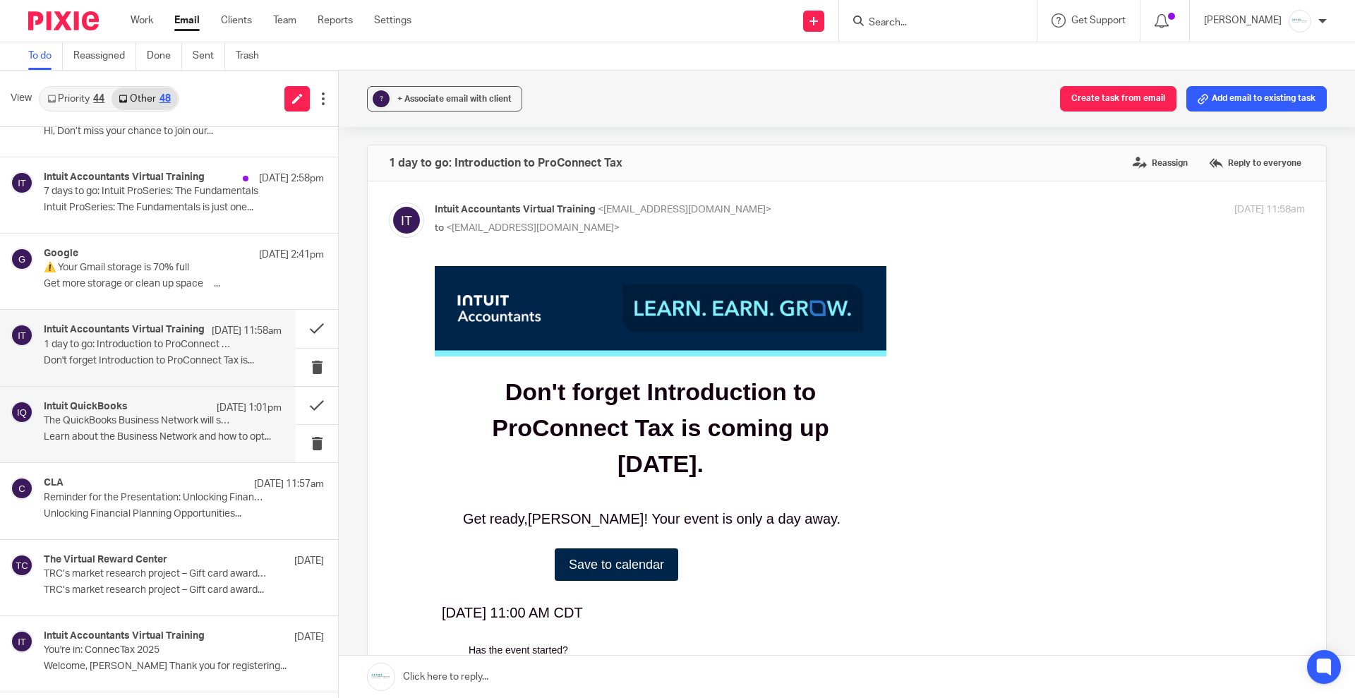
scroll to position [0, 0]
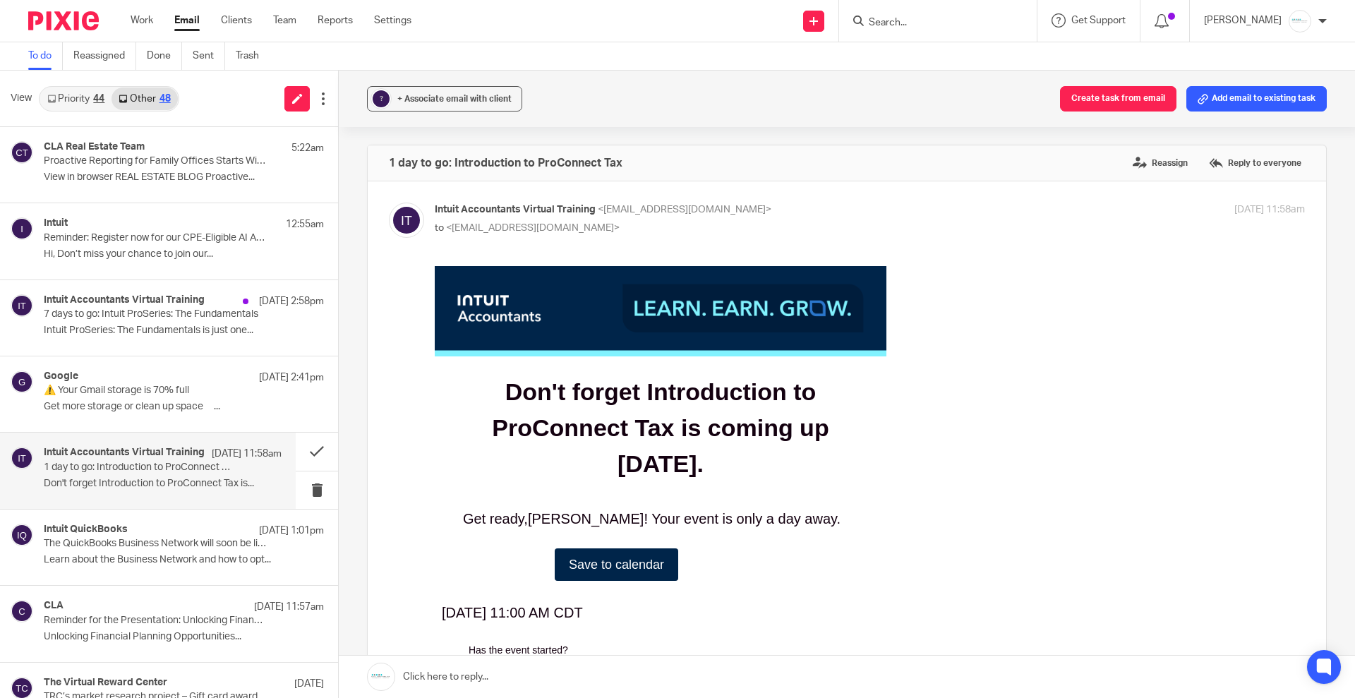
click at [83, 92] on link "Priority 44" at bounding box center [75, 99] width 71 height 23
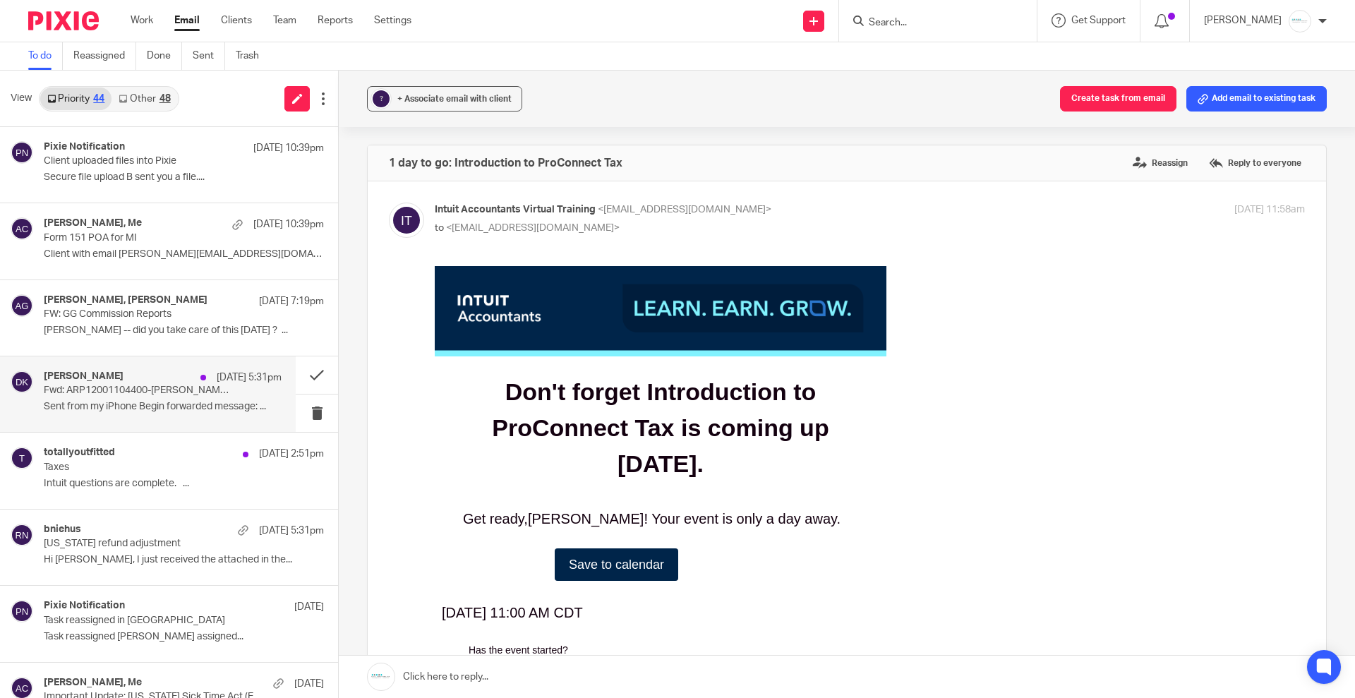
click at [163, 402] on p "Sent from my iPhone Begin forwarded message: ..." at bounding box center [163, 407] width 238 height 12
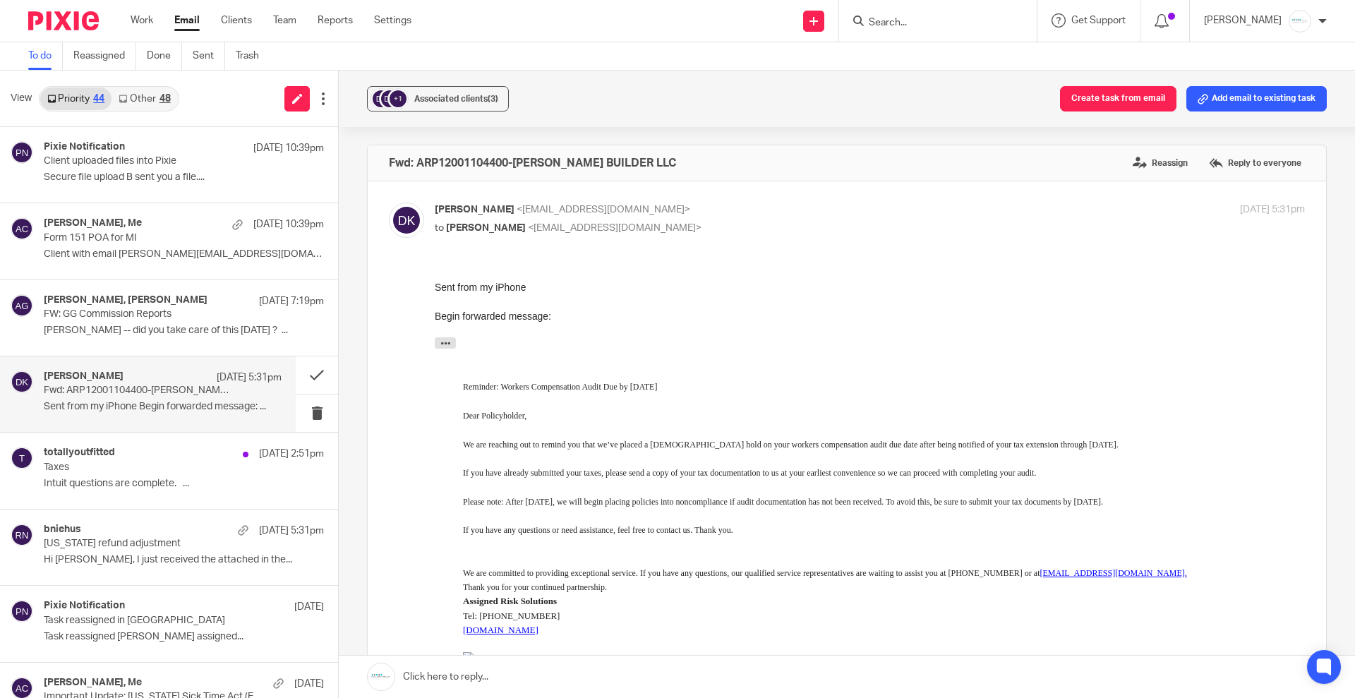
click at [608, 674] on link at bounding box center [847, 677] width 1016 height 42
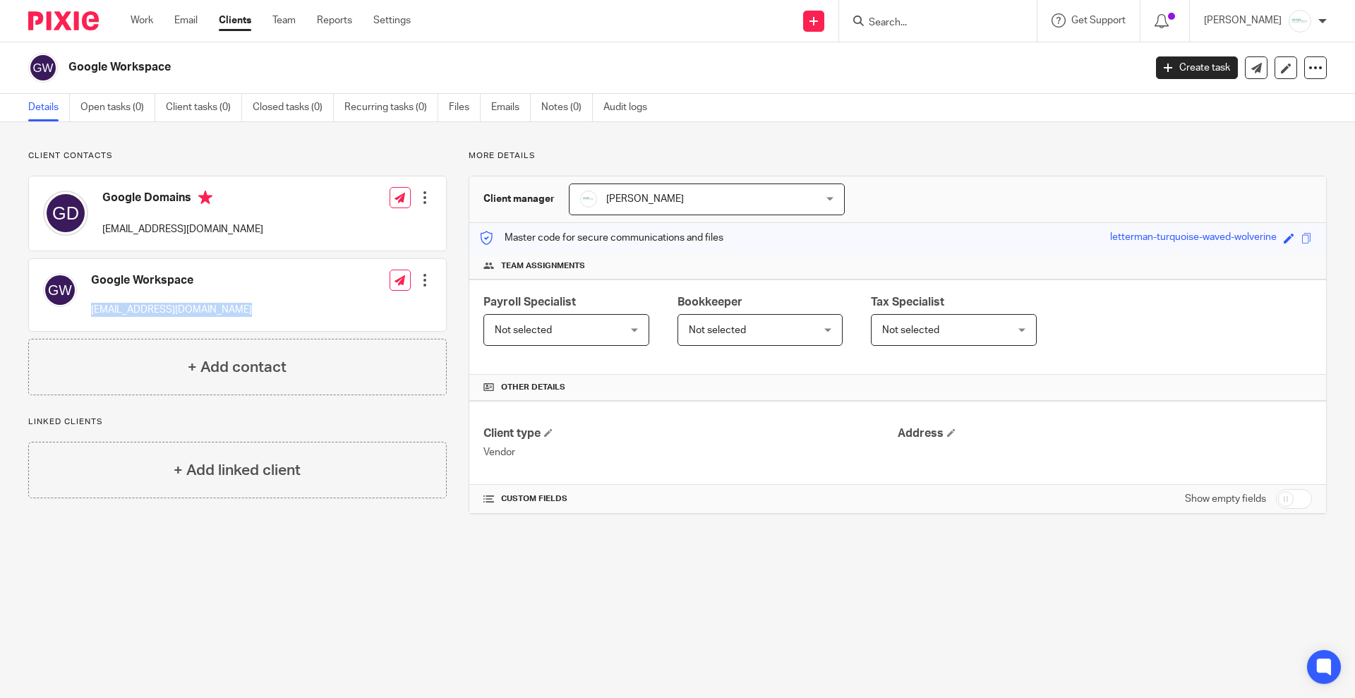
drag, startPoint x: 270, startPoint y: 312, endPoint x: 93, endPoint y: 306, distance: 176.6
click at [93, 306] on div "Google Workspace [EMAIL_ADDRESS][DOMAIN_NAME] Edit contact Create client from c…" at bounding box center [237, 295] width 417 height 72
copy p "[EMAIL_ADDRESS][DOMAIN_NAME]"
click at [632, 60] on h2 "Google Workspace" at bounding box center [494, 67] width 853 height 15
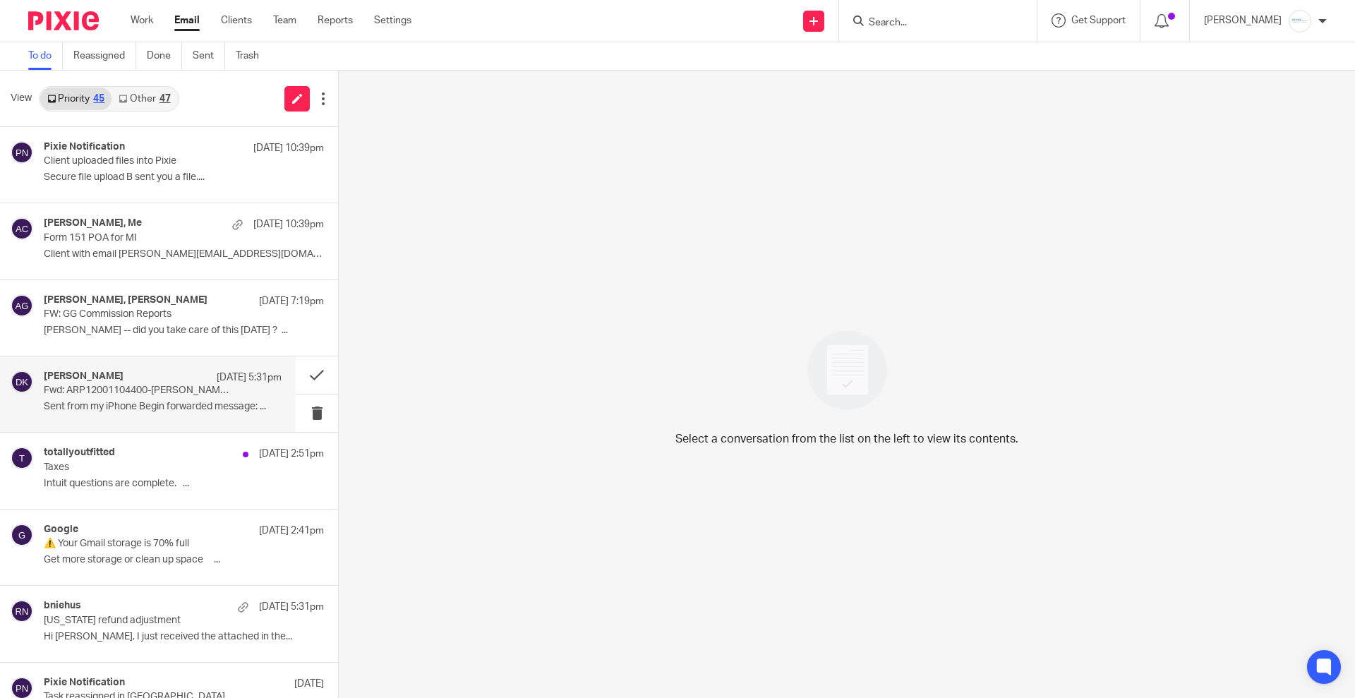
click at [112, 409] on p "Sent from my iPhone Begin forwarded message: ..." at bounding box center [163, 407] width 238 height 12
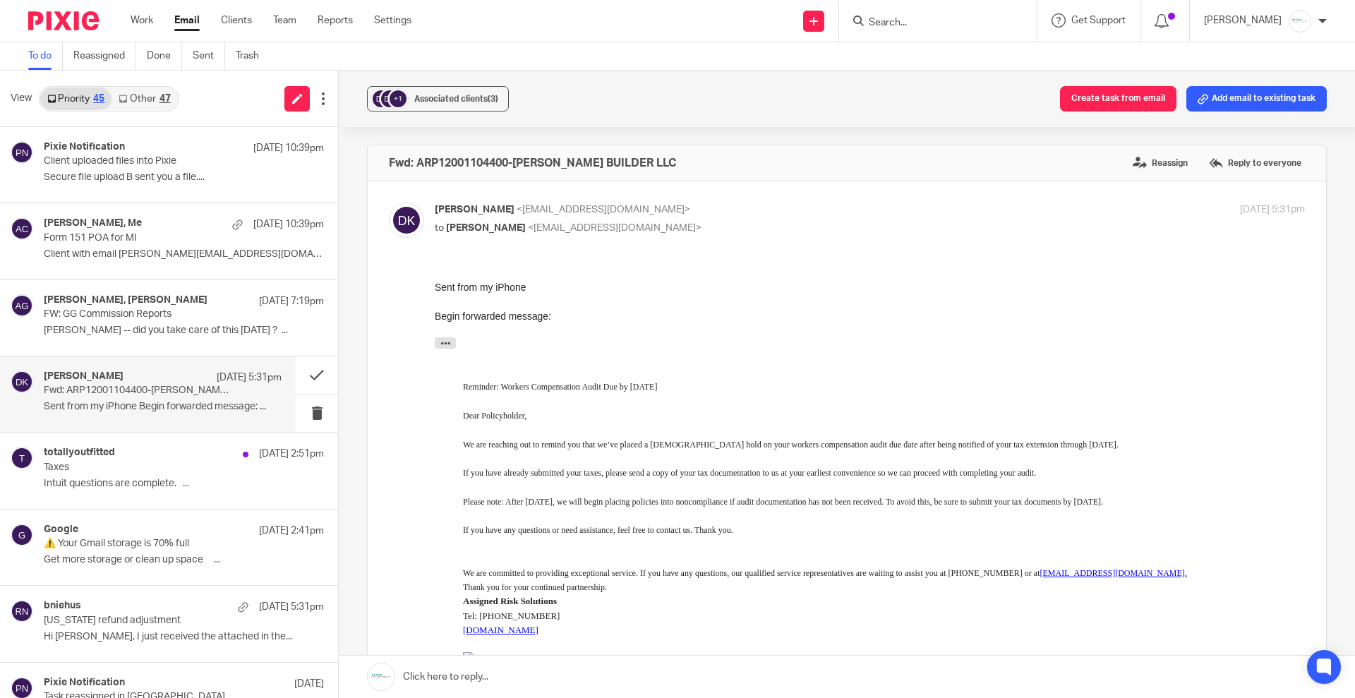
click at [509, 673] on link at bounding box center [847, 677] width 1016 height 42
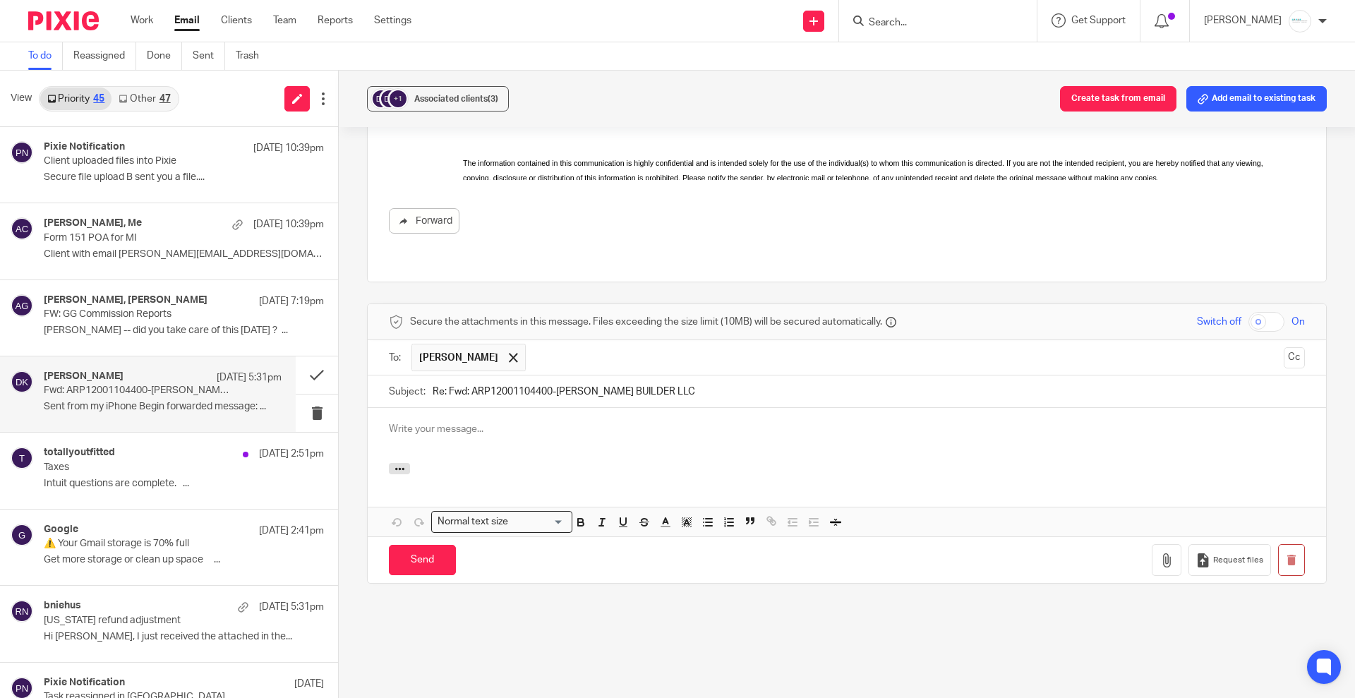
click at [550, 346] on input "text" at bounding box center [905, 358] width 745 height 28
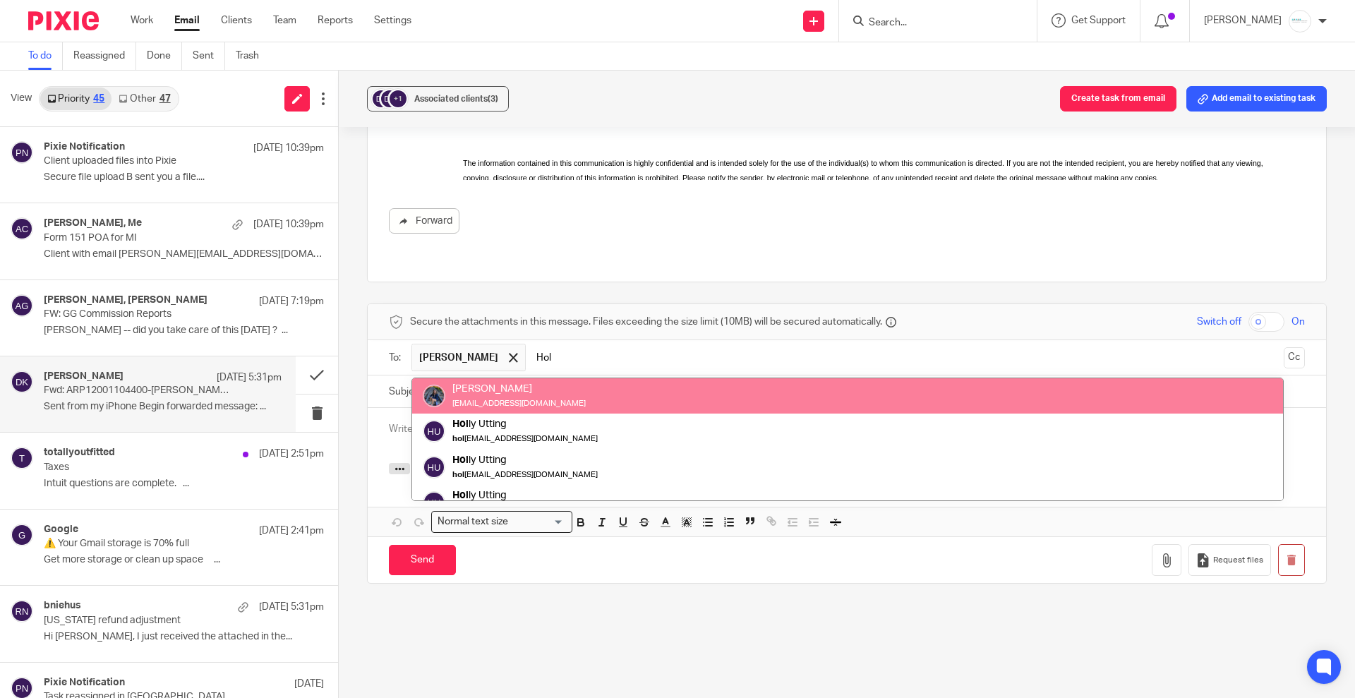
type input "Hol"
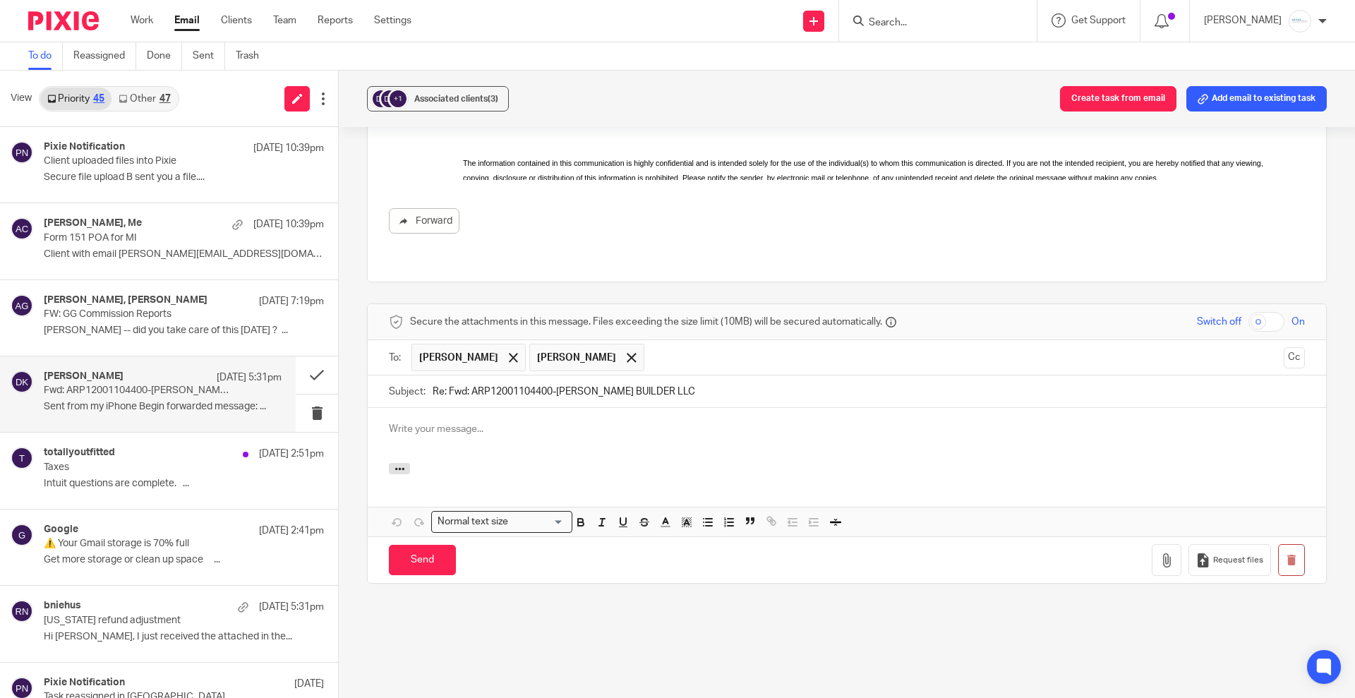
click at [467, 425] on div at bounding box center [847, 435] width 959 height 55
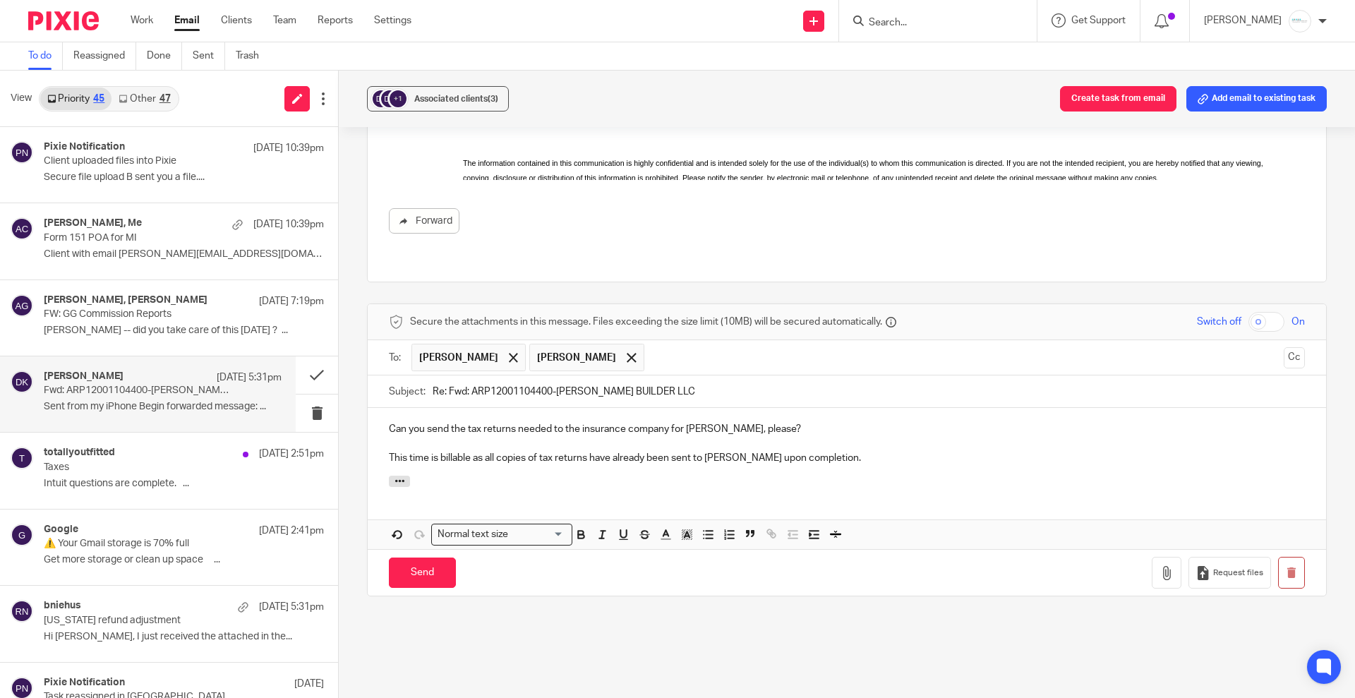
click at [424, 422] on p "Can you send the tax returns needed to the insurance company for [PERSON_NAME],…" at bounding box center [847, 429] width 916 height 14
click at [812, 422] on p "Can you securely send the tax returns needed to the insurance company for [PERS…" at bounding box center [847, 429] width 916 height 14
click at [379, 422] on div "Can you securely send the tax returns needed to the insurance company for [PERS…" at bounding box center [847, 442] width 959 height 68
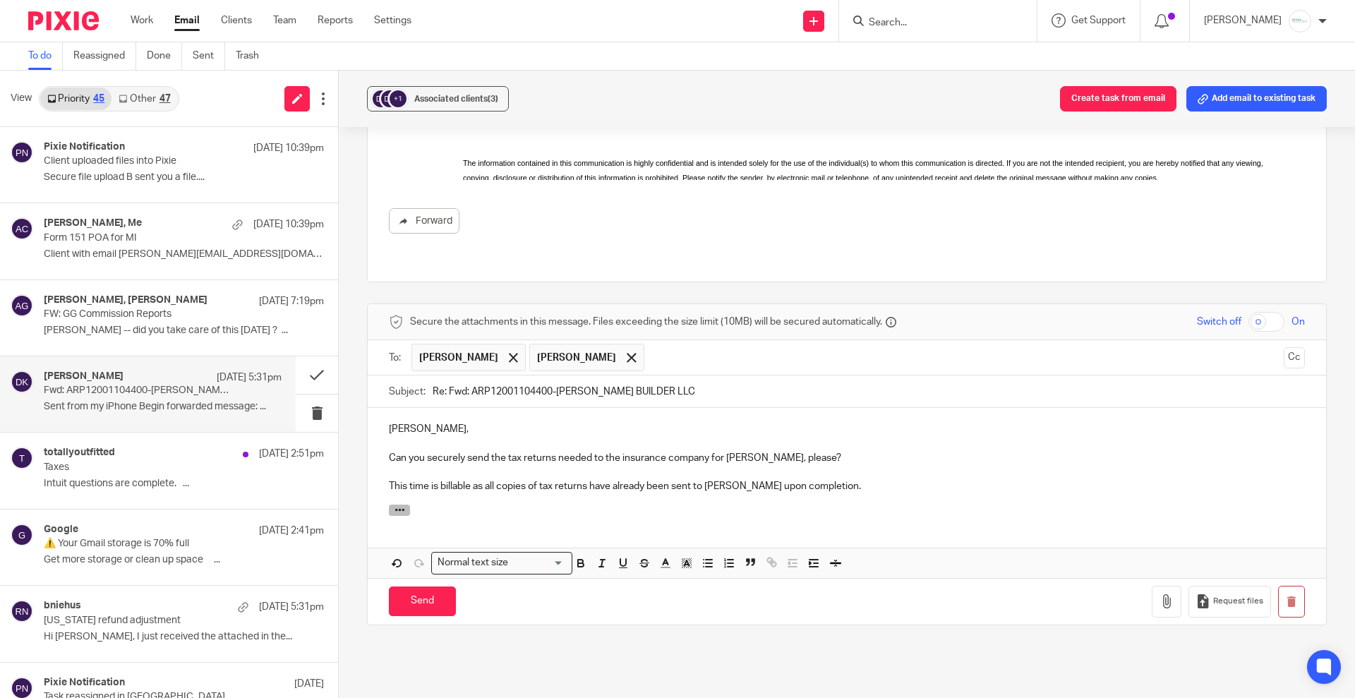
click at [399, 505] on icon "button" at bounding box center [400, 510] width 11 height 11
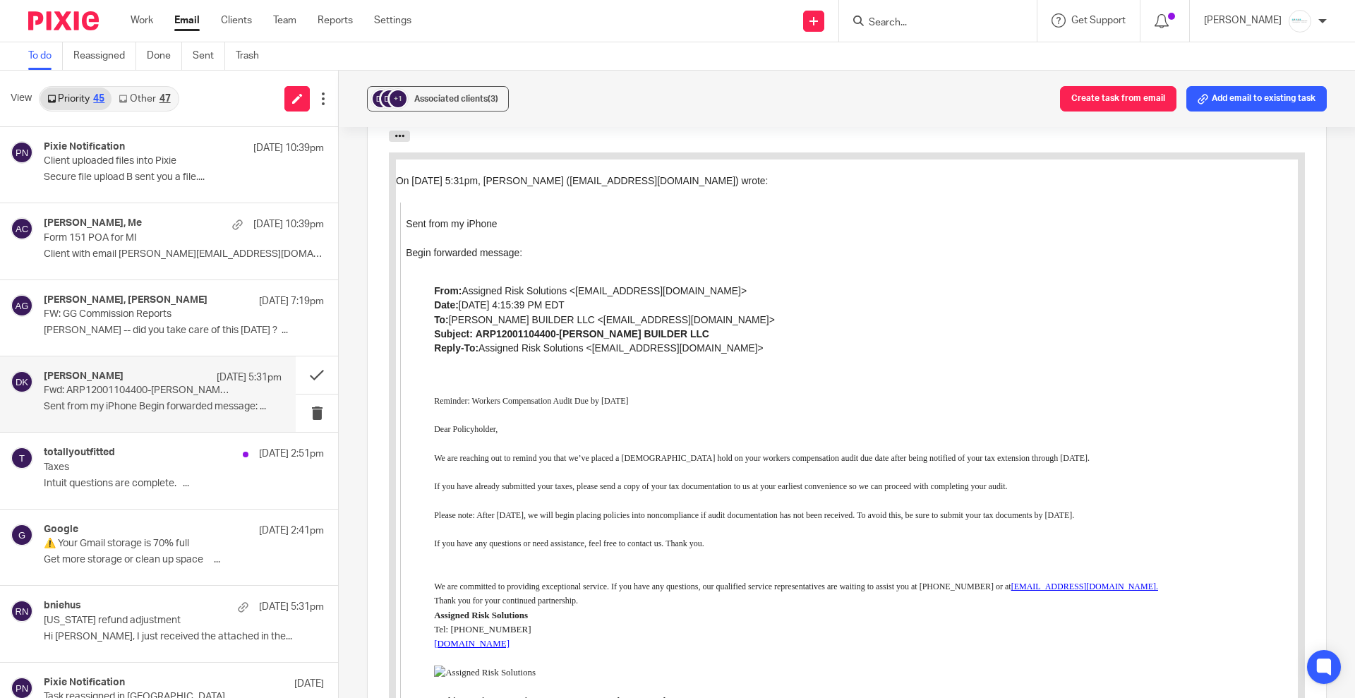
scroll to position [828, 0]
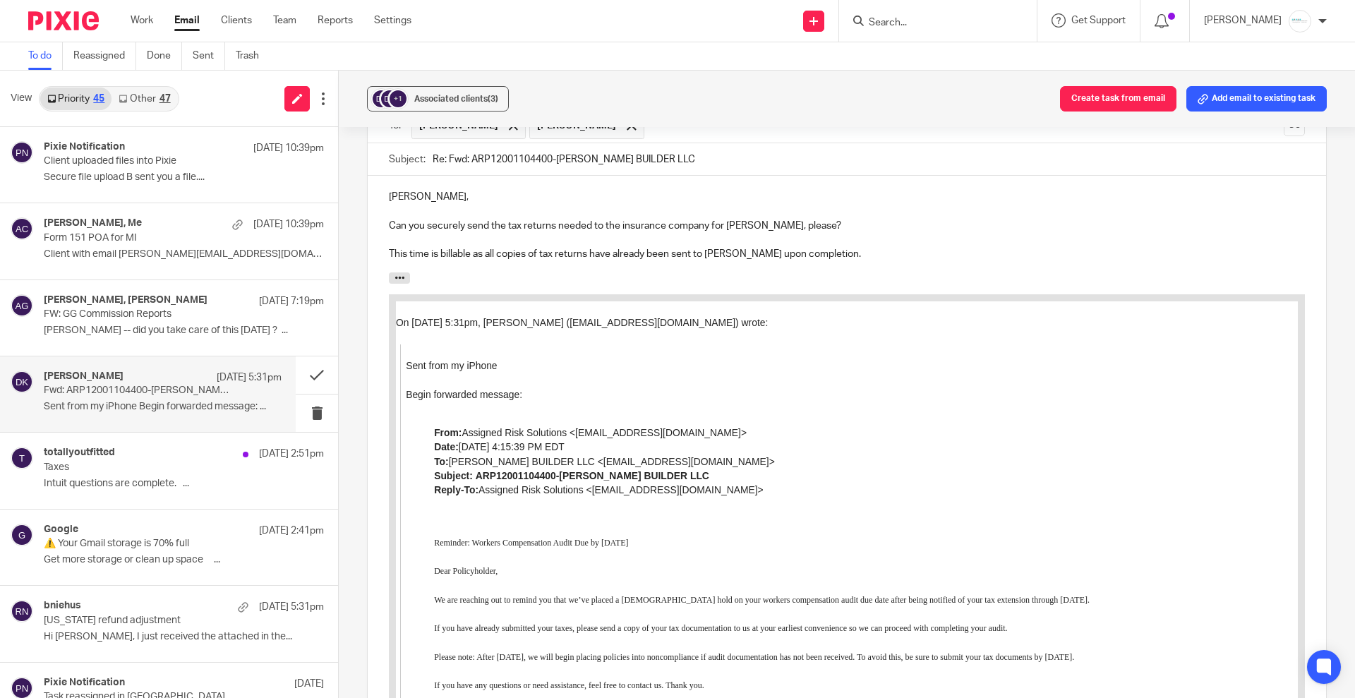
click at [807, 247] on p "This time is billable as all copies of tax returns have already been sent to [P…" at bounding box center [847, 254] width 916 height 14
click at [899, 247] on p "This time is billable as all copies of tax returns have already been sent to [P…" at bounding box center [847, 254] width 916 height 14
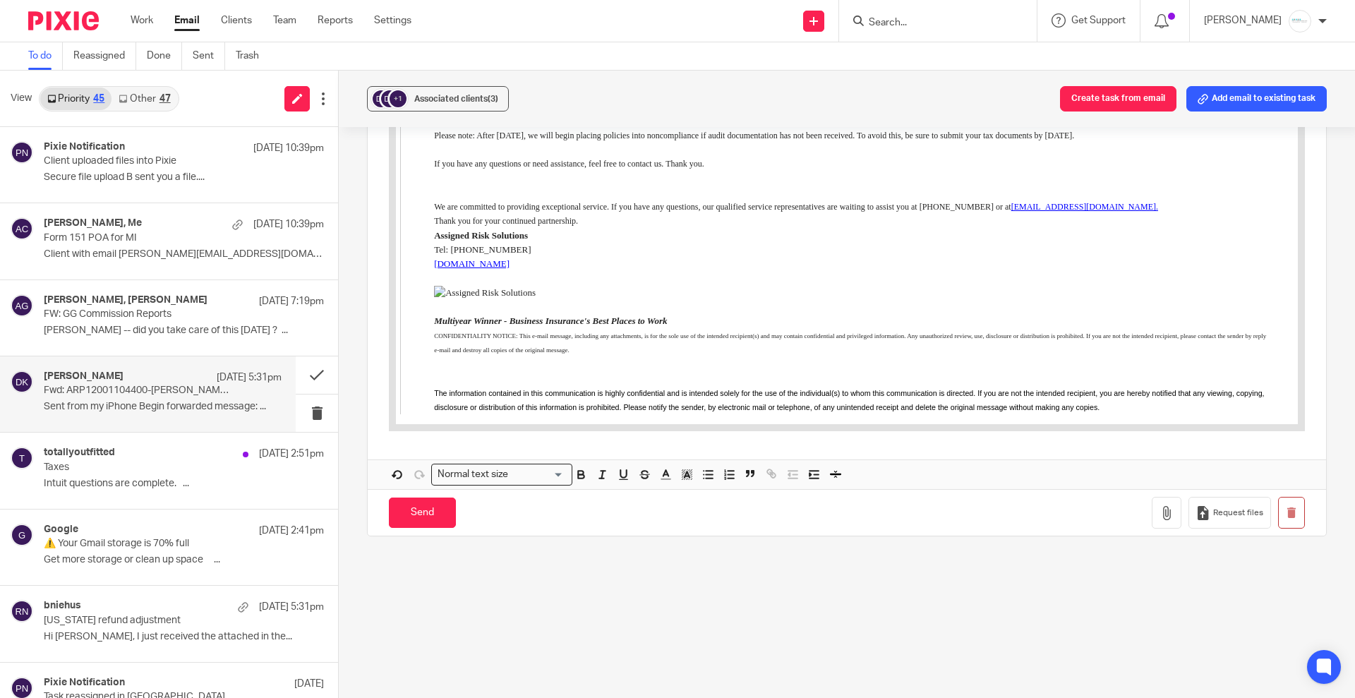
scroll to position [1386, 0]
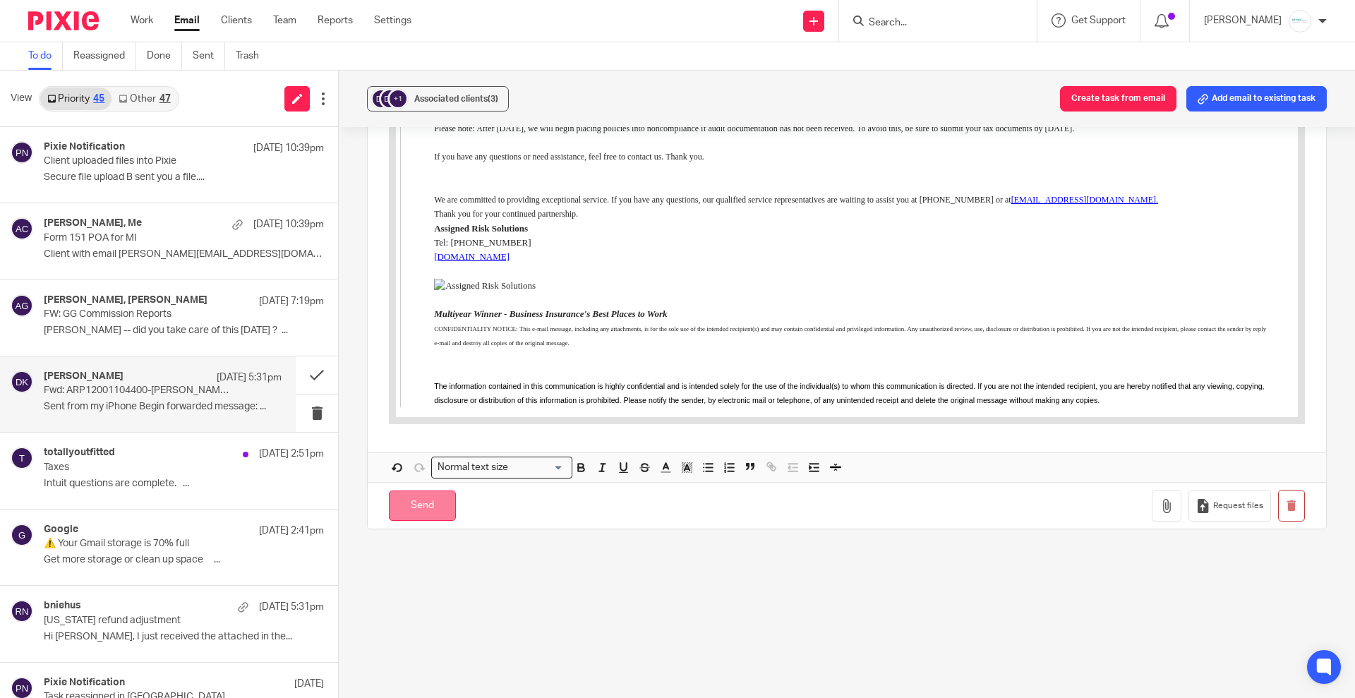
click at [419, 491] on input "Send" at bounding box center [422, 506] width 67 height 30
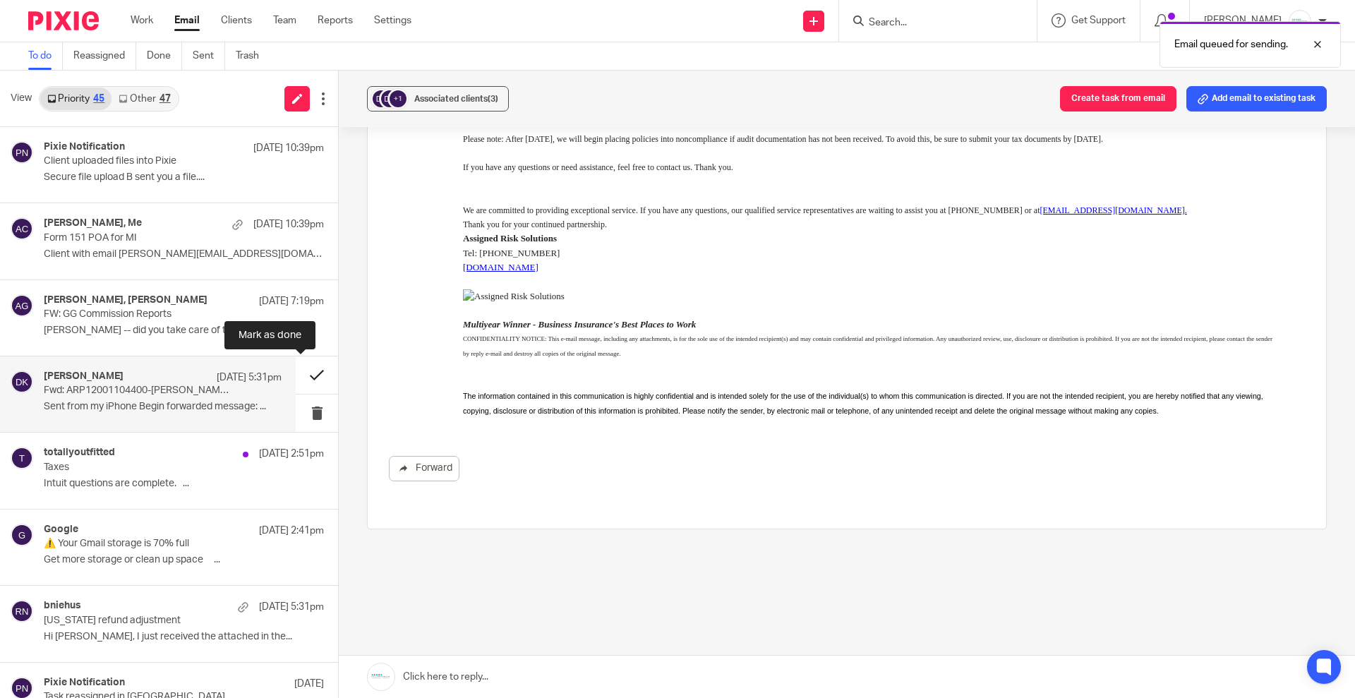
click at [301, 375] on button at bounding box center [317, 374] width 42 height 37
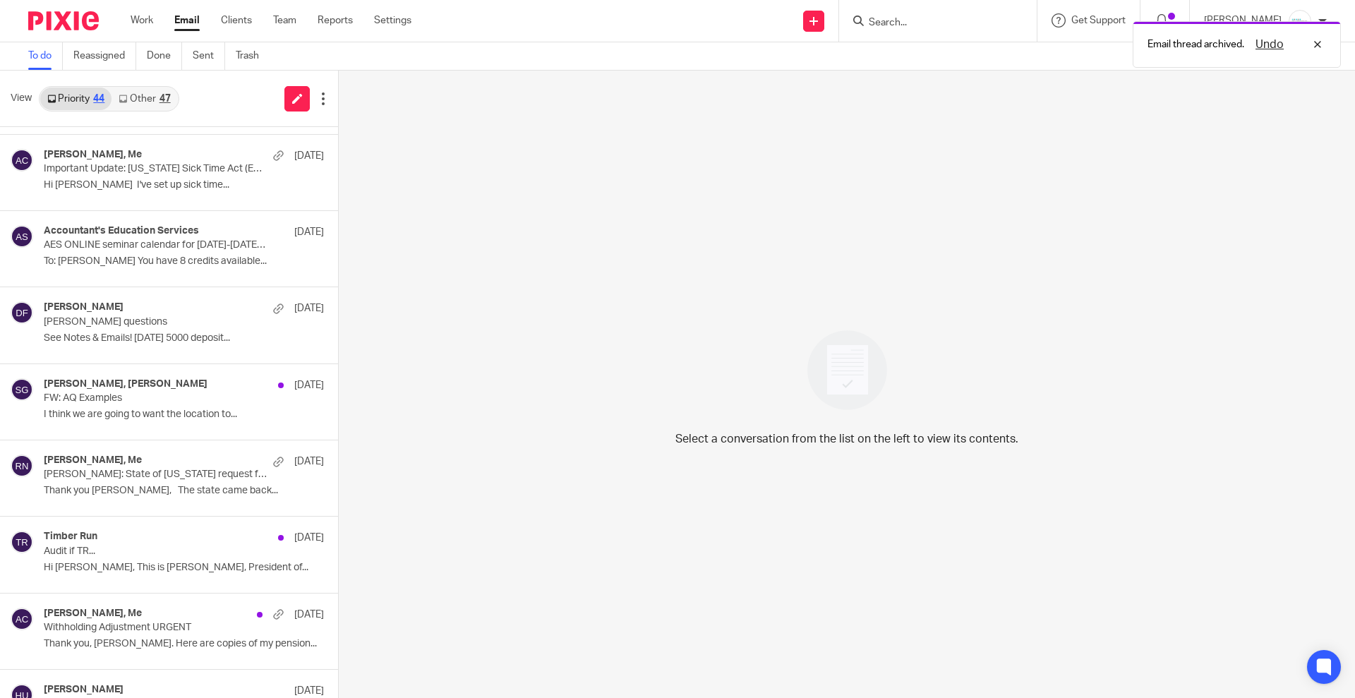
scroll to position [529, 0]
